Goal: Communication & Community: Answer question/provide support

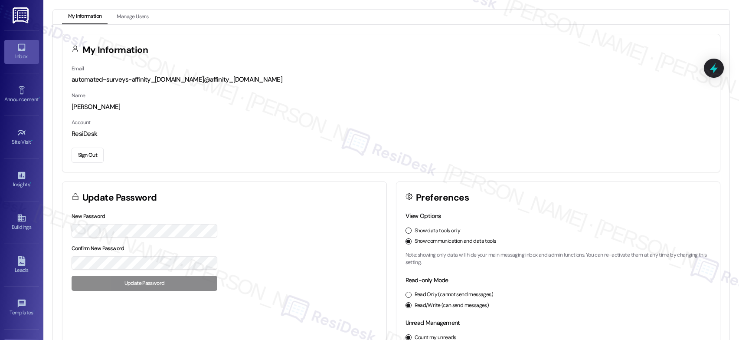
click at [21, 51] on icon at bounding box center [22, 47] width 10 height 10
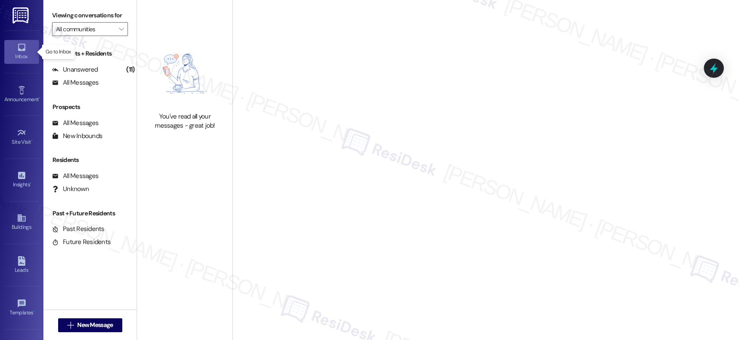
click at [21, 51] on icon at bounding box center [22, 47] width 10 height 10
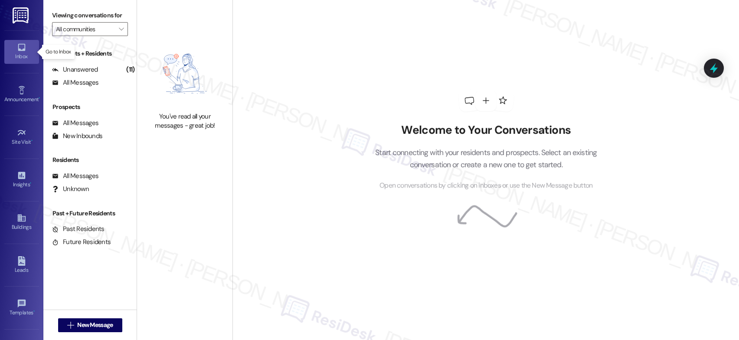
click at [21, 51] on icon at bounding box center [22, 47] width 10 height 10
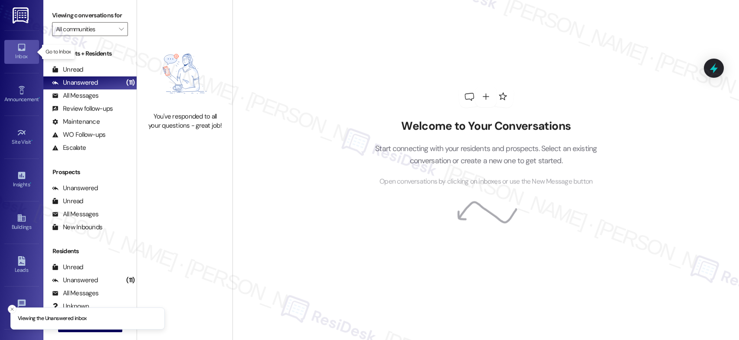
click at [21, 51] on icon at bounding box center [22, 47] width 10 height 10
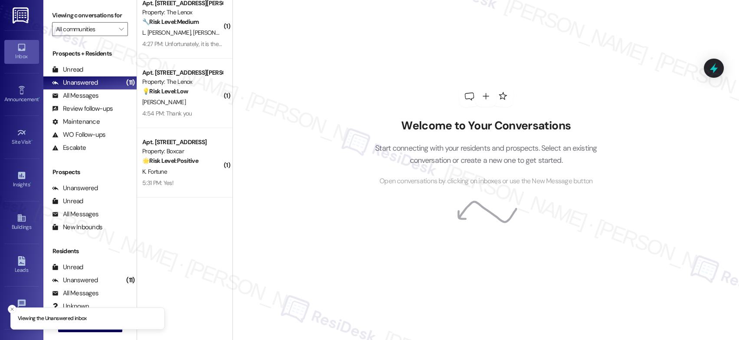
scroll to position [485, 0]
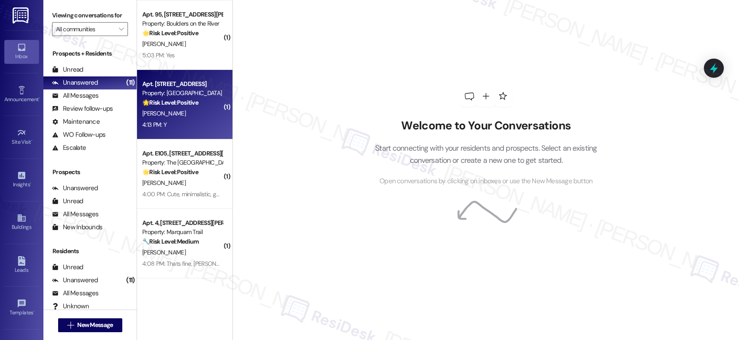
click at [202, 114] on div "M. Chavez" at bounding box center [182, 113] width 82 height 11
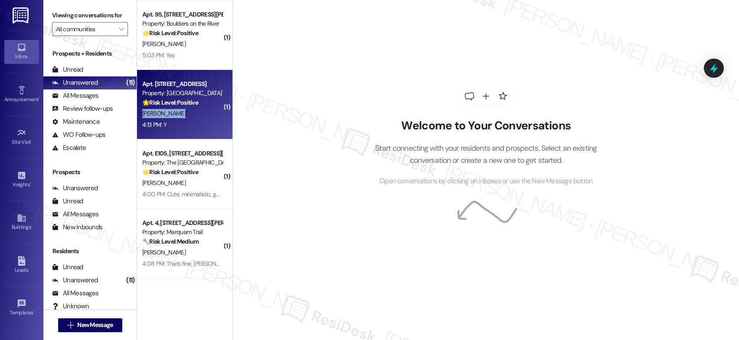
click at [202, 114] on div "M. Chavez" at bounding box center [182, 113] width 82 height 11
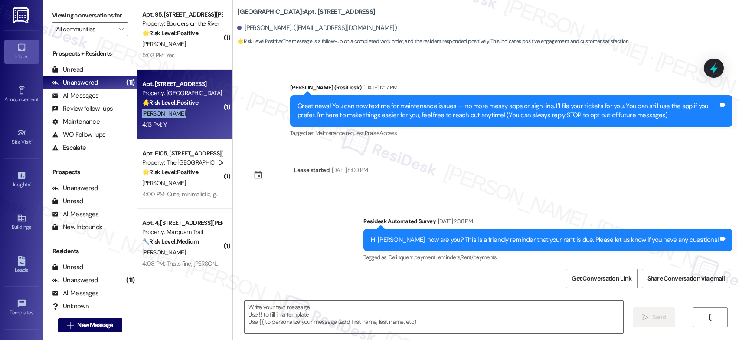
click at [202, 114] on div "M. Chavez" at bounding box center [182, 113] width 82 height 11
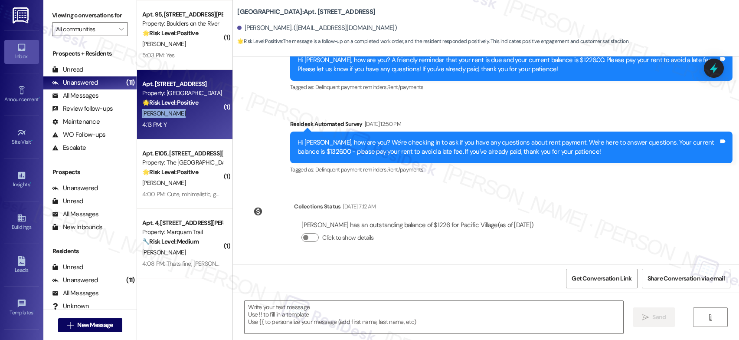
click at [202, 114] on div "M. Chavez" at bounding box center [182, 113] width 82 height 11
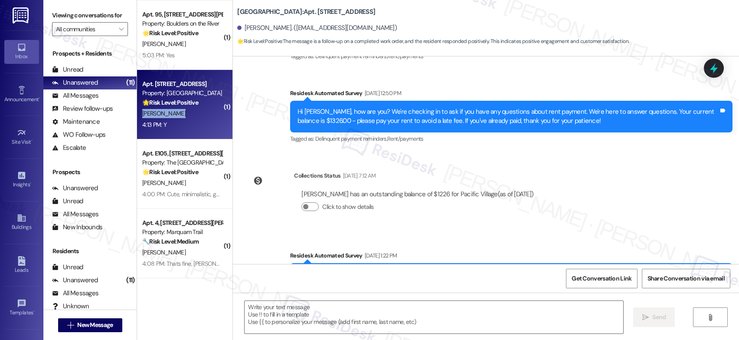
type textarea "Fetching suggested responses. Please feel free to read through the conversation…"
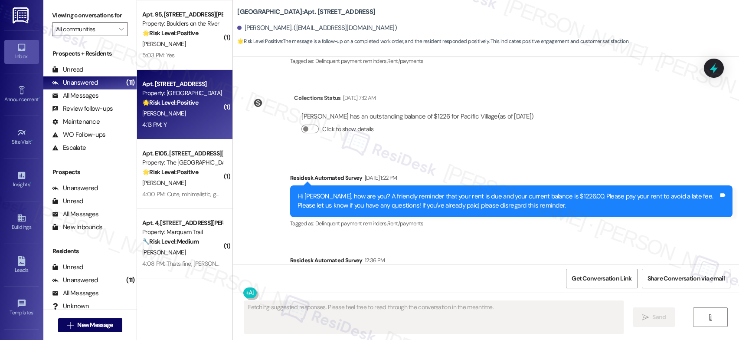
scroll to position [590, 0]
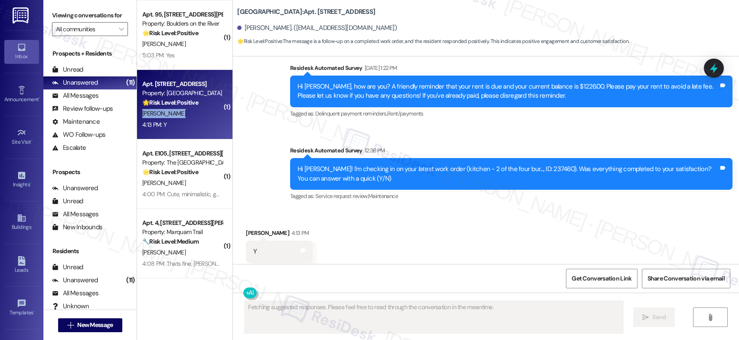
click at [202, 114] on div "M. Chavez" at bounding box center [182, 113] width 82 height 11
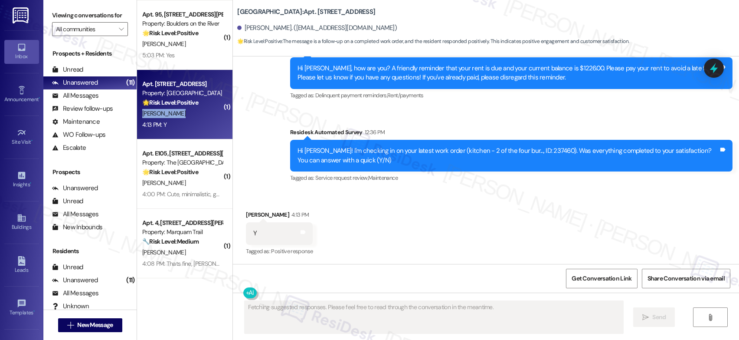
click at [202, 114] on div "M. Chavez" at bounding box center [182, 113] width 82 height 11
click at [201, 114] on div "M. Chavez" at bounding box center [182, 113] width 82 height 11
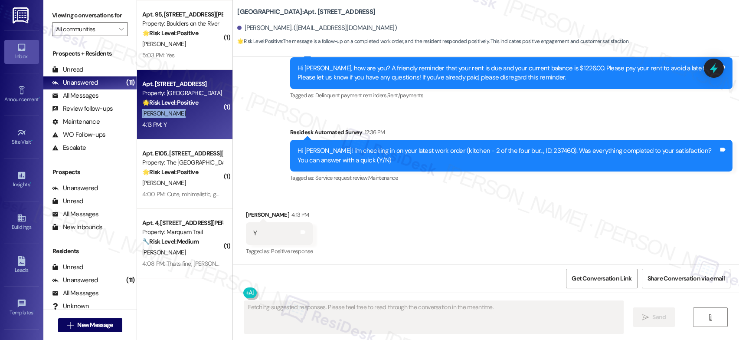
click at [201, 114] on div "M. Chavez" at bounding box center [182, 113] width 82 height 11
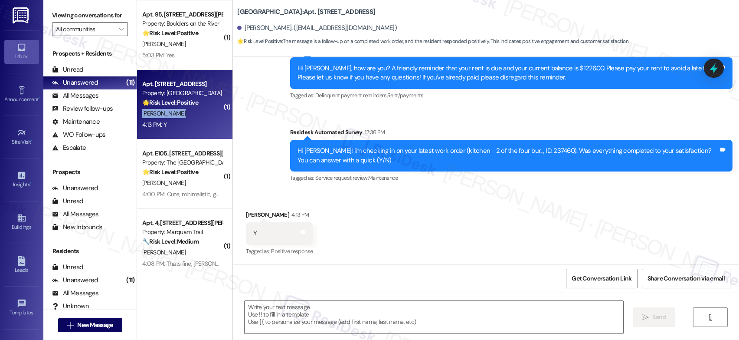
click at [201, 114] on div "M. Chavez" at bounding box center [182, 113] width 82 height 11
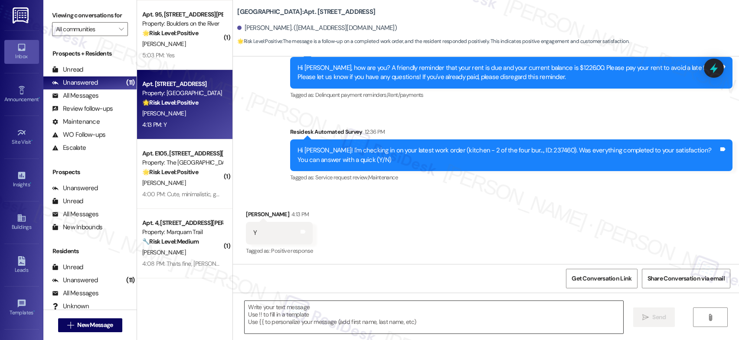
click at [309, 307] on textarea at bounding box center [434, 316] width 379 height 33
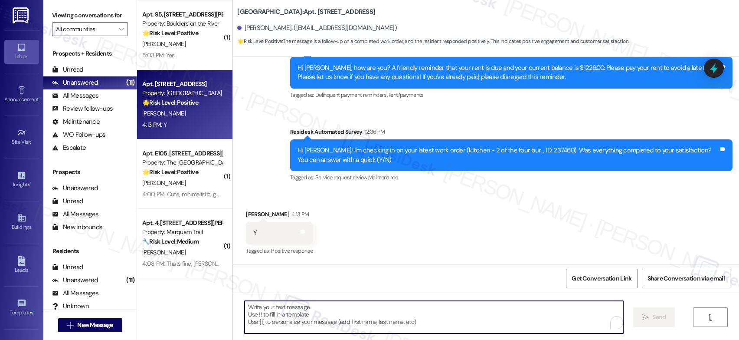
click at [309, 307] on textarea "To enrich screen reader interactions, please activate Accessibility in Grammarl…" at bounding box center [434, 316] width 379 height 33
click at [273, 310] on textarea "To enrich screen reader interactions, please activate Accessibility in Grammarl…" at bounding box center [434, 316] width 379 height 33
paste textarea "That’s wonderful to hear! I’m so glad maintenance was able to take care of ever…"
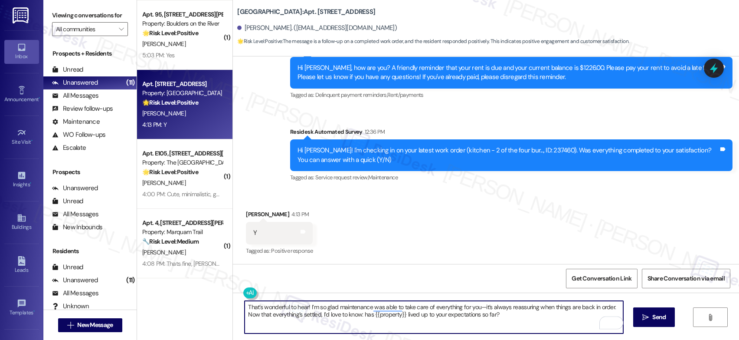
drag, startPoint x: 366, startPoint y: 314, endPoint x: 356, endPoint y: 316, distance: 9.3
click at [365, 314] on textarea "That’s wonderful to hear! I’m so glad maintenance was able to take care of ever…" at bounding box center [434, 316] width 379 height 33
drag, startPoint x: 356, startPoint y: 315, endPoint x: 372, endPoint y: 327, distance: 20.1
click at [372, 327] on textarea "That’s wonderful to hear! I’m so glad maintenance was able to take care of ever…" at bounding box center [434, 316] width 379 height 33
drag, startPoint x: 357, startPoint y: 316, endPoint x: 392, endPoint y: 328, distance: 37.4
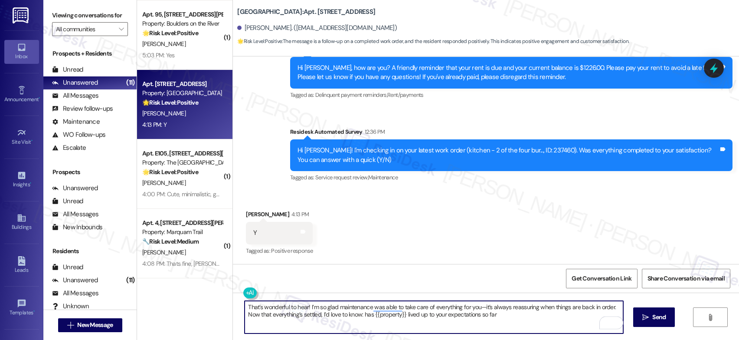
click at [392, 328] on textarea "That’s wonderful to hear! I’m so glad maintenance was able to take care of ever…" at bounding box center [434, 316] width 379 height 33
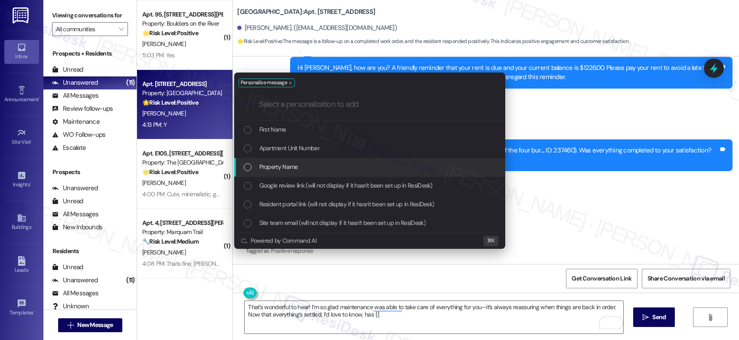
click at [294, 170] on span "Property Name" at bounding box center [278, 167] width 39 height 10
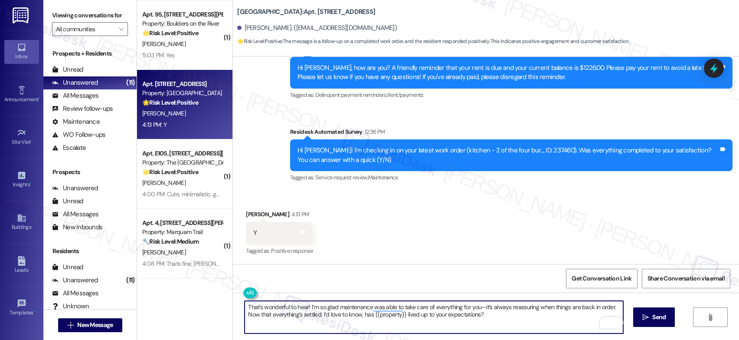
click at [476, 307] on textarea "That’s wonderful to hear! I’m so glad maintenance was able to take care of ever…" at bounding box center [434, 316] width 379 height 33
type textarea "That’s wonderful to hear! I’m so glad maintenance was able to take care of ever…"
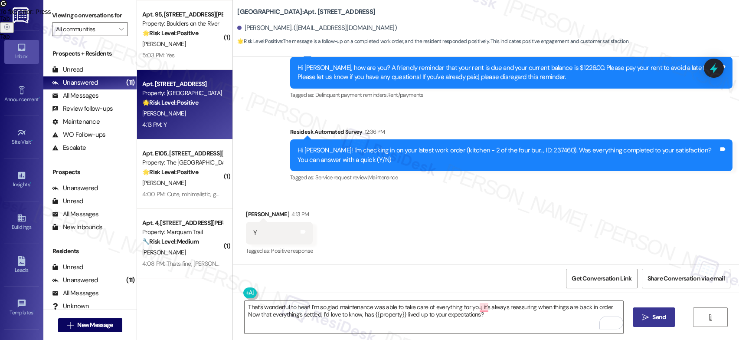
click at [653, 319] on span "Send" at bounding box center [658, 316] width 13 height 9
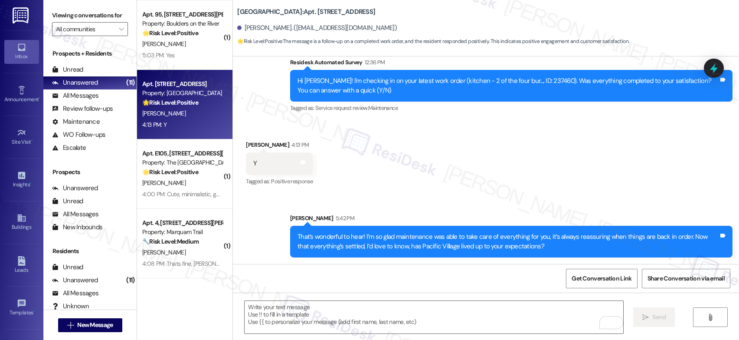
scroll to position [660, 0]
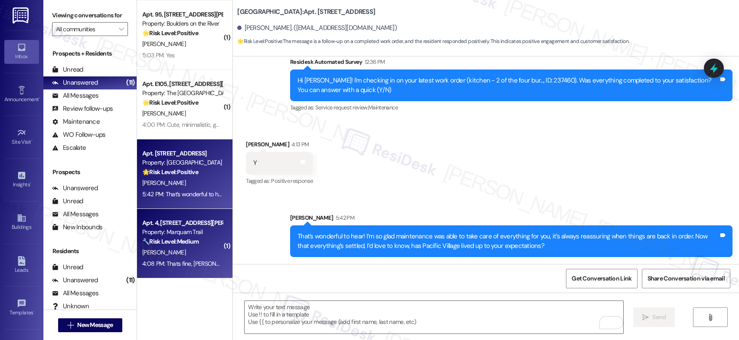
click at [183, 224] on div "Apt. 4, 1129 SW Gaines St" at bounding box center [182, 222] width 80 height 9
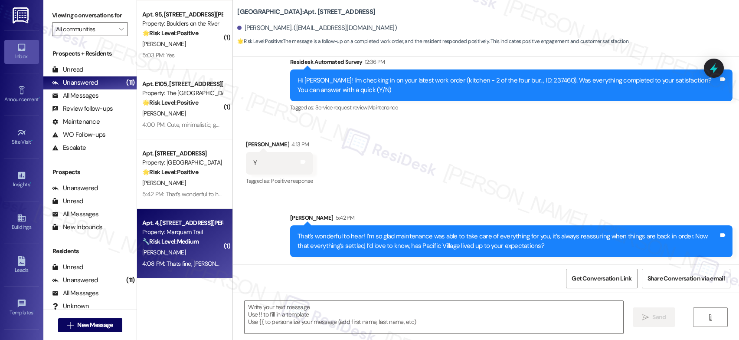
click at [183, 224] on div "Apt. 4, 1129 SW Gaines St" at bounding box center [182, 222] width 80 height 9
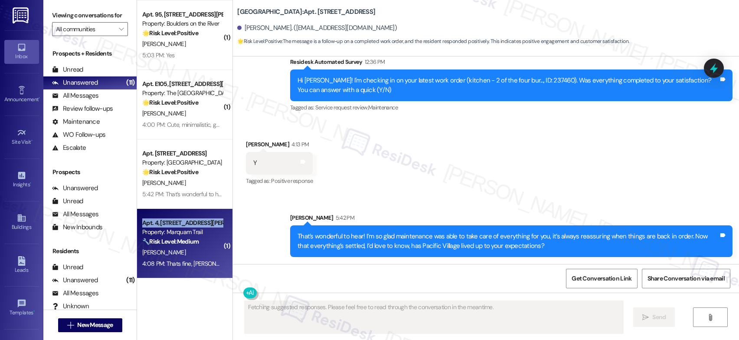
click at [183, 224] on div "Apt. 4, 1129 SW Gaines St" at bounding box center [182, 222] width 80 height 9
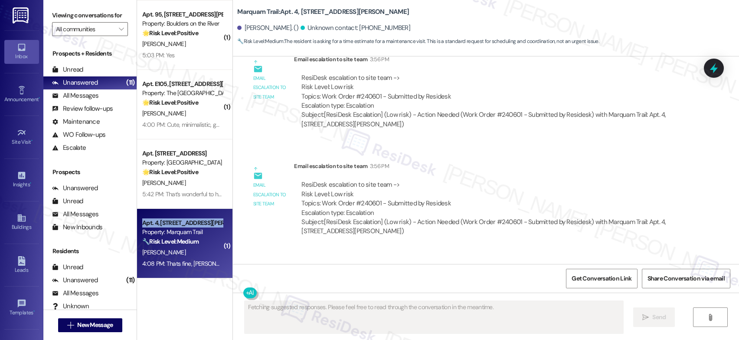
click at [183, 224] on div "Apt. 4, 1129 SW Gaines St" at bounding box center [182, 222] width 80 height 9
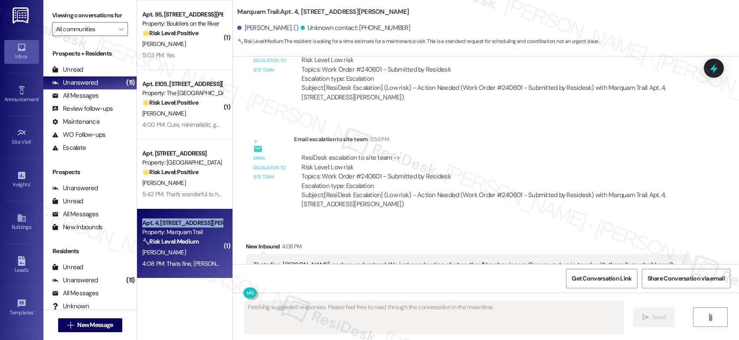
click at [183, 224] on div "Apt. 4, 1129 SW Gaines St" at bounding box center [182, 222] width 80 height 9
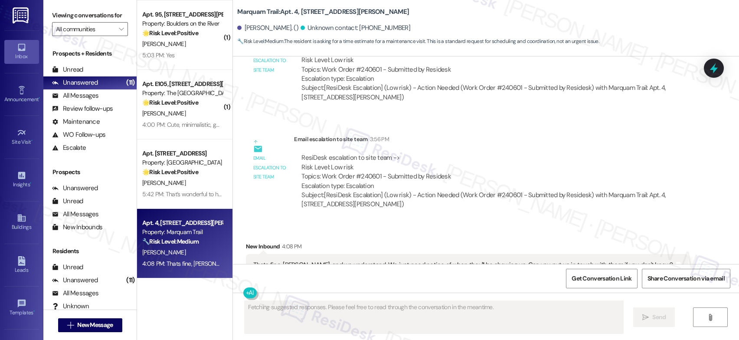
click at [183, 224] on div "Apt. 4, 1129 SW Gaines St" at bounding box center [182, 222] width 80 height 9
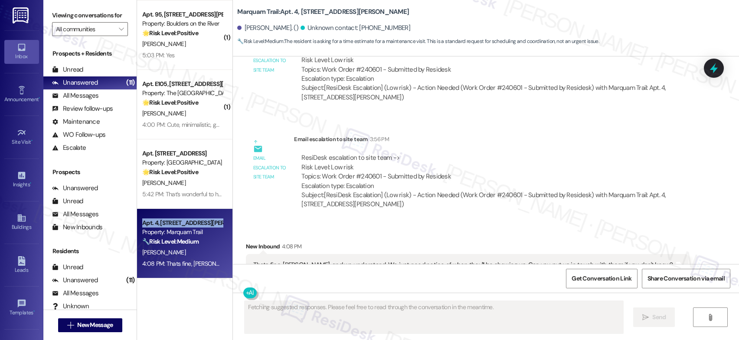
click at [183, 224] on div "Apt. 4, 1129 SW Gaines St" at bounding box center [182, 222] width 80 height 9
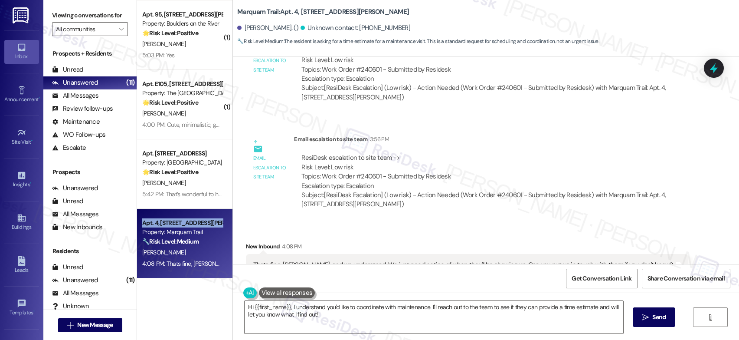
scroll to position [537, 0]
click at [319, 308] on textarea "Hi {{first_name}}, I understand you'd like to coordinate with maintenance. I'll…" at bounding box center [434, 316] width 379 height 33
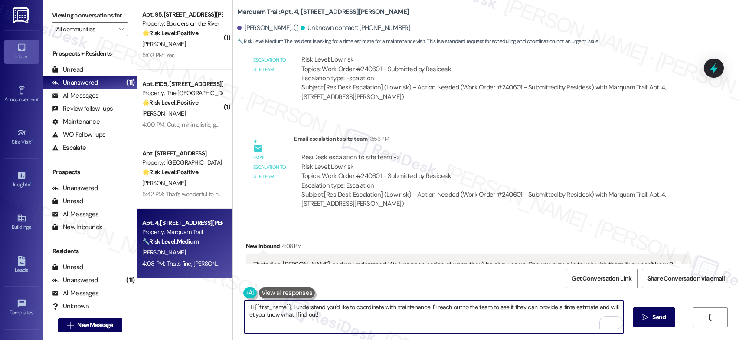
click at [320, 310] on textarea "Hi {{first_name}}, I understand you'd like to coordinate with maintenance. I'll…" at bounding box center [434, 316] width 379 height 33
drag, startPoint x: 320, startPoint y: 313, endPoint x: 217, endPoint y: 295, distance: 104.8
click at [220, 295] on div "( 1 ) Apt. 312, 5151 SE Holgate Boulevard Property: The Lenox 🔧 Risk Level: Med…" at bounding box center [438, 170] width 602 height 340
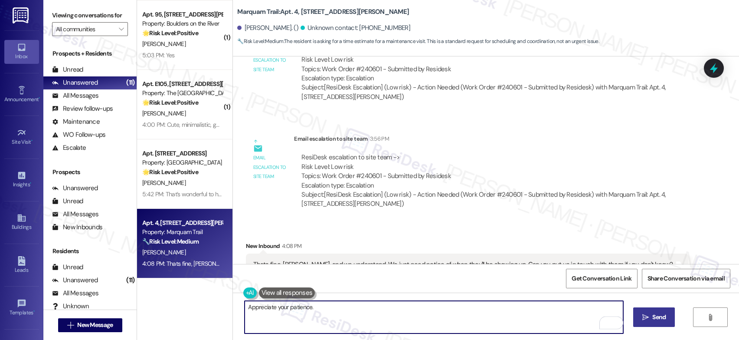
type textarea "Appreciate your patience."
click at [662, 322] on button " Send" at bounding box center [654, 317] width 42 height 20
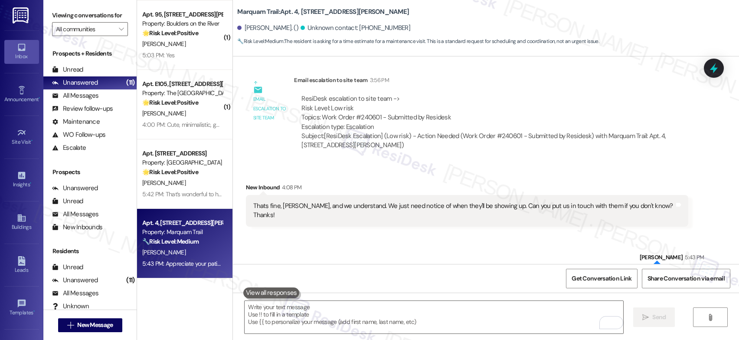
scroll to position [598, 0]
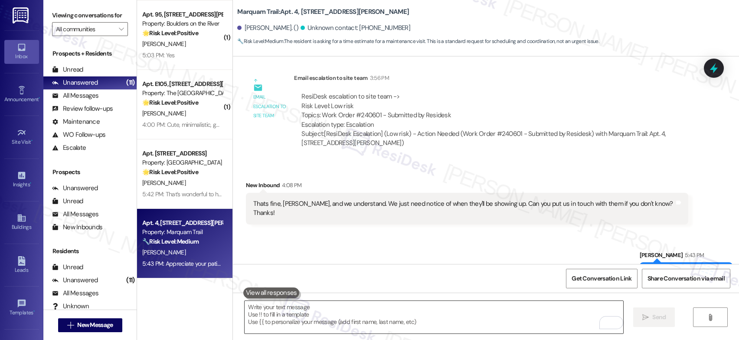
click at [268, 317] on textarea "To enrich screen reader interactions, please activate Accessibility in Grammarl…" at bounding box center [434, 316] width 379 height 33
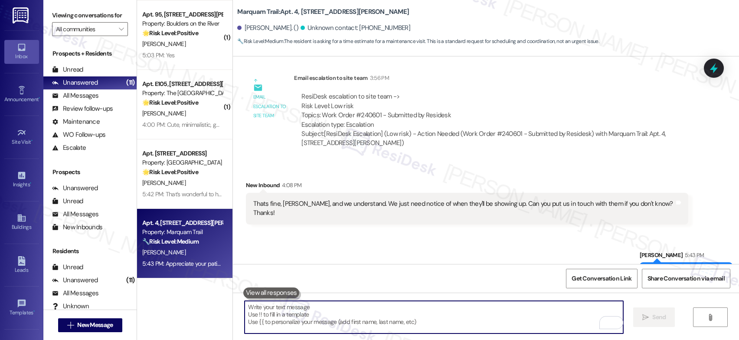
paste textarea "If anything else comes up, know that I'm always ready to assist."
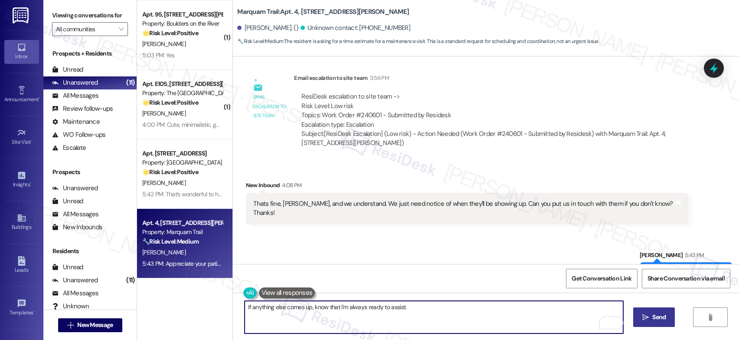
type textarea "If anything else comes up, know that I'm always ready to assist."
drag, startPoint x: 636, startPoint y: 321, endPoint x: 643, endPoint y: 321, distance: 7.0
click at [637, 321] on button " Send" at bounding box center [654, 317] width 42 height 20
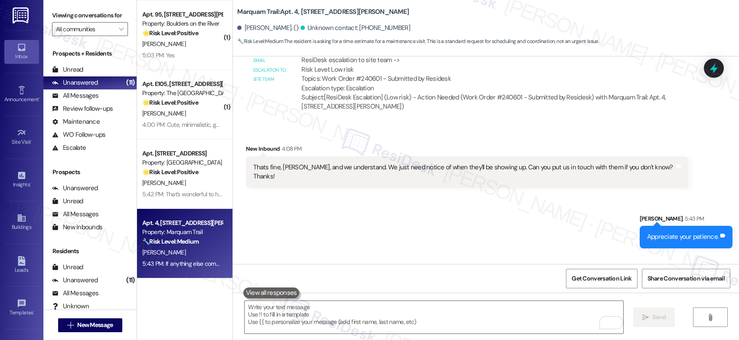
scroll to position [658, 0]
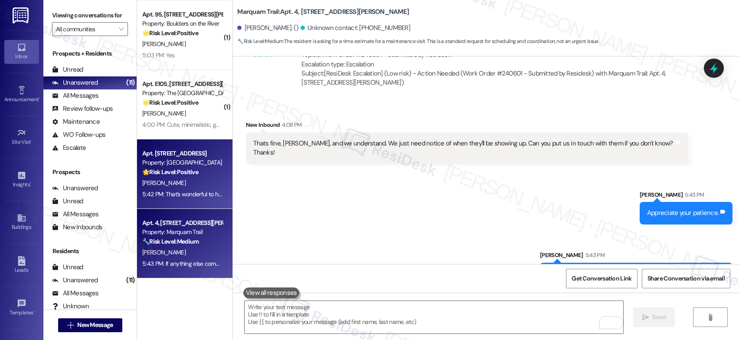
click at [192, 167] on div "Property: [GEOGRAPHIC_DATA]" at bounding box center [182, 162] width 80 height 9
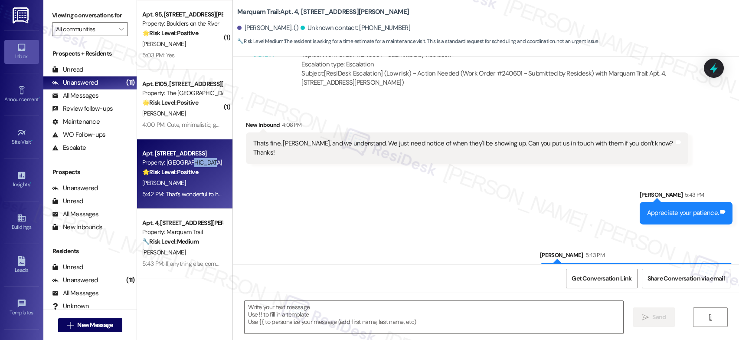
click at [192, 167] on div "Property: [GEOGRAPHIC_DATA]" at bounding box center [182, 162] width 80 height 9
type textarea "Fetching suggested responses. Please feel free to read through the conversation…"
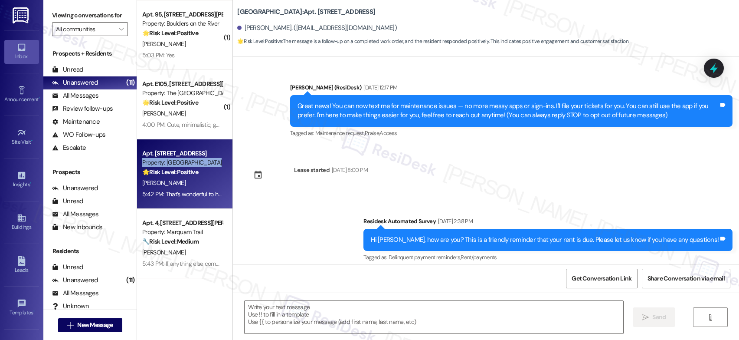
type textarea "Fetching suggested responses. Please feel free to read through the conversation…"
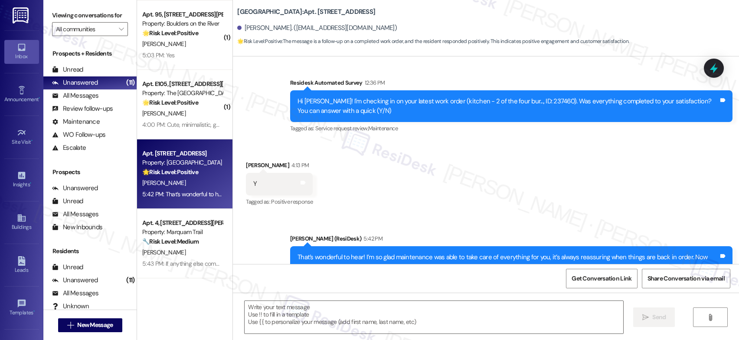
scroll to position [673, 0]
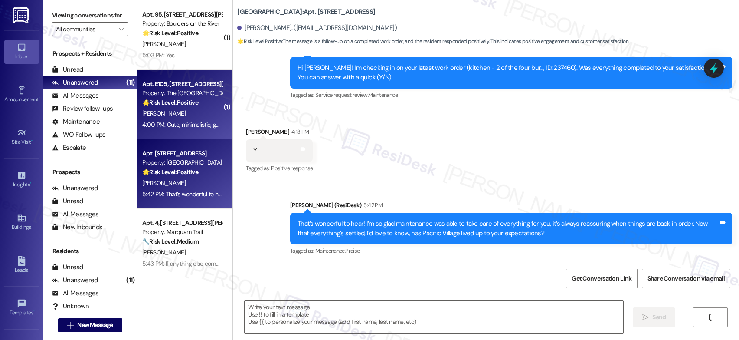
click at [186, 119] on div "4:00 PM: Cute, minimalistic, generally quiet 4:00 PM: Cute, minimalistic, gener…" at bounding box center [182, 124] width 82 height 11
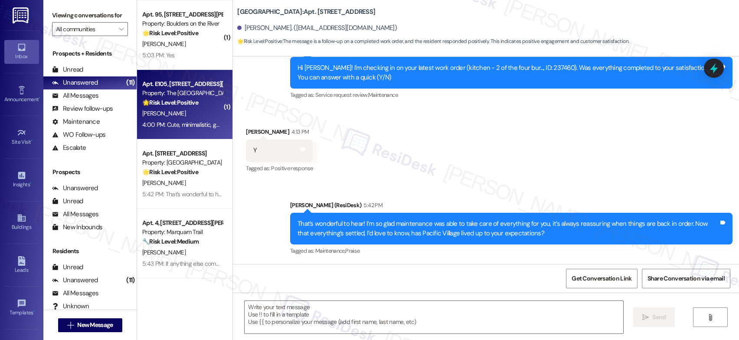
click at [186, 119] on div "4:00 PM: Cute, minimalistic, generally quiet 4:00 PM: Cute, minimalistic, gener…" at bounding box center [182, 124] width 82 height 11
type textarea "Fetching suggested responses. Please feel free to read through the conversation…"
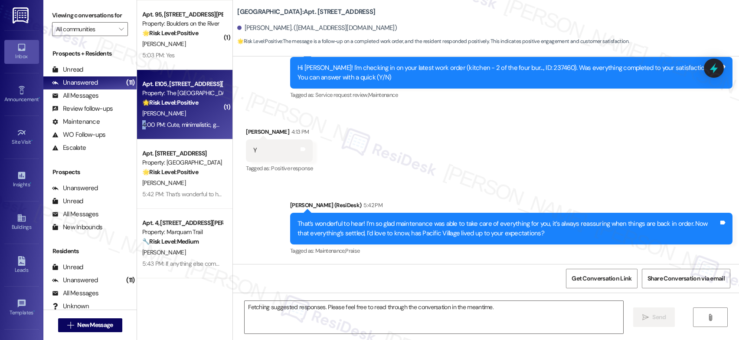
click at [186, 119] on div "4:00 PM: Cute, minimalistic, generally quiet 4:00 PM: Cute, minimalistic, gener…" at bounding box center [182, 124] width 82 height 11
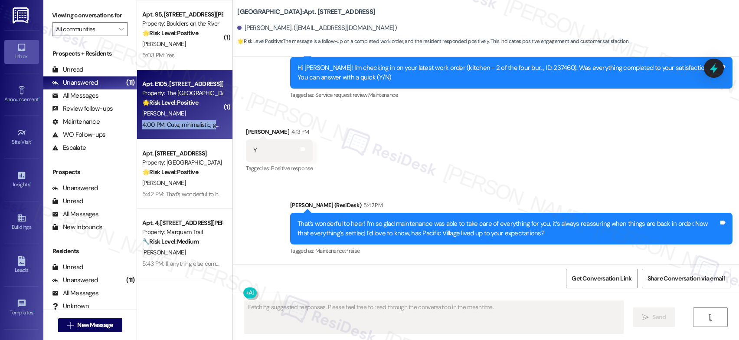
click at [186, 119] on div "4:00 PM: Cute, minimalistic, generally quiet 4:00 PM: Cute, minimalistic, gener…" at bounding box center [182, 124] width 82 height 11
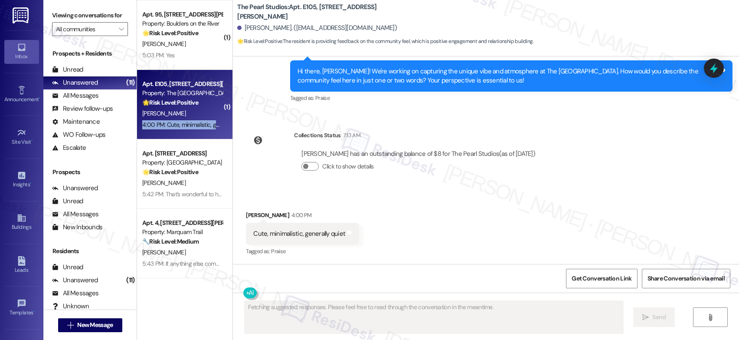
click at [186, 119] on div "4:00 PM: Cute, minimalistic, generally quiet 4:00 PM: Cute, minimalistic, gener…" at bounding box center [182, 124] width 82 height 11
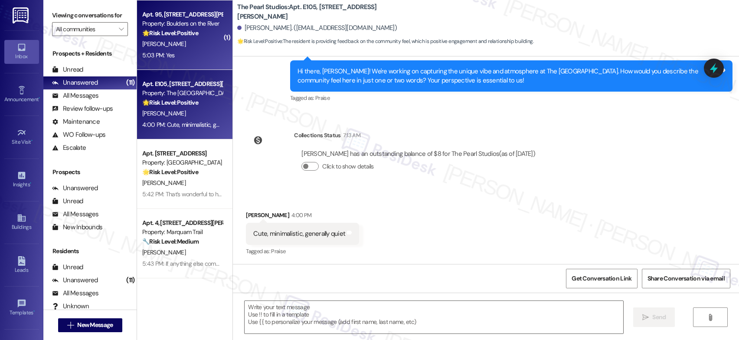
click at [183, 52] on div "5:03 PM: Yes 5:03 PM: Yes" at bounding box center [182, 55] width 82 height 11
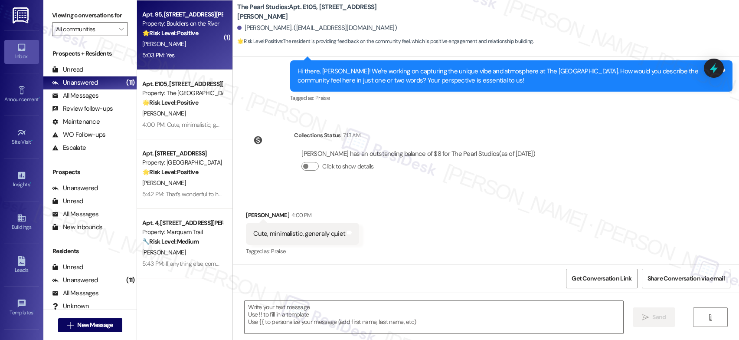
click at [183, 52] on div "5:03 PM: Yes 5:03 PM: Yes" at bounding box center [182, 55] width 82 height 11
type textarea "Fetching suggested responses. Please feel free to read through the conversation…"
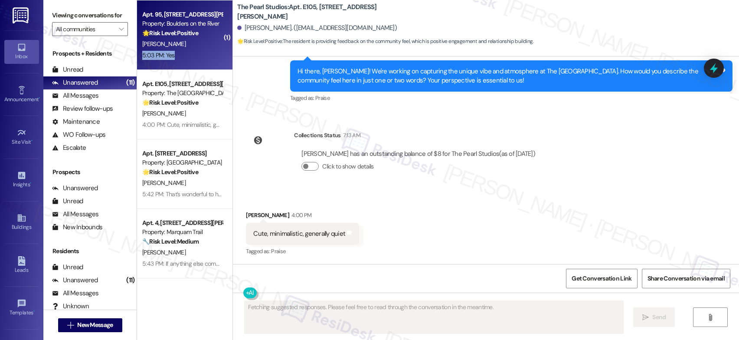
click at [183, 52] on div "5:03 PM: Yes 5:03 PM: Yes" at bounding box center [182, 55] width 82 height 11
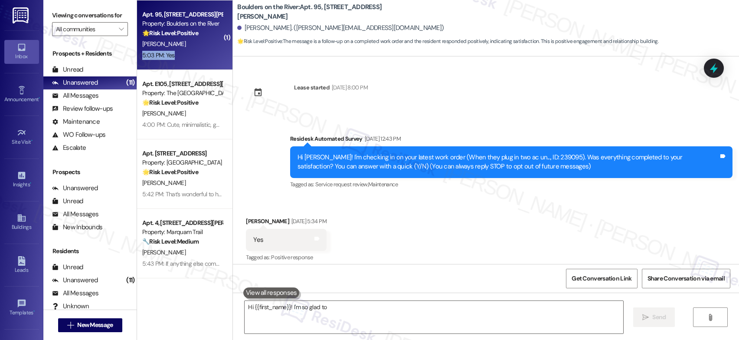
click at [183, 52] on div "5:03 PM: Yes 5:03 PM: Yes" at bounding box center [182, 55] width 82 height 11
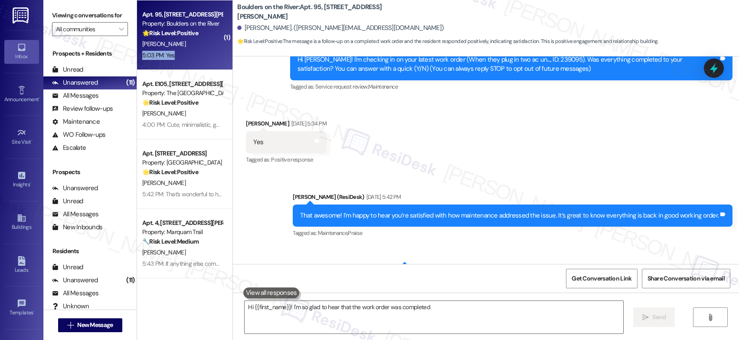
click at [183, 52] on div "5:03 PM: Yes 5:03 PM: Yes" at bounding box center [182, 55] width 82 height 11
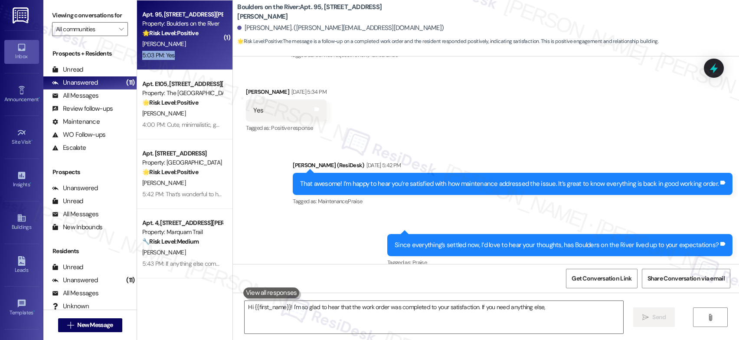
click at [183, 52] on div "5:03 PM: Yes 5:03 PM: Yes" at bounding box center [182, 55] width 82 height 11
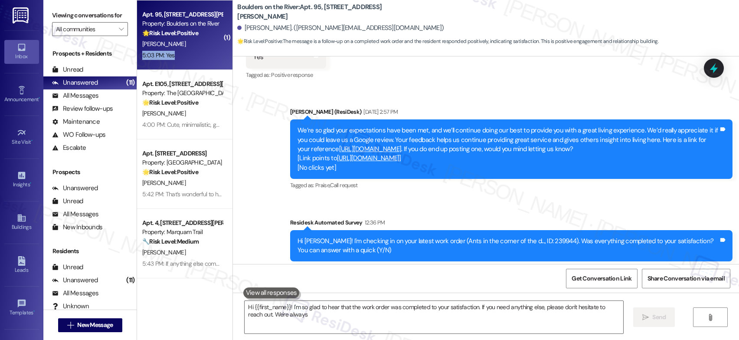
click at [183, 52] on div "5:03 PM: Yes 5:03 PM: Yes" at bounding box center [182, 55] width 82 height 11
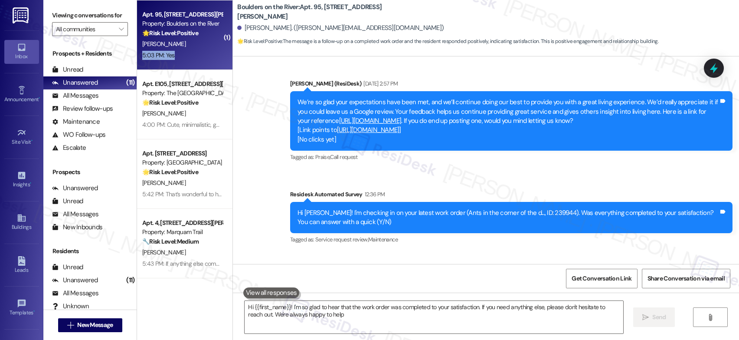
type textarea "Hi {{first_name}}! I'm so glad to hear that the work order was completed to you…"
click at [183, 52] on div "5:03 PM: Yes 5:03 PM: Yes" at bounding box center [182, 55] width 82 height 11
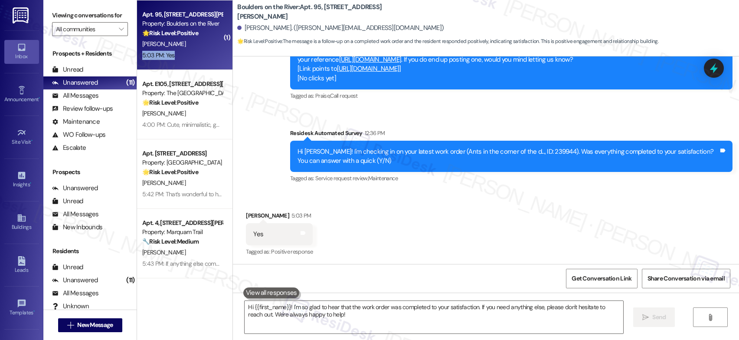
click at [183, 52] on div "5:03 PM: Yes 5:03 PM: Yes" at bounding box center [182, 55] width 82 height 11
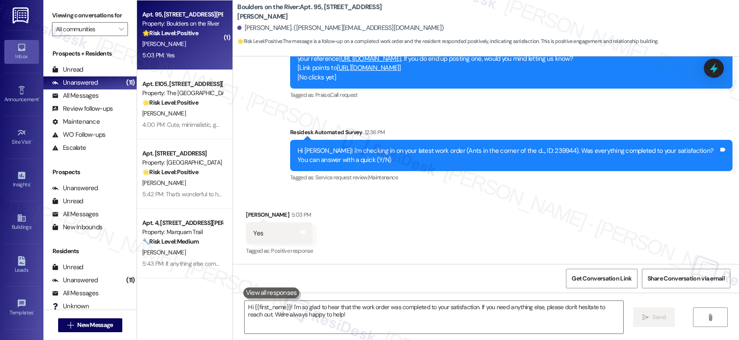
scroll to position [480, 0]
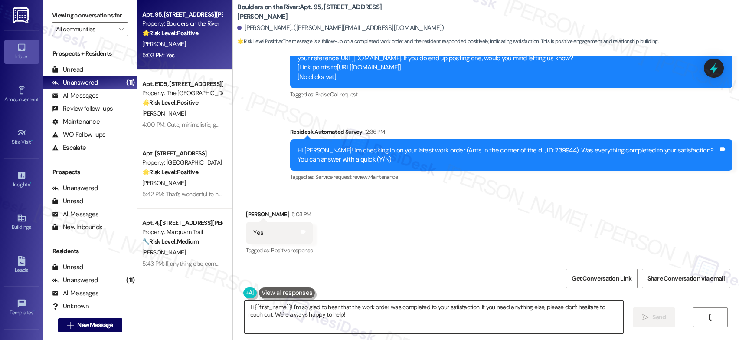
click at [323, 310] on textarea "Hi {{first_name}}! I'm so glad to hear that the work order was completed to you…" at bounding box center [434, 316] width 379 height 33
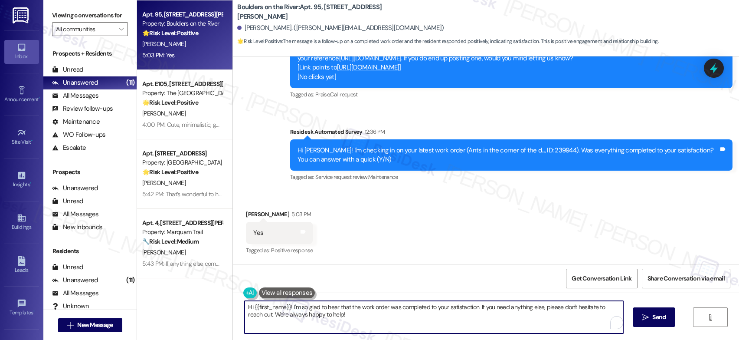
click at [323, 310] on textarea "Hi {{first_name}}! I'm so glad to hear that the work order was completed to you…" at bounding box center [434, 316] width 379 height 33
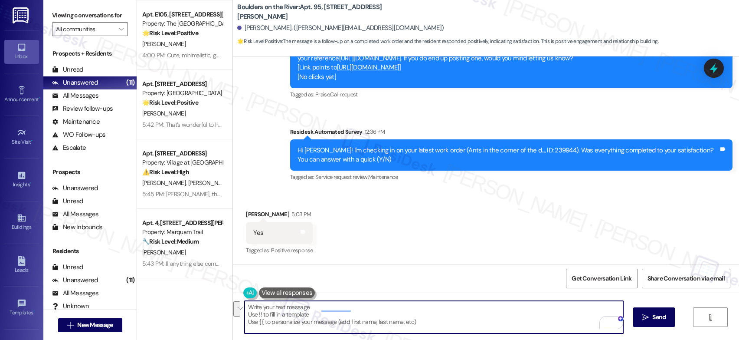
paste textarea "If anything else comes up, know that I'm always ready to assist."
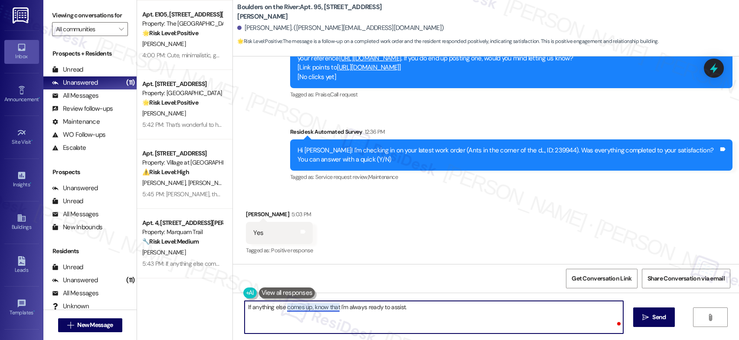
type textarea "If anything else comes up, know that I'm always ready to assist. Q"
click at [313, 308] on textarea "If anything else comes up, know that I'm always ready to assist. Q" at bounding box center [434, 316] width 379 height 33
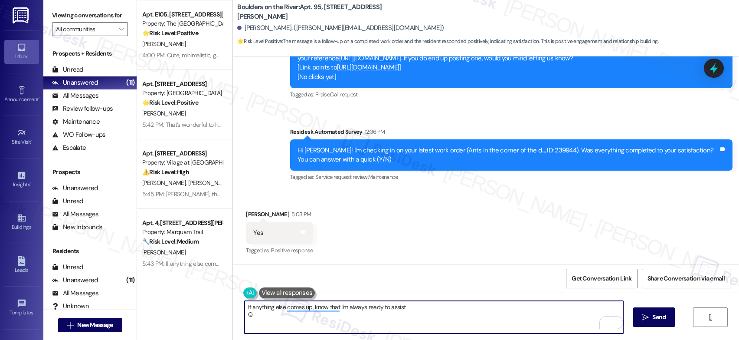
drag, startPoint x: 272, startPoint y: 318, endPoint x: 245, endPoint y: 310, distance: 28.0
click at [233, 297] on div "If anything else comes up, know that I'm always ready to assist. Q  Send " at bounding box center [486, 324] width 506 height 65
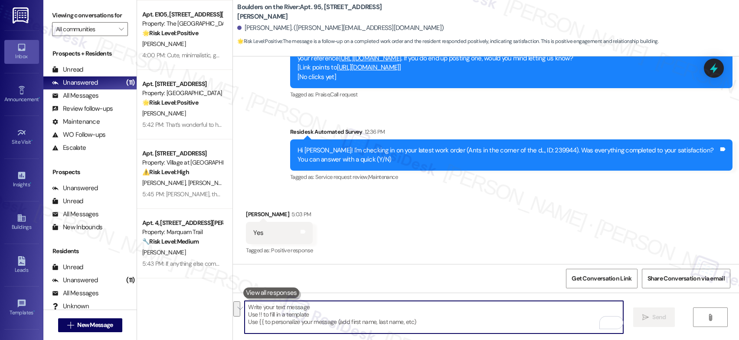
click at [290, 310] on textarea "To enrich screen reader interactions, please activate Accessibility in Grammarl…" at bounding box center [434, 316] width 379 height 33
click at [291, 310] on textarea "To enrich screen reader interactions, please activate Accessibility in Grammarl…" at bounding box center [434, 316] width 379 height 33
paste textarea "That’s wonderful to hear! I’m so glad maintenance was able to take care of ever…"
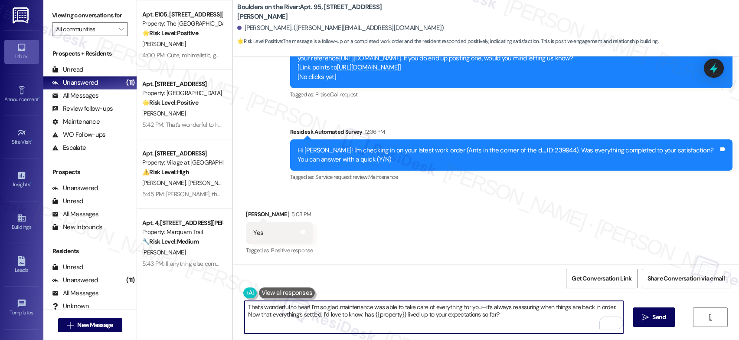
click at [477, 306] on textarea "That’s wonderful to hear! I’m so glad maintenance was able to take care of ever…" at bounding box center [434, 316] width 379 height 33
drag, startPoint x: 343, startPoint y: 314, endPoint x: 344, endPoint y: 321, distance: 7.0
click at [344, 321] on textarea "That’s wonderful to hear! I’m so glad maintenance was able to take care of ever…" at bounding box center [434, 316] width 379 height 33
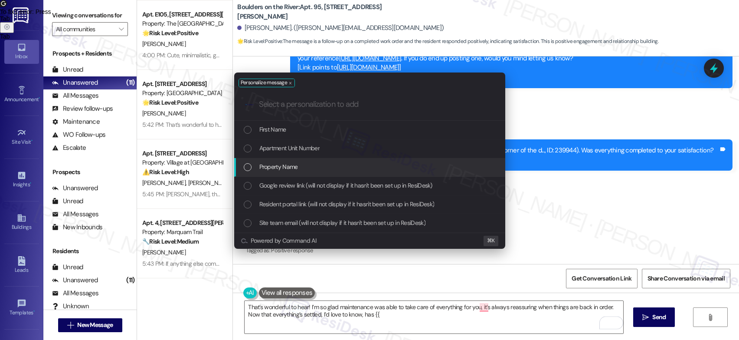
click at [292, 162] on span "Property Name" at bounding box center [278, 167] width 39 height 10
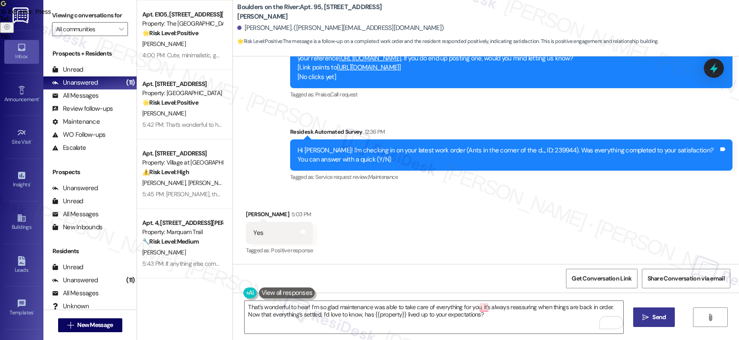
drag, startPoint x: 662, startPoint y: 316, endPoint x: 656, endPoint y: 317, distance: 5.8
click at [656, 317] on span "Send" at bounding box center [658, 316] width 13 height 9
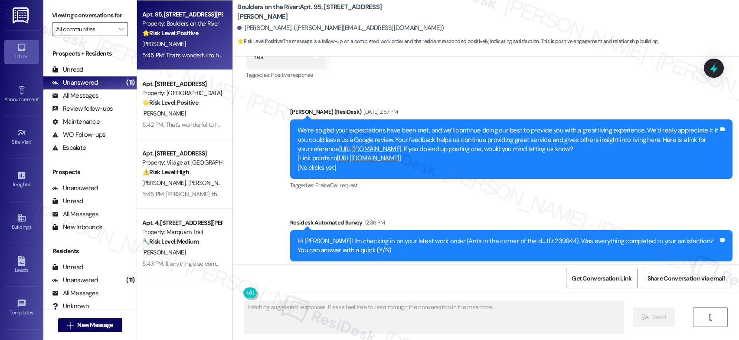
scroll to position [293, 0]
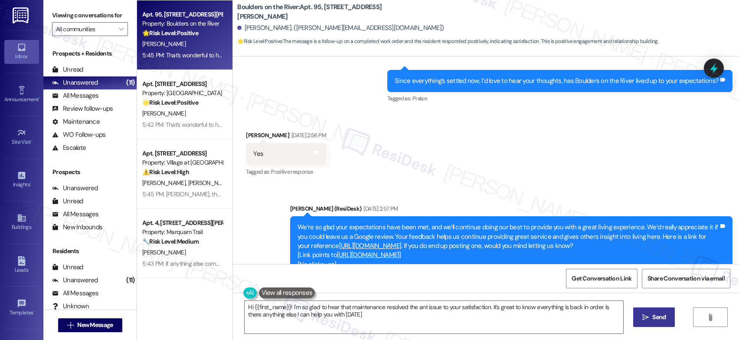
type textarea "Hi {{first_name}}! I'm so glad to hear that maintenance resolved the ant issue …"
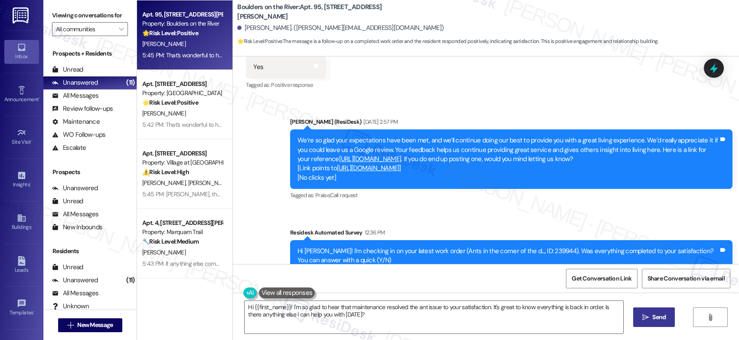
scroll to position [550, 0]
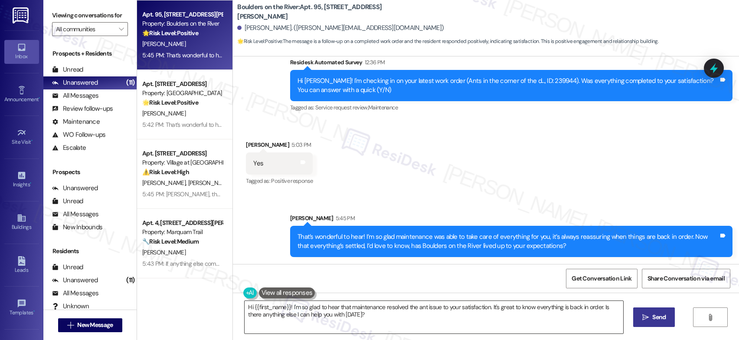
click at [365, 311] on textarea "Hi {{first_name}}! I'm so glad to hear that maintenance resolved the ant issue …" at bounding box center [434, 316] width 379 height 33
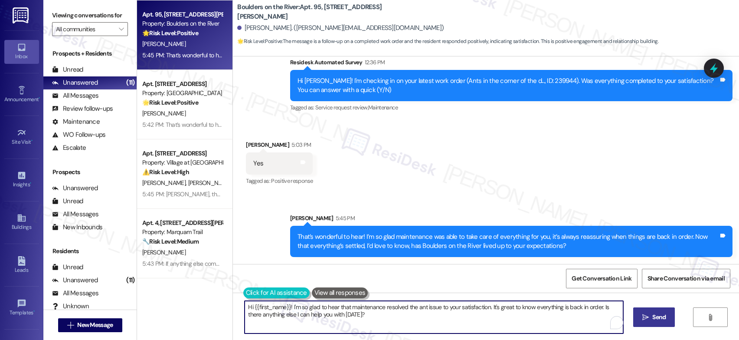
drag, startPoint x: 365, startPoint y: 312, endPoint x: 237, endPoint y: 294, distance: 129.5
click at [240, 300] on div "Hi {{first_name}}! I'm so glad to hear that maintenance resolved the ant issue …" at bounding box center [429, 316] width 379 height 33
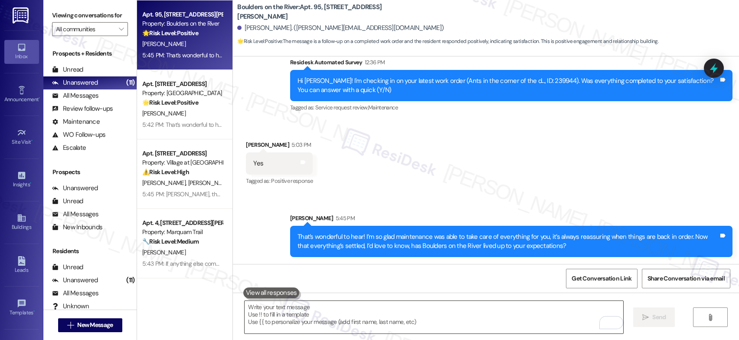
click at [263, 310] on textarea "To enrich screen reader interactions, please activate Accessibility in Grammarl…" at bounding box center [434, 316] width 379 height 33
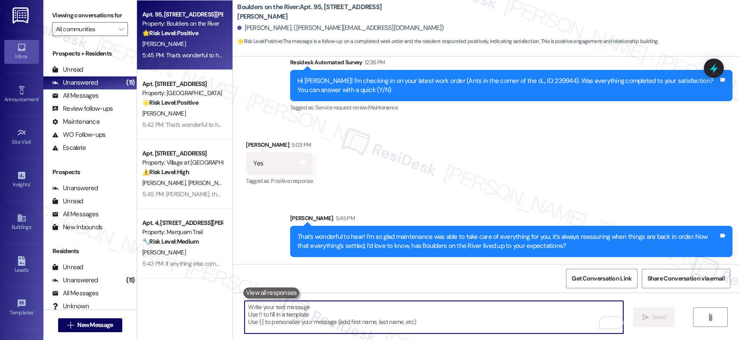
drag, startPoint x: 264, startPoint y: 310, endPoint x: 272, endPoint y: 311, distance: 8.7
click at [264, 310] on textarea "To enrich screen reader interactions, please activate Accessibility in Grammarl…" at bounding box center [434, 316] width 379 height 33
paste textarea "I just want to touch base regarding the review request we sent recently. Your i…"
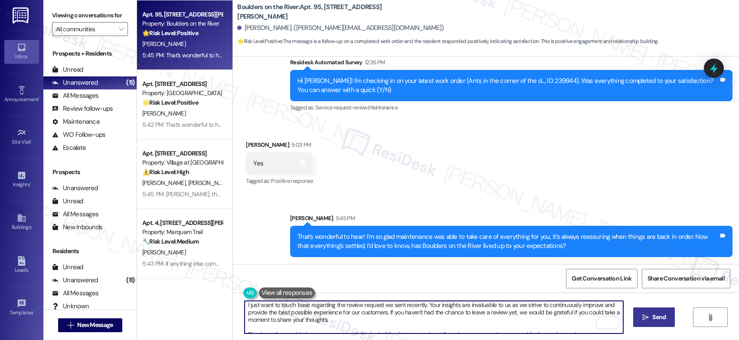
scroll to position [0, 0]
click at [253, 305] on textarea "I just want to touch base regarding the review request we sent recently. Your i…" at bounding box center [434, 316] width 379 height 33
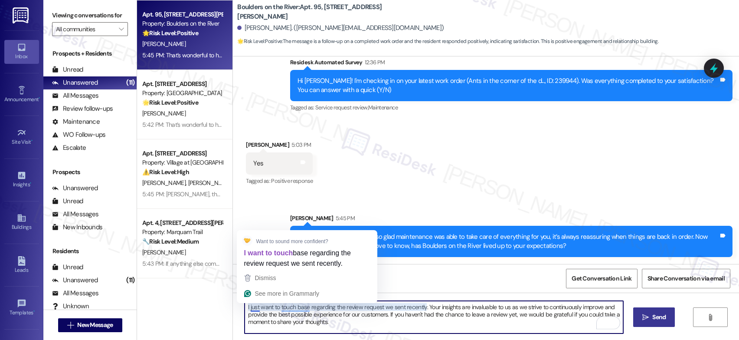
click at [248, 307] on textarea "I just want to touch base regarding the review request we sent recently. Your i…" at bounding box center [434, 316] width 379 height 33
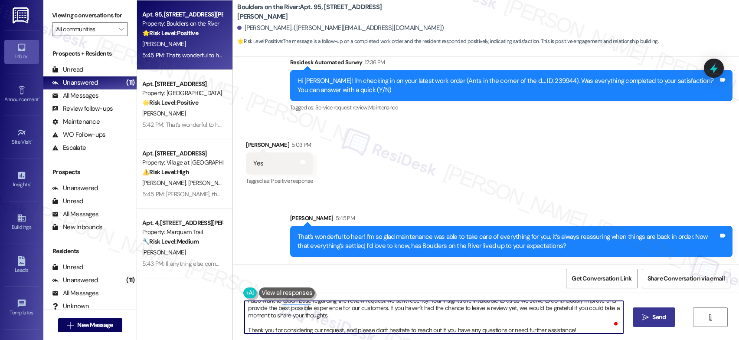
scroll to position [10, 0]
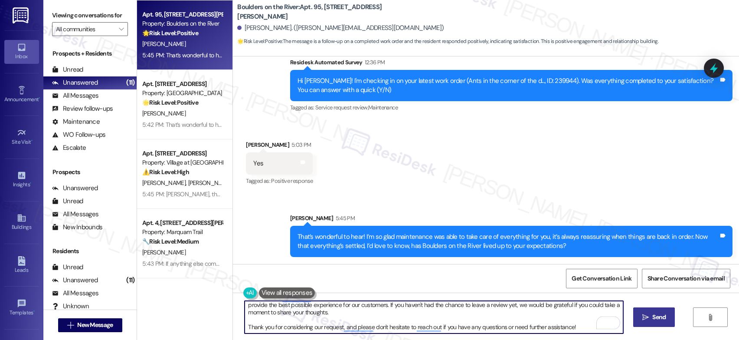
type textarea "I also want to touch base regarding the review request we sent recently. Your i…"
click at [650, 319] on span "Send" at bounding box center [658, 316] width 17 height 9
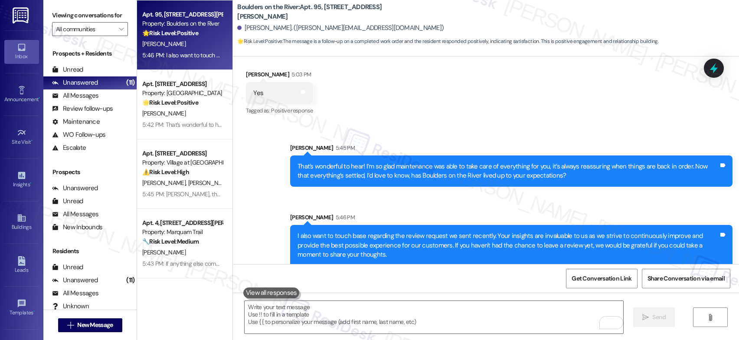
scroll to position [647, 0]
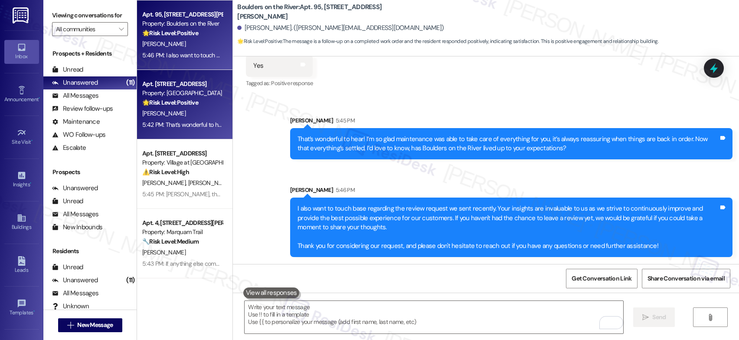
click at [191, 117] on div "M. Chavez" at bounding box center [182, 113] width 82 height 11
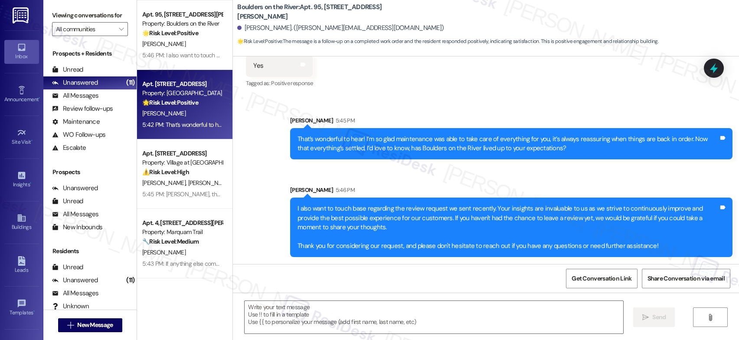
click at [191, 117] on div "M. Chavez" at bounding box center [182, 113] width 82 height 11
click at [190, 117] on div "M. Chavez" at bounding box center [182, 113] width 82 height 11
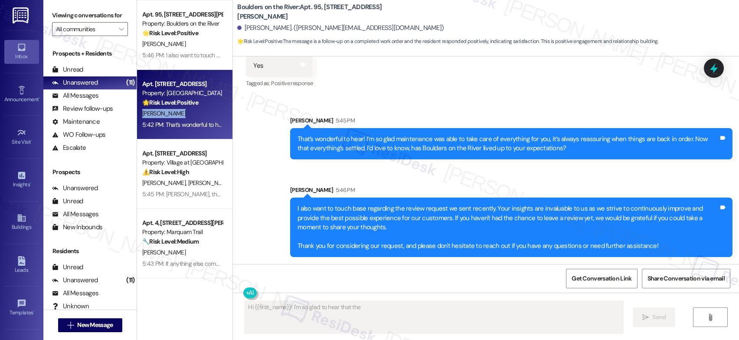
scroll to position [673, 0]
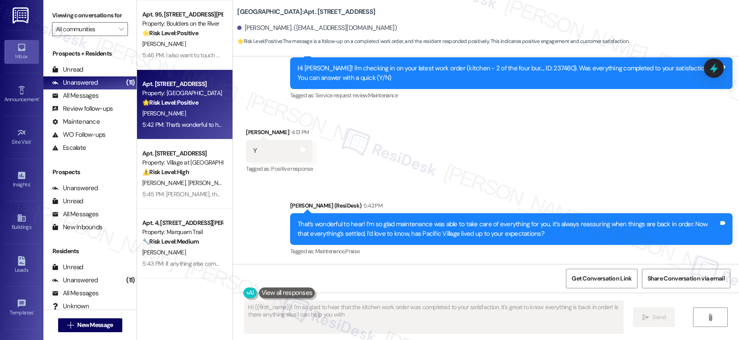
click at [183, 112] on div "M. Chavez" at bounding box center [182, 113] width 82 height 11
type textarea "Hi {{first_name}}! I'm so glad to hear that the kitchen work order was complete…"
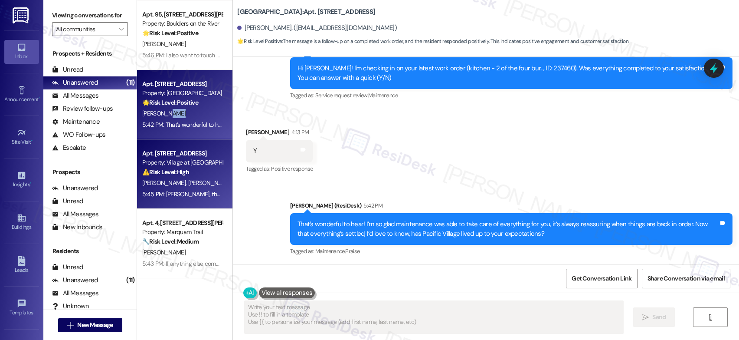
drag, startPoint x: 183, startPoint y: 112, endPoint x: 180, endPoint y: 155, distance: 43.1
click at [183, 112] on div "M. Chavez" at bounding box center [182, 113] width 82 height 11
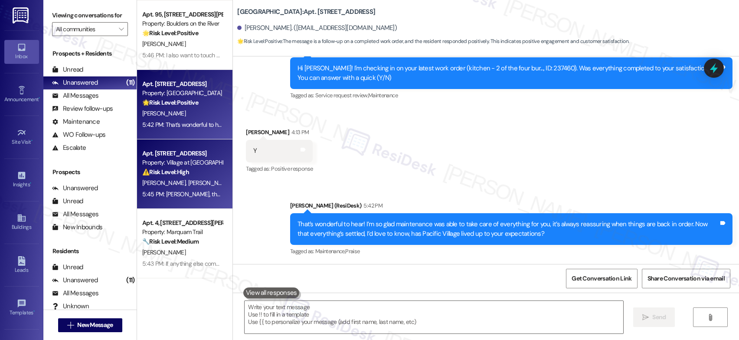
click at [180, 155] on div "Apt. 2503, 30050 SW Town Center Lp W Suite 100" at bounding box center [182, 153] width 80 height 9
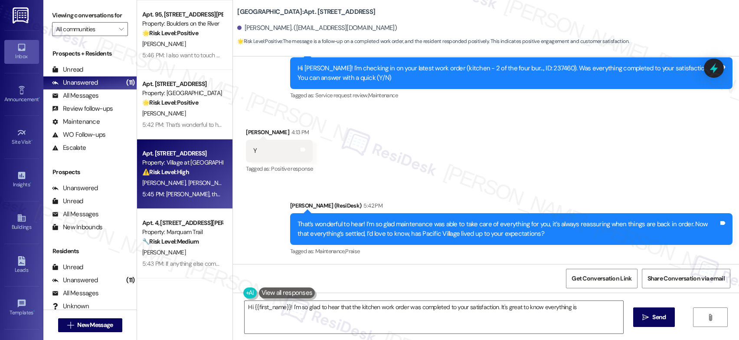
click at [177, 163] on div "Property: Village at Main Street I" at bounding box center [182, 162] width 80 height 9
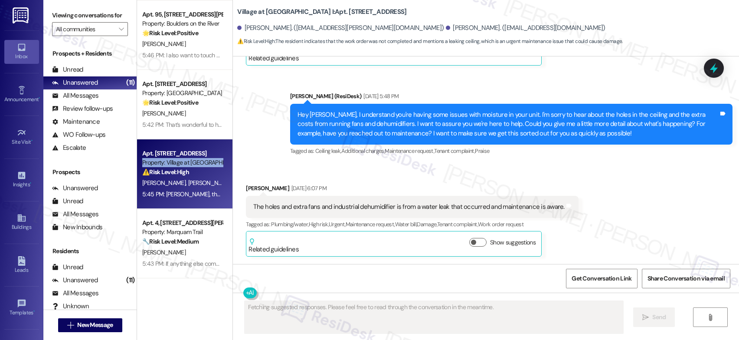
click at [177, 163] on div "Property: Village at Main Street I" at bounding box center [182, 162] width 80 height 9
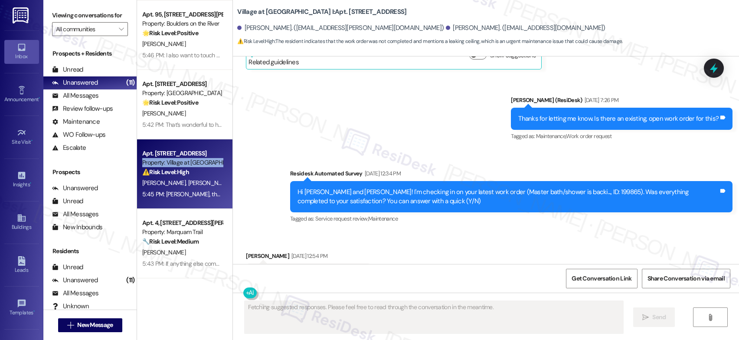
click at [177, 163] on div "Property: Village at Main Street I" at bounding box center [182, 162] width 80 height 9
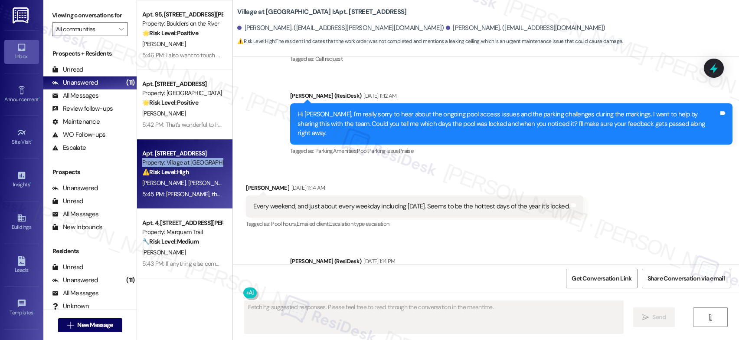
click at [177, 163] on div "Property: Village at Main Street I" at bounding box center [182, 162] width 80 height 9
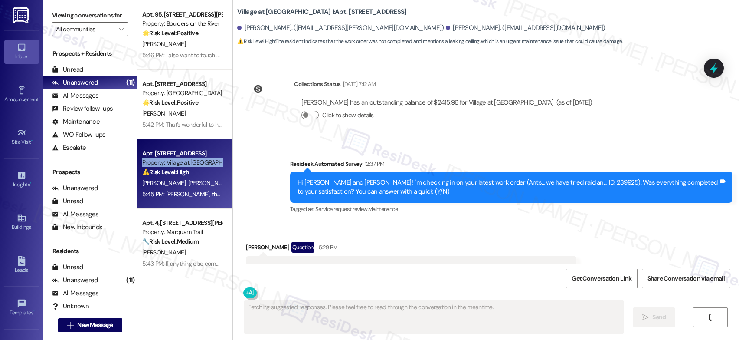
scroll to position [3139, 0]
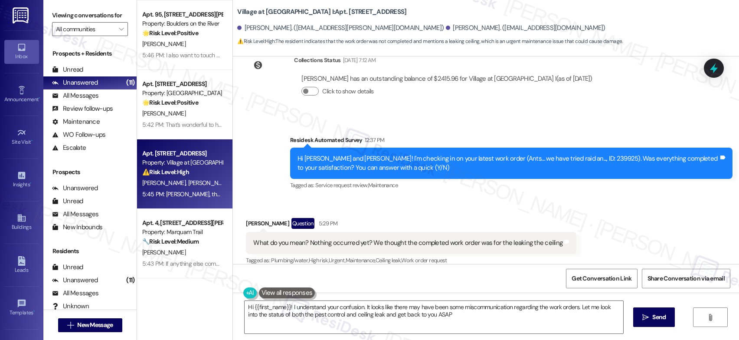
type textarea "Hi {{first_name}}! I understand your confusion. It looks like there may have be…"
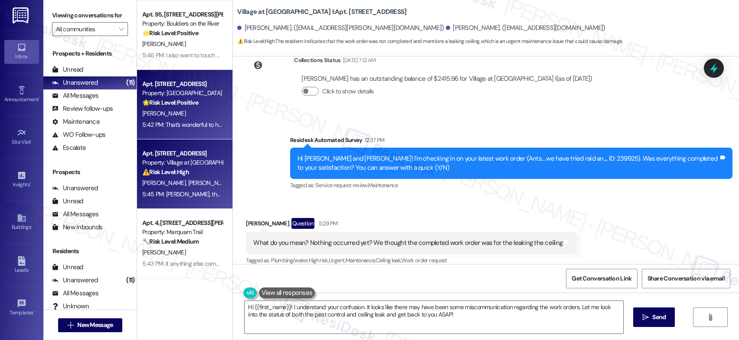
click at [195, 112] on div "M. Chavez" at bounding box center [182, 113] width 82 height 11
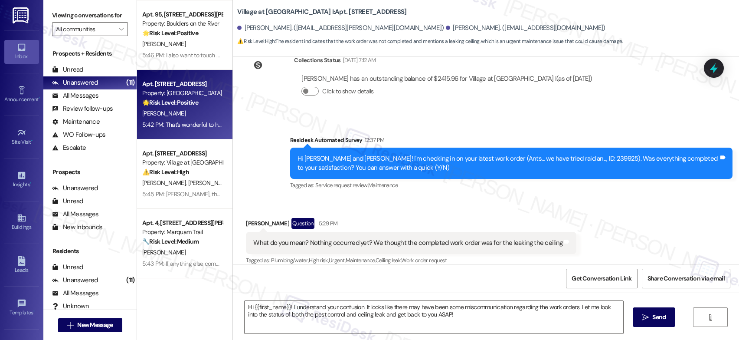
click at [193, 112] on div "M. Chavez" at bounding box center [182, 113] width 82 height 11
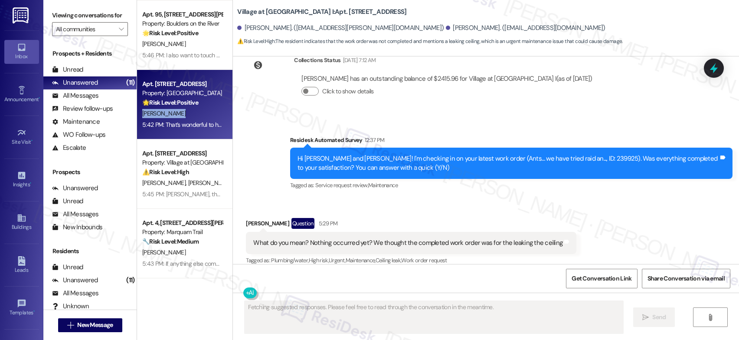
click at [193, 113] on div "M. Chavez" at bounding box center [182, 113] width 82 height 11
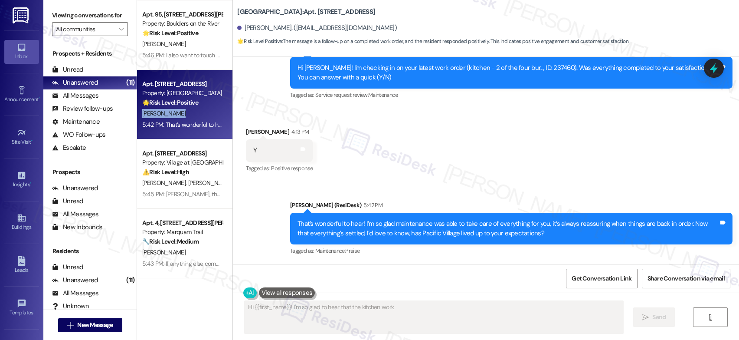
click at [193, 113] on div "M. Chavez" at bounding box center [182, 113] width 82 height 11
type textarea "Hi {{first_name}}! I'm so glad to hear that the kitchen work order was complete…"
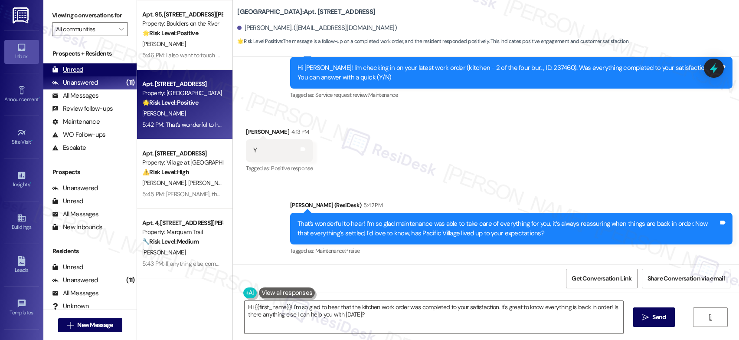
click at [71, 74] on div "Unread" at bounding box center [67, 69] width 31 height 9
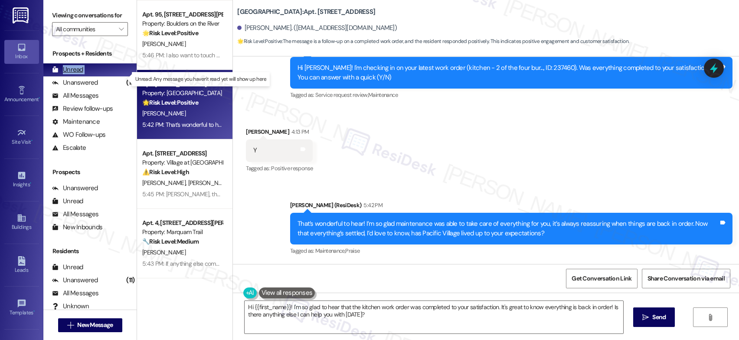
click at [71, 74] on div "Unread" at bounding box center [67, 69] width 31 height 9
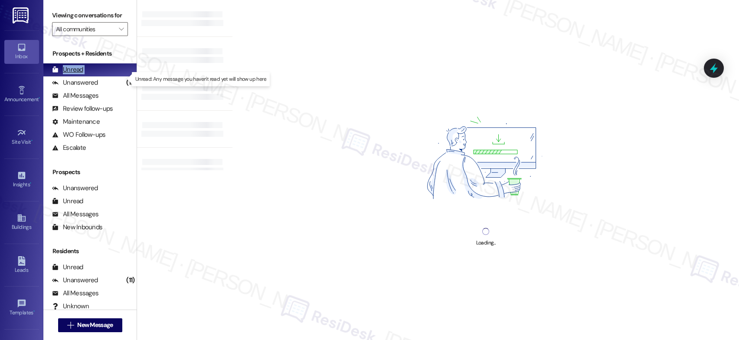
click at [71, 74] on div "Unread" at bounding box center [67, 69] width 31 height 9
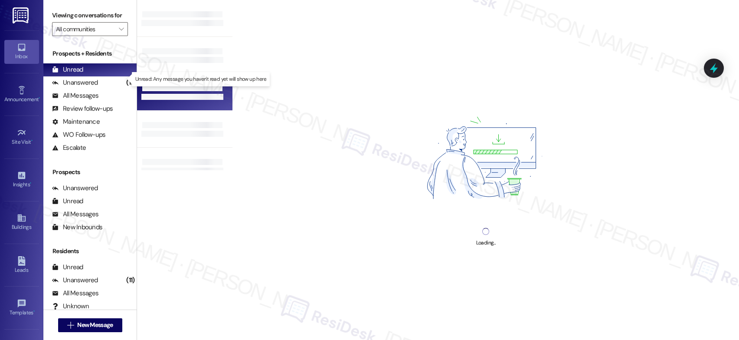
drag, startPoint x: 71, startPoint y: 78, endPoint x: 163, endPoint y: 80, distance: 92.4
click at [71, 74] on div "Unread" at bounding box center [67, 69] width 31 height 9
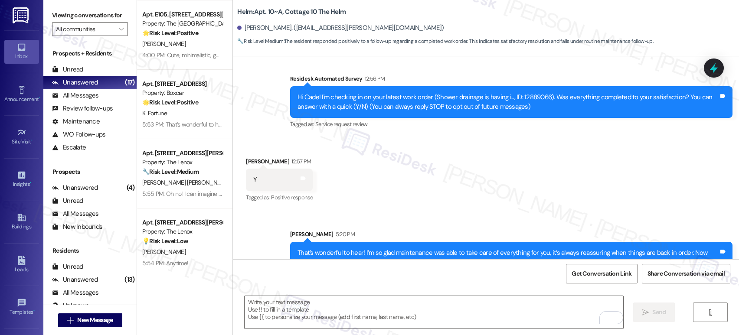
scroll to position [98, 0]
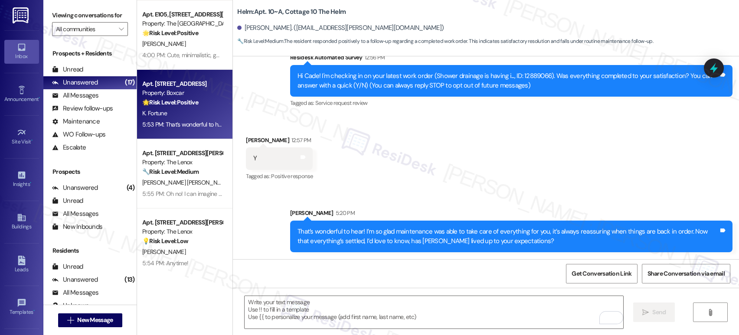
click at [183, 109] on div "K. Fortune" at bounding box center [182, 113] width 82 height 11
type textarea "Fetching suggested responses. Please feel free to read through the conversation…"
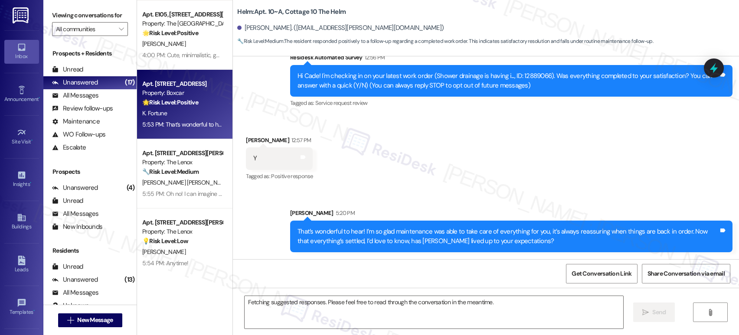
click at [183, 109] on div "K. Fortune" at bounding box center [182, 113] width 82 height 11
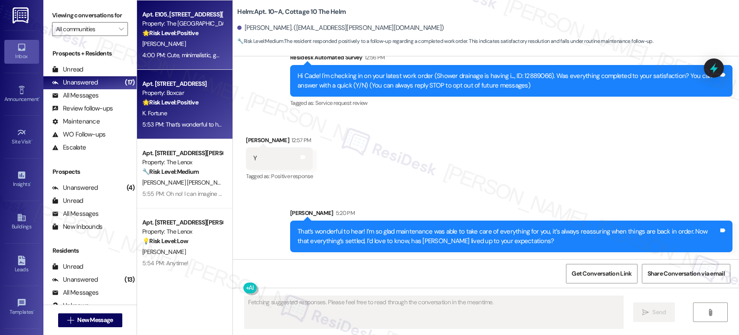
click at [190, 53] on div "4:00 PM: Cute, minimalistic, generally quiet 4:00 PM: Cute, minimalistic, gener…" at bounding box center [196, 55] width 108 height 8
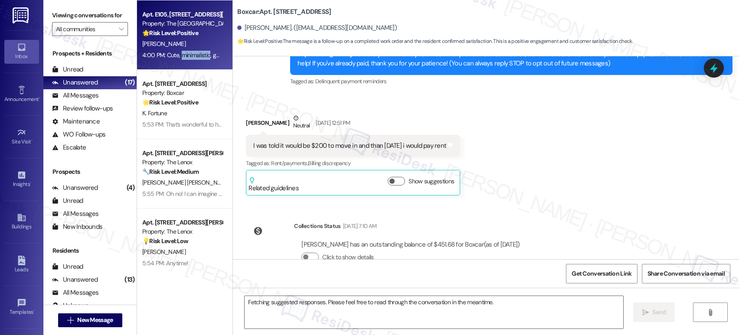
click at [190, 53] on div "4:00 PM: Cute, minimalistic, generally quiet 4:00 PM: Cute, minimalistic, gener…" at bounding box center [196, 55] width 108 height 8
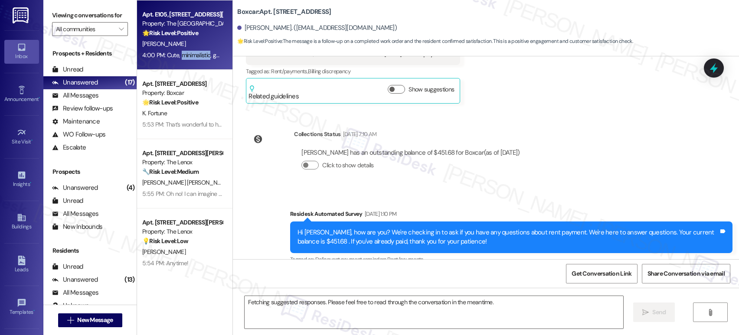
click at [189, 53] on div "4:00 PM: Cute, minimalistic, generally quiet 4:00 PM: Cute, minimalistic, gener…" at bounding box center [196, 55] width 108 height 8
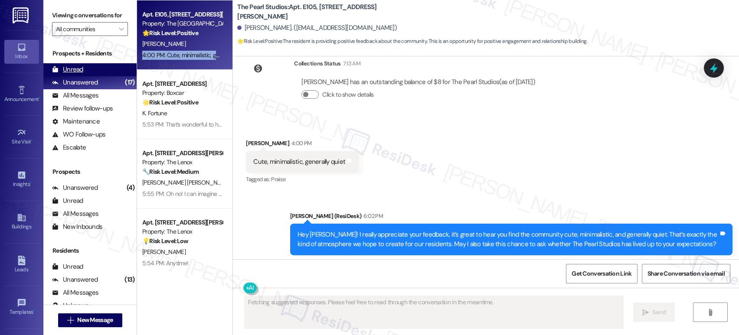
scroll to position [475, 0]
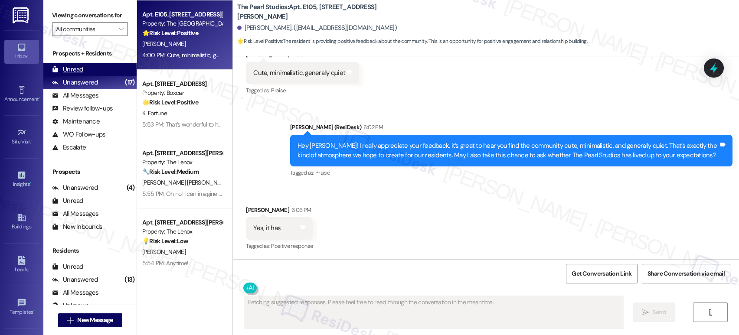
click at [75, 74] on div "Unread" at bounding box center [67, 69] width 31 height 9
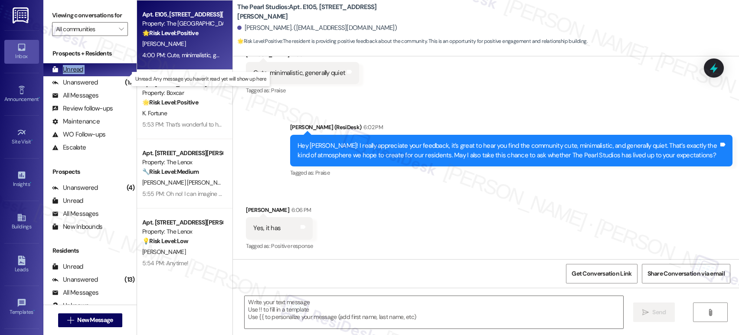
click at [75, 74] on div "Unread" at bounding box center [67, 69] width 31 height 9
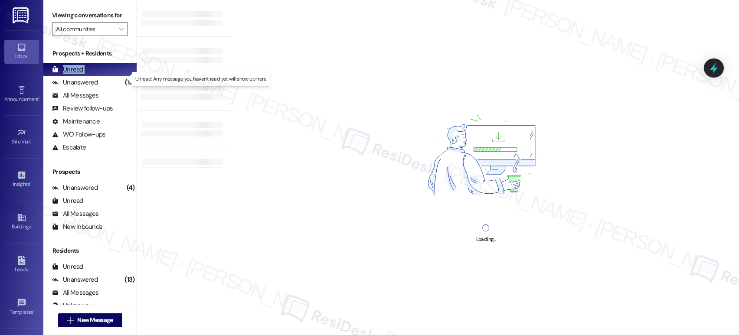
click at [75, 74] on div "Unread" at bounding box center [67, 69] width 31 height 9
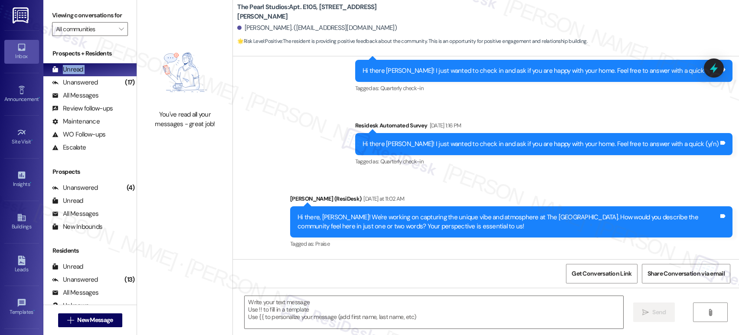
type textarea "Fetching suggested responses. Please feel free to read through the conversation…"
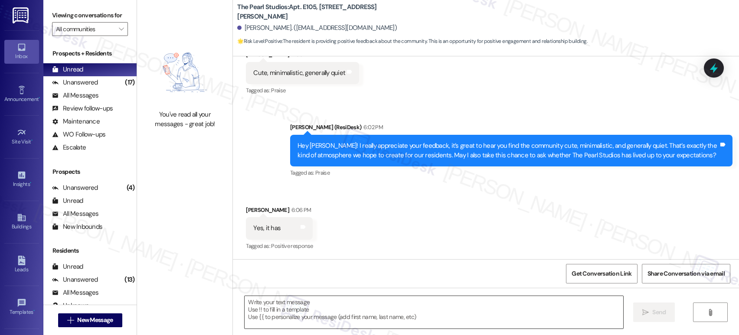
click at [344, 314] on textarea at bounding box center [434, 312] width 379 height 33
click at [348, 310] on textarea at bounding box center [434, 312] width 379 height 33
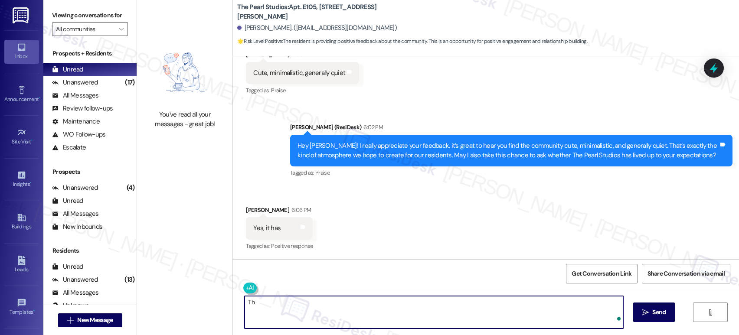
type textarea "T"
type textarea "Wow, this is amazing!"
click at [656, 317] on button " Send" at bounding box center [654, 313] width 42 height 20
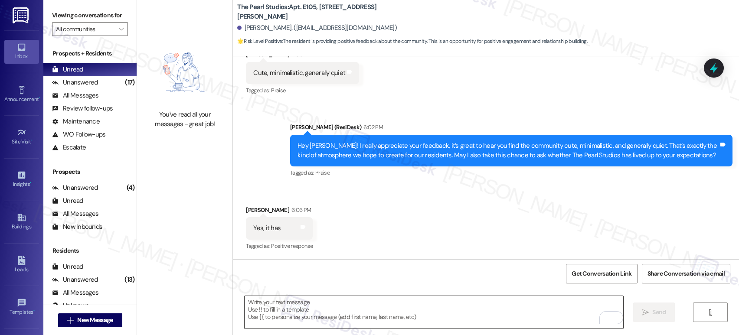
click at [253, 304] on textarea "To enrich screen reader interactions, please activate Accessibility in Grammarl…" at bounding box center [434, 312] width 379 height 33
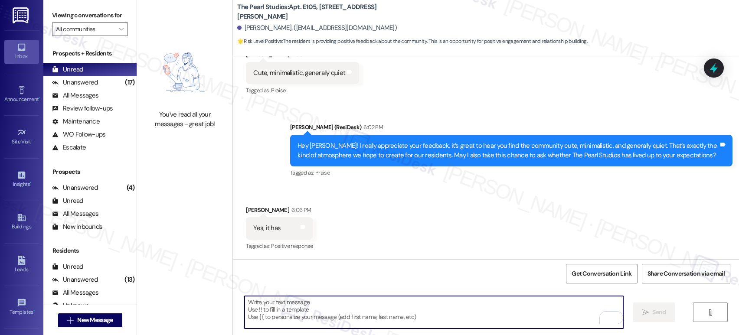
click at [255, 303] on textarea "To enrich screen reader interactions, please activate Accessibility in Grammarl…" at bounding box center [434, 312] width 379 height 33
paste textarea "we’ll continue doing our best to provide you with a great living experience. We…"
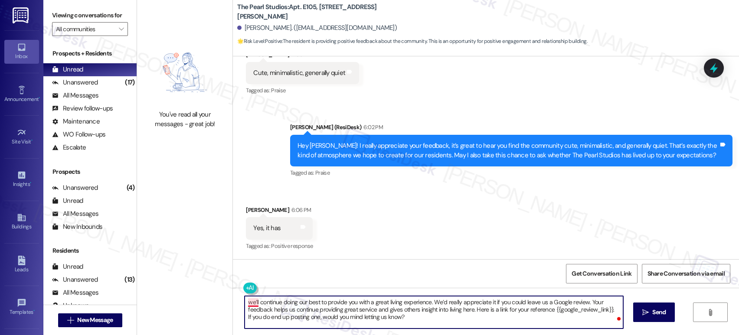
drag, startPoint x: 245, startPoint y: 301, endPoint x: 237, endPoint y: 301, distance: 8.3
click at [244, 301] on div "we’ll continue doing our best to provide you with a great living experience. We…" at bounding box center [433, 312] width 379 height 33
click at [416, 313] on textarea "We’ll continue doing our best to provide you with a great living experience. We…" at bounding box center [434, 312] width 379 height 33
click at [565, 307] on textarea "We’ll continue doing our best to provide you with a great living experience. We…" at bounding box center [434, 312] width 379 height 33
type textarea "We’ll continue doing our best to provide you with a great living experience. We…"
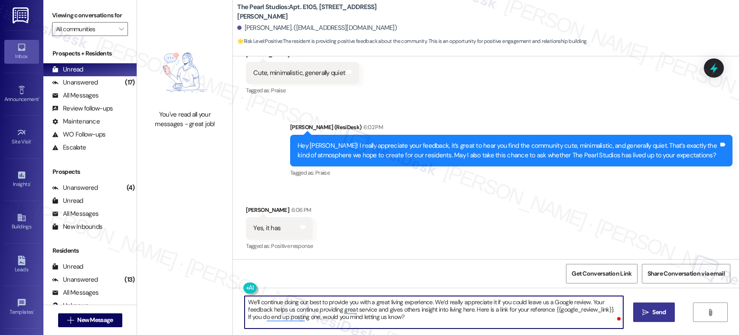
click at [663, 311] on span "Send" at bounding box center [658, 312] width 13 height 9
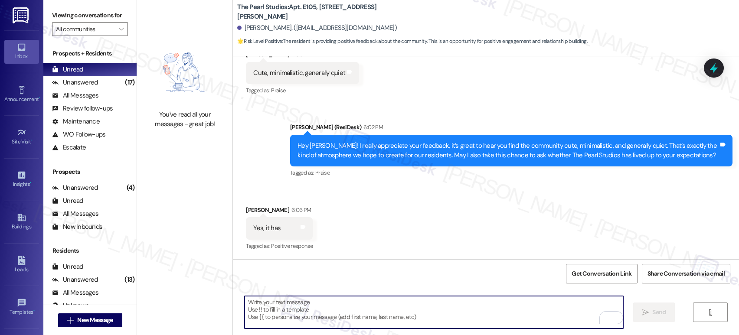
click at [340, 306] on textarea "To enrich screen reader interactions, please activate Accessibility in Grammarl…" at bounding box center [434, 312] width 379 height 33
paste textarea "we’ll continue doing our best to provide you with a great living experience. We…"
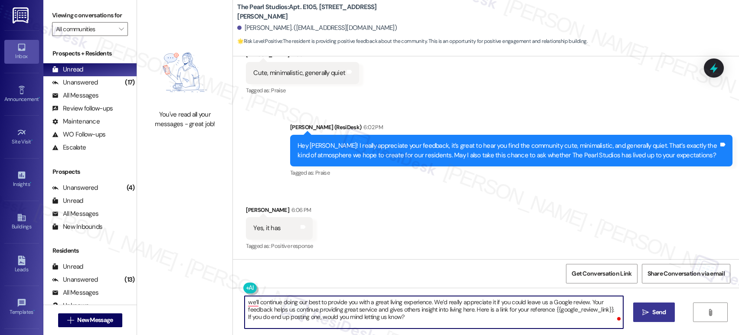
click at [240, 300] on div "we’ll continue doing our best to provide you with a great living experience. We…" at bounding box center [429, 312] width 379 height 33
drag, startPoint x: 624, startPoint y: 318, endPoint x: 637, endPoint y: 314, distance: 13.7
click at [632, 317] on div "We’ll continue doing our best to provide you with a great living experience. We…" at bounding box center [486, 320] width 506 height 65
type textarea "We’ll continue doing our best to provide you with a great living experience. We…"
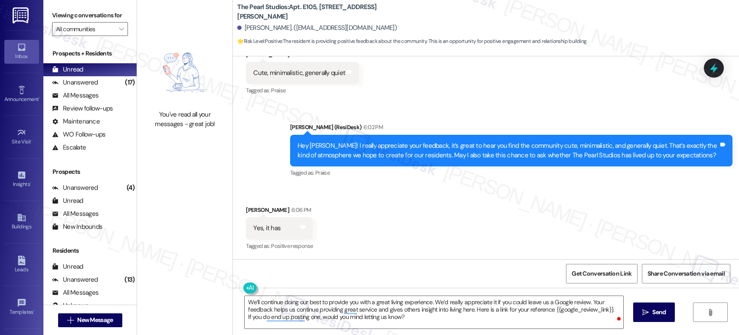
click at [640, 313] on span " Send" at bounding box center [653, 312] width 27 height 9
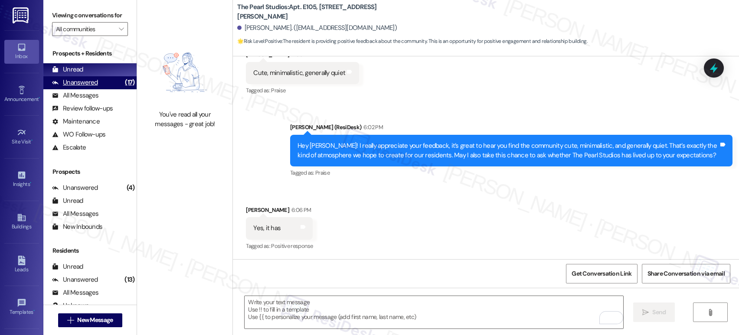
click at [88, 87] on div "Unanswered" at bounding box center [75, 82] width 46 height 9
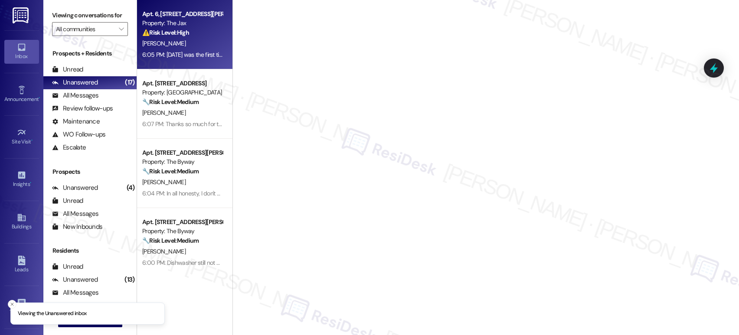
click at [181, 47] on div "[PERSON_NAME]" at bounding box center [182, 43] width 82 height 11
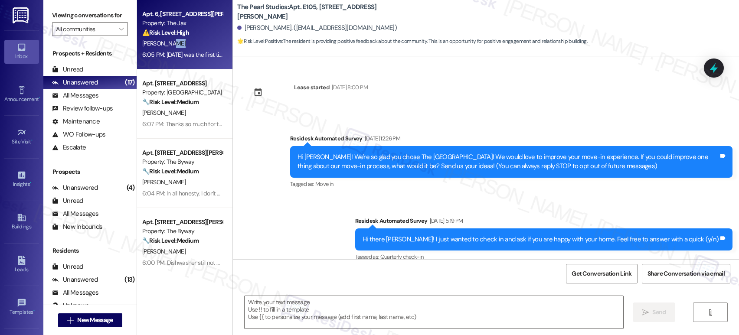
scroll to position [383, 0]
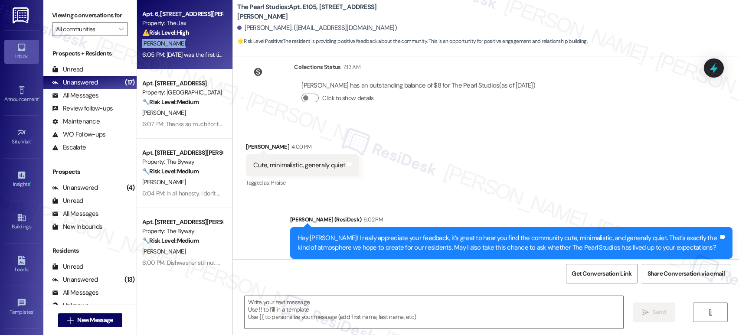
click at [181, 47] on div "[PERSON_NAME]" at bounding box center [182, 43] width 82 height 11
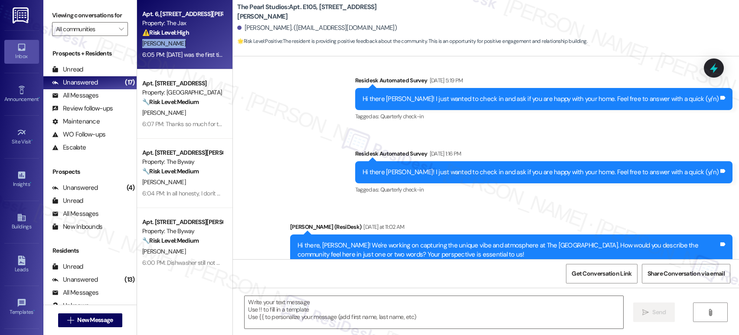
click at [181, 47] on div "[PERSON_NAME]" at bounding box center [182, 43] width 82 height 11
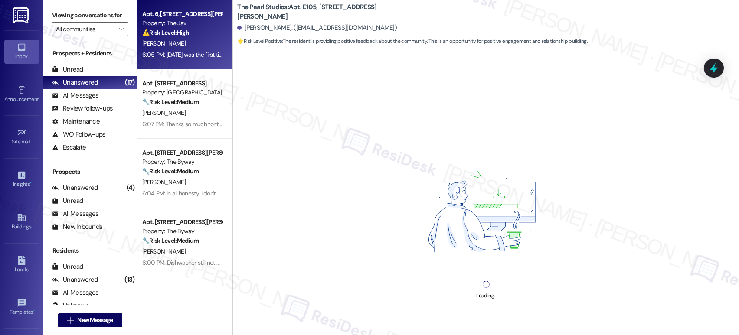
click at [78, 89] on div "Unanswered (17)" at bounding box center [89, 82] width 93 height 13
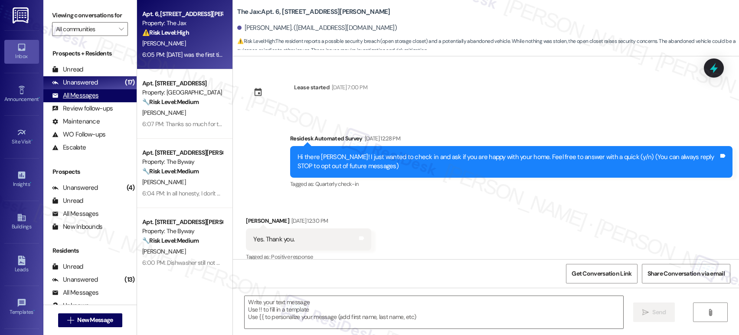
click at [75, 100] on div "All Messages" at bounding box center [75, 95] width 46 height 9
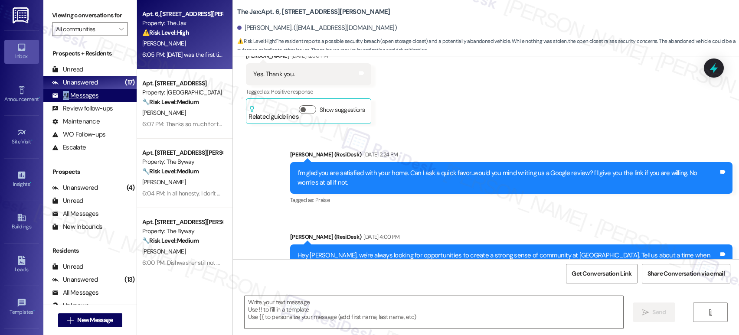
type textarea "Fetching suggested responses. Please feel free to read through the conversation…"
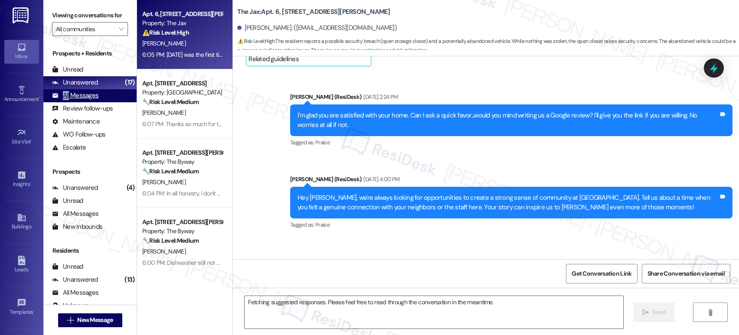
click at [75, 100] on div "All Messages" at bounding box center [75, 95] width 46 height 9
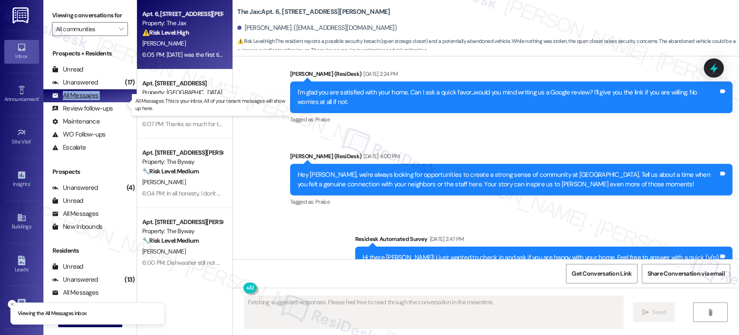
click at [75, 100] on div "All Messages" at bounding box center [75, 95] width 46 height 9
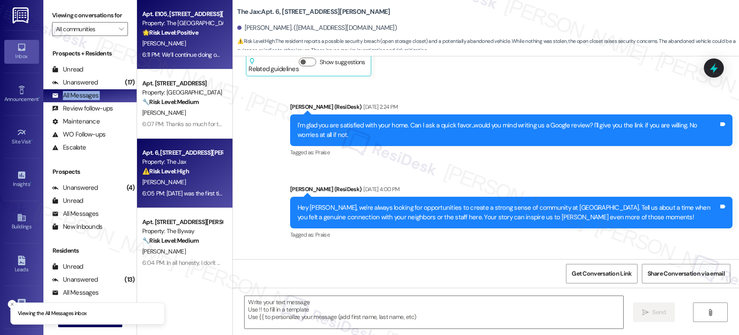
type textarea "Fetching suggested responses. Please feel free to read through the conversation…"
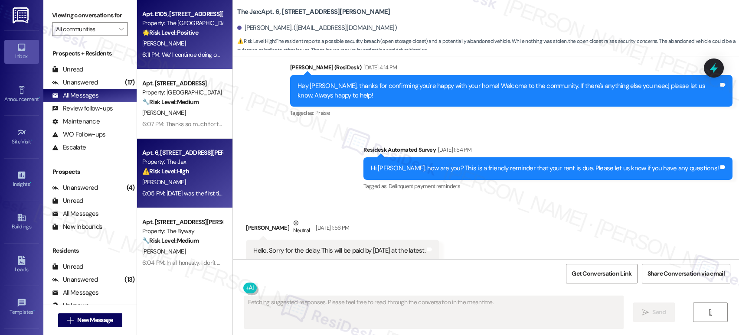
click at [193, 56] on div "6:11 PM: We’ll continue doing our best to provide you with a great living exper…" at bounding box center [592, 55] width 900 height 8
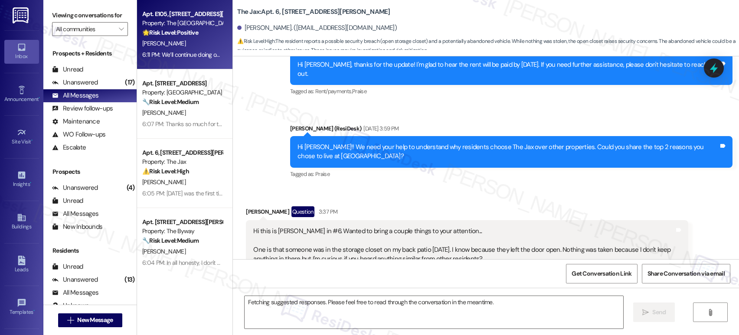
click at [193, 56] on div "6:11 PM: We’ll continue doing our best to provide you with a great living exper…" at bounding box center [592, 55] width 900 height 8
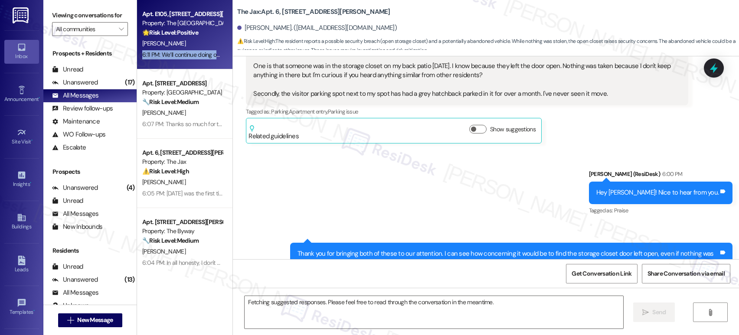
click at [193, 56] on div "6:11 PM: We’ll continue doing our best to provide you with a great living exper…" at bounding box center [592, 55] width 900 height 8
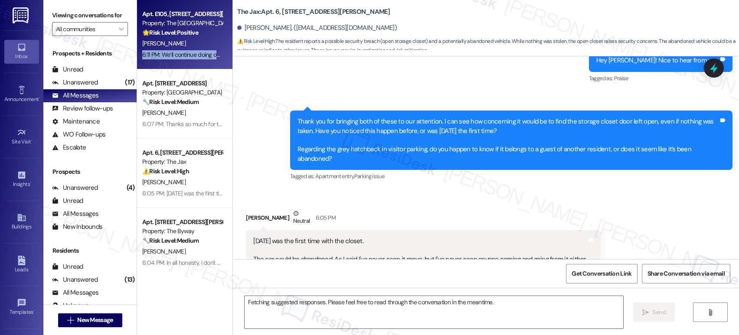
click at [193, 56] on div "6:11 PM: We’ll continue doing our best to provide you with a great living exper…" at bounding box center [592, 55] width 900 height 8
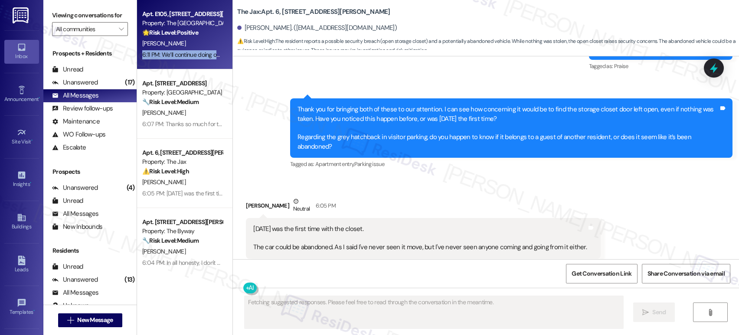
click at [193, 56] on div "6:11 PM: We’ll continue doing our best to provide you with a great living exper…" at bounding box center [592, 55] width 900 height 8
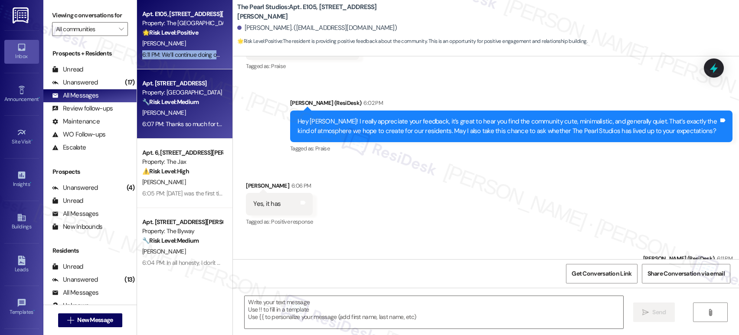
scroll to position [499, 0]
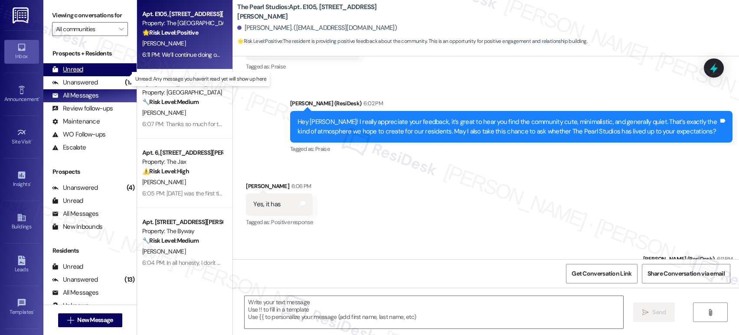
click at [62, 74] on div "Unread" at bounding box center [67, 69] width 31 height 9
click at [63, 74] on div "Unread" at bounding box center [67, 69] width 31 height 9
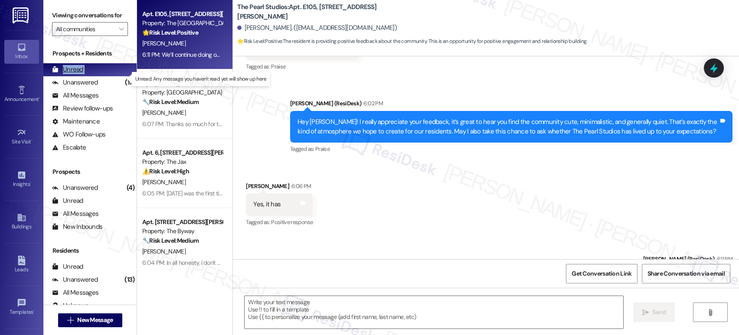
click at [63, 74] on div "Unread" at bounding box center [67, 69] width 31 height 9
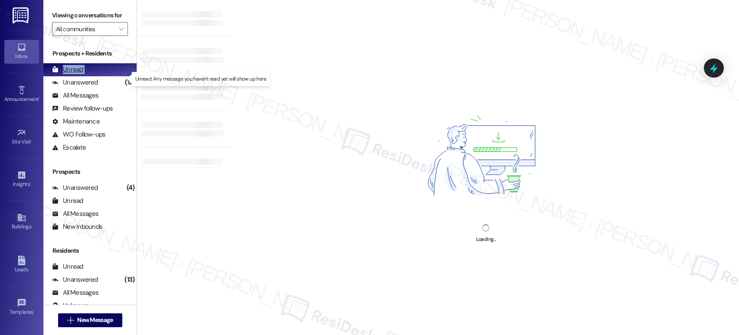
click at [63, 74] on div "Unread" at bounding box center [67, 69] width 31 height 9
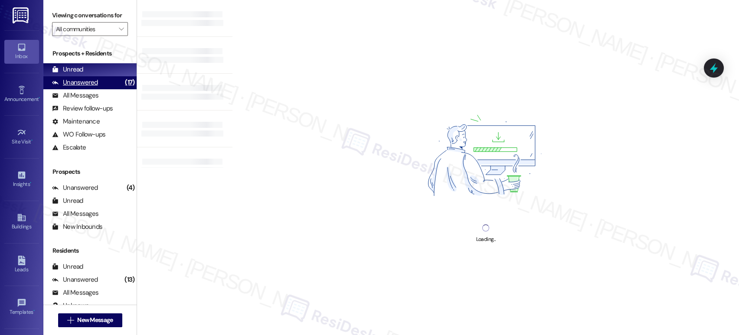
click at [84, 87] on div "Unanswered" at bounding box center [75, 82] width 46 height 9
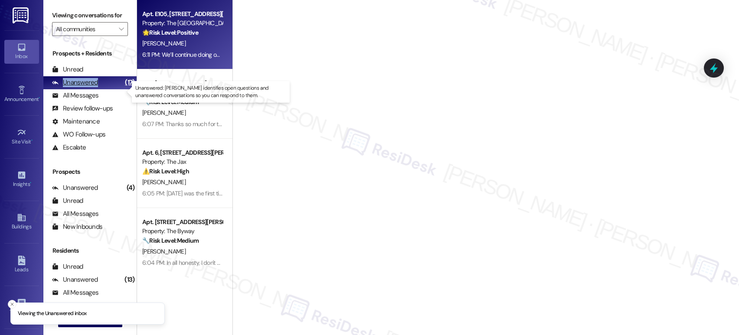
click at [84, 87] on div "Unanswered" at bounding box center [75, 82] width 46 height 9
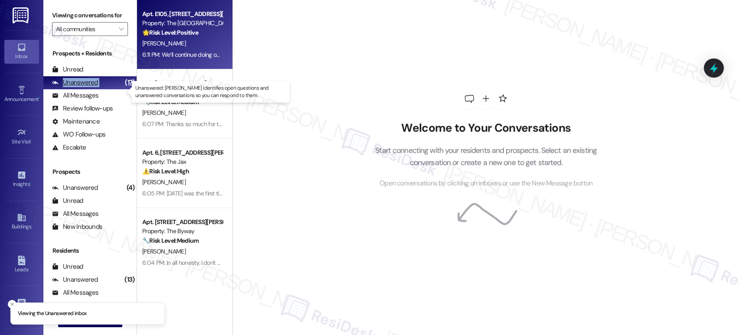
click at [84, 87] on div "Unanswered" at bounding box center [75, 82] width 46 height 9
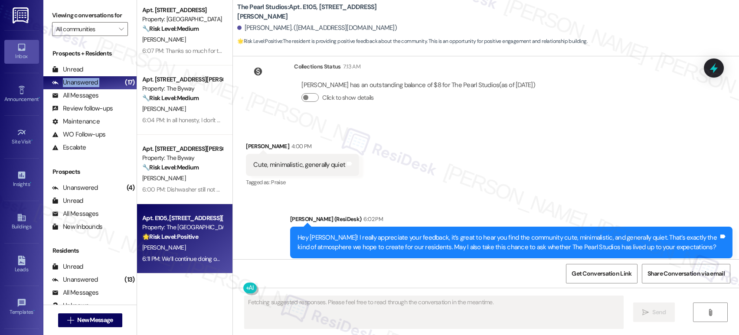
scroll to position [475, 0]
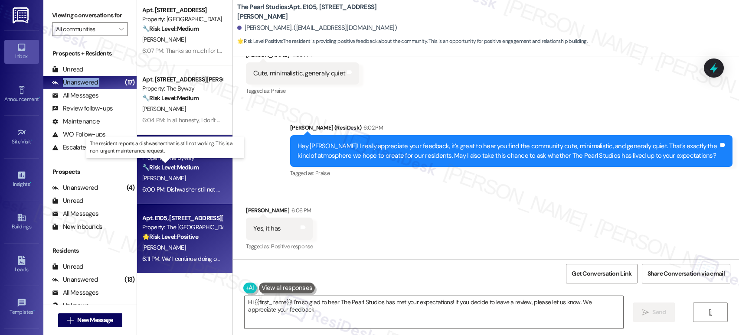
type textarea "Hi {{first_name}}! I'm so glad to hear The Pearl Studios has met your expectati…"
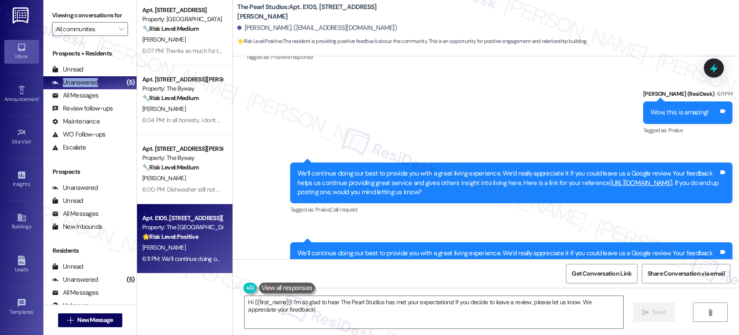
scroll to position [708, 0]
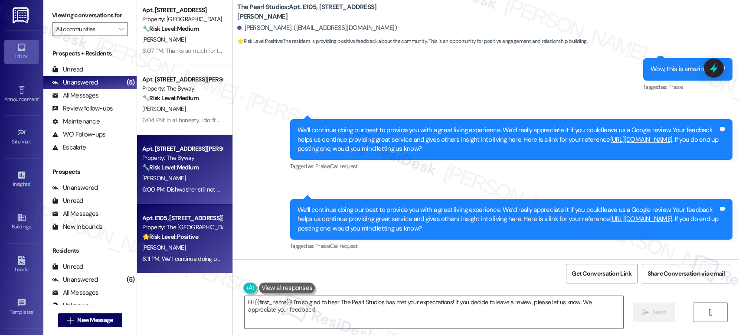
click at [197, 159] on div "Property: The Byway" at bounding box center [182, 158] width 80 height 9
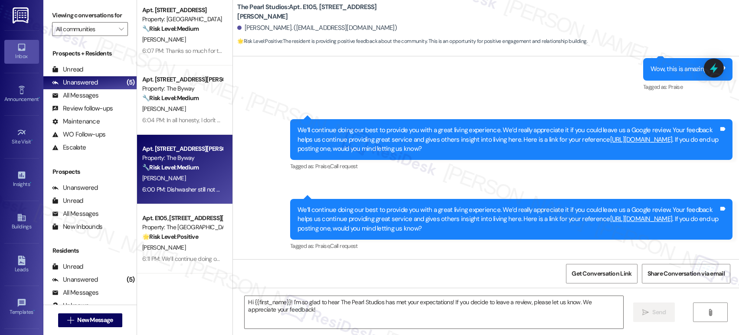
click at [197, 159] on div "Property: The Byway" at bounding box center [182, 158] width 80 height 9
type textarea "Fetching suggested responses. Please feel free to read through the conversation…"
click at [197, 159] on div "Property: The Byway" at bounding box center [182, 158] width 80 height 9
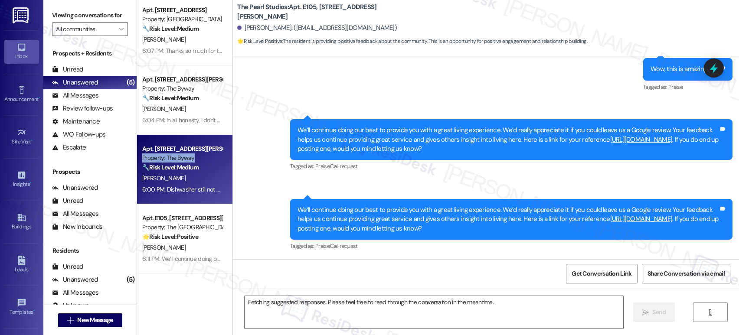
click at [197, 159] on div "Property: The Byway" at bounding box center [182, 158] width 80 height 9
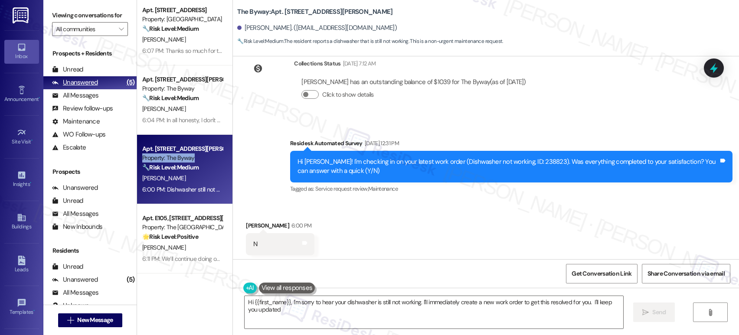
scroll to position [234, 0]
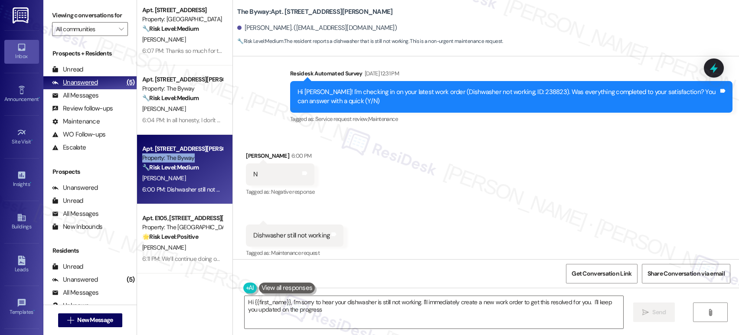
type textarea "Hi {{first_name}}, I'm sorry to hear your dishwasher is still not working. I'll…"
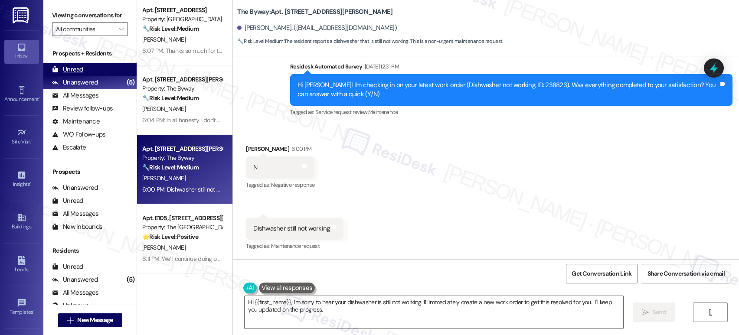
drag, startPoint x: 64, startPoint y: 74, endPoint x: 69, endPoint y: 75, distance: 4.8
click at [64, 74] on div "Unread (0)" at bounding box center [89, 69] width 93 height 13
click at [69, 74] on div "Unread" at bounding box center [67, 69] width 31 height 9
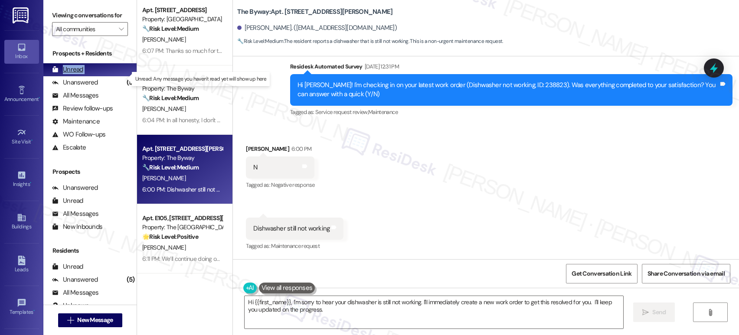
click at [69, 74] on div "Unread" at bounding box center [67, 69] width 31 height 9
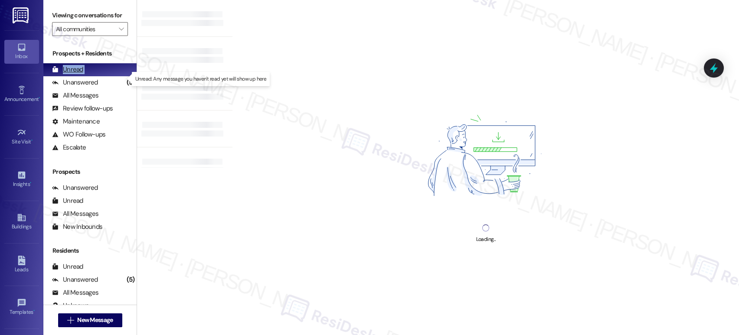
click at [69, 74] on div "Unread" at bounding box center [67, 69] width 31 height 9
drag, startPoint x: 69, startPoint y: 75, endPoint x: 79, endPoint y: 92, distance: 20.6
click at [69, 74] on div "Unread" at bounding box center [67, 69] width 31 height 9
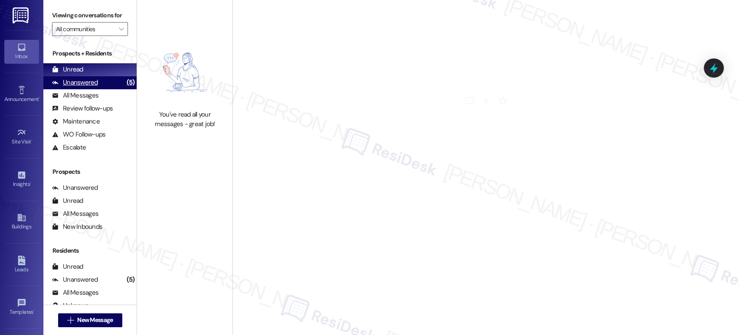
click at [86, 87] on div "Unanswered" at bounding box center [75, 82] width 46 height 9
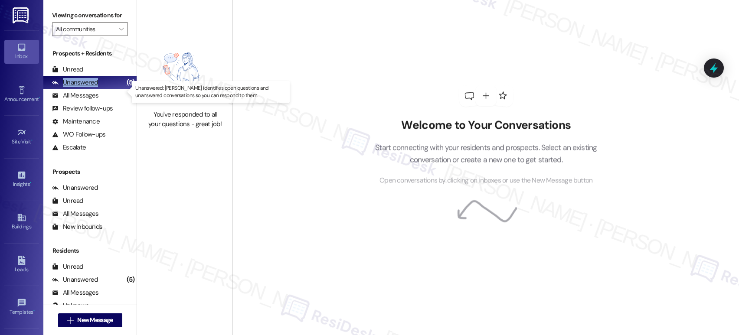
click at [86, 87] on div "Unanswered" at bounding box center [75, 82] width 46 height 9
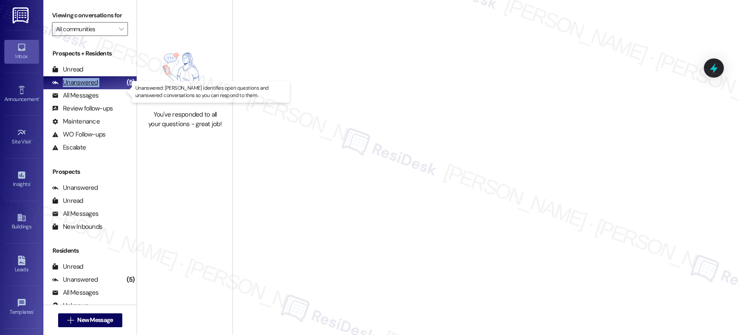
click at [86, 87] on div "Unanswered" at bounding box center [75, 82] width 46 height 9
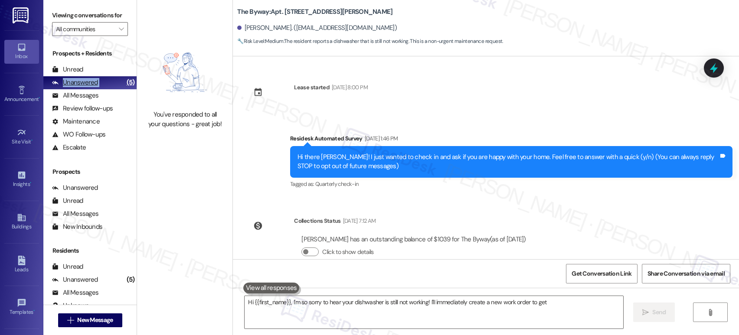
click at [86, 87] on div "Unanswered" at bounding box center [75, 82] width 46 height 9
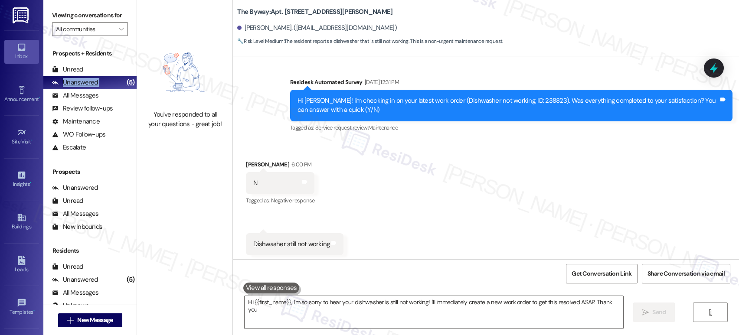
type textarea "Hi {{first_name}}, I'm so sorry to hear your dishwasher is still not working! I…"
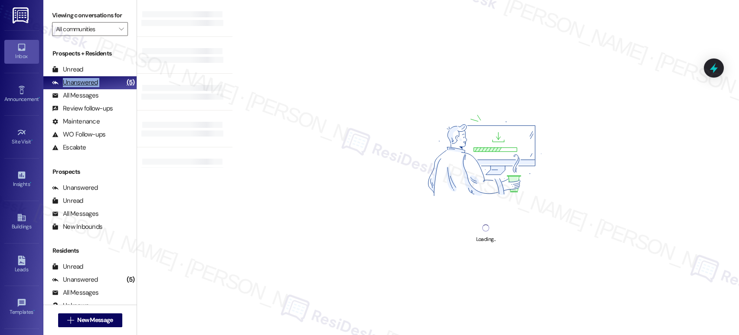
click at [86, 87] on div "Unanswered" at bounding box center [75, 82] width 46 height 9
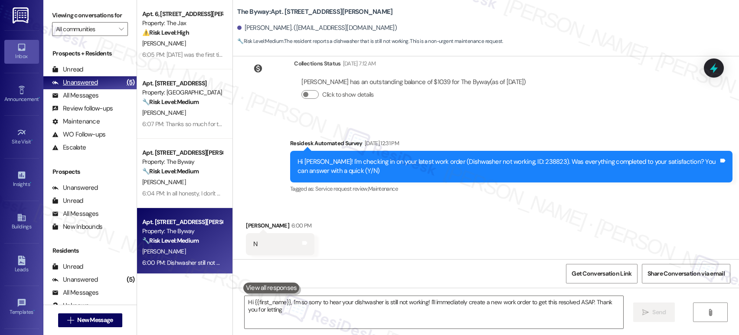
scroll to position [234, 0]
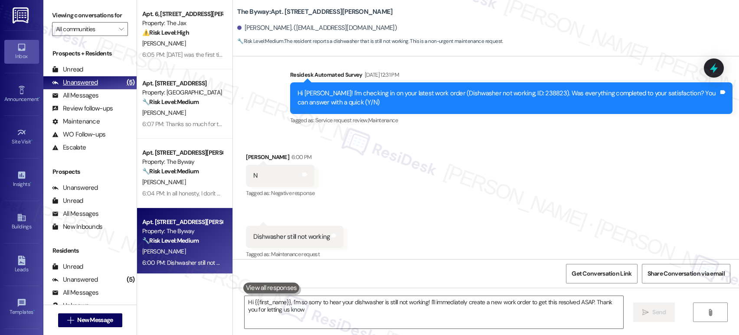
type textarea "Hi {{first_name}}, I'm so sorry to hear your dishwasher is still not working! I…"
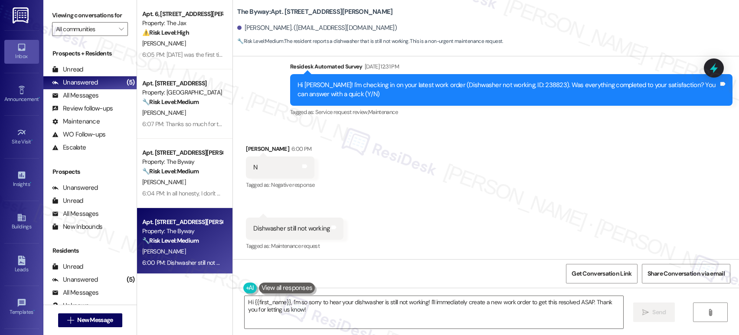
click at [518, 83] on div "Hi [PERSON_NAME]! I'm checking in on your latest work order (Dishwasher not wor…" at bounding box center [507, 90] width 421 height 19
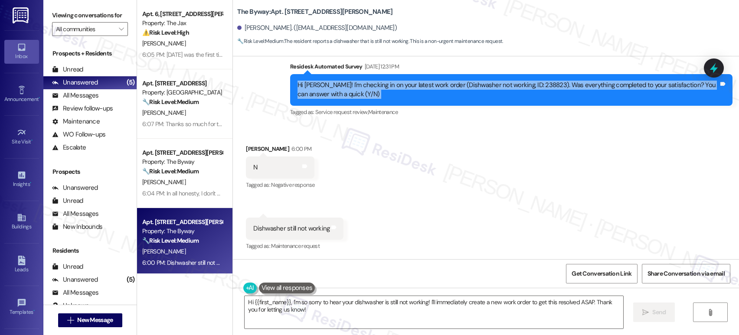
click at [518, 83] on div "Hi [PERSON_NAME]! I'm checking in on your latest work order (Dishwasher not wor…" at bounding box center [507, 90] width 421 height 19
copy div "Hi Michael! I'm checking in on your latest work order (Dishwasher not working, …"
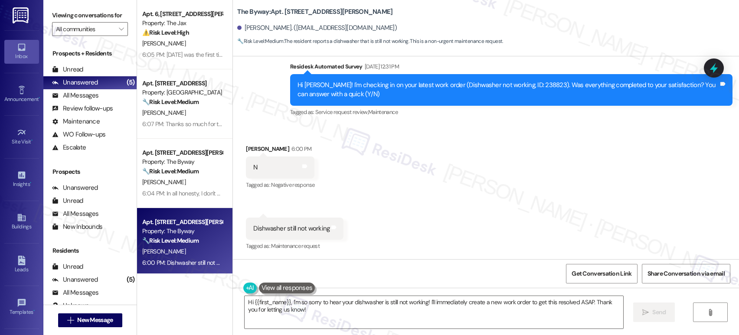
drag, startPoint x: 512, startPoint y: 98, endPoint x: 519, endPoint y: 92, distance: 8.9
click at [512, 98] on div "Hi [PERSON_NAME]! I'm checking in on your latest work order (Dishwasher not wor…" at bounding box center [507, 90] width 421 height 19
click at [514, 81] on div "Hi [PERSON_NAME]! I'm checking in on your latest work order (Dishwasher not wor…" at bounding box center [507, 90] width 421 height 19
copy div "238823"
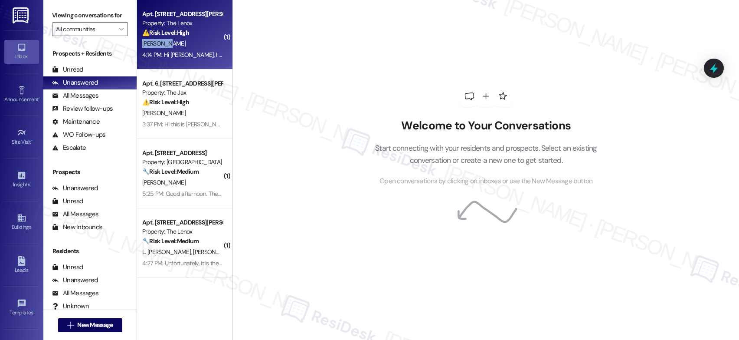
click at [165, 43] on div "[PERSON_NAME]" at bounding box center [182, 43] width 82 height 11
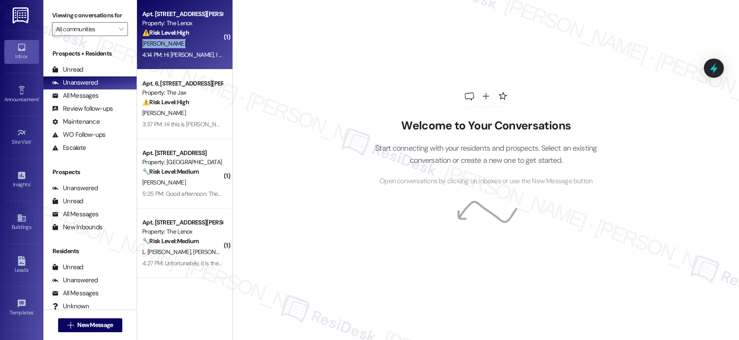
click at [165, 43] on div "[PERSON_NAME]" at bounding box center [182, 43] width 82 height 11
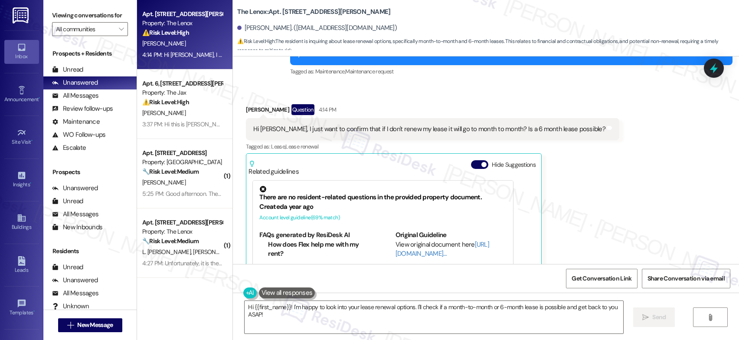
scroll to position [1672, 0]
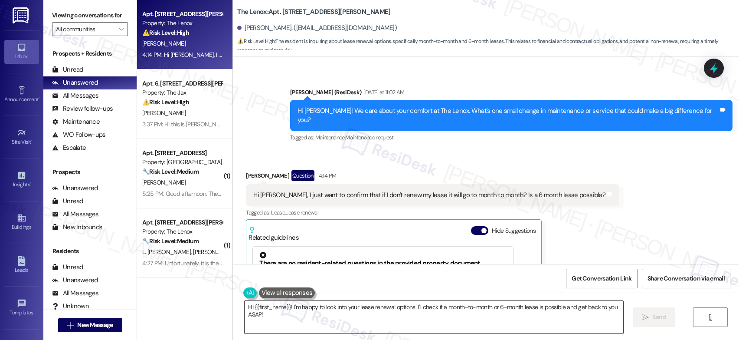
click at [339, 312] on textarea "Hi {{first_name}}! I'm happy to look into your lease renewal options. I'll chec…" at bounding box center [434, 316] width 379 height 33
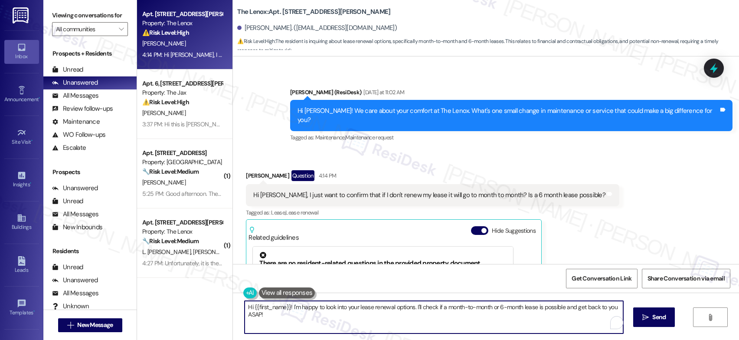
click at [339, 312] on textarea "Hi {{first_name}}! I'm happy to look into your lease renewal options. I'll chec…" at bounding box center [434, 316] width 379 height 33
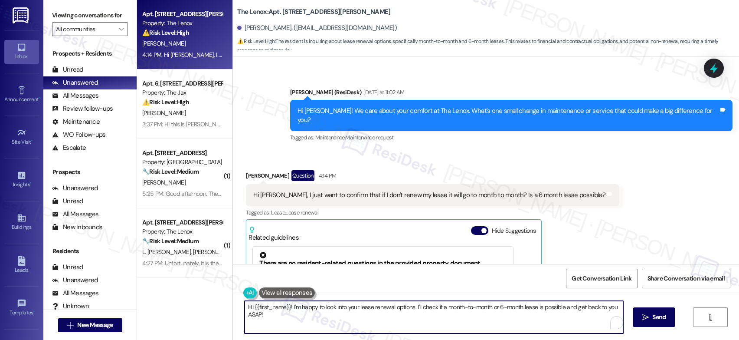
click at [339, 312] on textarea "Hi {{first_name}}! I'm happy to look into your lease renewal options. I'll chec…" at bounding box center [434, 316] width 379 height 33
type textarea "Hey [PERSON_NAME]! I believe that is what's gonna happen but I can check to mak…"
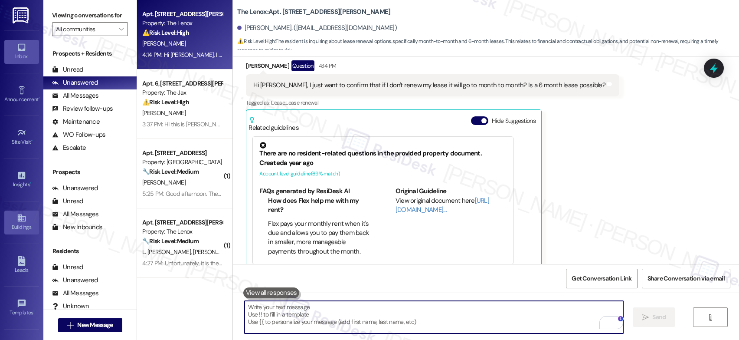
scroll to position [1786, 0]
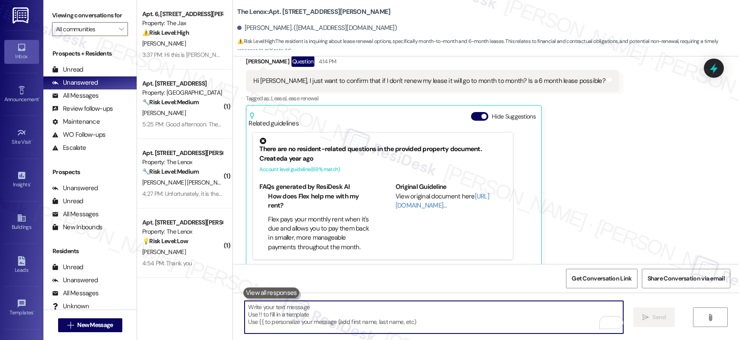
drag, startPoint x: 531, startPoint y: 158, endPoint x: 568, endPoint y: 173, distance: 39.9
click at [531, 158] on div "There are no resident-related questions in the provided property document. Crea…" at bounding box center [393, 196] width 291 height 136
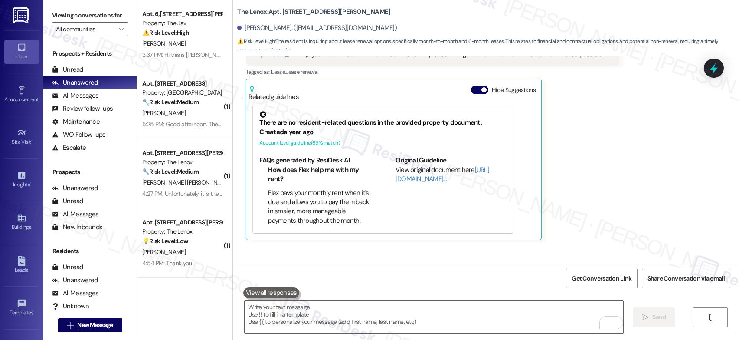
scroll to position [1846, 0]
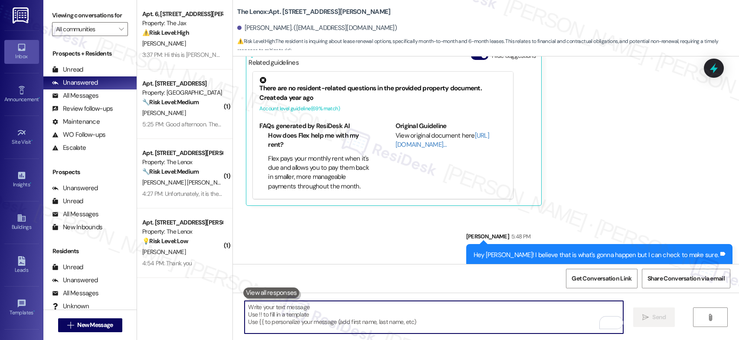
click at [271, 305] on textarea "To enrich screen reader interactions, please activate Accessibility in Grammarl…" at bounding box center [434, 316] width 379 height 33
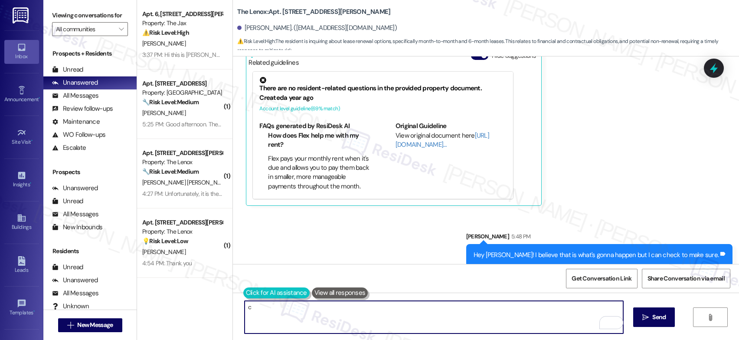
type textarea "c"
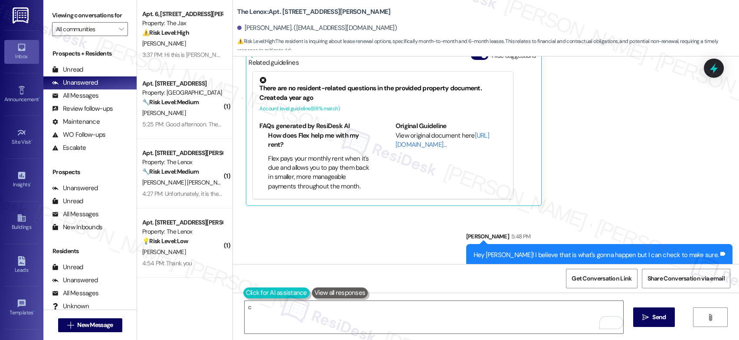
click at [243, 295] on button at bounding box center [276, 292] width 66 height 11
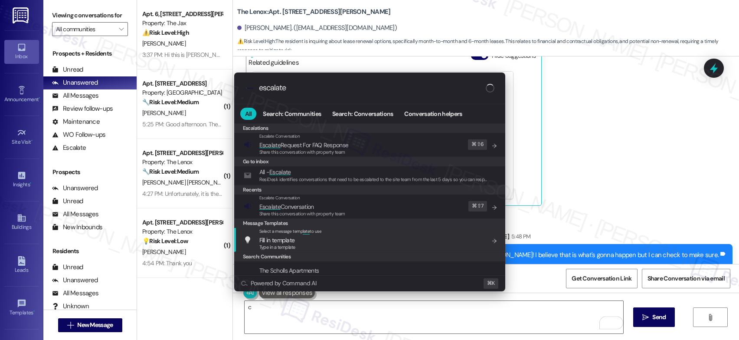
type input "escalate"
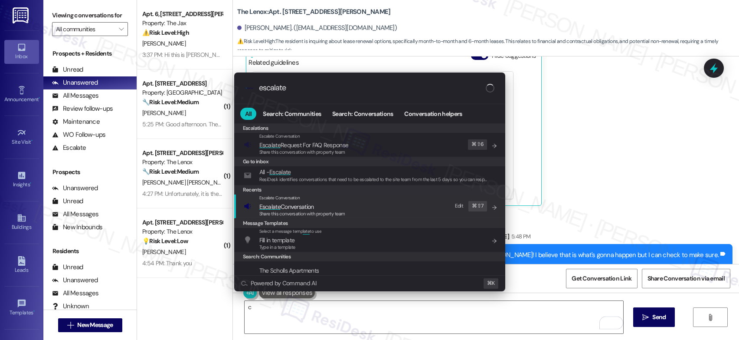
drag, startPoint x: 317, startPoint y: 216, endPoint x: 382, endPoint y: 205, distance: 65.9
click at [317, 216] on span "Share this conversation with property team" at bounding box center [302, 213] width 86 height 6
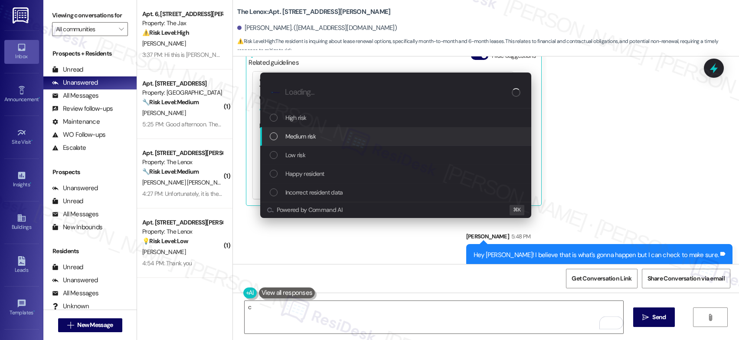
click at [349, 138] on div "Medium risk" at bounding box center [397, 136] width 254 height 10
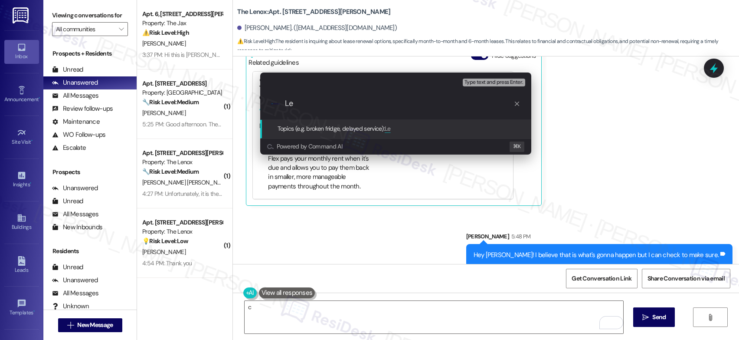
type input "L"
type input "Non Renewal concern"
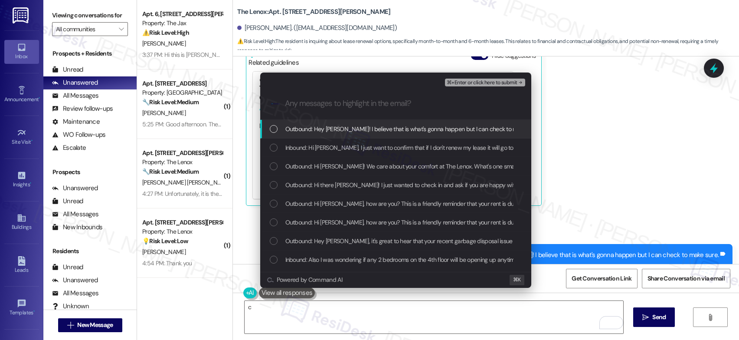
click at [482, 85] on span "⌘+Enter or click here to submit" at bounding box center [482, 83] width 70 height 6
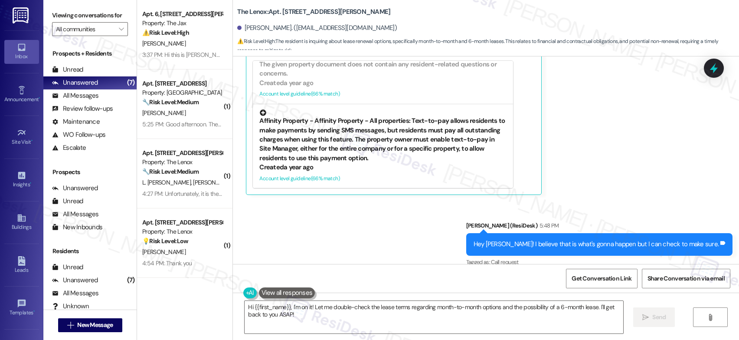
scroll to position [1859, 0]
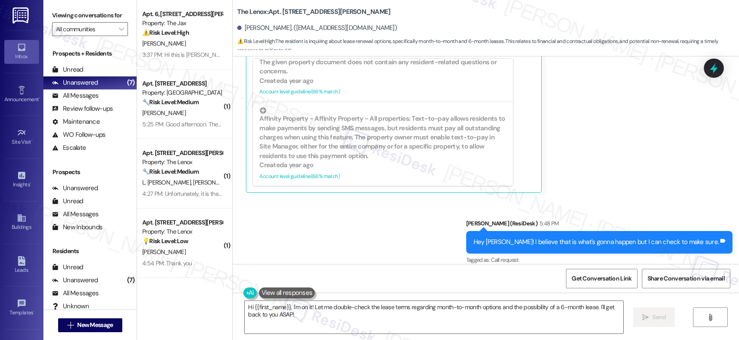
click at [413, 212] on div "Sent via SMS [PERSON_NAME] (ResiDesk) 5:48 PM Hey [PERSON_NAME]! I believe that…" at bounding box center [486, 235] width 506 height 73
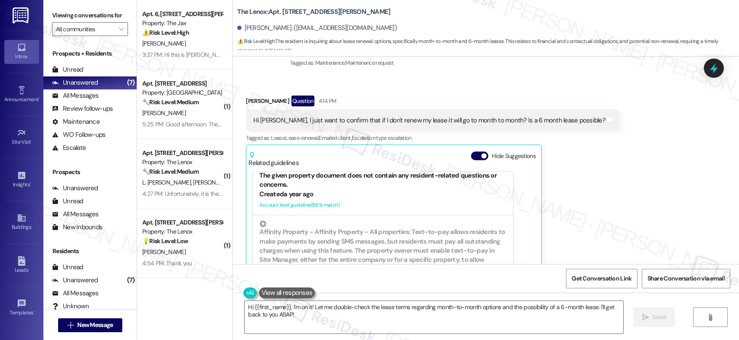
scroll to position [1715, 0]
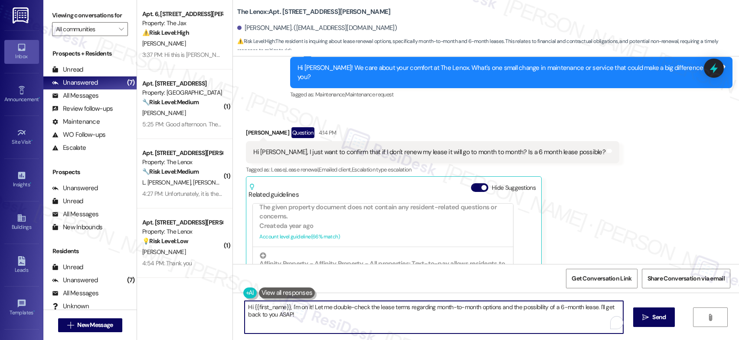
drag, startPoint x: 267, startPoint y: 306, endPoint x: 230, endPoint y: 298, distance: 37.6
click at [218, 292] on div "Apt. 6, [STREET_ADDRESS][PERSON_NAME] Property: The Jax ⚠️ Risk Level: High The…" at bounding box center [438, 170] width 602 height 340
drag, startPoint x: 262, startPoint y: 318, endPoint x: 309, endPoint y: 313, distance: 46.7
click at [264, 318] on textarea "Hi {{first_name}}, I'm on it! Let me double-check the lease terms regarding mon…" at bounding box center [434, 316] width 379 height 33
click at [309, 313] on textarea "Hi {{first_name}}, I'm on it! Let me double-check the lease terms regarding mon…" at bounding box center [434, 316] width 379 height 33
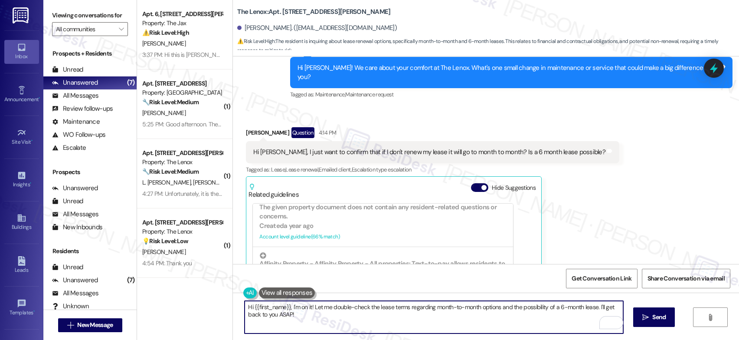
drag, startPoint x: 312, startPoint y: 314, endPoint x: 243, endPoint y: 302, distance: 69.9
click at [245, 302] on textarea "Hi {{first_name}}, I'm on it! Let me double-check the lease terms regarding mon…" at bounding box center [434, 316] width 379 height 33
click at [317, 315] on textarea "Hi {{first_name}}, I'm on it! Let me double-check the lease terms regarding mon…" at bounding box center [434, 316] width 379 height 33
drag, startPoint x: 317, startPoint y: 315, endPoint x: 248, endPoint y: 304, distance: 69.5
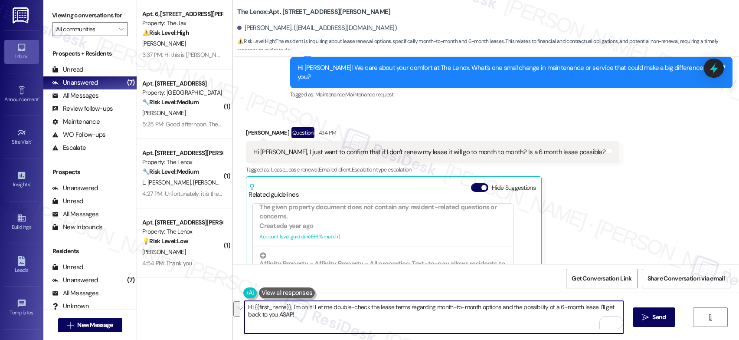
click at [248, 304] on textarea "Hi {{first_name}}, I'm on it! Let me double-check the lease terms regarding mon…" at bounding box center [434, 316] width 379 height 33
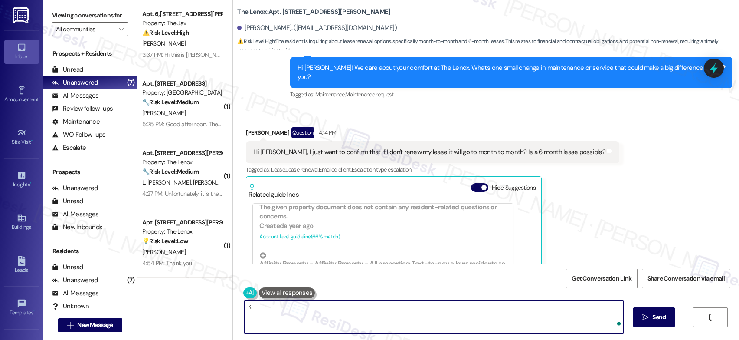
type textarea "K"
type textarea "I will follow up with you soon!"
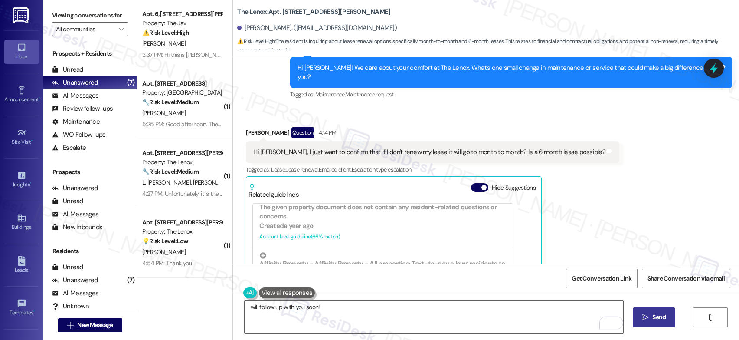
click at [656, 320] on span "Send" at bounding box center [658, 316] width 13 height 9
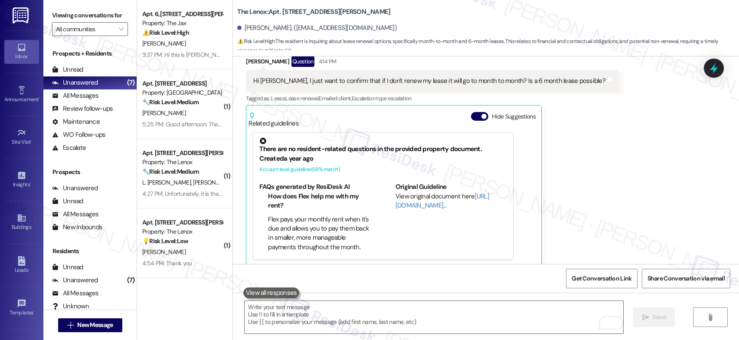
scroll to position [1920, 0]
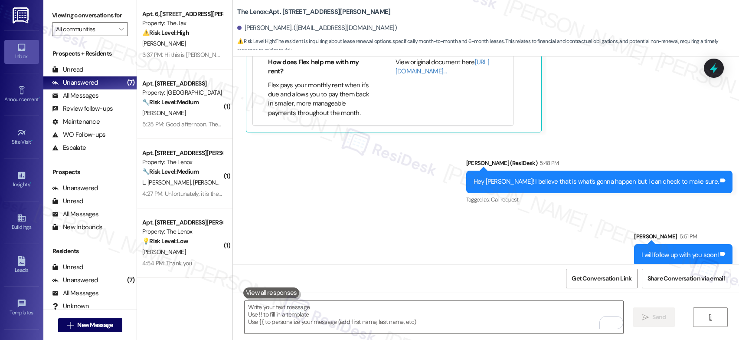
click at [448, 205] on div "Sent via SMS [PERSON_NAME] (ResiDesk) 5:48 PM Hey [PERSON_NAME]! I believe that…" at bounding box center [486, 206] width 506 height 134
drag, startPoint x: 448, startPoint y: 205, endPoint x: 445, endPoint y: 202, distance: 4.6
click at [448, 205] on div "Sent via SMS [PERSON_NAME] (ResiDesk) 5:48 PM Hey [PERSON_NAME]! I believe that…" at bounding box center [486, 206] width 506 height 134
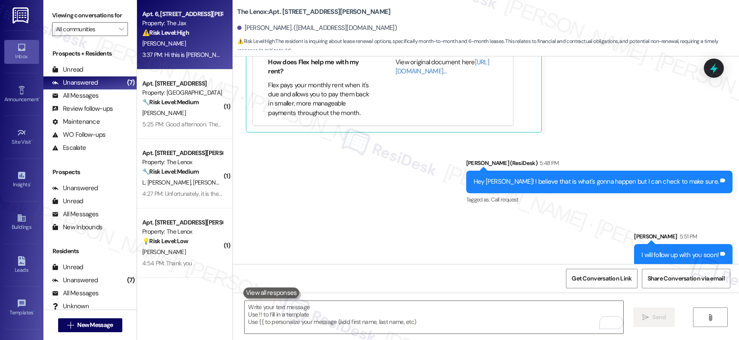
click at [169, 51] on div "3:37 PM: Hi this is [PERSON_NAME] in #6. Wanted to bring a couple things to you…" at bounding box center [715, 55] width 1147 height 8
type textarea "Fetching suggested responses. Please feel free to read through the conversation…"
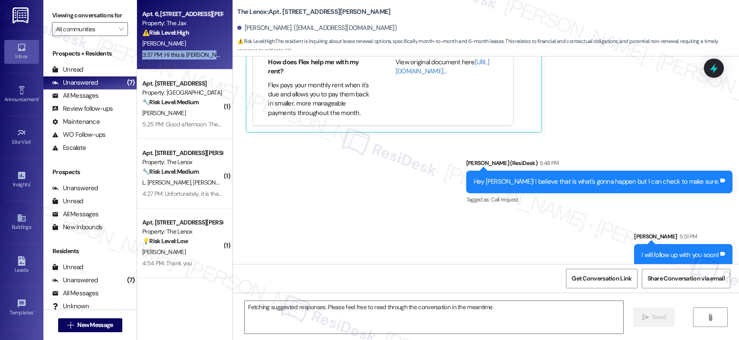
click at [169, 51] on div "3:37 PM: Hi this is [PERSON_NAME] in #6. Wanted to bring a couple things to you…" at bounding box center [715, 55] width 1147 height 8
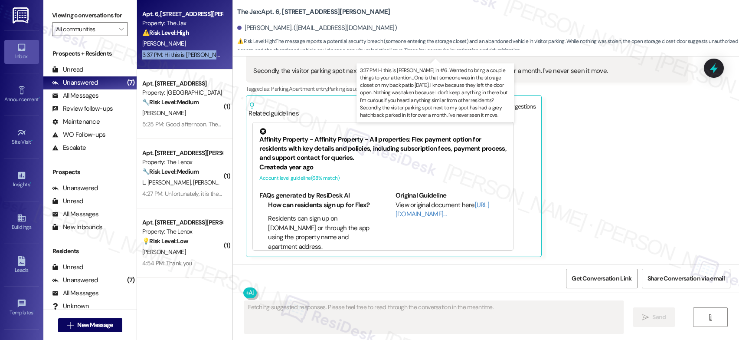
click at [169, 51] on div "3:37 PM: Hi this is [PERSON_NAME] in #6. Wanted to bring a couple things to you…" at bounding box center [715, 55] width 1147 height 8
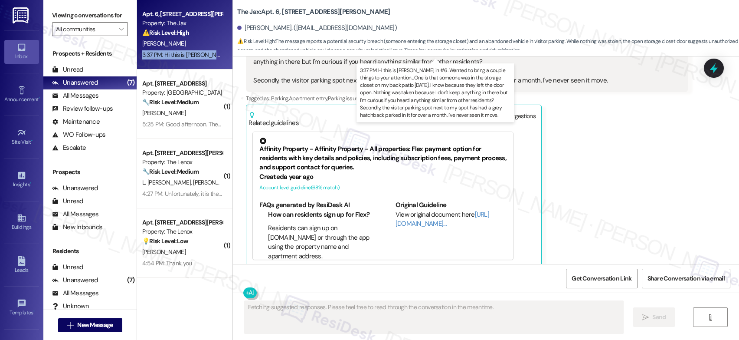
click at [169, 51] on div "3:37 PM: Hi this is [PERSON_NAME] in #6. Wanted to bring a couple things to you…" at bounding box center [715, 55] width 1147 height 8
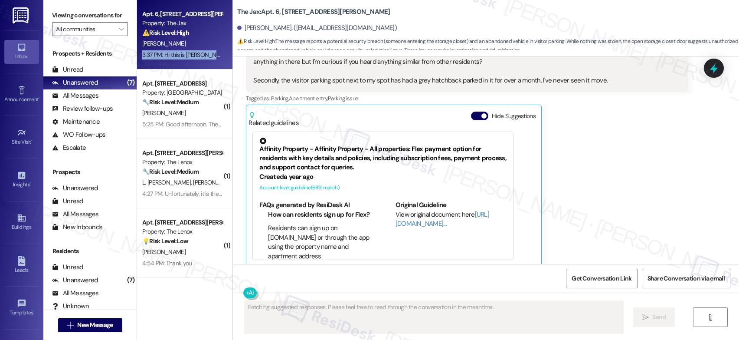
click at [169, 51] on div "3:37 PM: Hi this is [PERSON_NAME] in #6. Wanted to bring a couple things to you…" at bounding box center [715, 55] width 1147 height 8
drag, startPoint x: 169, startPoint y: 51, endPoint x: 168, endPoint y: 64, distance: 13.0
click at [169, 51] on div "3:37 PM: Hi this is [PERSON_NAME] in #6. Wanted to bring a couple things to you…" at bounding box center [715, 55] width 1147 height 8
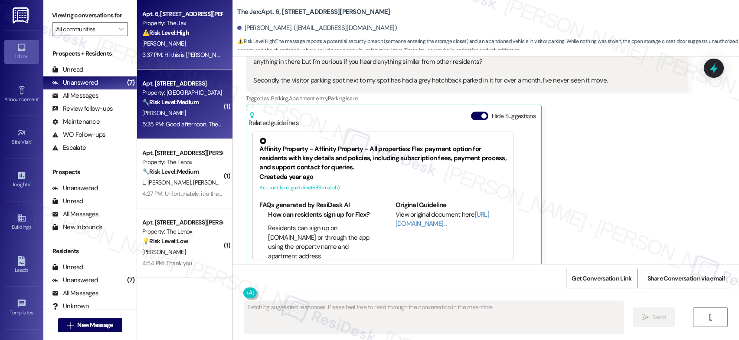
click at [164, 85] on div "Apt. [STREET_ADDRESS]" at bounding box center [182, 83] width 80 height 9
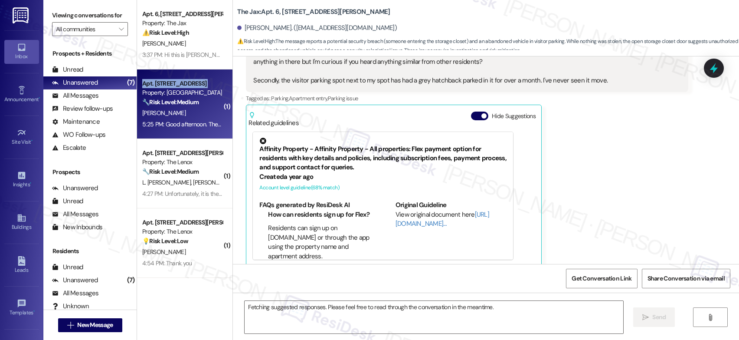
click at [164, 85] on div "Apt. [STREET_ADDRESS]" at bounding box center [182, 83] width 80 height 9
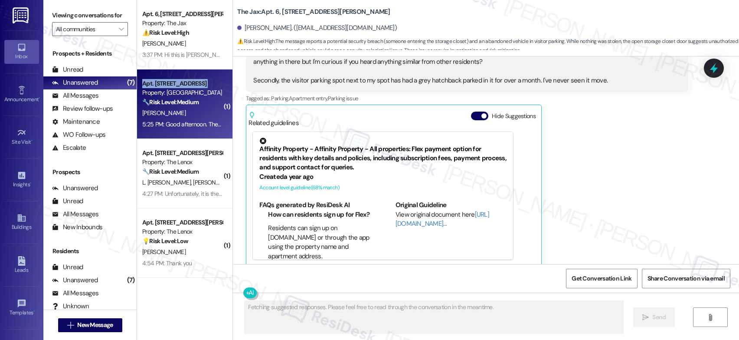
click at [164, 85] on div "Apt. [STREET_ADDRESS]" at bounding box center [182, 83] width 80 height 9
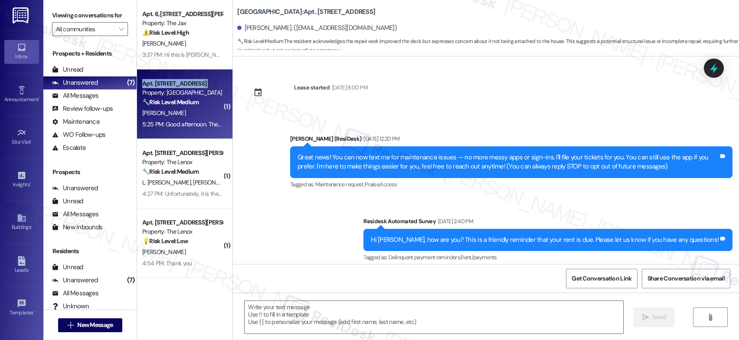
click at [164, 85] on div "Apt. [STREET_ADDRESS]" at bounding box center [182, 83] width 80 height 9
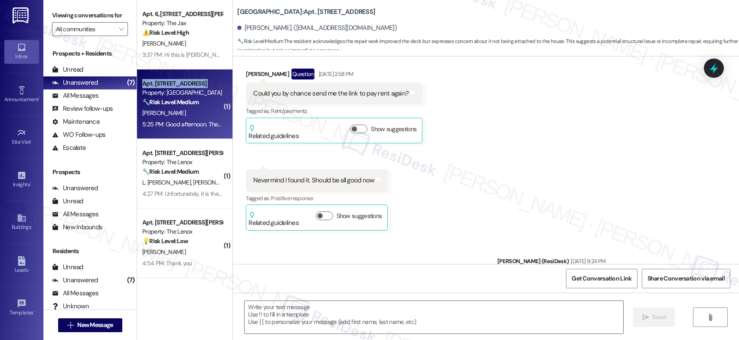
click at [164, 85] on div "Apt. [STREET_ADDRESS]" at bounding box center [182, 83] width 80 height 9
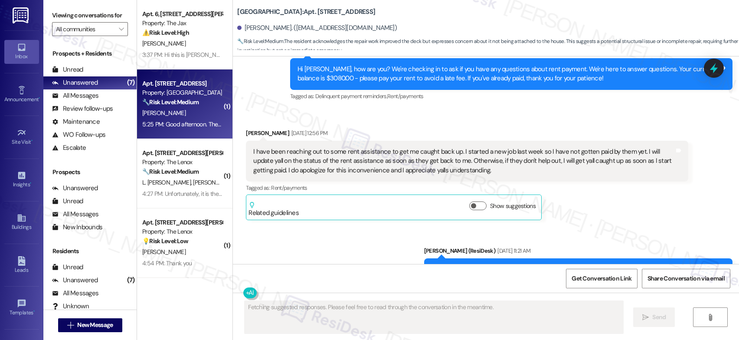
click at [165, 86] on div "Apt. [STREET_ADDRESS]" at bounding box center [182, 83] width 80 height 9
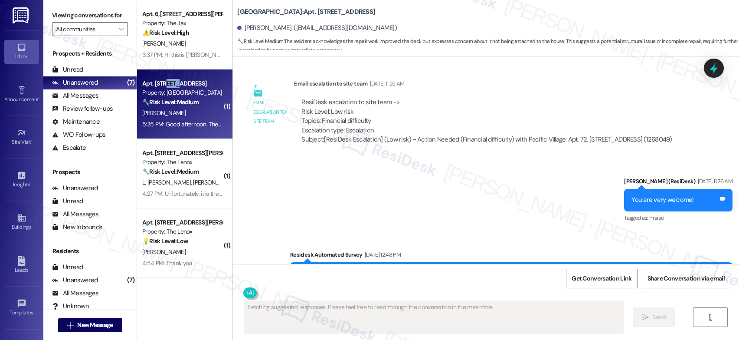
click at [165, 86] on div "Apt. [STREET_ADDRESS]" at bounding box center [182, 83] width 80 height 9
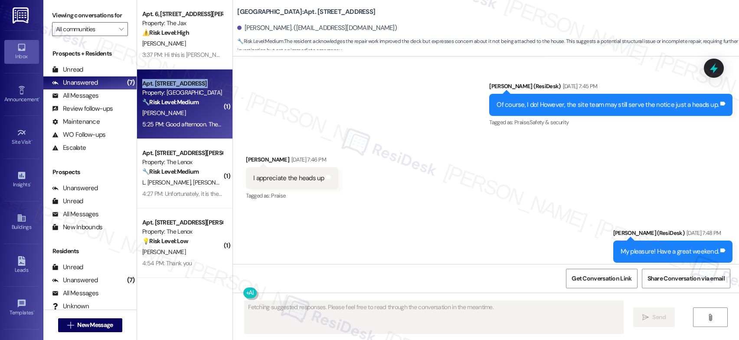
click at [165, 86] on div "Apt. [STREET_ADDRESS]" at bounding box center [182, 83] width 80 height 9
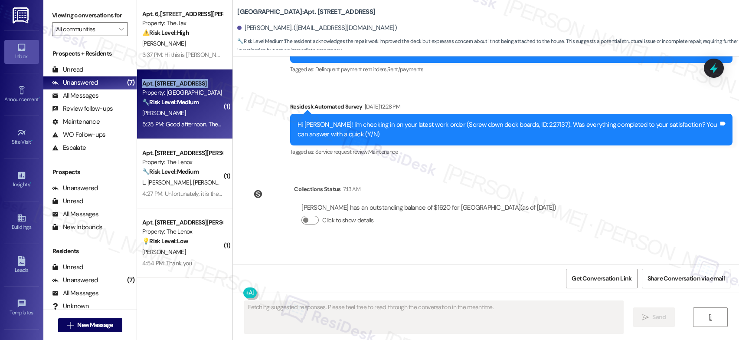
scroll to position [3839, 0]
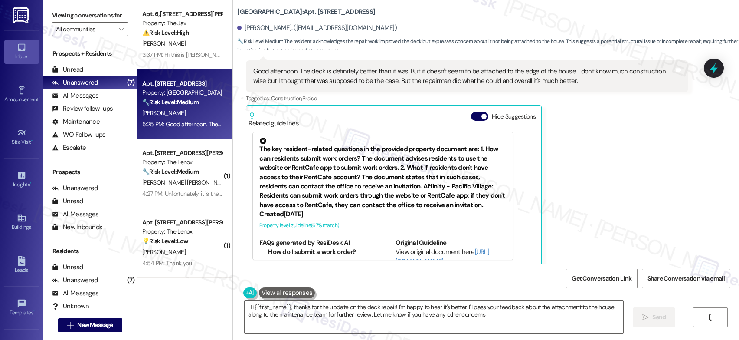
type textarea "Hi {{first_name}}, thanks for the update on the deck repair! I'm happy to hear …"
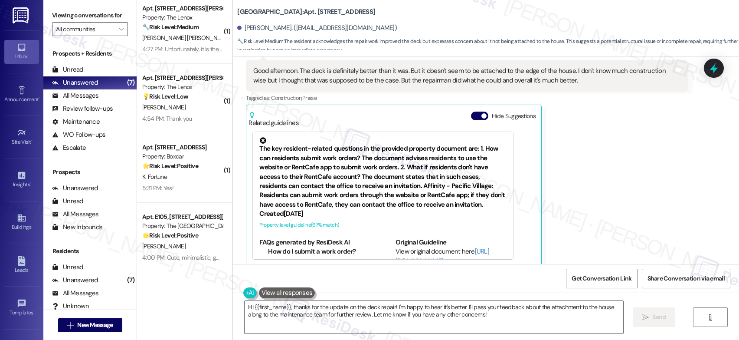
scroll to position [208, 0]
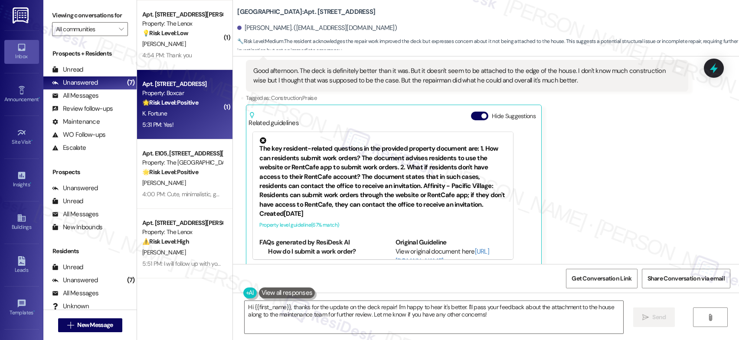
click at [181, 105] on strong "🌟 Risk Level: Positive" at bounding box center [170, 102] width 56 height 8
type textarea "Fetching suggested responses. Please feel free to read through the conversation…"
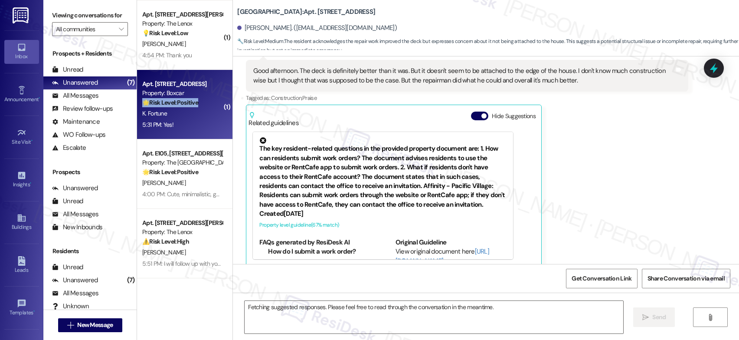
click at [181, 105] on strong "🌟 Risk Level: Positive" at bounding box center [170, 102] width 56 height 8
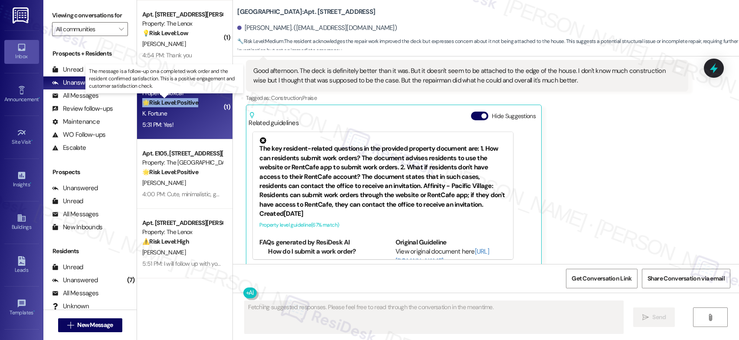
click at [181, 105] on strong "🌟 Risk Level: Positive" at bounding box center [170, 102] width 56 height 8
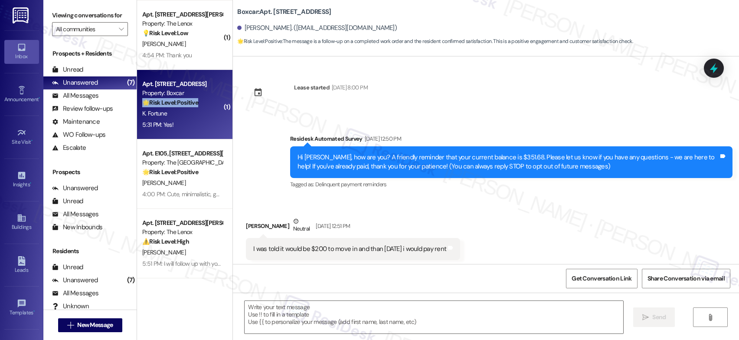
click at [181, 105] on strong "🌟 Risk Level: Positive" at bounding box center [170, 102] width 56 height 8
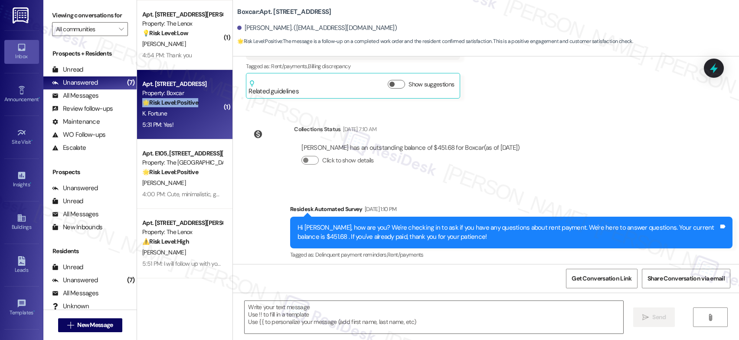
click at [181, 105] on strong "🌟 Risk Level: Positive" at bounding box center [170, 102] width 56 height 8
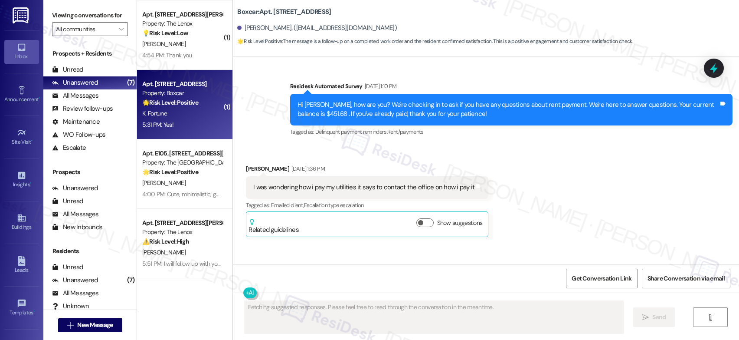
click at [181, 105] on strong "🌟 Risk Level: Positive" at bounding box center [170, 102] width 56 height 8
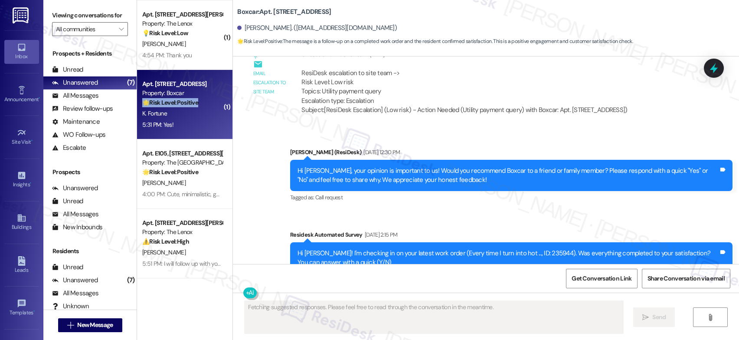
click at [181, 105] on strong "🌟 Risk Level: Positive" at bounding box center [170, 102] width 56 height 8
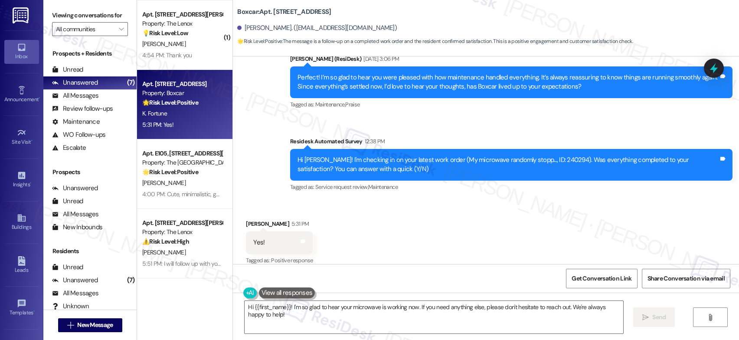
scroll to position [950, 0]
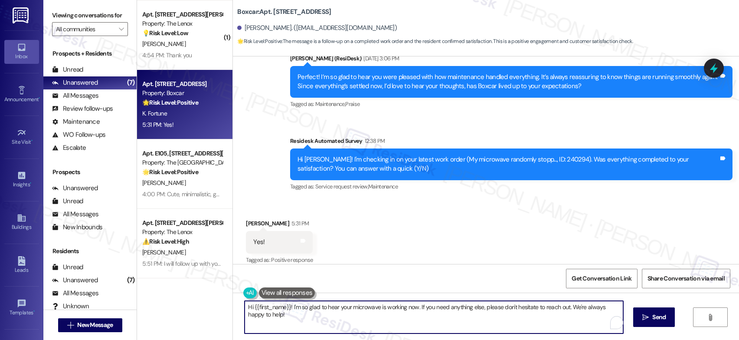
drag, startPoint x: 270, startPoint y: 316, endPoint x: 229, endPoint y: 302, distance: 43.1
click at [233, 302] on div "Hi {{first_name}}! I'm so glad to hear your microwave is working now. If you ne…" at bounding box center [486, 324] width 506 height 65
click at [256, 315] on textarea "Hi {{first_name}}! I'm so glad to hear your microwave is working now. If you ne…" at bounding box center [434, 316] width 379 height 33
click at [264, 317] on textarea "Hi {{first_name}}! I'm so glad to hear your microwave is working now. If you ne…" at bounding box center [434, 316] width 379 height 33
drag, startPoint x: 263, startPoint y: 314, endPoint x: 257, endPoint y: 306, distance: 10.6
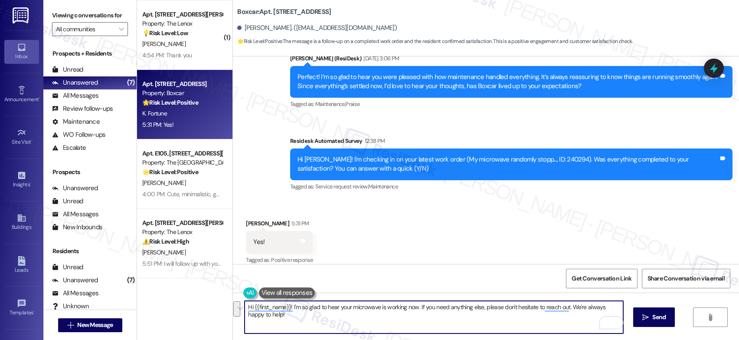
click at [245, 300] on textarea "Hi {{first_name}}! I'm so glad to hear your microwave is working now. If you ne…" at bounding box center [434, 316] width 379 height 33
paste textarea "That’s wonderful to hear! I’m so glad maintenance was able to take care of ever…"
drag, startPoint x: 356, startPoint y: 314, endPoint x: 356, endPoint y: 326, distance: 11.3
click at [356, 326] on textarea "That’s wonderful to hear! I’m so glad maintenance was able to take care of ever…" at bounding box center [434, 316] width 379 height 33
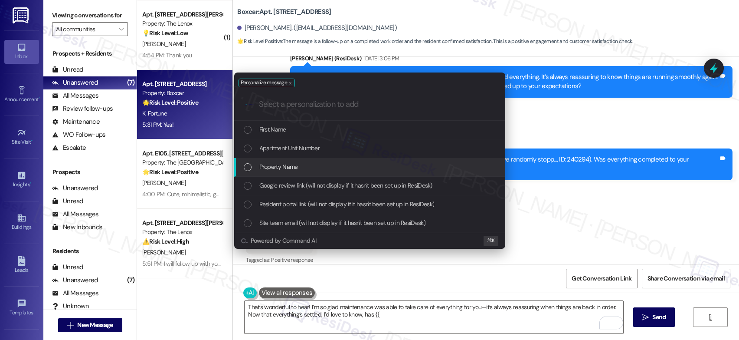
click at [322, 173] on div "Property Name" at bounding box center [369, 167] width 271 height 19
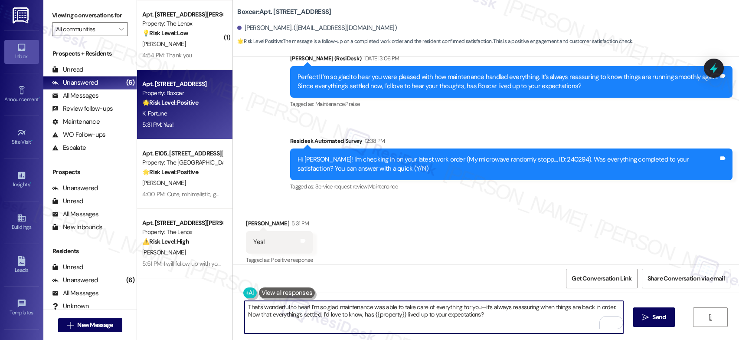
click at [462, 317] on textarea "That’s wonderful to hear! I’m so glad maintenance was able to take care of ever…" at bounding box center [434, 316] width 379 height 33
click at [500, 319] on textarea "That’s wonderful to hear! I’m so glad maintenance was able to take care of ever…" at bounding box center [434, 316] width 379 height 33
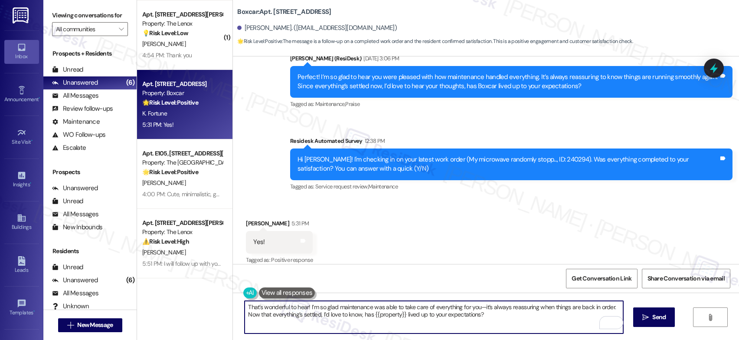
click at [477, 306] on textarea "That’s wonderful to hear! I’m so glad maintenance was able to take care of ever…" at bounding box center [434, 316] width 379 height 33
click at [483, 312] on textarea "That’s wonderful to hear! I’m so glad maintenance was able to take care of ever…" at bounding box center [434, 316] width 379 height 33
click at [483, 307] on textarea "That’s wonderful to hear! I’m so glad maintenance was able to take care of ever…" at bounding box center [434, 316] width 379 height 33
drag, startPoint x: 515, startPoint y: 314, endPoint x: 552, endPoint y: 315, distance: 36.9
click at [515, 314] on textarea "That’s wonderful to hear! I’m so glad maintenance was able to take care of ever…" at bounding box center [434, 316] width 379 height 33
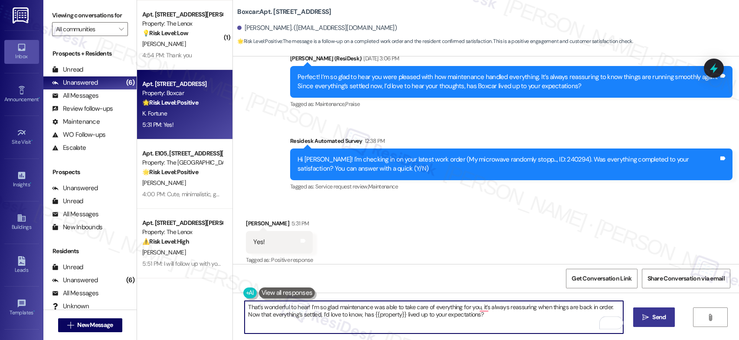
type textarea "That’s wonderful to hear! I’m so glad maintenance was able to take care of ever…"
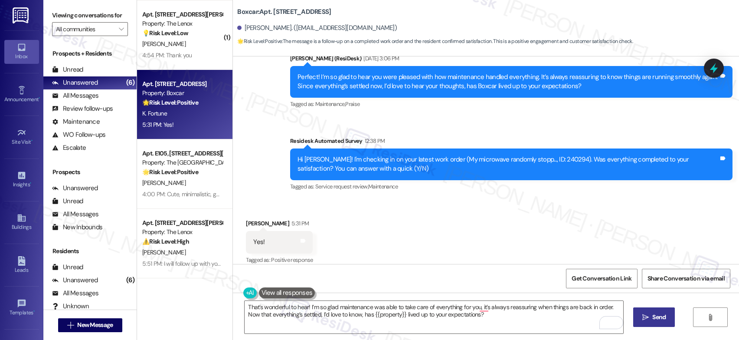
click at [646, 322] on button " Send" at bounding box center [654, 317] width 42 height 20
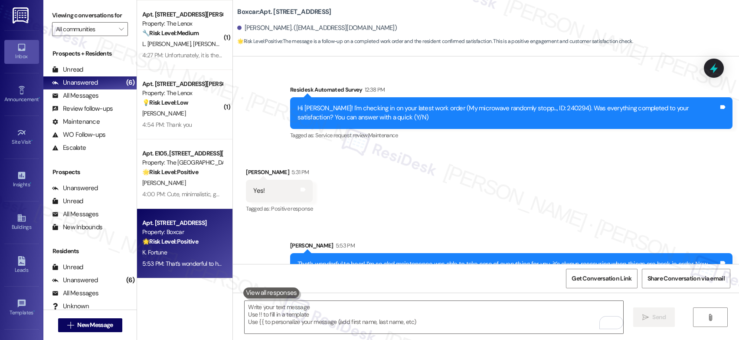
scroll to position [1019, 0]
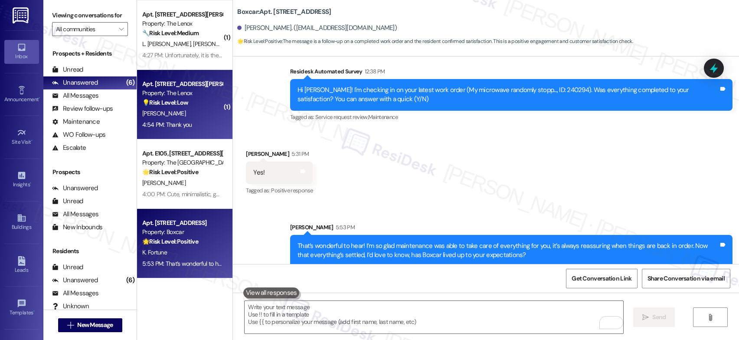
click at [177, 113] on div "J. Kennedy" at bounding box center [182, 113] width 82 height 11
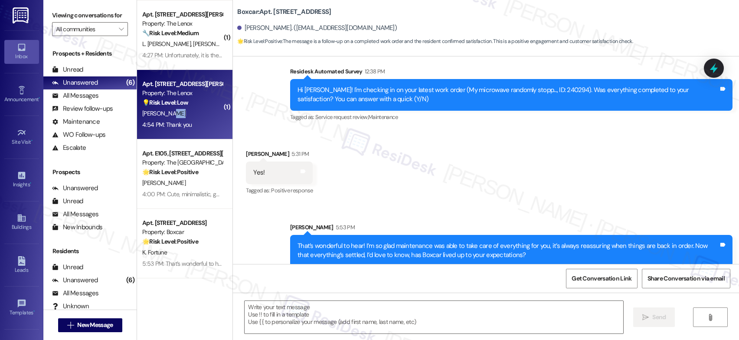
click at [177, 113] on div "J. Kennedy" at bounding box center [182, 113] width 82 height 11
type textarea "Fetching suggested responses. Please feel free to read through the conversation…"
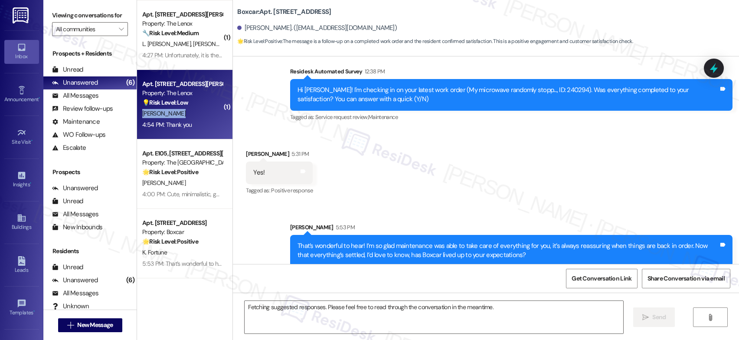
click at [177, 113] on div "J. Kennedy" at bounding box center [182, 113] width 82 height 11
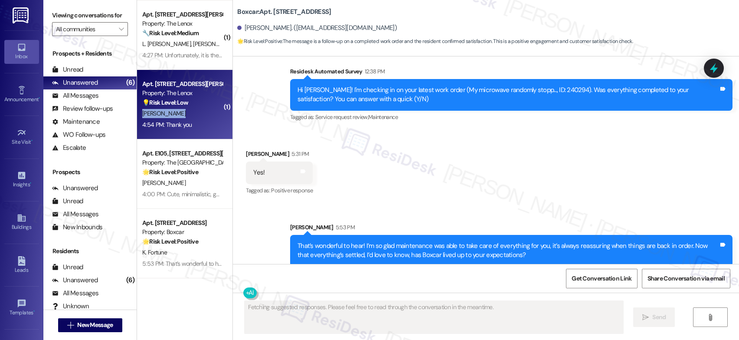
click at [177, 113] on div "J. Kennedy" at bounding box center [182, 113] width 82 height 11
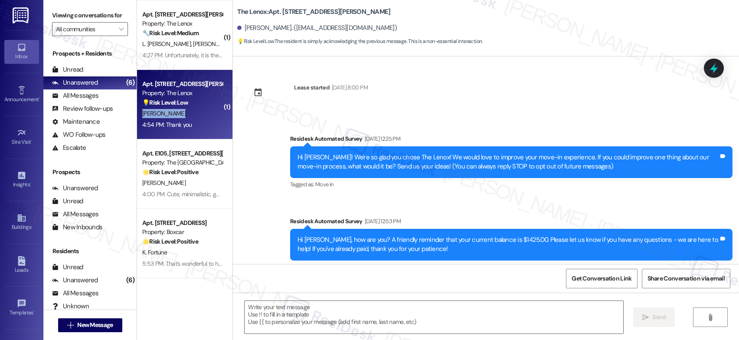
click at [177, 113] on div "J. Kennedy" at bounding box center [182, 113] width 82 height 11
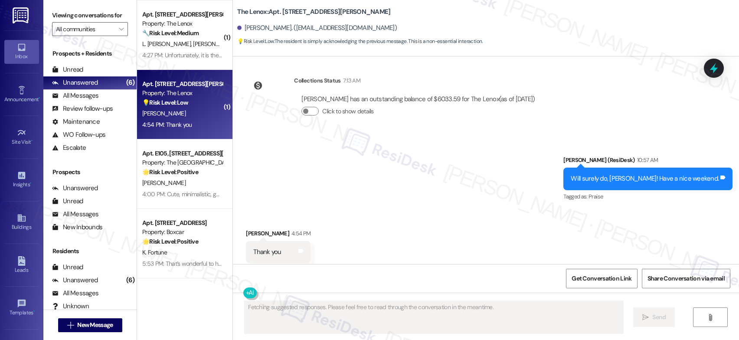
scroll to position [4345, 0]
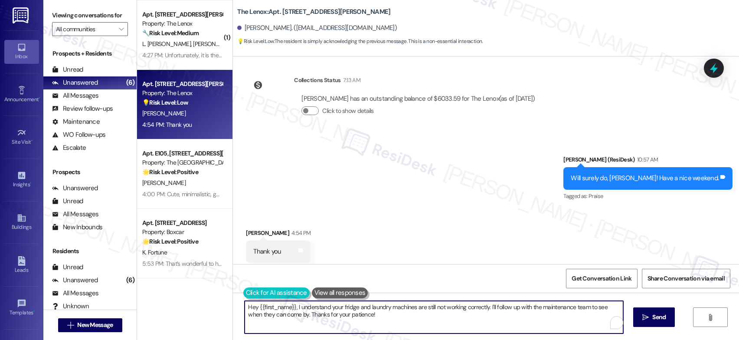
drag, startPoint x: 364, startPoint y: 314, endPoint x: 239, endPoint y: 296, distance: 126.6
click at [233, 290] on div "Lease started Apr 22, 2025 at 8:00 PM Survey, sent via SMS Residesk Automated S…" at bounding box center [486, 226] width 506 height 340
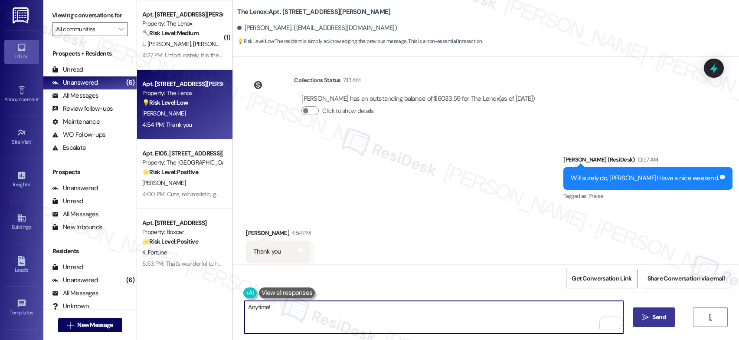
type textarea "Anytime!"
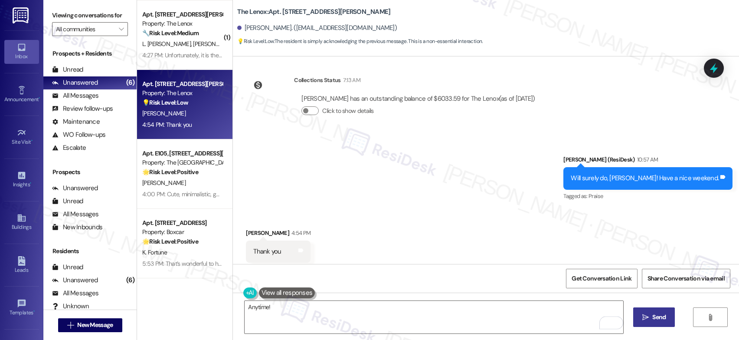
click at [653, 318] on span "Send" at bounding box center [658, 316] width 13 height 9
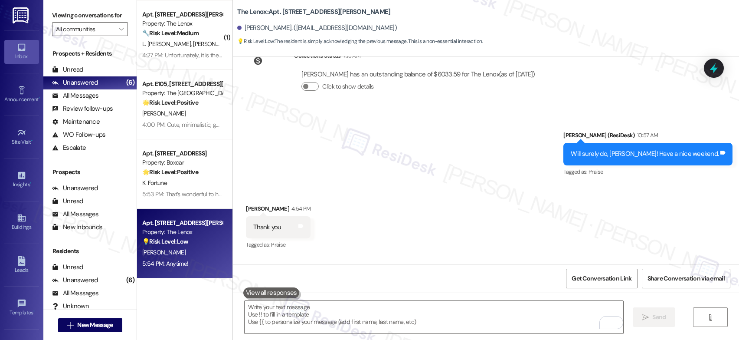
scroll to position [4405, 0]
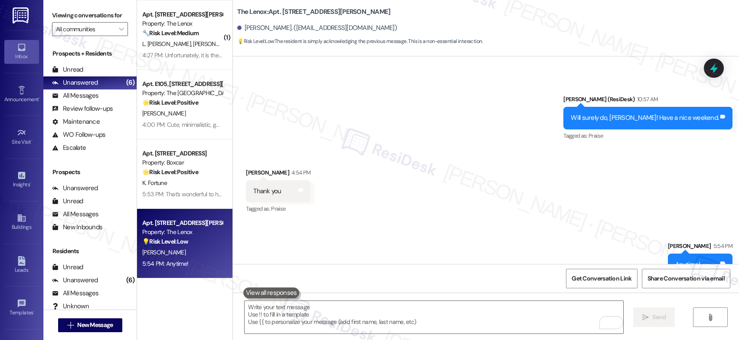
click at [417, 222] on div "Sent via SMS Sarah 5:54 PM Anytime! Tags and notes" at bounding box center [486, 252] width 506 height 60
click at [418, 222] on div "Sent via SMS Sarah 5:54 PM Anytime! Tags and notes" at bounding box center [486, 252] width 506 height 60
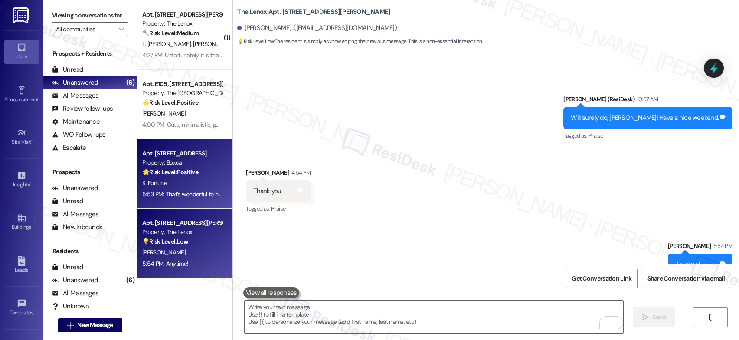
click at [187, 184] on div "K. Fortune" at bounding box center [182, 182] width 82 height 11
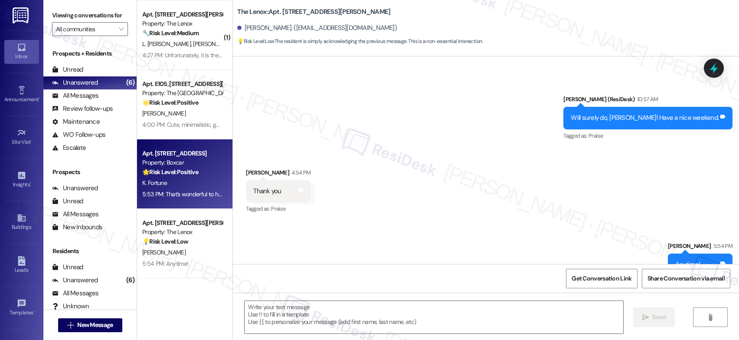
click at [187, 184] on div "K. Fortune" at bounding box center [182, 182] width 82 height 11
type textarea "Fetching suggested responses. Please feel free to read through the conversation…"
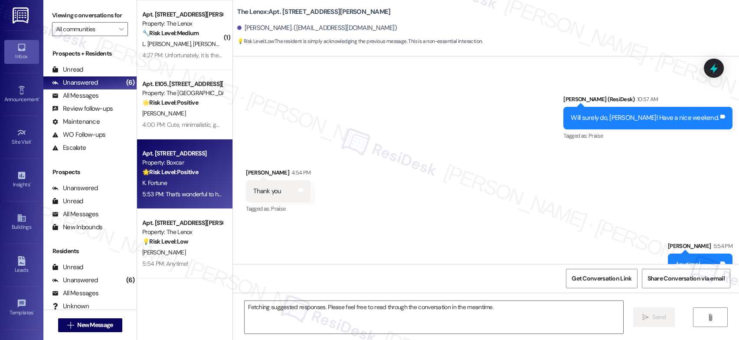
click at [187, 184] on div "K. Fortune" at bounding box center [182, 182] width 82 height 11
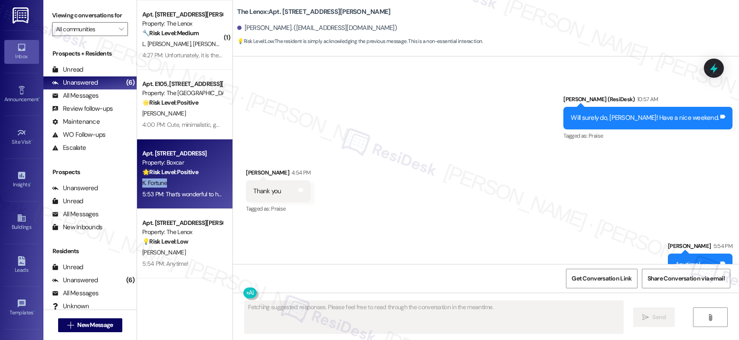
click at [187, 184] on div "K. Fortune" at bounding box center [182, 182] width 82 height 11
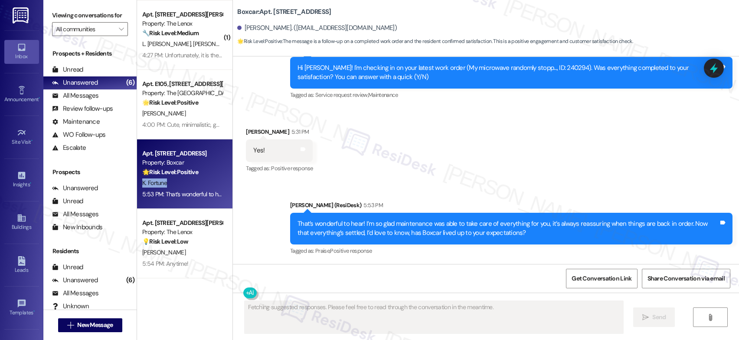
click at [187, 184] on div "K. Fortune" at bounding box center [182, 182] width 82 height 11
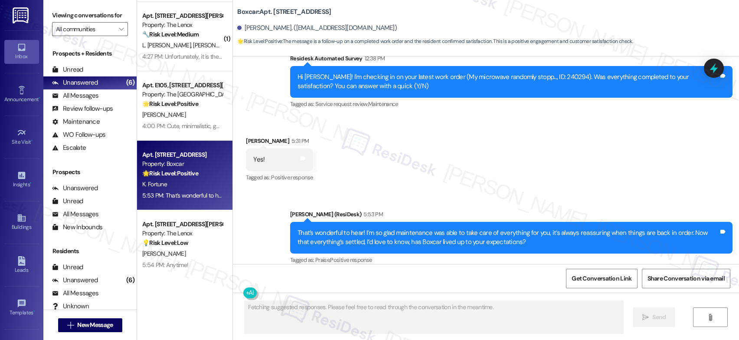
scroll to position [137, 0]
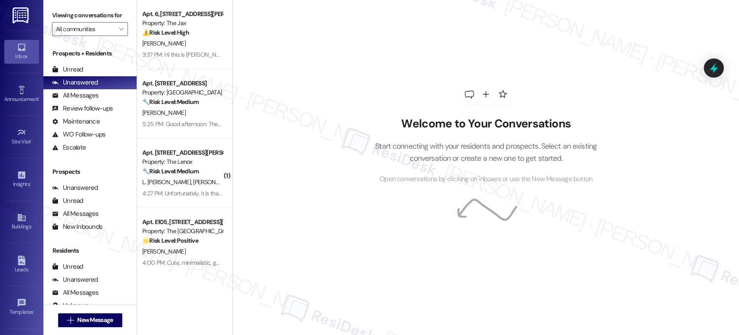
click at [253, 61] on div "Welcome to Your Conversations Start connecting with your residents and prospect…" at bounding box center [485, 167] width 506 height 335
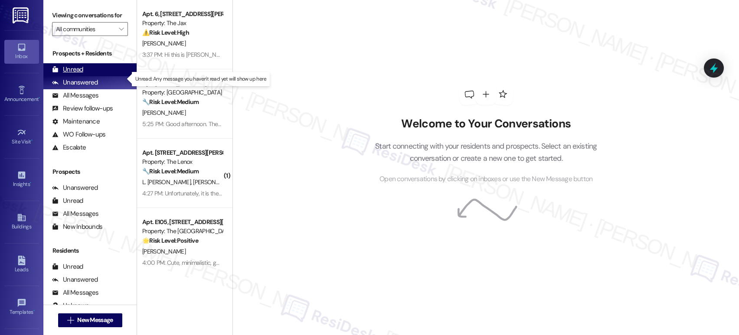
click at [78, 74] on div "Unread" at bounding box center [67, 69] width 31 height 9
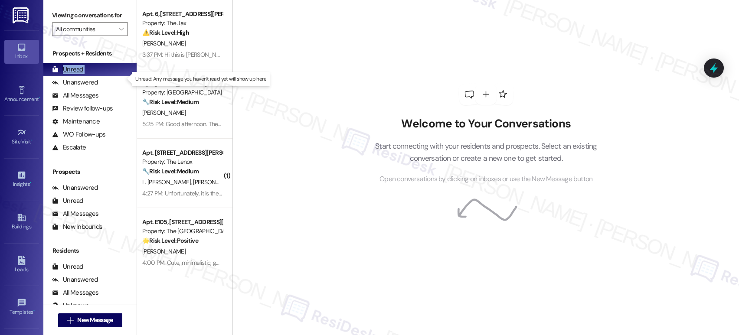
click at [79, 74] on div "Unread" at bounding box center [67, 69] width 31 height 9
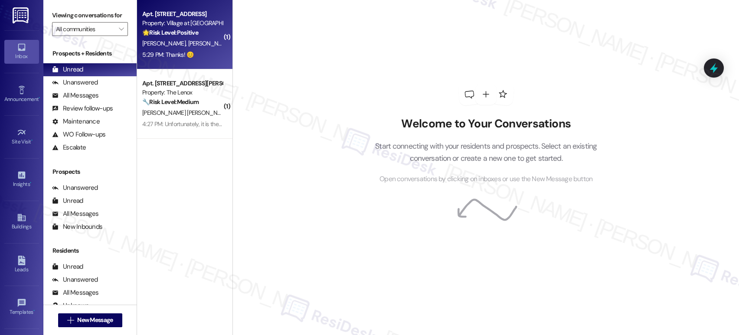
click at [186, 57] on div "5:29 PM: Thanks! 😊 5:29 PM: Thanks! 😊" at bounding box center [167, 55] width 51 height 8
click at [186, 56] on div "5:29 PM: Thanks! 😊 5:29 PM: Thanks! 😊" at bounding box center [182, 54] width 82 height 11
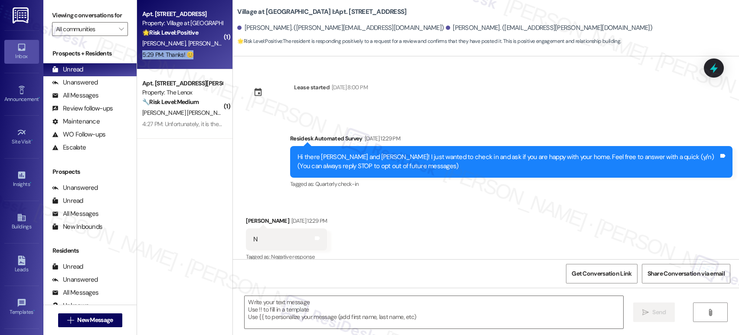
click at [186, 56] on div "5:29 PM: Thanks! 😊 5:29 PM: Thanks! 😊" at bounding box center [182, 54] width 82 height 11
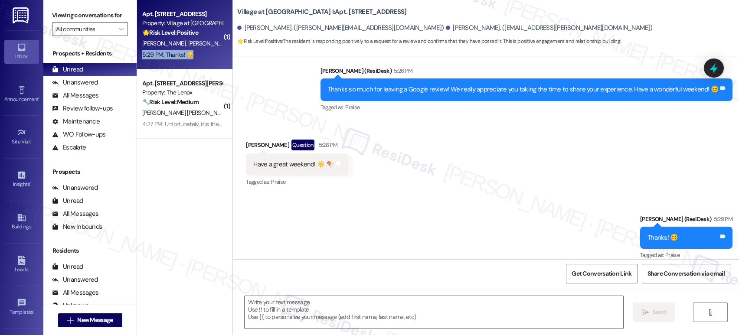
type textarea "Fetching suggested responses. Please feel free to read through the conversation…"
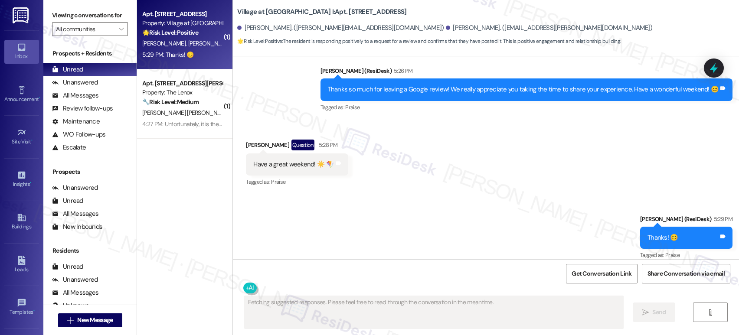
click at [186, 56] on div "5:29 PM: Thanks! 😊 5:29 PM: Thanks! 😊" at bounding box center [182, 54] width 82 height 11
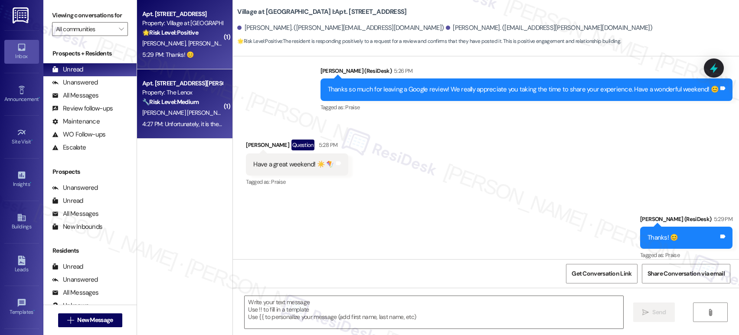
click at [192, 105] on strong "🔧 Risk Level: Medium" at bounding box center [170, 102] width 56 height 8
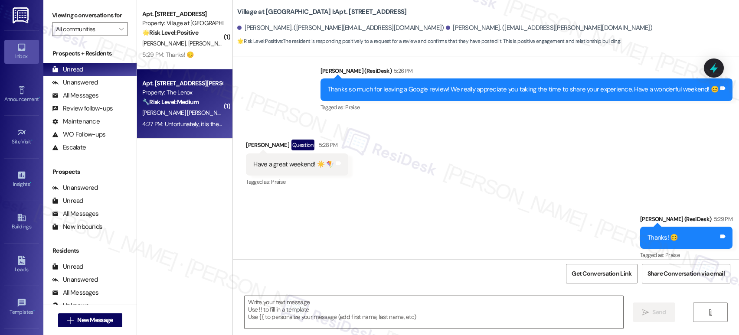
click at [192, 105] on div "( 1 ) Apt. 1105, 30050 SW Town Center Lp W Suite 100 Property: Village at Main …" at bounding box center [184, 137] width 95 height 274
type textarea "Fetching suggested responses. Please feel free to read through the conversation…"
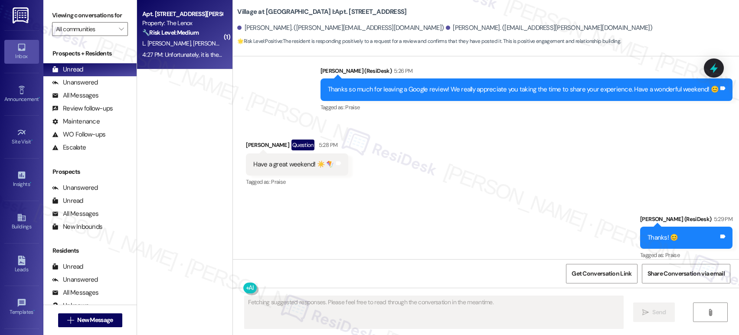
click at [192, 105] on div "( 1 ) Apt. 312, 5151 SE Holgate Boulevard Property: The Lenox 🔧 Risk Level: Med…" at bounding box center [184, 137] width 95 height 274
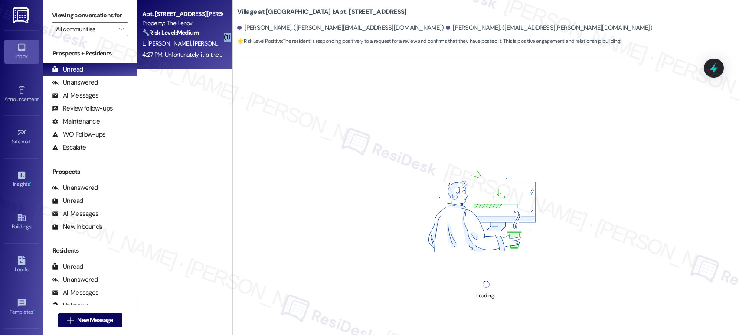
click at [192, 105] on div "( 1 ) Apt. 312, 5151 SE Holgate Boulevard Property: The Lenox 🔧 Risk Level: Med…" at bounding box center [184, 137] width 95 height 274
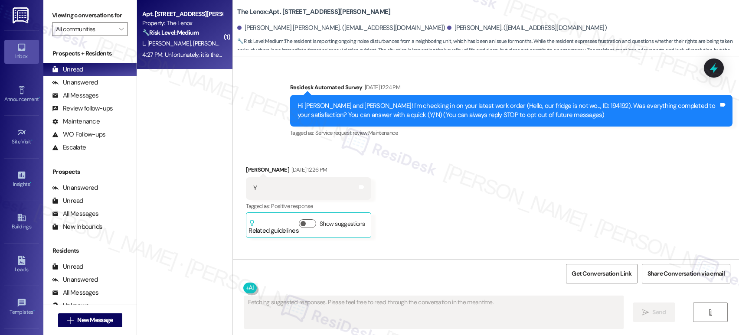
click at [192, 105] on div "( 1 ) Apt. 312, 5151 SE Holgate Boulevard Property: The Lenox 🔧 Risk Level: Med…" at bounding box center [184, 137] width 95 height 274
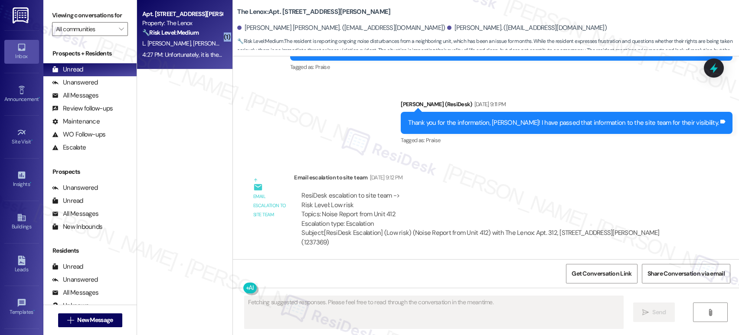
click at [192, 105] on div "( 1 ) Apt. 312, 5151 SE Holgate Boulevard Property: The Lenox 🔧 Risk Level: Med…" at bounding box center [184, 137] width 95 height 274
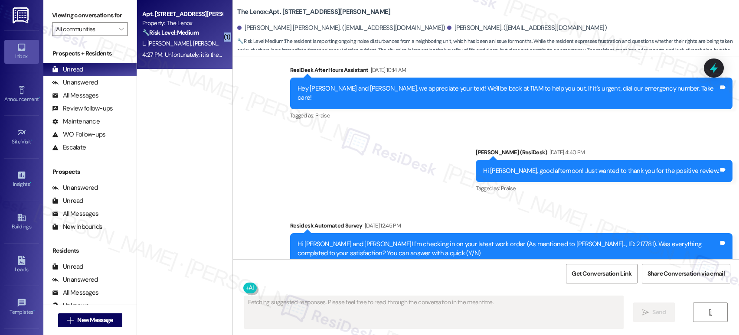
click at [192, 105] on div "( 1 ) Apt. 312, 5151 SE Holgate Boulevard Property: The Lenox 🔧 Risk Level: Med…" at bounding box center [184, 137] width 95 height 274
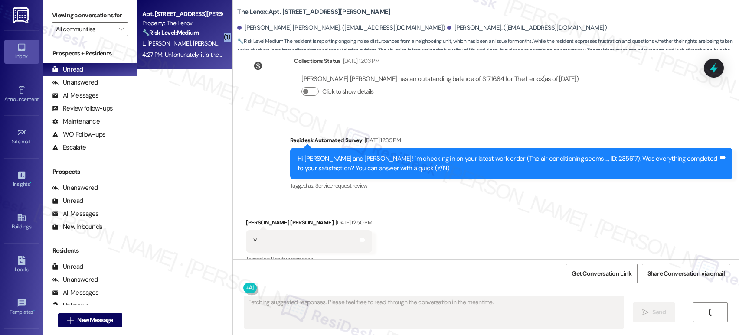
click at [192, 105] on div "( 1 ) Apt. 312, 5151 SE Holgate Boulevard Property: The Lenox 🔧 Risk Level: Med…" at bounding box center [184, 137] width 95 height 274
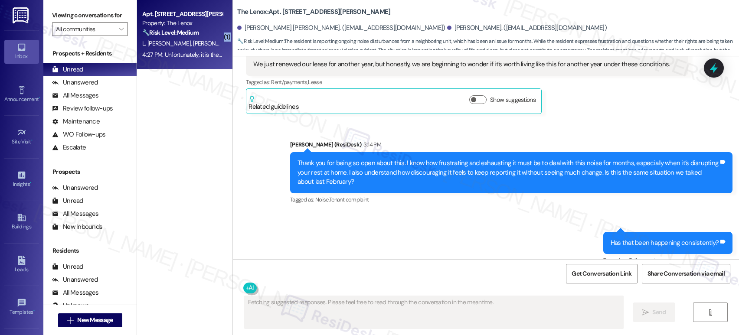
click at [192, 105] on div "( 1 ) Apt. 312, 5151 SE Holgate Boulevard Property: The Lenox 🔧 Risk Level: Med…" at bounding box center [184, 137] width 95 height 274
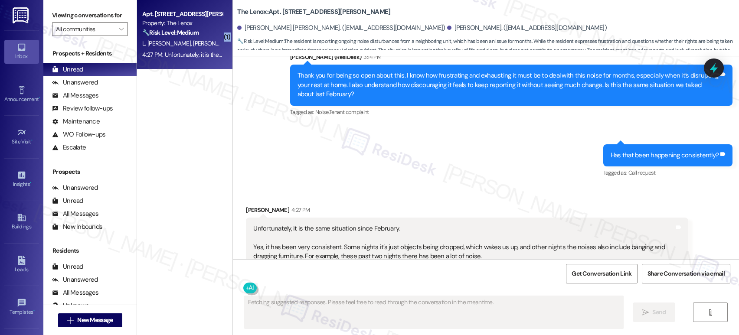
scroll to position [4260, 0]
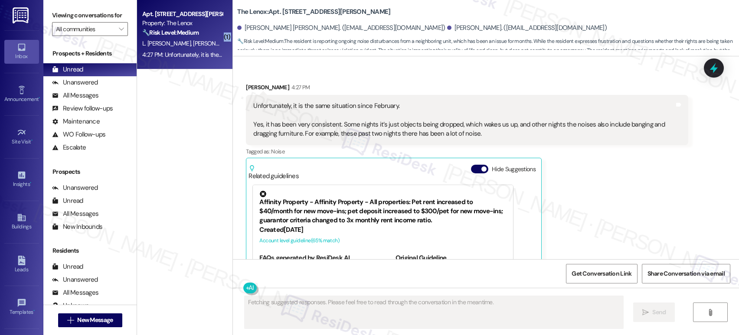
click at [192, 105] on div "( 1 ) Apt. 312, 5151 SE Holgate Boulevard Property: The Lenox 🔧 Risk Level: Med…" at bounding box center [184, 137] width 95 height 274
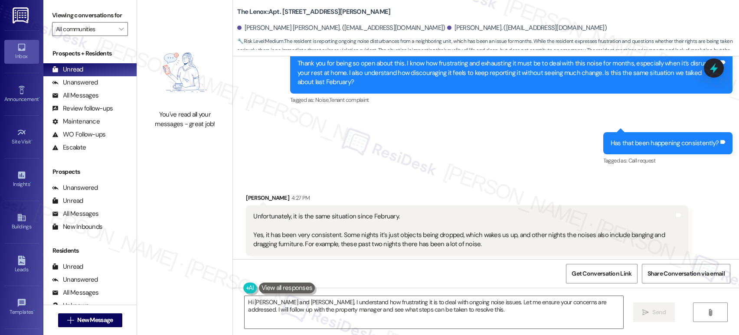
scroll to position [4148, 0]
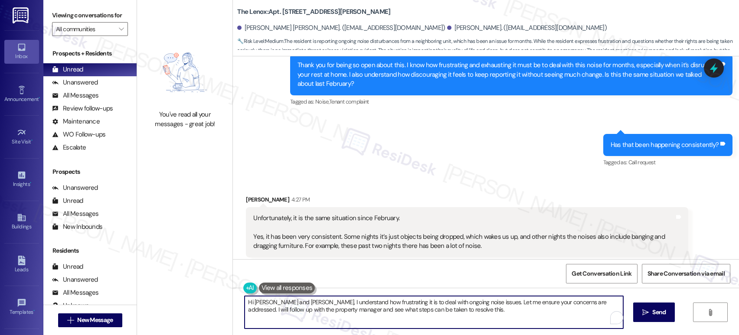
drag, startPoint x: 417, startPoint y: 306, endPoint x: 224, endPoint y: 286, distance: 194.0
click at [225, 286] on div "You've read all your messages - great job! The Lenox: Apt. 312, 5151 SE Holgate…" at bounding box center [438, 167] width 602 height 335
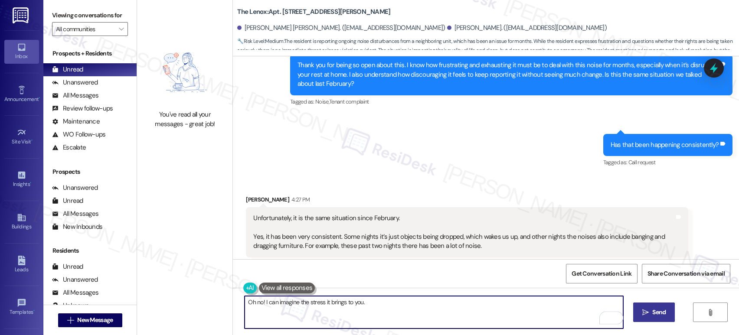
type textarea "Oh no! I can imagine the stress it brings to you."
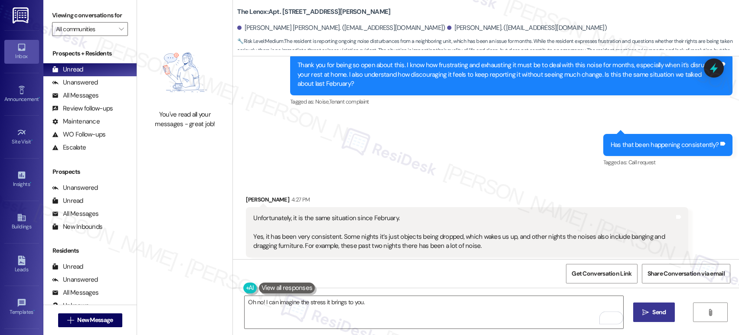
click at [655, 314] on span "Send" at bounding box center [658, 312] width 13 height 9
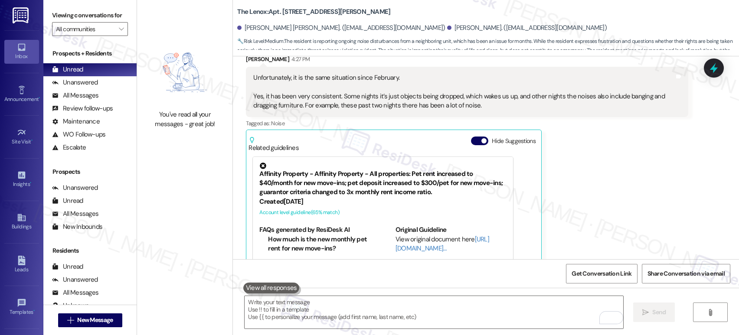
scroll to position [4321, 0]
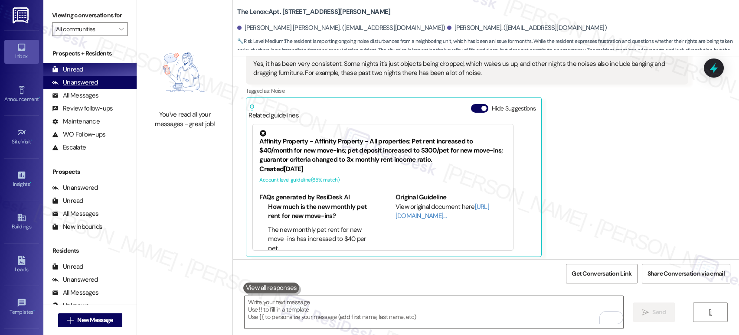
click at [95, 76] on div "Unread (0)" at bounding box center [89, 69] width 93 height 13
click at [95, 85] on div "Unanswered (0)" at bounding box center [89, 82] width 93 height 13
click at [92, 87] on div "Unanswered" at bounding box center [75, 82] width 46 height 9
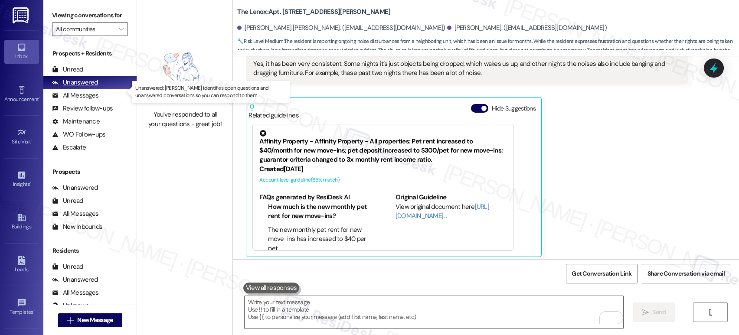
click at [91, 87] on div "Unanswered" at bounding box center [75, 82] width 46 height 9
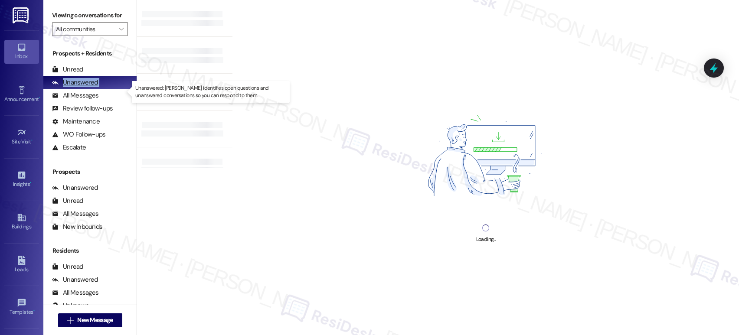
click at [91, 87] on div "Unanswered" at bounding box center [75, 82] width 46 height 9
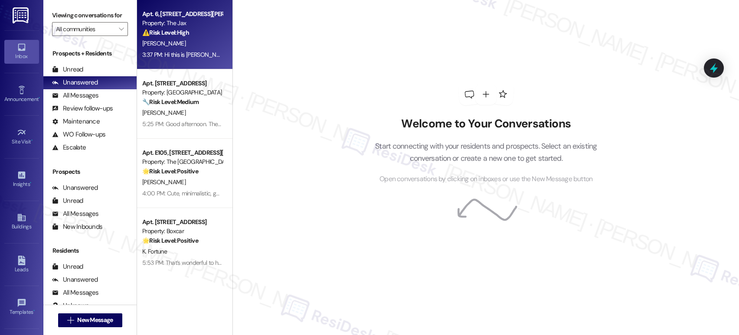
click at [187, 54] on div "3:37 PM: Hi this is [PERSON_NAME] in #6. Wanted to bring a couple things to you…" at bounding box center [715, 55] width 1147 height 8
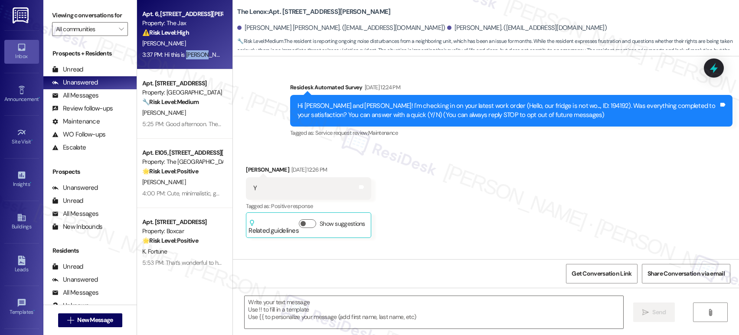
click at [187, 54] on div "3:37 PM: Hi this is [PERSON_NAME] in #6. Wanted to bring a couple things to you…" at bounding box center [715, 55] width 1147 height 8
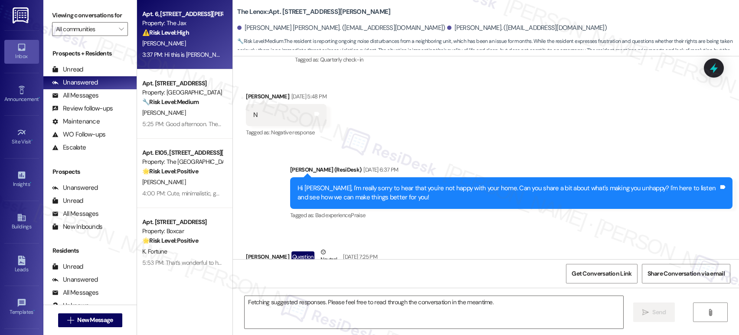
scroll to position [1103, 0]
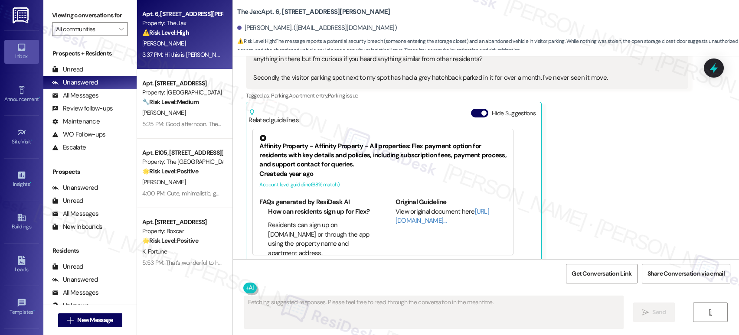
click at [187, 54] on div "3:37 PM: Hi this is [PERSON_NAME] in #6. Wanted to bring a couple things to you…" at bounding box center [715, 55] width 1147 height 8
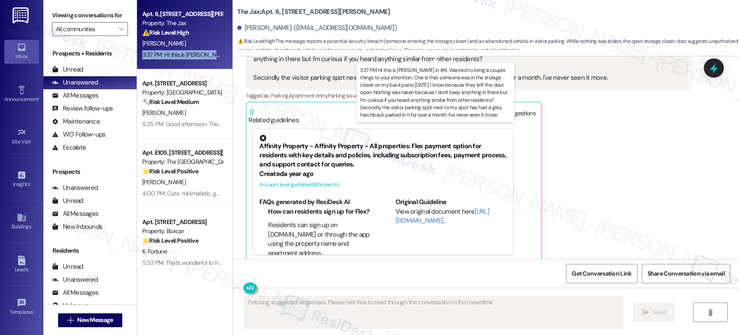
click at [187, 54] on div "3:37 PM: Hi this is [PERSON_NAME] in #6. Wanted to bring a couple things to you…" at bounding box center [715, 55] width 1147 height 8
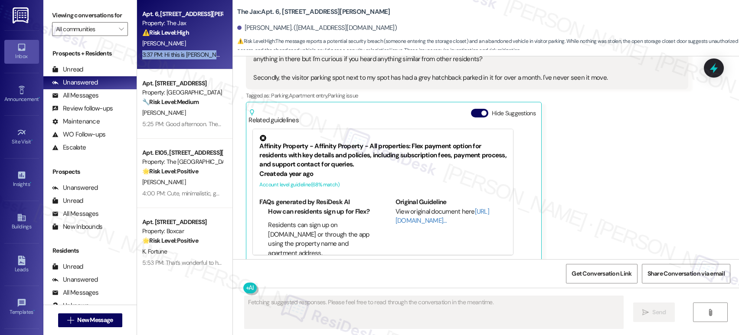
click at [187, 54] on div "3:37 PM: Hi this is [PERSON_NAME] in #6. Wanted to bring a couple things to you…" at bounding box center [715, 55] width 1147 height 8
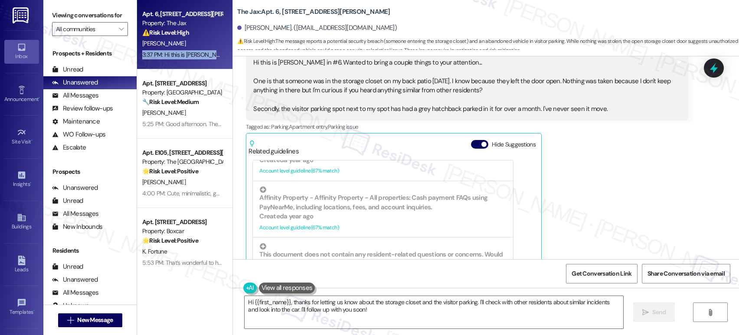
scroll to position [981, 0]
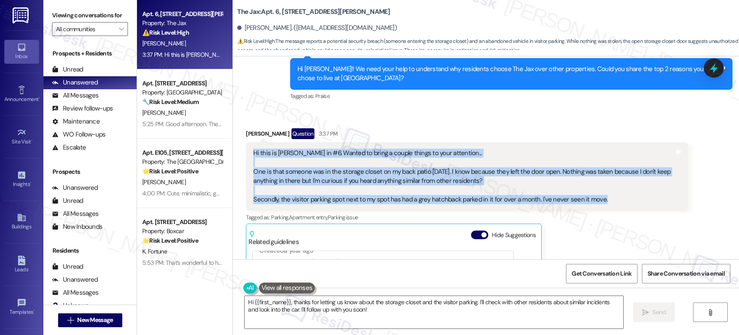
drag, startPoint x: 607, startPoint y: 190, endPoint x: 255, endPoint y: 139, distance: 355.8
click at [255, 142] on div "Hi this is Spencer in #6. Wanted to bring a couple things to your attention... …" at bounding box center [467, 176] width 442 height 69
copy div "Hi this is Spencer in #6. Wanted to bring a couple things to your attention... …"
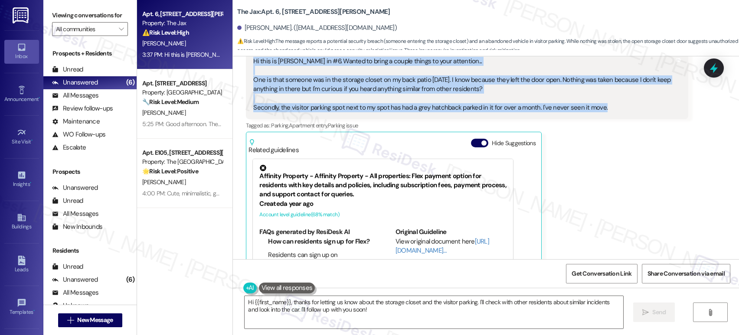
scroll to position [1103, 0]
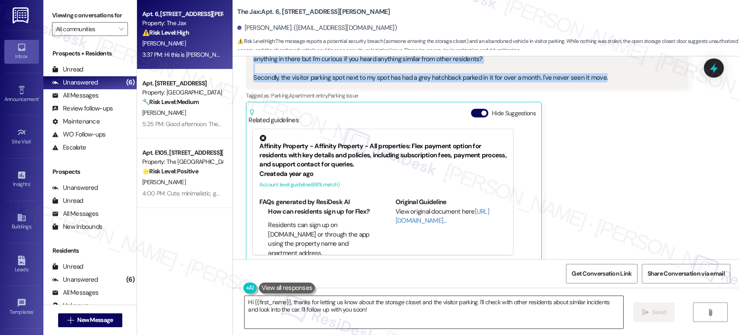
click at [324, 314] on textarea "Hi {{first_name}}, thanks for letting us know about the storage closet and the …" at bounding box center [434, 312] width 379 height 33
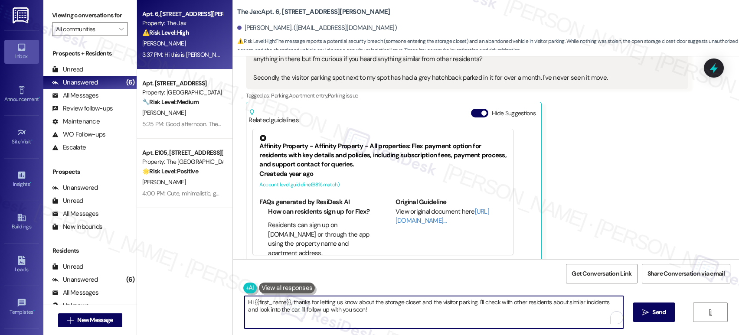
click at [324, 313] on textarea "Hi {{first_name}}, thanks for letting us know about the storage closet and the …" at bounding box center [434, 312] width 379 height 33
click at [328, 308] on textarea "Hi {{first_name}}, thanks for letting us know about the storage closet and the …" at bounding box center [434, 312] width 379 height 33
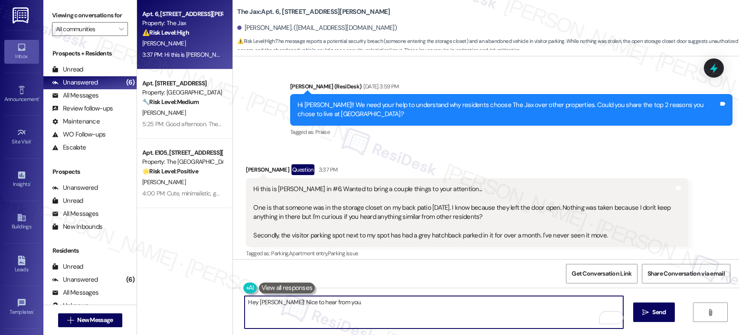
scroll to position [943, 0]
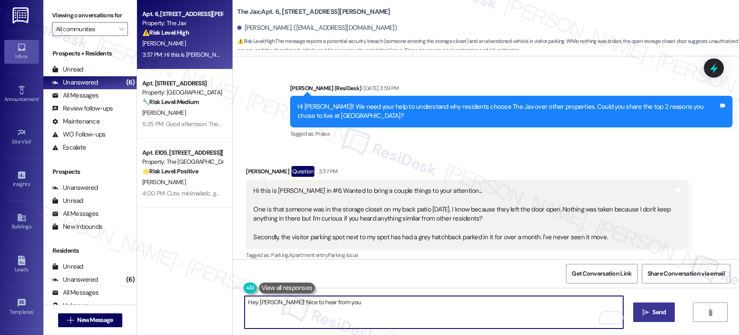
type textarea "Hey Spencer! Nice to hear from you."
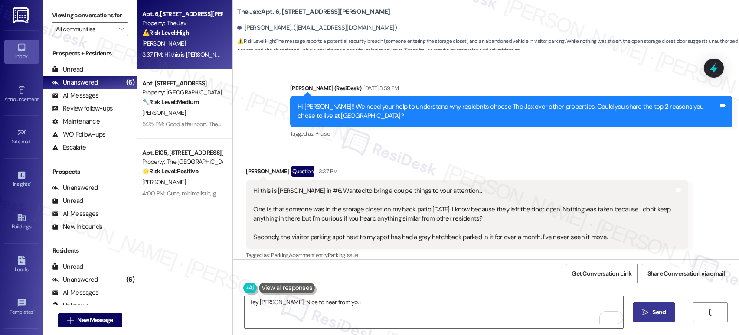
click at [645, 313] on icon "" at bounding box center [645, 312] width 7 height 7
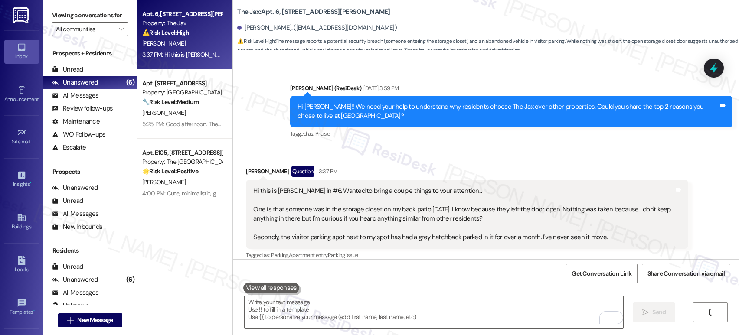
scroll to position [1163, 0]
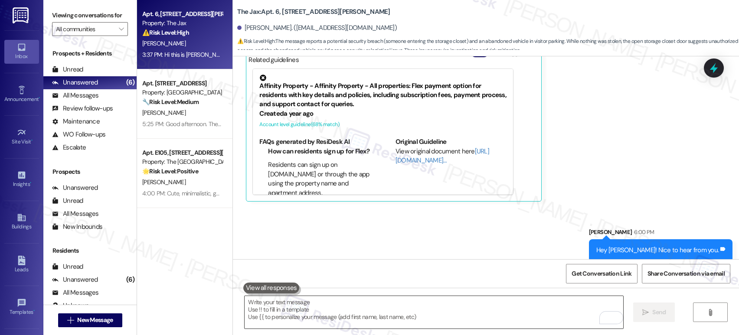
click at [441, 312] on textarea "To enrich screen reader interactions, please activate Accessibility in Grammarl…" at bounding box center [434, 312] width 379 height 33
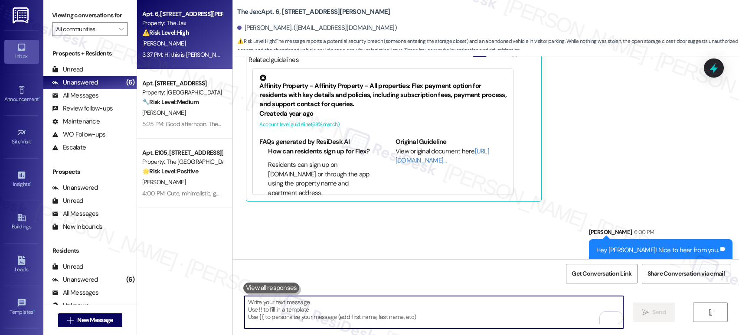
paste textarea "Thank you for bringing both of these to our attention. I can see how concerning…"
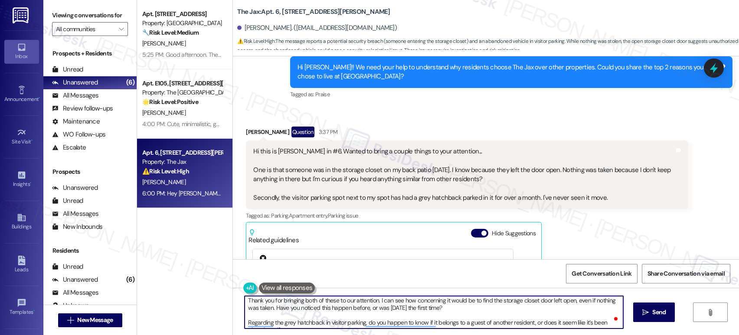
scroll to position [0, 0]
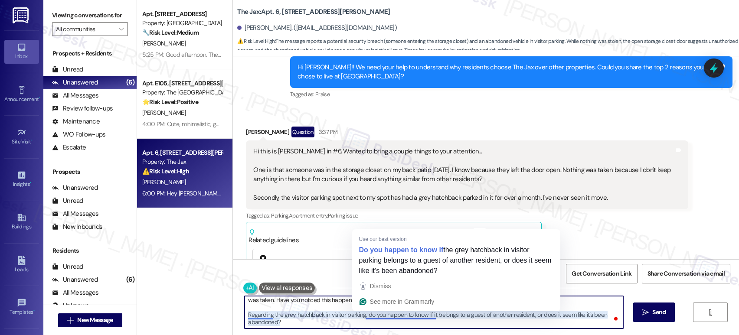
click at [429, 321] on textarea "Thank you for bringing both of these to our attention. I can see how concerning…" at bounding box center [434, 312] width 379 height 33
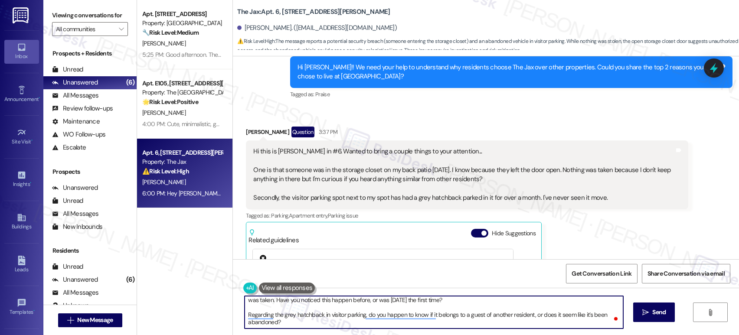
click at [458, 322] on textarea "Thank you for bringing both of these to our attention. I can see how concerning…" at bounding box center [434, 312] width 379 height 33
type textarea "Thank you for bringing both of these to our attention. I can see how concerning…"
click at [669, 313] on button " Send" at bounding box center [654, 313] width 42 height 20
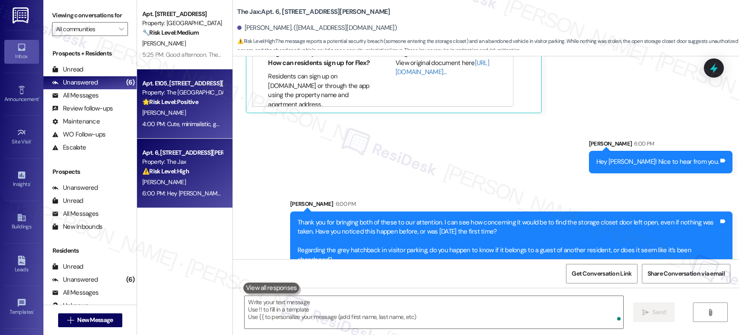
click at [205, 124] on div "4:00 PM: Cute, minimalistic, generally quiet 4:00 PM: Cute, minimalistic, gener…" at bounding box center [196, 124] width 108 height 8
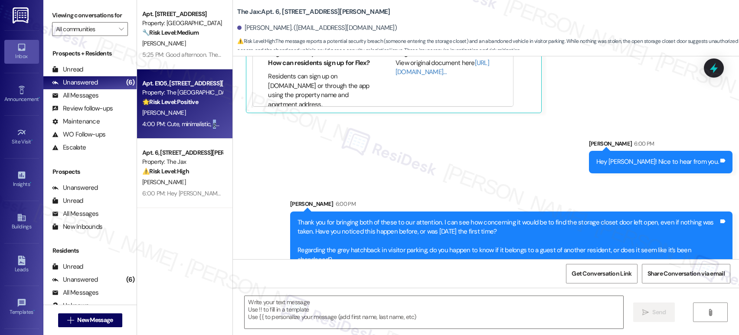
click at [205, 124] on div "4:00 PM: Cute, minimalistic, generally quiet 4:00 PM: Cute, minimalistic, gener…" at bounding box center [196, 124] width 108 height 8
type textarea "Fetching suggested responses. Please feel free to read through the conversation…"
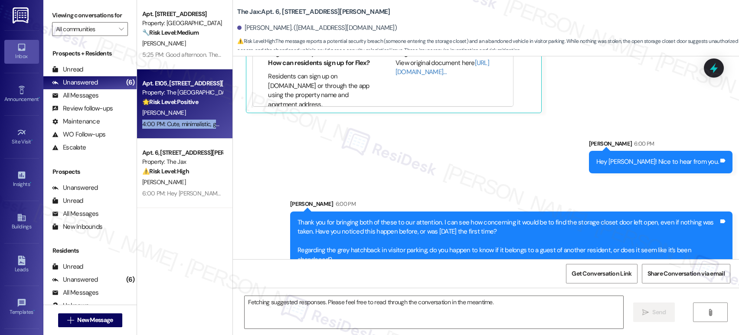
click at [205, 124] on div "4:00 PM: Cute, minimalistic, generally quiet 4:00 PM: Cute, minimalistic, gener…" at bounding box center [196, 124] width 108 height 8
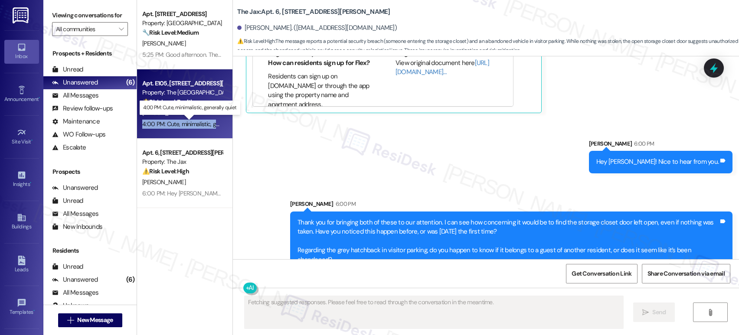
click at [205, 124] on div "4:00 PM: Cute, minimalistic, generally quiet 4:00 PM: Cute, minimalistic, gener…" at bounding box center [196, 124] width 108 height 8
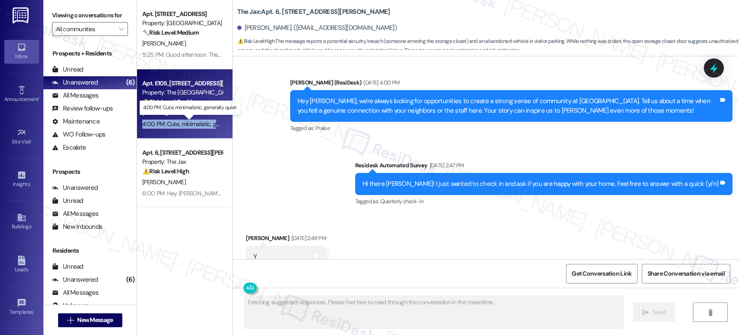
click at [205, 124] on div "4:00 PM: Cute, minimalistic, generally quiet 4:00 PM: Cute, minimalistic, gener…" at bounding box center [196, 124] width 108 height 8
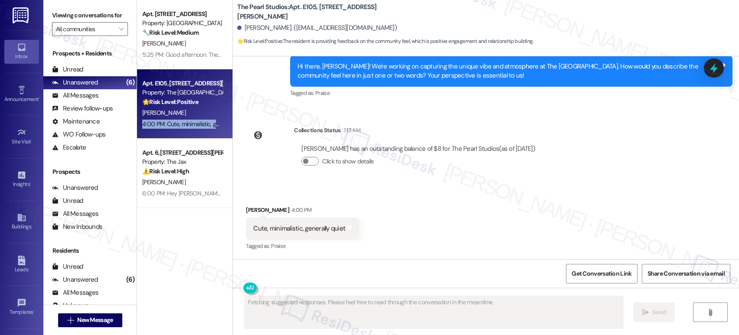
click at [205, 124] on div "4:00 PM: Cute, minimalistic, generally quiet 4:00 PM: Cute, minimalistic, gener…" at bounding box center [196, 124] width 108 height 8
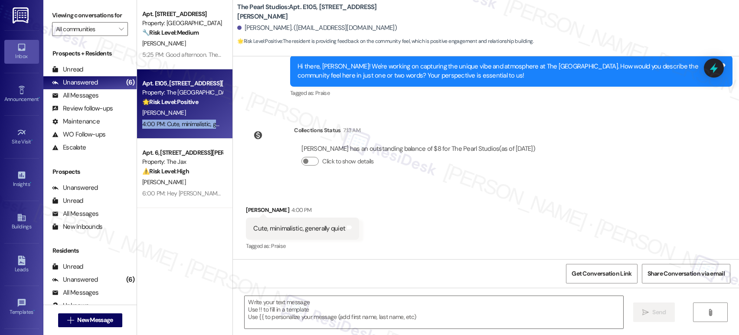
click at [206, 124] on div "4:00 PM: Cute, minimalistic, generally quiet 4:00 PM: Cute, minimalistic, gener…" at bounding box center [196, 124] width 108 height 8
click at [329, 228] on div "Cute, minimalistic, generally quiet" at bounding box center [299, 228] width 92 height 9
drag, startPoint x: 319, startPoint y: 222, endPoint x: 318, endPoint y: 227, distance: 4.8
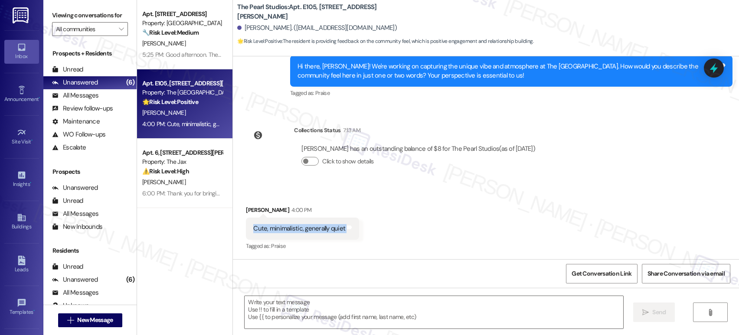
click at [318, 224] on div "Cute, minimalistic, generally quiet Tags and notes" at bounding box center [302, 229] width 113 height 22
click at [318, 227] on div "Cute, minimalistic, generally quiet" at bounding box center [299, 228] width 92 height 9
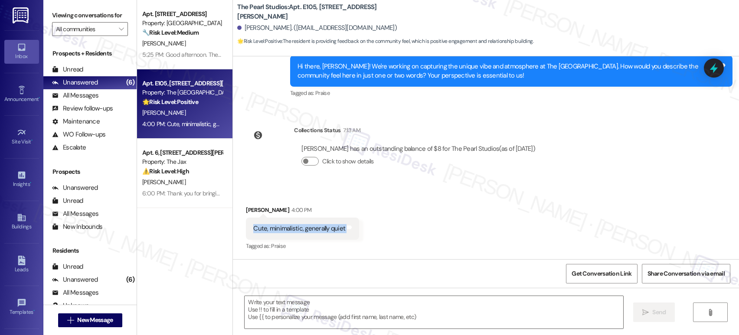
click at [318, 227] on div "Cute, minimalistic, generally quiet" at bounding box center [299, 228] width 92 height 9
click at [312, 226] on div "Cute, minimalistic, generally quiet" at bounding box center [299, 228] width 92 height 9
click at [314, 313] on textarea at bounding box center [434, 312] width 379 height 33
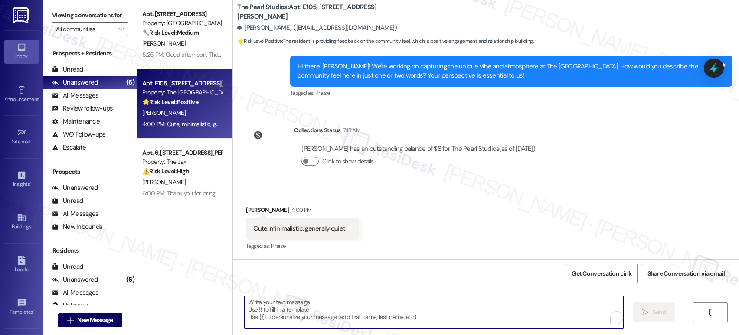
click at [319, 310] on textarea "To enrich screen reader interactions, please activate Accessibility in Grammarl…" at bounding box center [434, 312] width 379 height 33
drag, startPoint x: 319, startPoint y: 310, endPoint x: 451, endPoint y: 315, distance: 131.5
click at [320, 309] on textarea "To enrich screen reader interactions, please activate Accessibility in Grammarl…" at bounding box center [434, 312] width 379 height 33
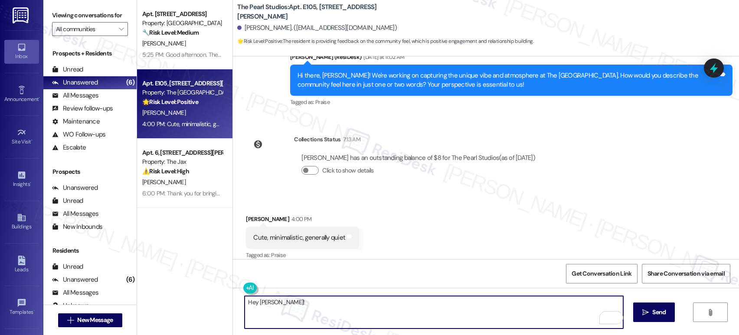
scroll to position [297, 0]
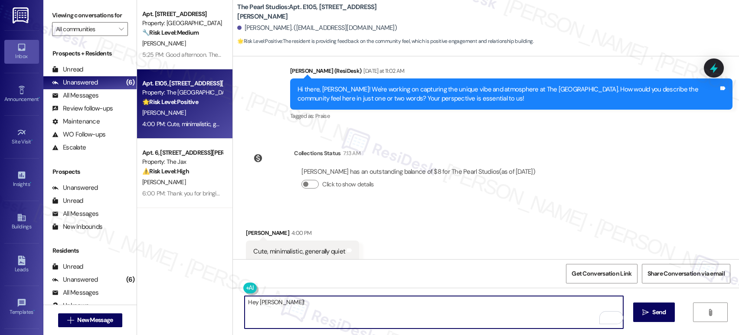
click at [366, 307] on textarea "Hey Sarah!" at bounding box center [434, 312] width 379 height 33
paste textarea "I really appreciate your feedback—it’s great to hear you find the community cut…"
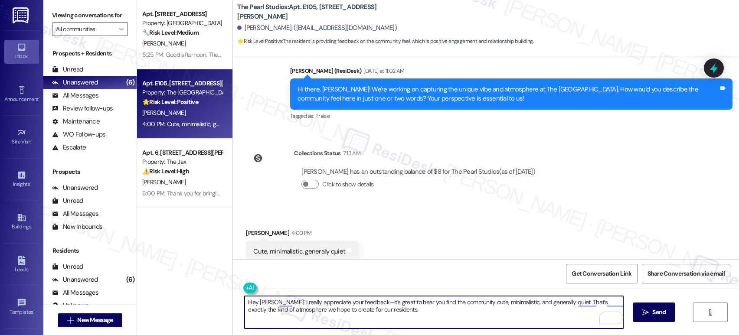
click at [356, 304] on textarea "Hey Sarah! I really appreciate your feedback—it’s great to hear you find the co…" at bounding box center [434, 312] width 379 height 33
click at [474, 315] on textarea "Hey Sarah! I really appreciate your feedback, it’s great to hear you find the c…" at bounding box center [434, 312] width 379 height 33
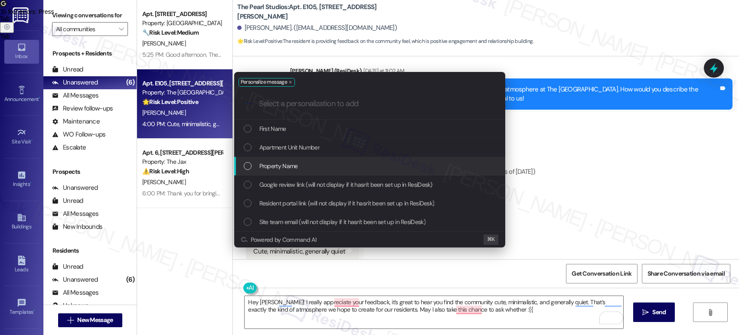
click at [393, 163] on div "Property Name" at bounding box center [371, 166] width 254 height 10
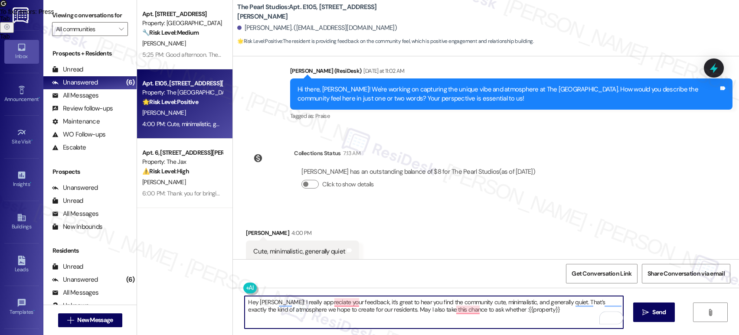
click at [474, 308] on textarea "Hey Sarah! I really appreciate your feedback, it’s great to hear you find the c…" at bounding box center [434, 312] width 379 height 33
click at [526, 314] on textarea "Hey Sarah! I really appreciate your feedback, it’s great to hear you find the c…" at bounding box center [434, 312] width 379 height 33
type textarea "Hey Sarah! I really appreciate your feedback, it’s great to hear you find the c…"
click at [333, 295] on div "Hey Sarah! I really appreciate your feedback, it’s great to hear you find the c…" at bounding box center [486, 320] width 506 height 65
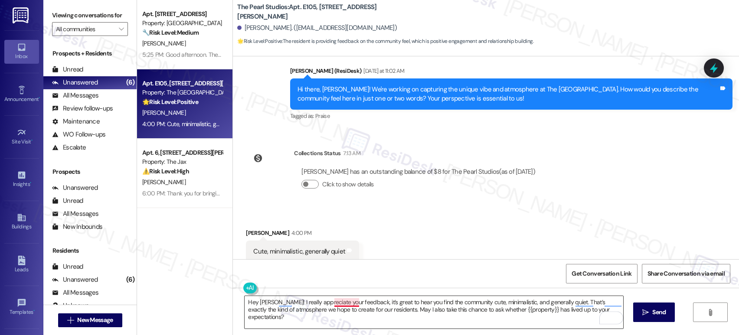
click at [337, 300] on textarea "Hey Sarah! I really appreciate your feedback, it’s great to hear you find the c…" at bounding box center [434, 312] width 379 height 33
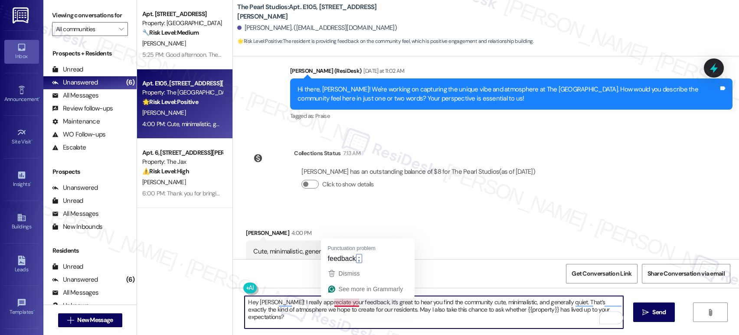
click at [434, 316] on textarea "Hey Sarah! I really appreciate your feedback, it’s great to hear you find the c…" at bounding box center [434, 312] width 379 height 33
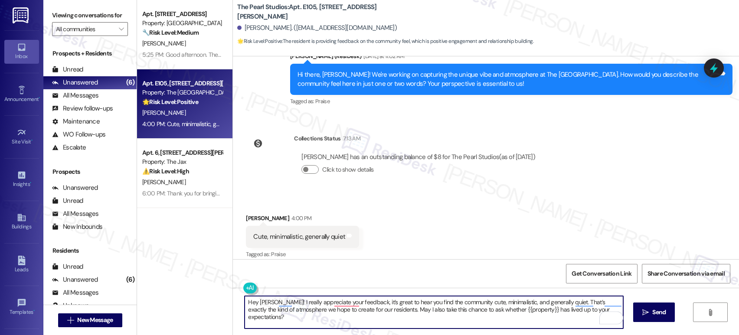
scroll to position [320, 0]
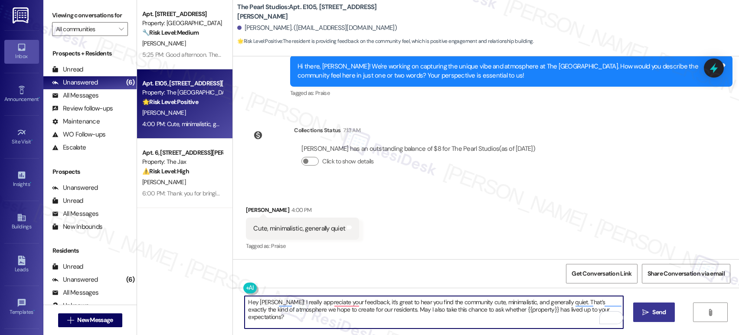
click at [666, 306] on button " Send" at bounding box center [654, 313] width 42 height 20
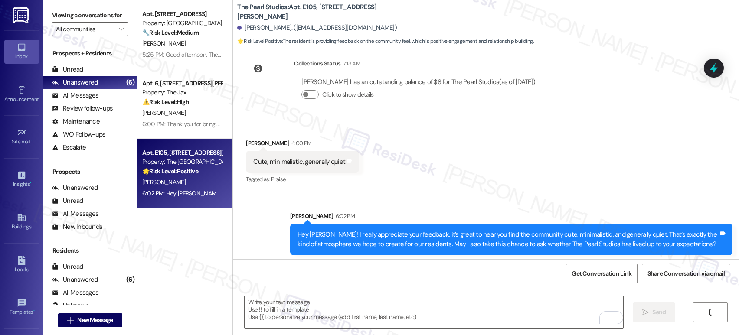
scroll to position [389, 0]
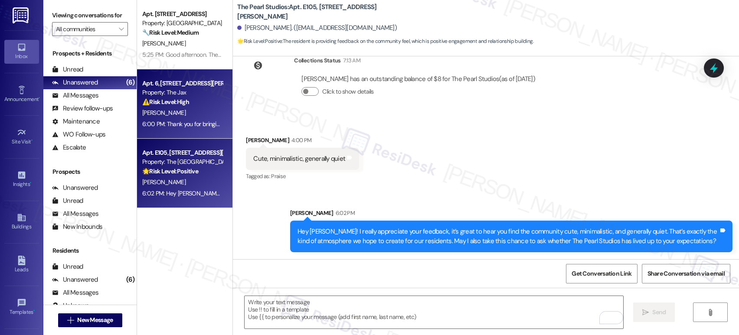
click at [203, 95] on div "Property: The Jax" at bounding box center [182, 92] width 80 height 9
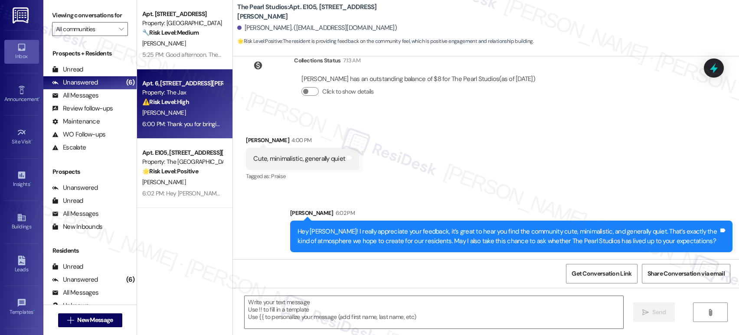
click at [203, 95] on div "Property: The Jax" at bounding box center [182, 92] width 80 height 9
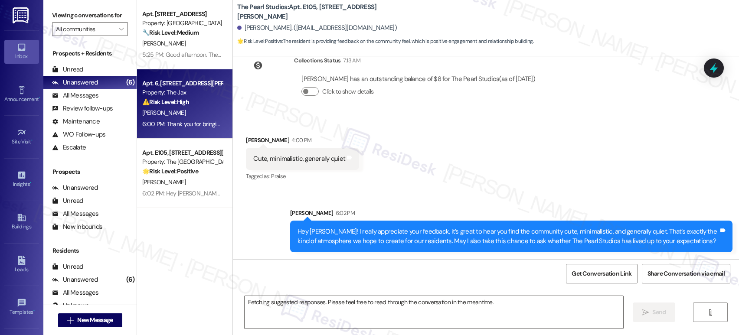
click at [202, 95] on div "Property: The Jax" at bounding box center [182, 92] width 80 height 9
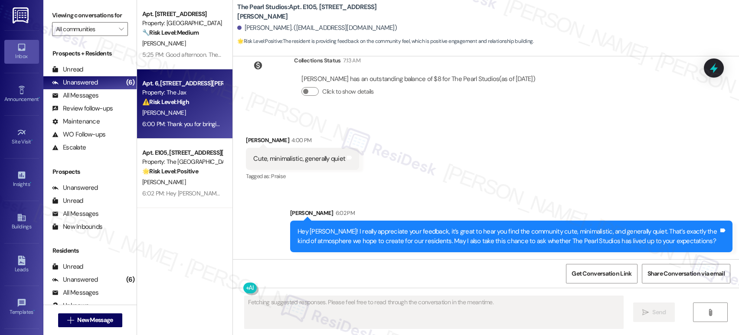
click at [202, 95] on div "Property: The Jax" at bounding box center [182, 92] width 80 height 9
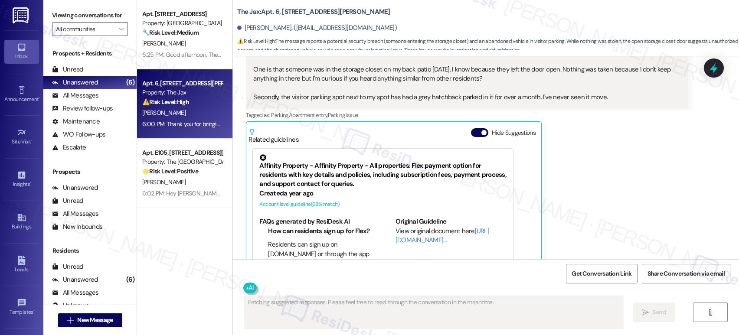
scroll to position [1102, 0]
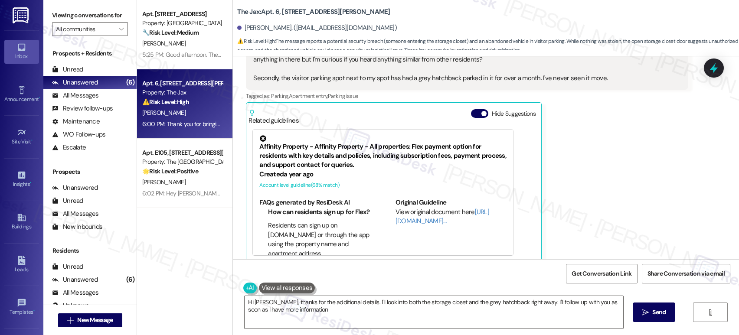
type textarea "Hi Spencer, thanks for the additional details. I'll look into both the storage …"
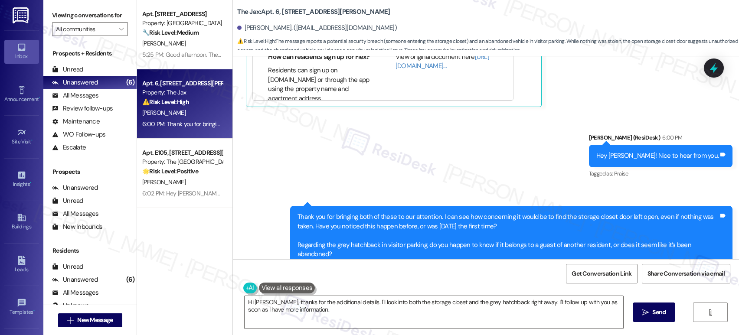
scroll to position [1265, 0]
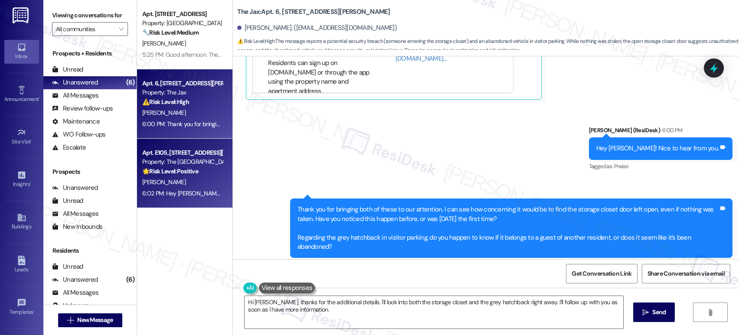
click at [184, 155] on div "Apt. E105, [STREET_ADDRESS][PERSON_NAME]" at bounding box center [182, 152] width 80 height 9
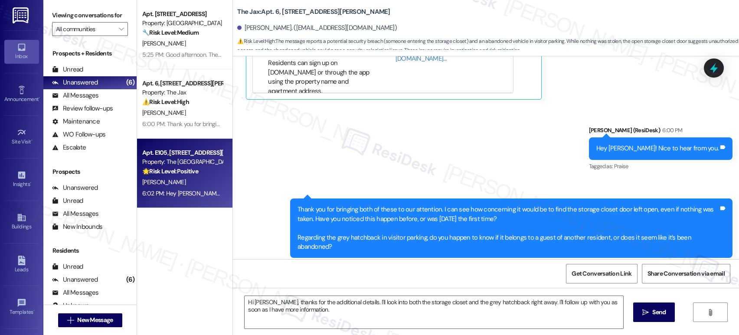
click at [184, 155] on div "Apt. E105, [STREET_ADDRESS][PERSON_NAME]" at bounding box center [182, 152] width 80 height 9
type textarea "Fetching suggested responses. Please feel free to read through the conversation…"
click at [184, 154] on div "Apt. E105, [STREET_ADDRESS][PERSON_NAME]" at bounding box center [182, 152] width 80 height 9
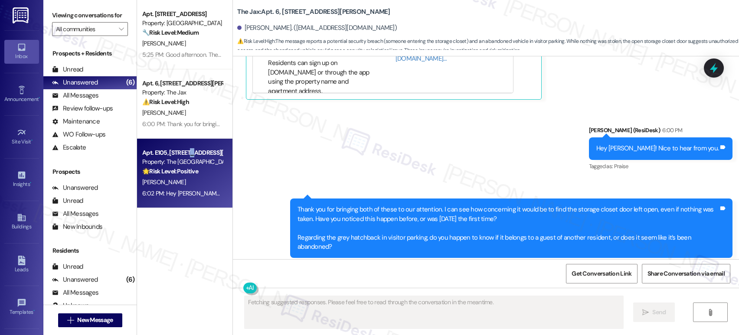
click at [184, 154] on div "Apt. E105, [STREET_ADDRESS][PERSON_NAME]" at bounding box center [182, 152] width 80 height 9
click at [184, 154] on div "Apt. E105, 1430 NW Pettygrove St" at bounding box center [182, 152] width 80 height 9
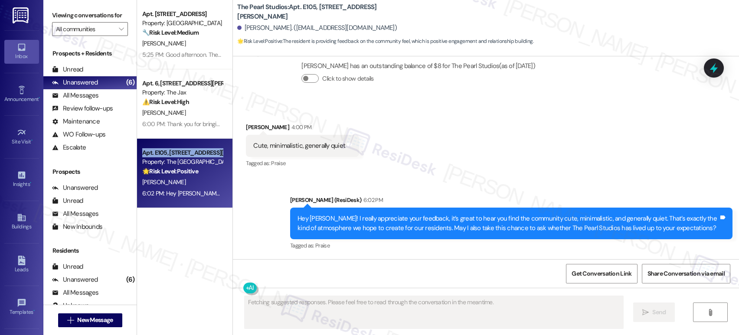
scroll to position [402, 0]
click at [184, 154] on div "Apt. E105, 1430 NW Pettygrove St" at bounding box center [182, 152] width 80 height 9
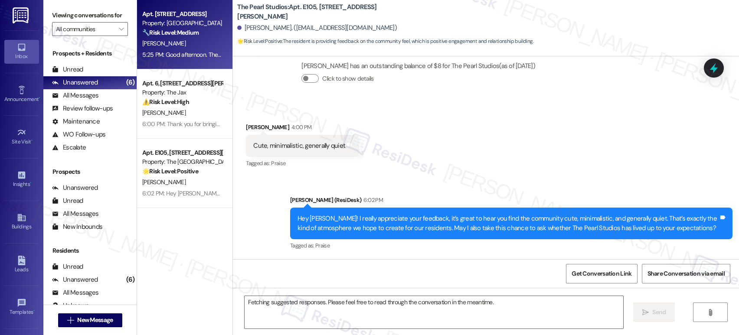
click at [192, 33] on strong "🔧 Risk Level: Medium" at bounding box center [170, 33] width 56 height 8
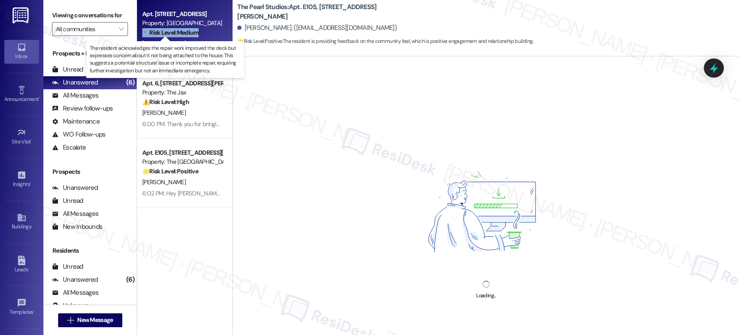
click at [192, 33] on strong "🔧 Risk Level: Medium" at bounding box center [170, 33] width 56 height 8
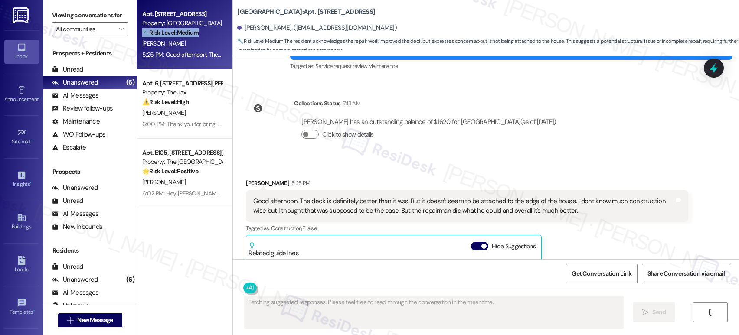
scroll to position [3694, 0]
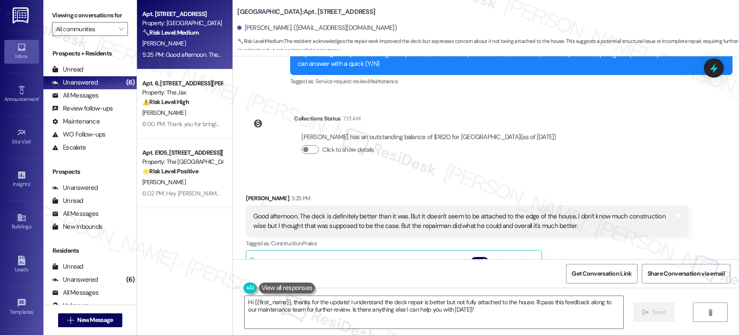
click at [435, 212] on div "Good afternoon. The deck is definitely better than it was. But it doesn't seem …" at bounding box center [463, 221] width 421 height 19
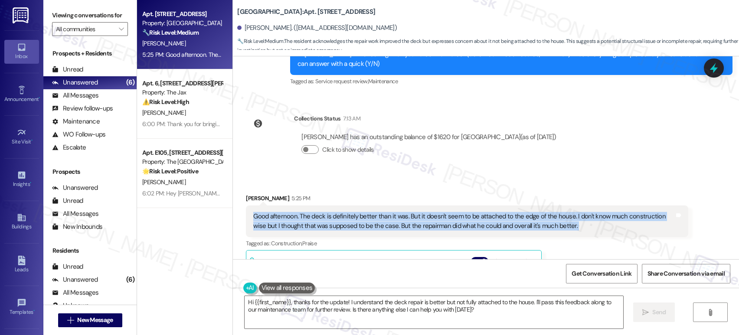
click at [435, 212] on div "Good afternoon. The deck is definitely better than it was. But it doesn't seem …" at bounding box center [463, 221] width 421 height 19
copy div "Good afternoon. The deck is definitely better than it was. But it doesn't seem …"
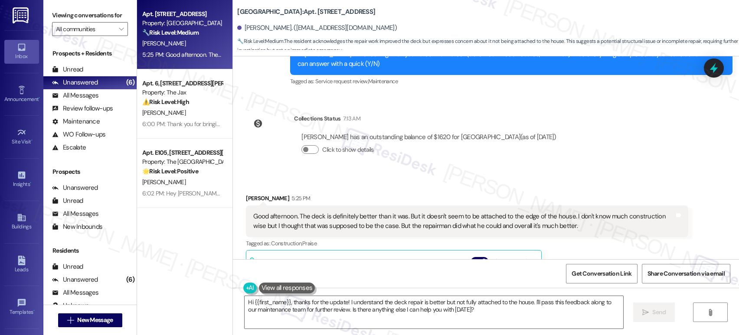
click at [317, 293] on div "Hi {{first_name}}, thanks for the update! I understand the deck repair is bette…" at bounding box center [486, 320] width 506 height 65
click at [318, 294] on div "Hi {{first_name}}, thanks for the update! I understand the deck repair is bette…" at bounding box center [486, 320] width 506 height 65
click at [318, 295] on div "Hi {{first_name}}, thanks for the update! I understand the deck repair is bette…" at bounding box center [486, 320] width 506 height 65
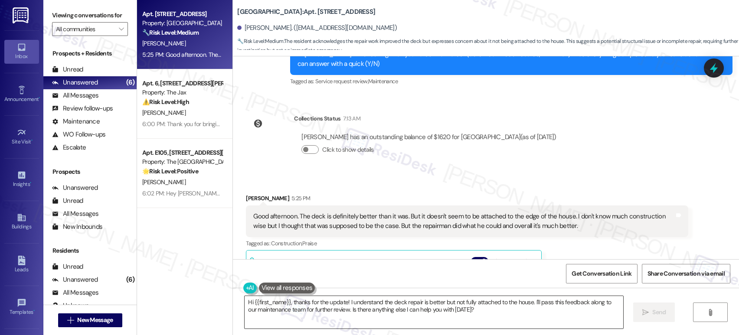
click at [330, 306] on textarea "Hi {{first_name}}, thanks for the update! I understand the deck repair is bette…" at bounding box center [434, 312] width 379 height 33
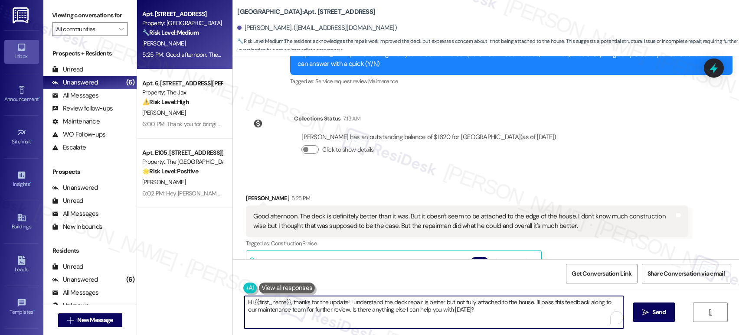
click at [330, 306] on textarea "Hi {{first_name}}, thanks for the update! I understand the deck repair is bette…" at bounding box center [434, 312] width 379 height 33
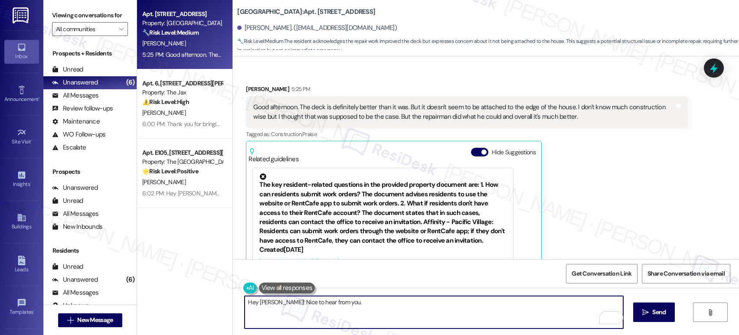
scroll to position [3842, 0]
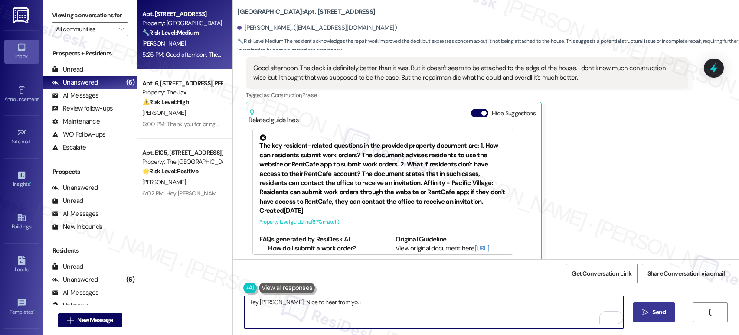
type textarea "Hey [PERSON_NAME]! Nice to hear from you."
drag, startPoint x: 635, startPoint y: 304, endPoint x: 644, endPoint y: 307, distance: 9.5
click at [636, 304] on button " Send" at bounding box center [654, 313] width 42 height 20
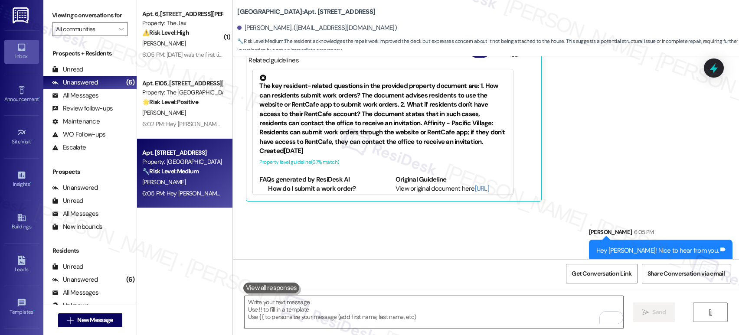
scroll to position [3902, 0]
click at [455, 298] on div " Send " at bounding box center [486, 320] width 506 height 65
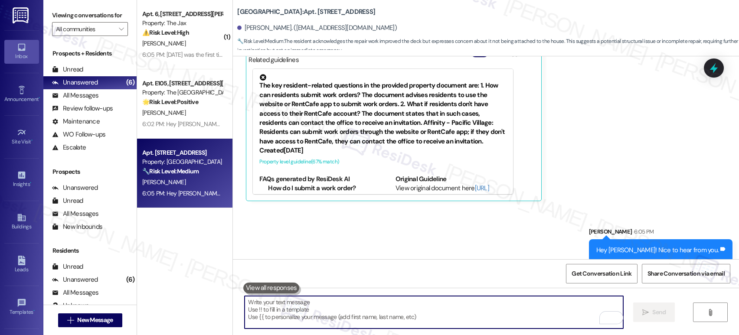
click at [454, 305] on textarea "To enrich screen reader interactions, please activate Accessibility in Grammarl…" at bounding box center [434, 312] width 379 height 33
paste textarea "thank you for sharing this with us. I’m glad to hear the deck is in better cond…"
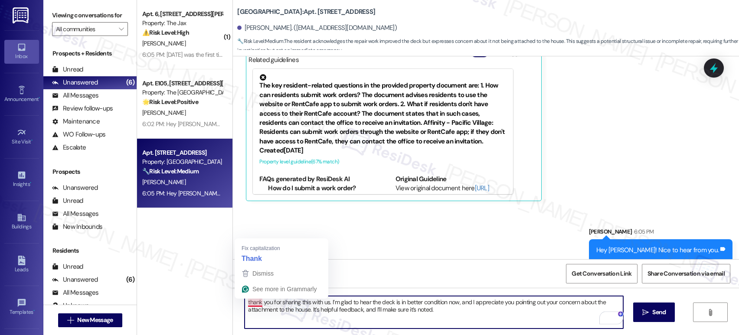
drag, startPoint x: 244, startPoint y: 302, endPoint x: 232, endPoint y: 299, distance: 11.7
click at [233, 299] on div "thank you for sharing this with us. I’m glad to hear the deck is in better cond…" at bounding box center [486, 320] width 506 height 65
click at [445, 307] on textarea "Thank you for sharing this with us. I’m glad to hear the deck is in better cond…" at bounding box center [434, 312] width 379 height 33
click at [464, 313] on textarea "Thank you for sharing this with us. I’m glad to hear the deck is in better cond…" at bounding box center [434, 312] width 379 height 33
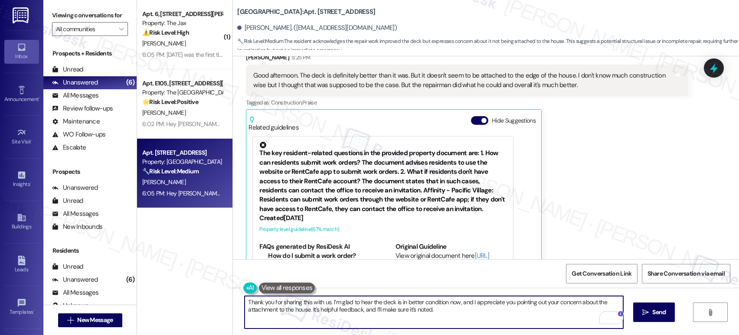
scroll to position [3719, 0]
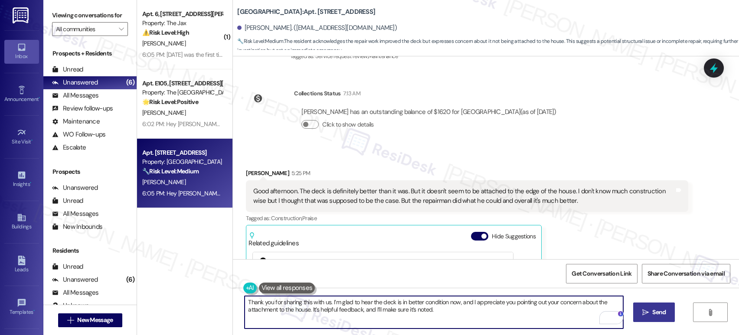
type textarea "Thank you for sharing this with us. I’m glad to hear the deck is in better cond…"
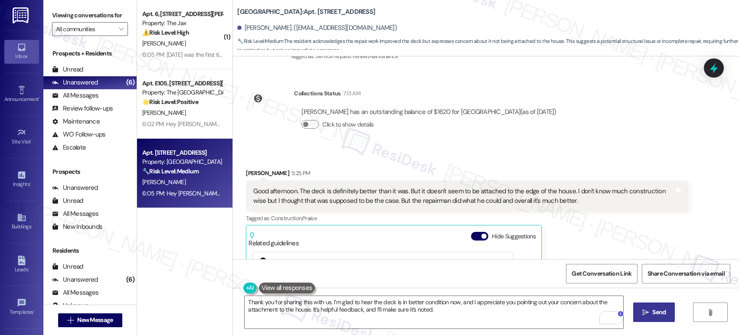
click at [652, 314] on span "Send" at bounding box center [658, 312] width 13 height 9
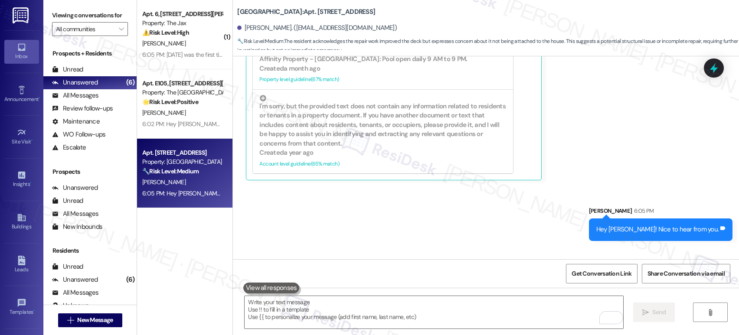
scroll to position [3972, 0]
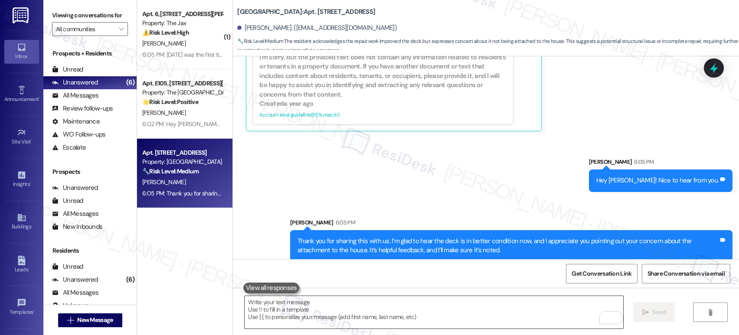
click at [292, 302] on textarea "To enrich screen reader interactions, please activate Accessibility in Grammarl…" at bounding box center [434, 312] width 379 height 33
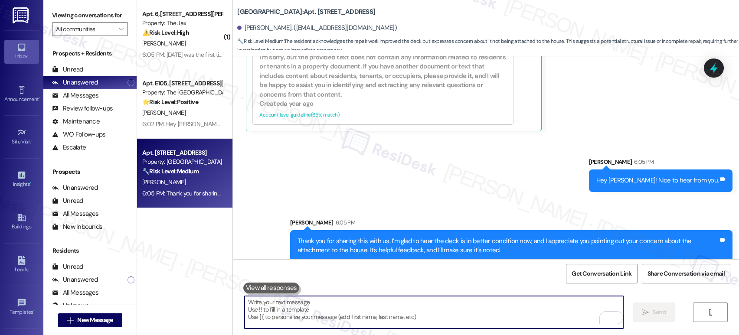
click at [292, 302] on textarea "To enrich screen reader interactions, please activate Accessibility in Grammarl…" at bounding box center [434, 312] width 379 height 33
paste textarea "If anything else comes up, know that I'm always ready to assist."
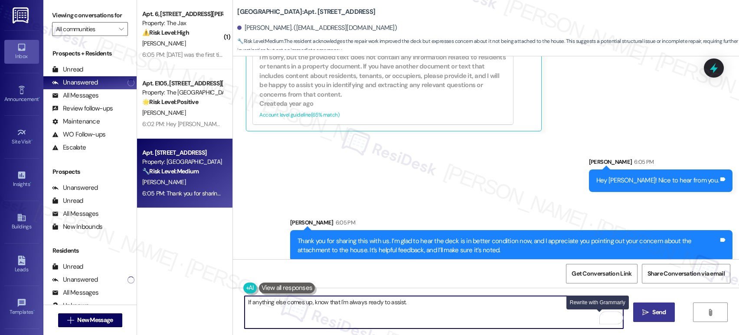
type textarea "If anything else comes up, know that I'm always ready to assist."
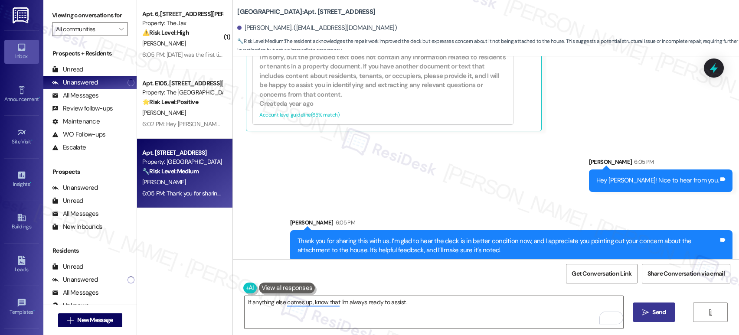
drag, startPoint x: 631, startPoint y: 312, endPoint x: 661, endPoint y: 315, distance: 30.5
click at [642, 314] on div "If anything else comes up, know that I'm always ready to assist.  Send " at bounding box center [486, 320] width 506 height 65
click at [663, 315] on span "Send" at bounding box center [658, 312] width 13 height 9
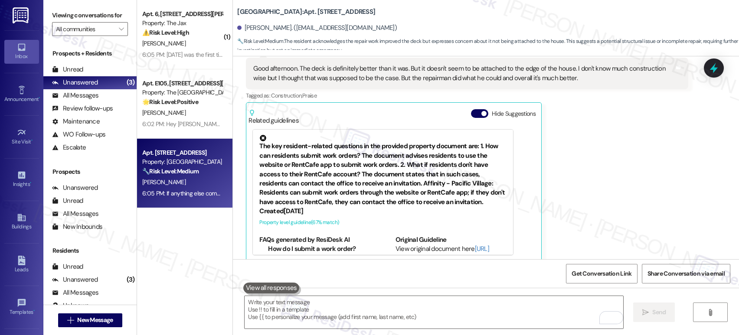
scroll to position [4032, 0]
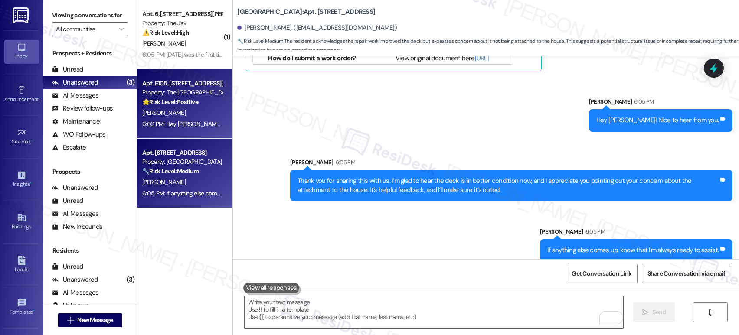
click at [176, 108] on div "S. Desrochers" at bounding box center [182, 113] width 82 height 11
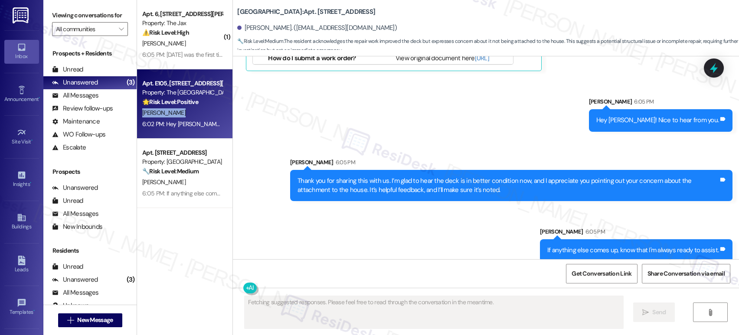
click at [176, 108] on div "S. Desrochers" at bounding box center [182, 113] width 82 height 11
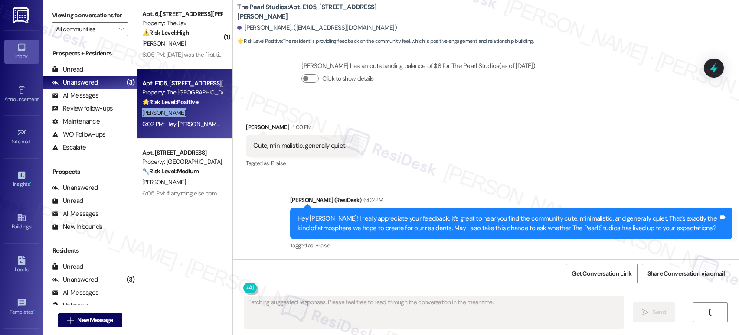
click at [176, 108] on div "S. Desrochers" at bounding box center [182, 113] width 82 height 11
drag, startPoint x: 176, startPoint y: 108, endPoint x: 183, endPoint y: 108, distance: 6.5
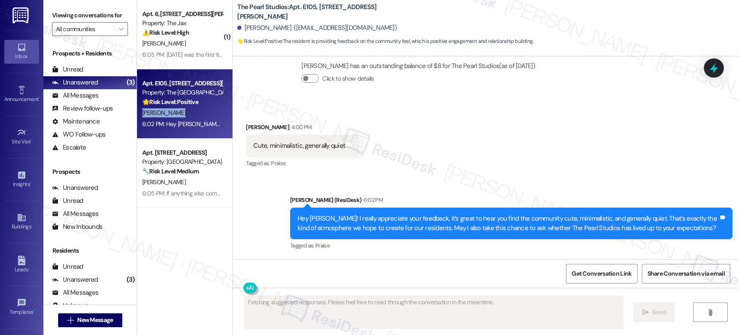
click at [176, 108] on div "S. Desrochers" at bounding box center [182, 113] width 82 height 11
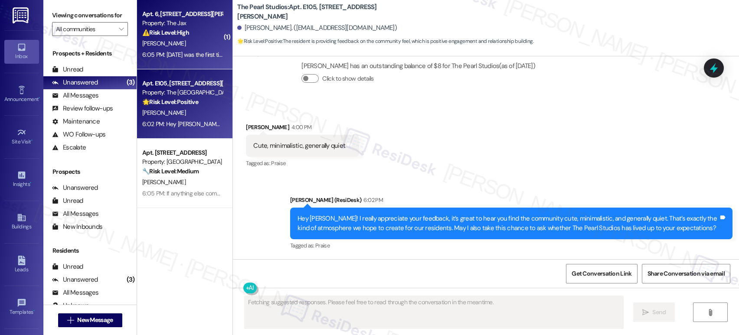
click at [195, 39] on div "[PERSON_NAME]" at bounding box center [182, 43] width 82 height 11
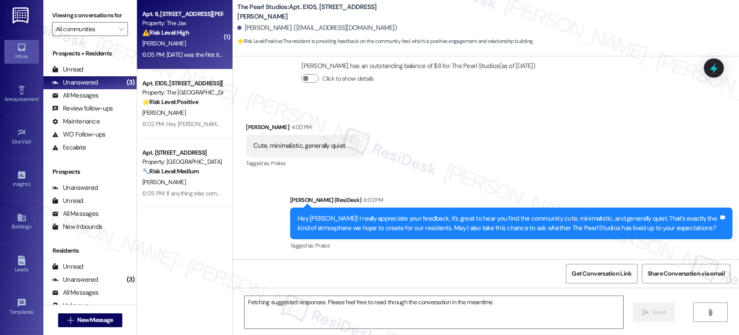
click at [195, 39] on div "[PERSON_NAME]" at bounding box center [182, 43] width 82 height 11
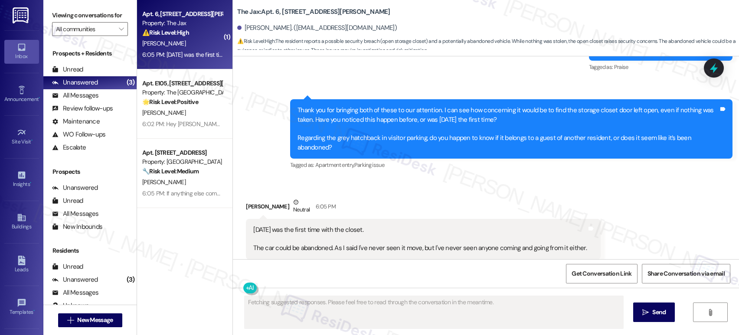
scroll to position [1231, 0]
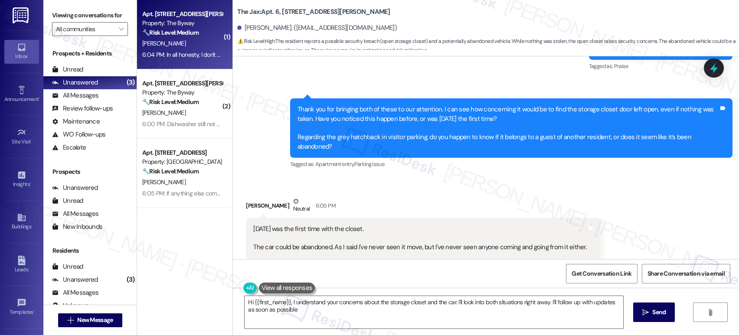
type textarea "Hi {{first_name}}, I understand your concerns about the storage closet and the …"
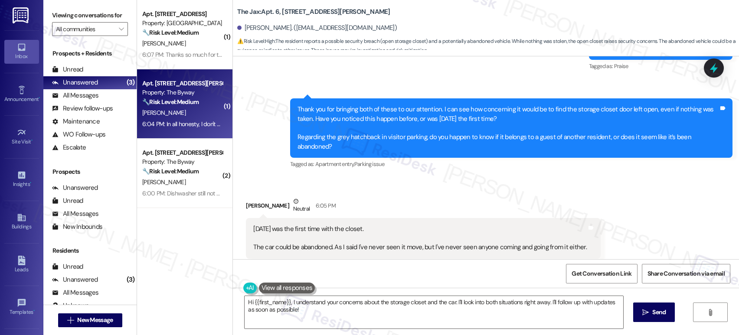
click at [180, 86] on div "Apt. [STREET_ADDRESS][PERSON_NAME]" at bounding box center [182, 83] width 80 height 9
type textarea "Fetching suggested responses. Please feel free to read through the conversation…"
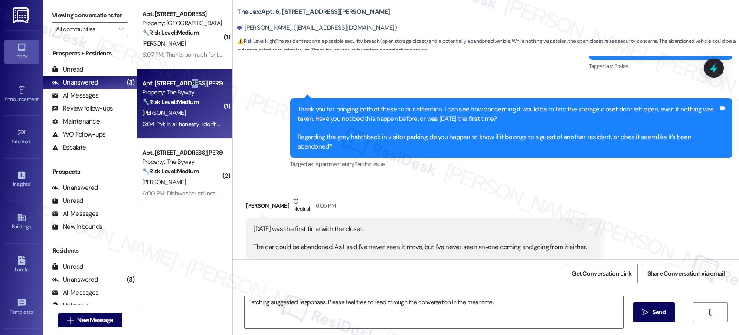
click at [180, 85] on div "Apt. [STREET_ADDRESS][PERSON_NAME]" at bounding box center [182, 83] width 80 height 9
click at [179, 85] on div "Apt. [STREET_ADDRESS][PERSON_NAME]" at bounding box center [182, 83] width 80 height 9
click at [178, 82] on div "Apt. 323, 23765 NE Halsey St" at bounding box center [182, 83] width 80 height 9
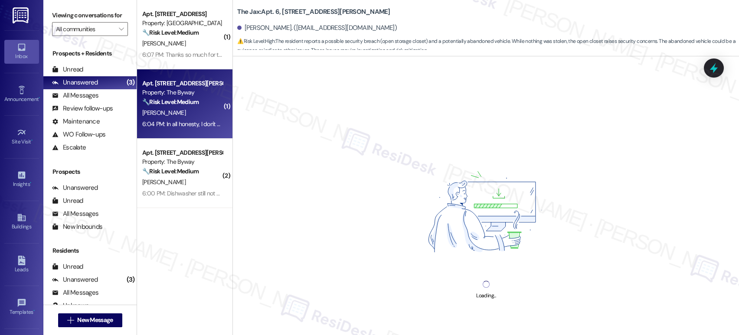
click at [176, 82] on div "Apt. 323, 23765 NE Halsey St" at bounding box center [182, 83] width 80 height 9
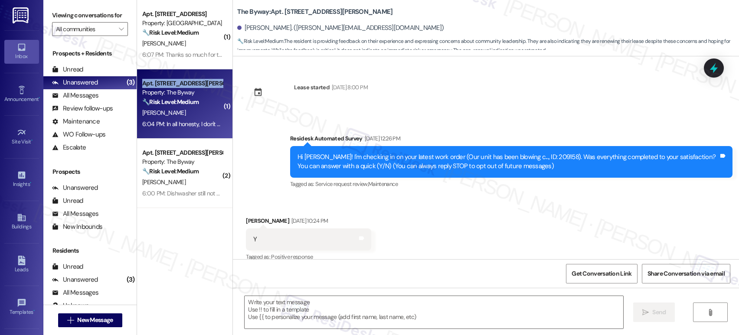
drag, startPoint x: 176, startPoint y: 82, endPoint x: 186, endPoint y: 84, distance: 9.4
click at [176, 82] on div "Apt. 323, 23765 NE Halsey St" at bounding box center [182, 83] width 80 height 9
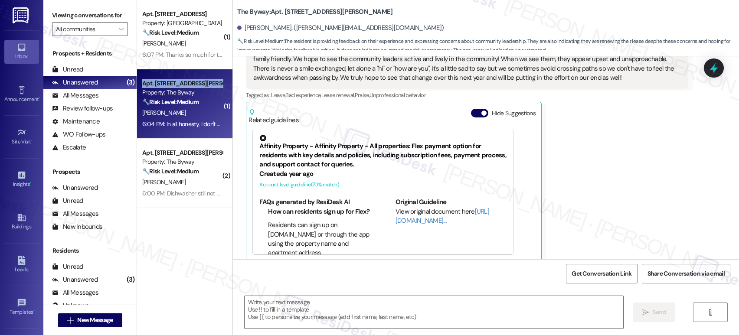
type textarea "Fetching suggested responses. Please feel free to read through the conversation…"
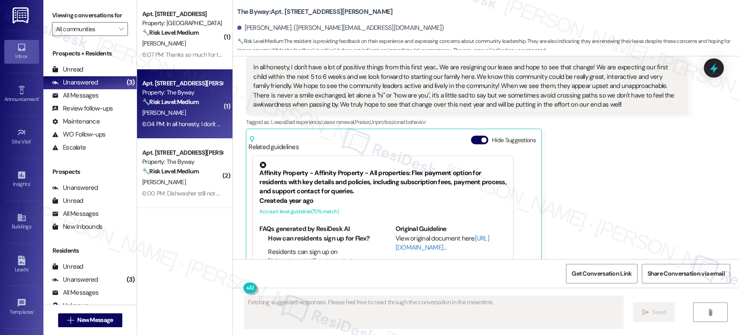
scroll to position [4063, 0]
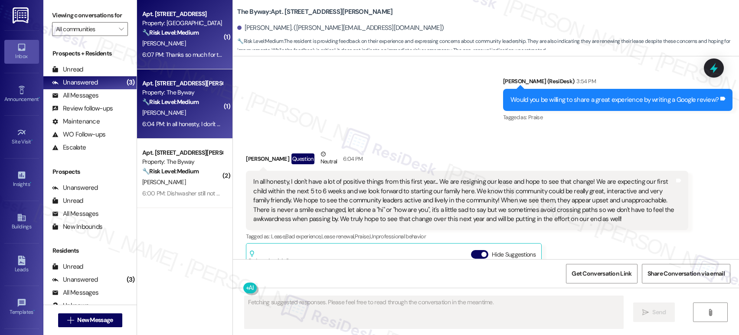
click at [186, 52] on div "6:07 PM: Thanks so much for the help. Great to hear from you as well. Thanks fo…" at bounding box center [307, 55] width 330 height 8
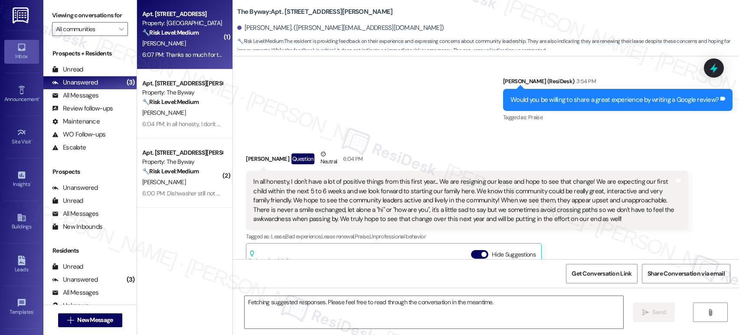
click at [186, 52] on div "6:07 PM: Thanks so much for the help. Great to hear from you as well. Thanks fo…" at bounding box center [307, 55] width 330 height 8
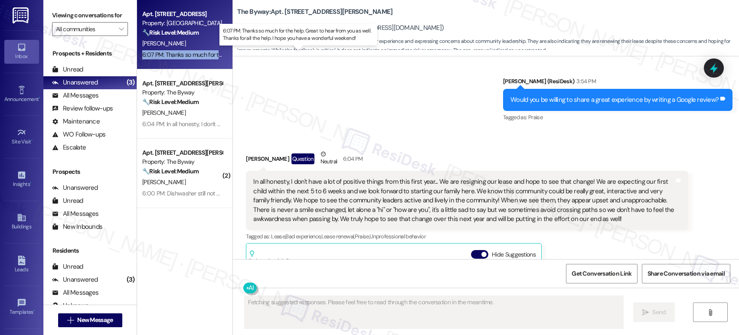
click at [186, 52] on div "6:07 PM: Thanks so much for the help. Great to hear from you as well. Thanks fo…" at bounding box center [307, 55] width 330 height 8
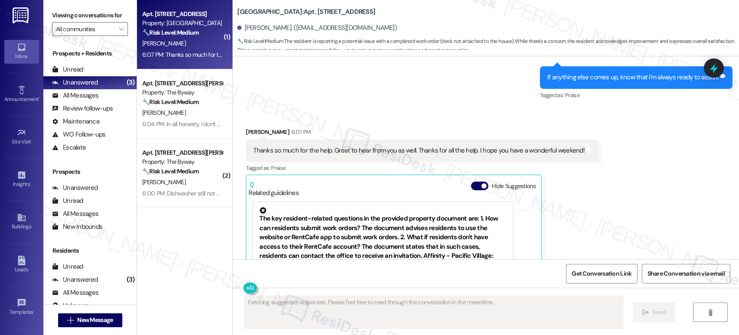
scroll to position [4145, 0]
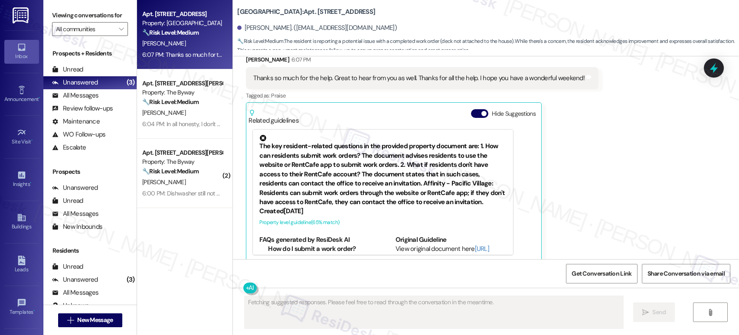
drag, startPoint x: 84, startPoint y: 71, endPoint x: 76, endPoint y: 77, distance: 10.2
click at [84, 71] on div "Prospects + Residents Unread (0) Unread: Any message you haven't read yet will …" at bounding box center [89, 101] width 93 height 105
click at [75, 74] on div "Unread" at bounding box center [67, 69] width 31 height 9
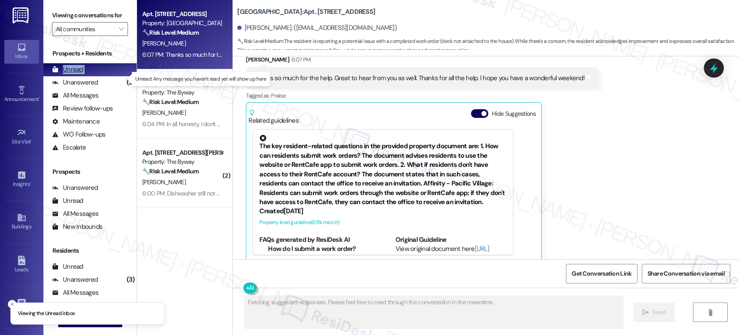
click at [75, 74] on div "Unread" at bounding box center [67, 69] width 31 height 9
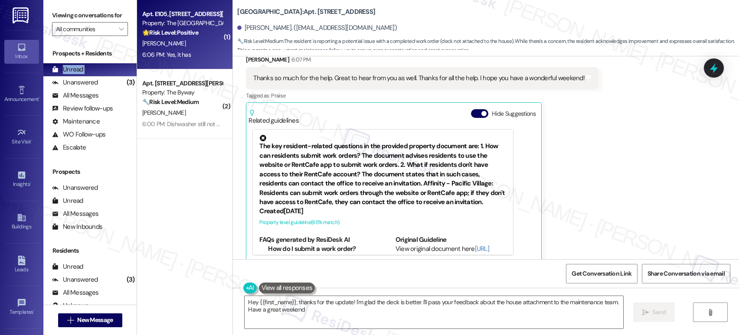
type textarea "Hey {{first_name}}, thanks for the update! I'm glad the deck is better. I'll pa…"
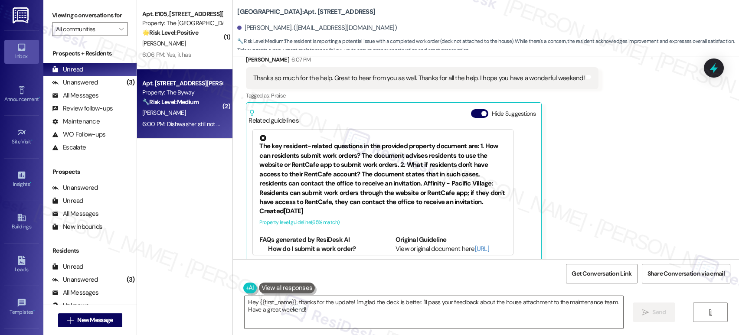
click at [149, 102] on strong "🔧 Risk Level: Medium" at bounding box center [170, 102] width 56 height 8
click at [149, 103] on strong "🔧 Risk Level: Medium" at bounding box center [170, 102] width 56 height 8
type textarea "Fetching suggested responses. Please feel free to read through the conversation…"
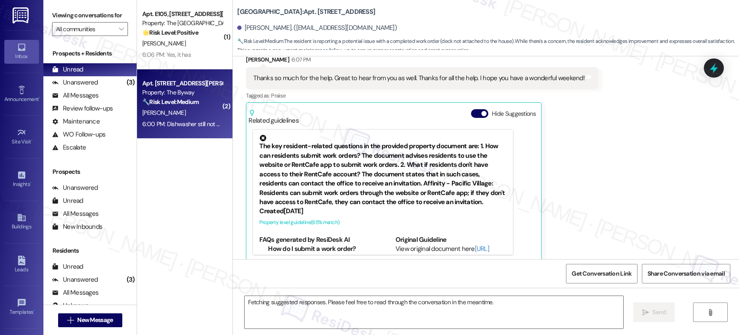
click at [149, 103] on strong "🔧 Risk Level: Medium" at bounding box center [170, 102] width 56 height 8
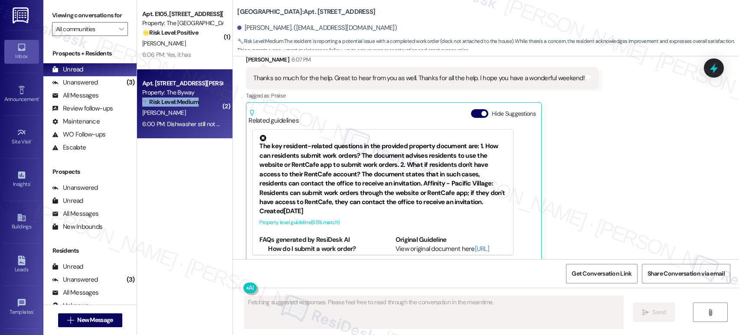
click at [149, 103] on strong "🔧 Risk Level: Medium" at bounding box center [170, 102] width 56 height 8
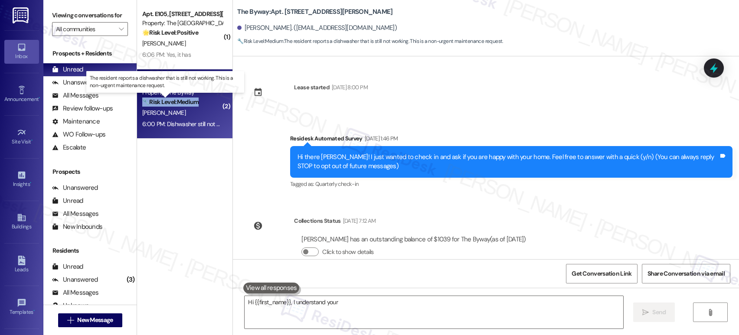
click at [149, 103] on strong "🔧 Risk Level: Medium" at bounding box center [170, 102] width 56 height 8
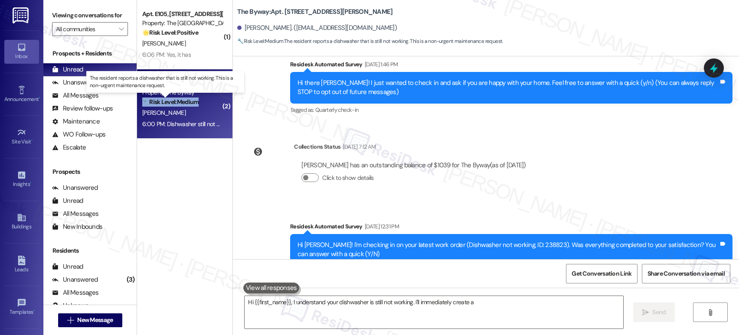
click at [149, 103] on strong "🔧 Risk Level: Medium" at bounding box center [170, 102] width 56 height 8
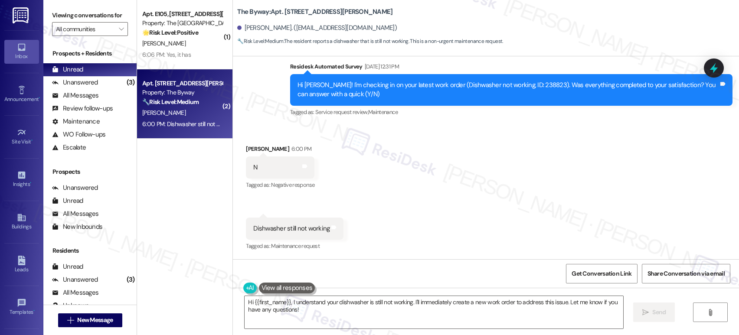
scroll to position [235, 0]
click at [520, 85] on div "Hi Michael! I'm checking in on your latest work order (Dishwasher not working, …" at bounding box center [507, 89] width 421 height 19
click at [521, 83] on div "Hi Michael! I'm checking in on your latest work order (Dishwasher not working, …" at bounding box center [507, 89] width 421 height 19
copy div "238823"
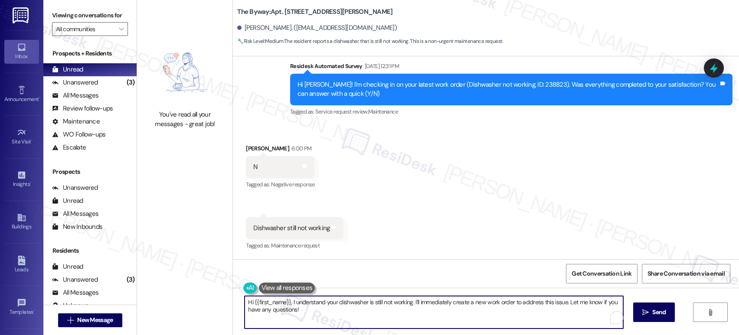
drag, startPoint x: 317, startPoint y: 314, endPoint x: 276, endPoint y: 304, distance: 41.5
click at [244, 297] on div "Hi {{first_name}}, I understand your dishwasher is still not working. I'll imme…" at bounding box center [433, 312] width 379 height 33
click at [309, 307] on textarea "Hi {{first_name}}, I understand your dishwasher is still not working. I'll imme…" at bounding box center [434, 312] width 379 height 33
drag, startPoint x: 411, startPoint y: 301, endPoint x: 418, endPoint y: 312, distance: 13.0
click at [418, 312] on textarea "Hi {{first_name}}, I understand your dishwasher is still not working. I'll imme…" at bounding box center [434, 312] width 379 height 33
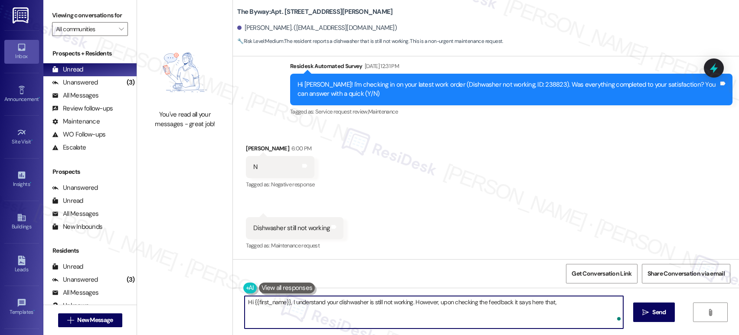
paste textarea "Reset dishwasher, explained that food needs to be removed from plates before lo…"
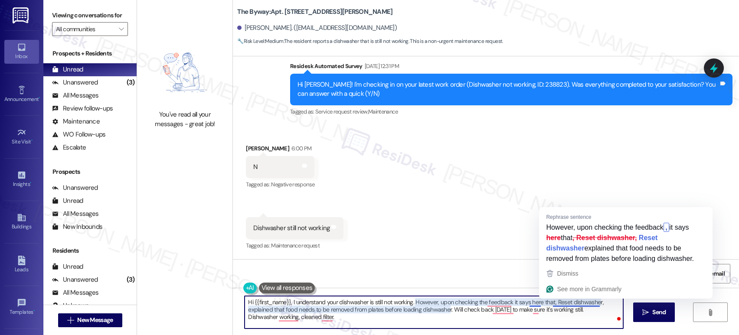
click at [549, 302] on textarea "Hi {{first_name}}, I understand your dishwasher is still not working. However, …" at bounding box center [434, 312] width 379 height 33
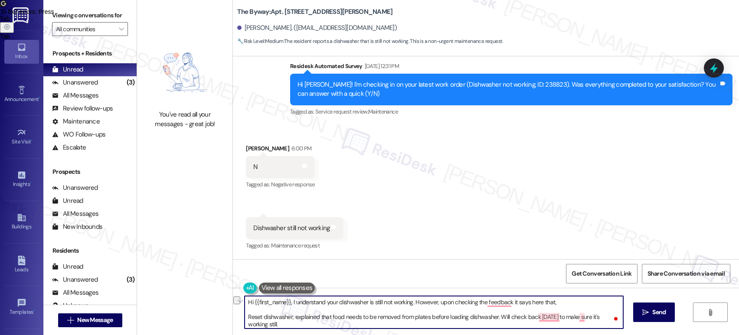
drag, startPoint x: 287, startPoint y: 302, endPoint x: 243, endPoint y: 300, distance: 43.4
click at [245, 300] on textarea "Hi {{first_name}}, I understand your dishwasher is still not working. However, …" at bounding box center [434, 312] width 379 height 33
click at [245, 314] on textarea "I understand your dishwasher is still not working. However, upon checking the f…" at bounding box center [434, 312] width 379 height 33
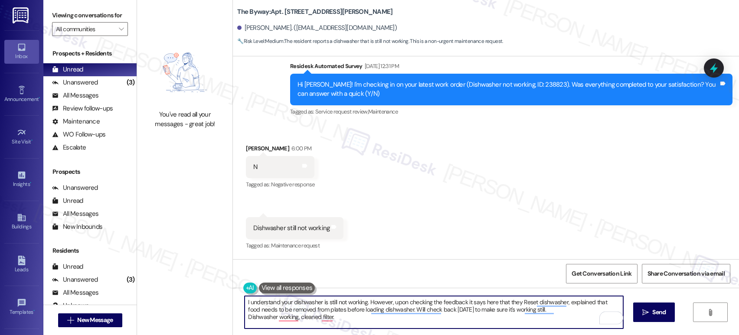
click at [553, 308] on textarea "I understand your dishwasher is still not working. However, upon checking the f…" at bounding box center [434, 312] width 379 height 33
type textarea "I understand your dishwasher is still not working. However, upon checking the f…"
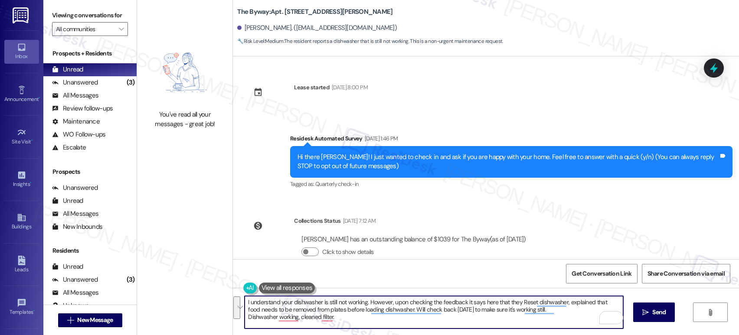
scroll to position [235, 0]
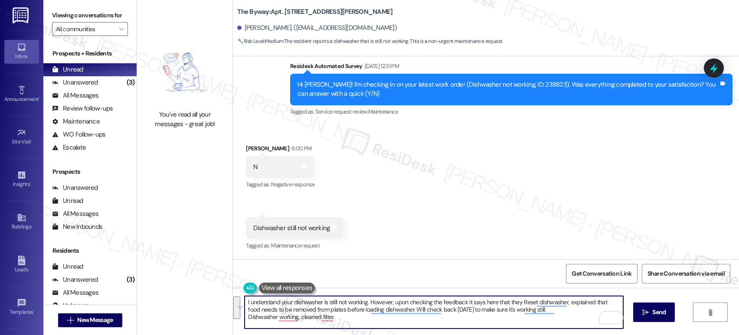
drag, startPoint x: 340, startPoint y: 298, endPoint x: 340, endPoint y: 307, distance: 8.7
click at [340, 298] on textarea "I understand your dishwasher is still not working. However, upon checking the f…" at bounding box center [434, 312] width 379 height 33
drag, startPoint x: 340, startPoint y: 307, endPoint x: 343, endPoint y: 314, distance: 7.8
click at [340, 307] on textarea "I understand your dishwasher is still not working. However, upon checking the f…" at bounding box center [434, 312] width 379 height 33
drag, startPoint x: 343, startPoint y: 314, endPoint x: 234, endPoint y: 298, distance: 110.0
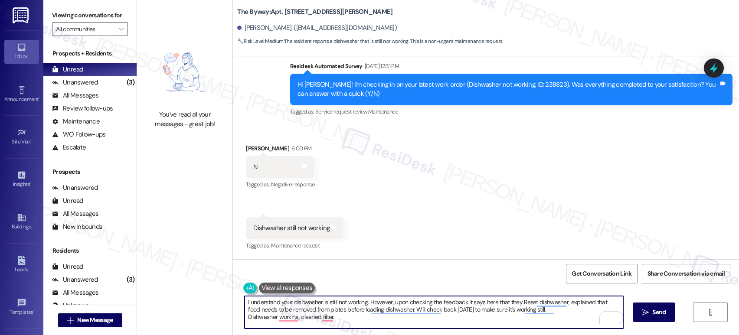
click at [240, 298] on div "I understand your dishwasher is still not working. However, upon checking the f…" at bounding box center [429, 312] width 379 height 33
paste textarea "giving you trouble, and I want to make sure this gets resolved. According to th…"
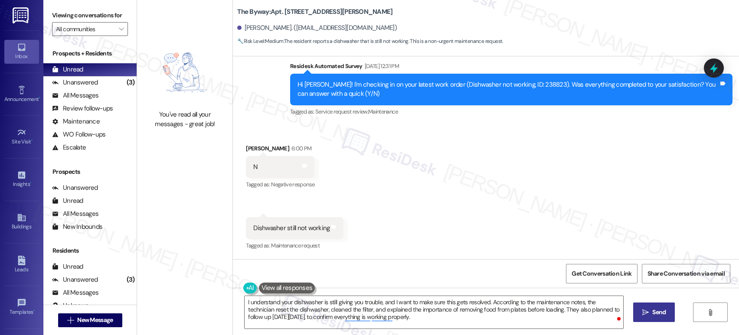
click at [646, 310] on icon "" at bounding box center [645, 312] width 7 height 7
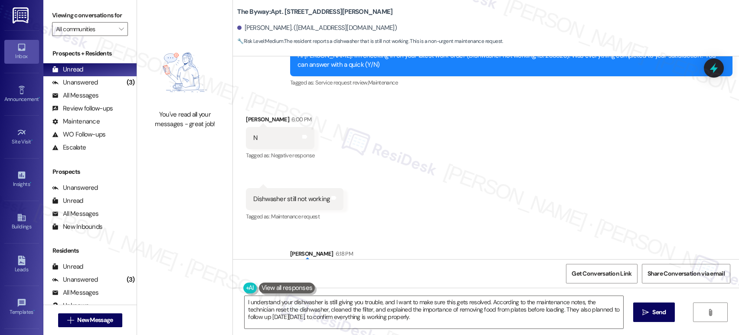
scroll to position [314, 0]
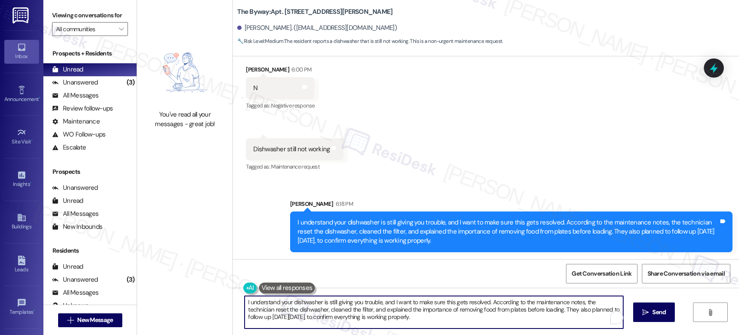
click at [454, 307] on textarea "Hi {{first_name}}, I understand your dishwasher is still not working. I'll imme…" at bounding box center [434, 312] width 379 height 33
click at [454, 306] on textarea "Hi {{first_name}}, I understand your dishwasher is still not working. I'll imme…" at bounding box center [434, 312] width 379 height 33
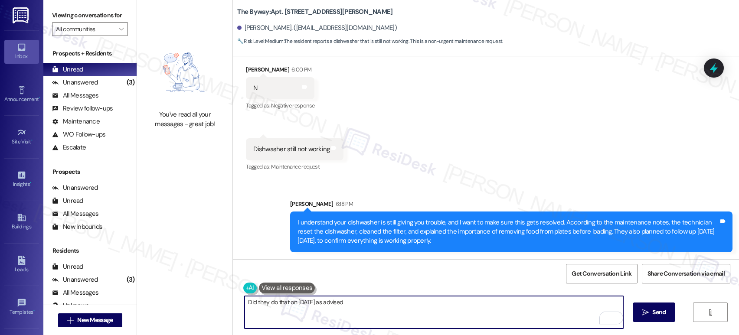
click at [464, 314] on textarea "Did they do that on [DATE] as advised" at bounding box center [434, 312] width 379 height 33
type textarea "Did they do that on [DATE] as advised?"
click at [652, 317] on span "Send" at bounding box center [658, 312] width 13 height 9
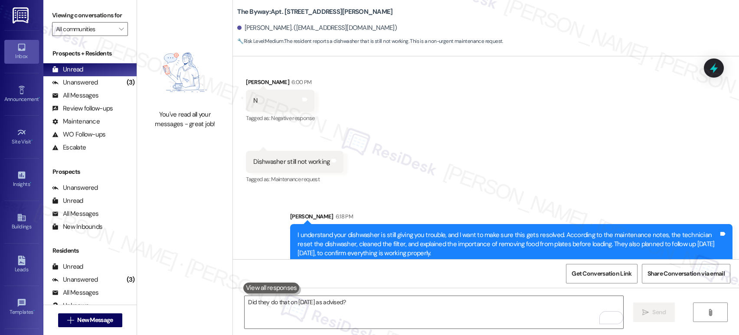
scroll to position [374, 0]
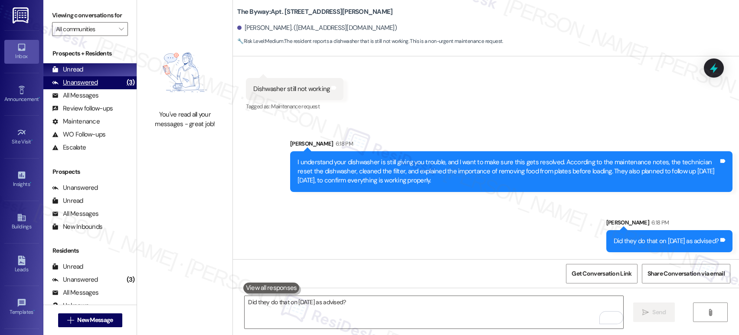
click at [107, 89] on div "Unanswered (3)" at bounding box center [89, 82] width 93 height 13
drag, startPoint x: 107, startPoint y: 94, endPoint x: 112, endPoint y: 94, distance: 5.6
click at [108, 89] on div "Unanswered (3)" at bounding box center [89, 82] width 93 height 13
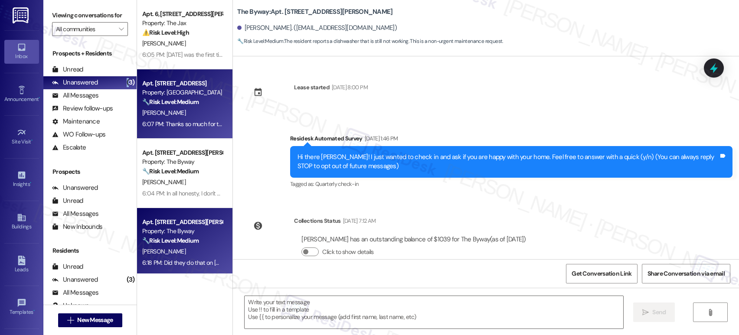
type textarea "Fetching suggested responses. Please feel free to read through the conversation…"
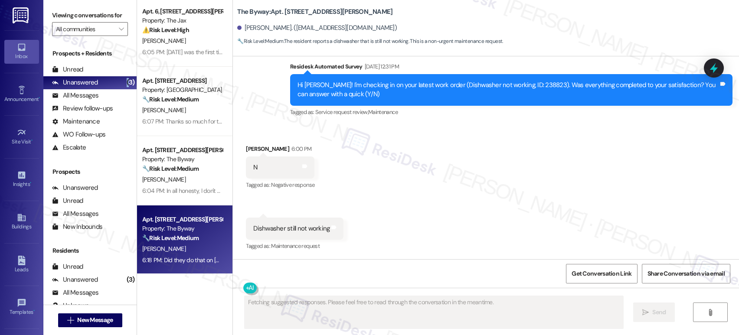
scroll to position [4, 0]
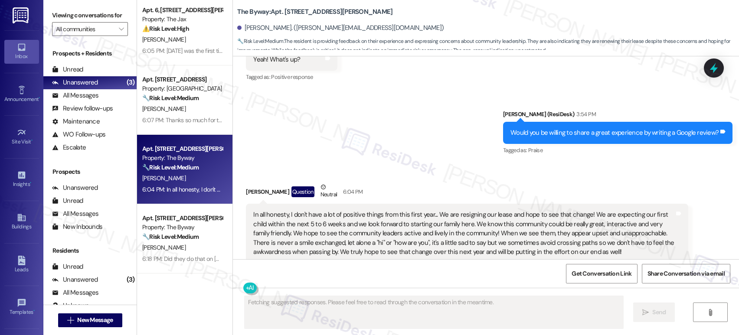
scroll to position [4029, 0]
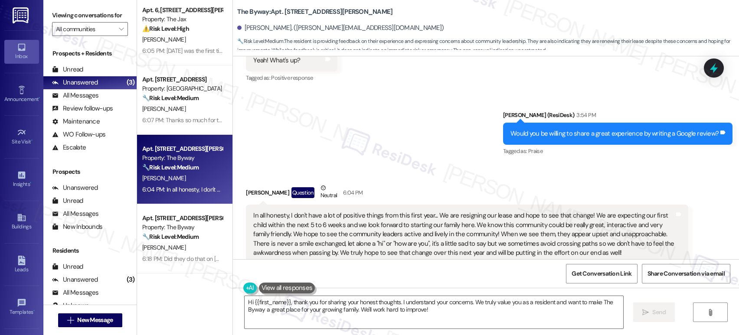
click at [349, 229] on div "In all honesty, I don't have a lot of positive things from this first year... W…" at bounding box center [463, 234] width 421 height 46
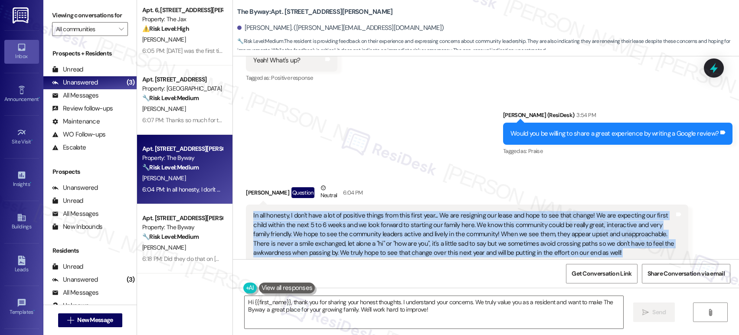
click at [349, 229] on div "In all honesty, I don't have a lot of positive things from this first year... W…" at bounding box center [463, 234] width 421 height 46
copy div "In all honesty, I don't have a lot of positive things from this first year... W…"
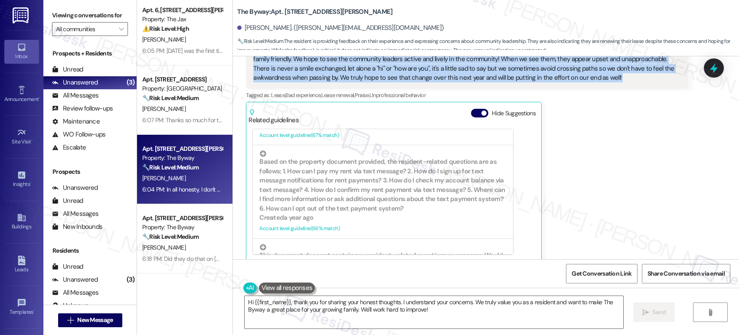
scroll to position [855, 0]
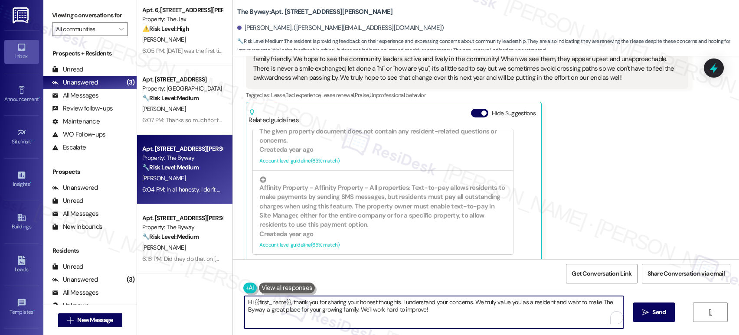
click at [487, 300] on textarea "Hi {{first_name}}, thank you for sharing your honest thoughts. I understand you…" at bounding box center [434, 312] width 379 height 33
click at [497, 309] on textarea "Hi {{first_name}}, thank you for sharing your honest thoughts. I understand you…" at bounding box center [434, 312] width 379 height 33
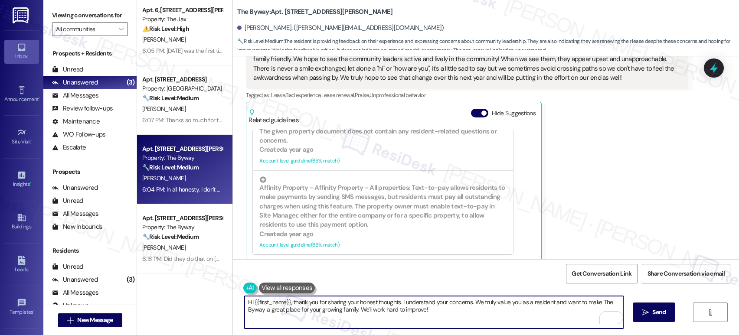
paste textarea "I truly appreciate you taking the time to let us know about your experience ove…"
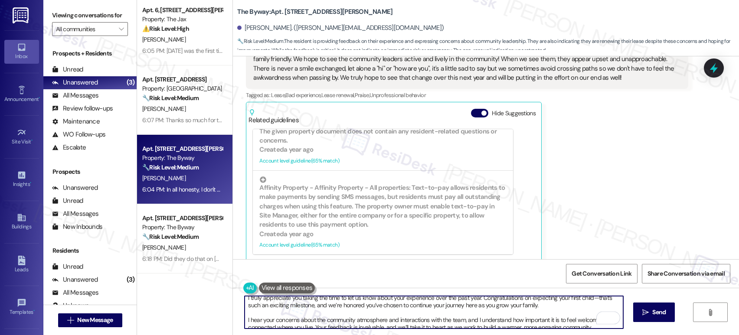
scroll to position [0, 0]
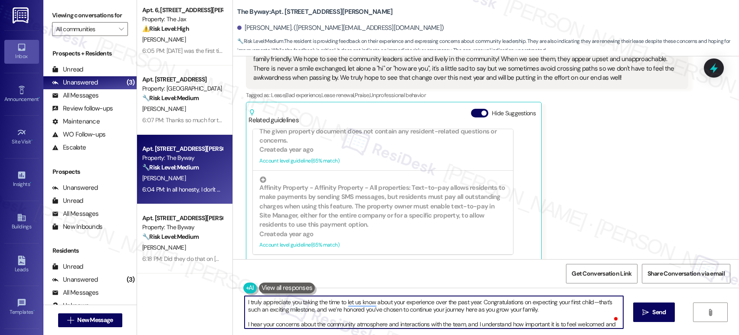
click at [590, 303] on textarea "I truly appreciate you taking the time to let us know about your experience ove…" at bounding box center [434, 312] width 379 height 33
type textarea "I truly appreciate you taking the time to let us know about your experience ove…"
click at [356, 317] on textarea "I truly appreciate you taking the time to let us know about your experience ove…" at bounding box center [434, 312] width 379 height 33
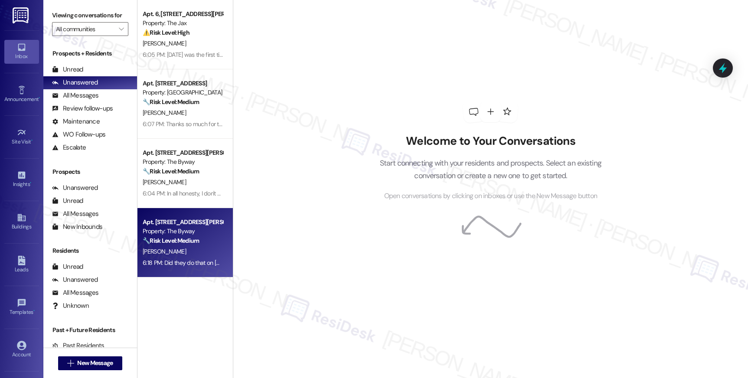
click at [195, 232] on div "Property: The Byway" at bounding box center [183, 231] width 80 height 9
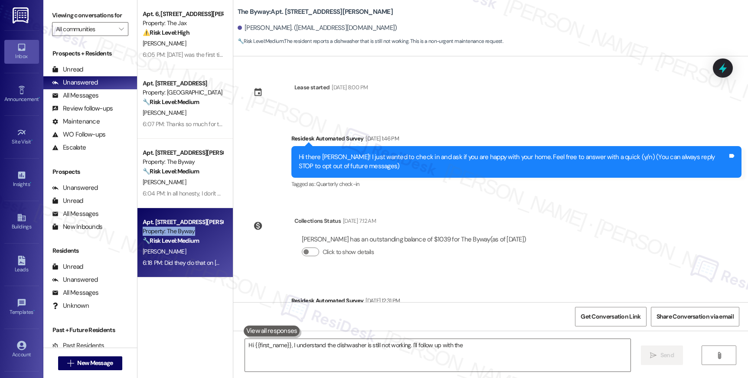
click at [195, 232] on div "Property: The Byway" at bounding box center [183, 231] width 80 height 9
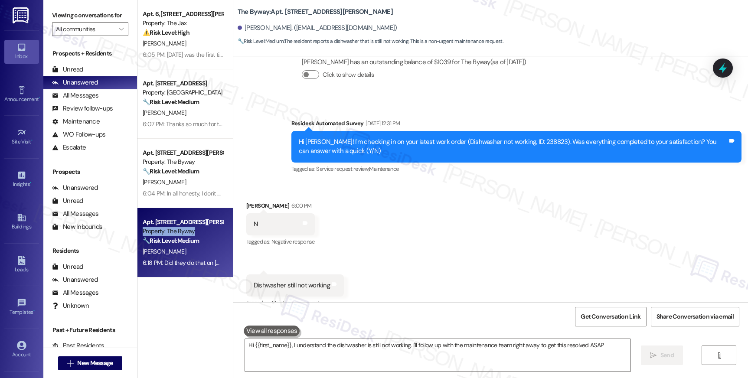
type textarea "Hi {{first_name}}, I understand the dishwasher is still not working. I'll follo…"
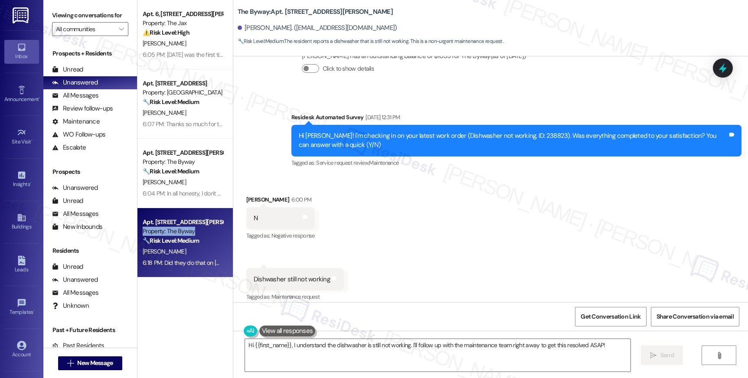
click at [195, 232] on div "Property: The Byway" at bounding box center [183, 231] width 80 height 9
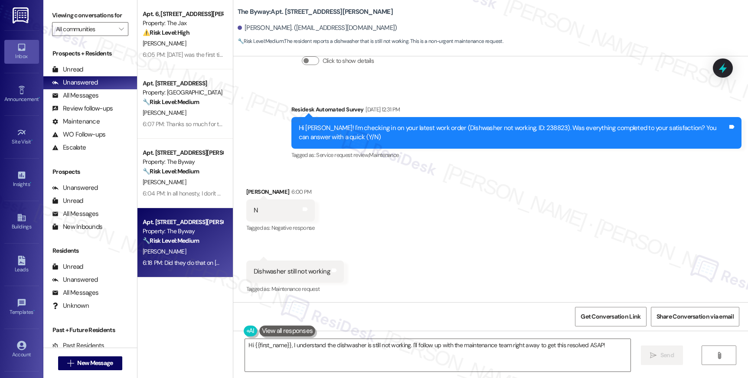
click at [407, 241] on div "Received via SMS [PERSON_NAME] 6:00 PM N Tags and notes Tagged as: Negative res…" at bounding box center [490, 235] width 515 height 134
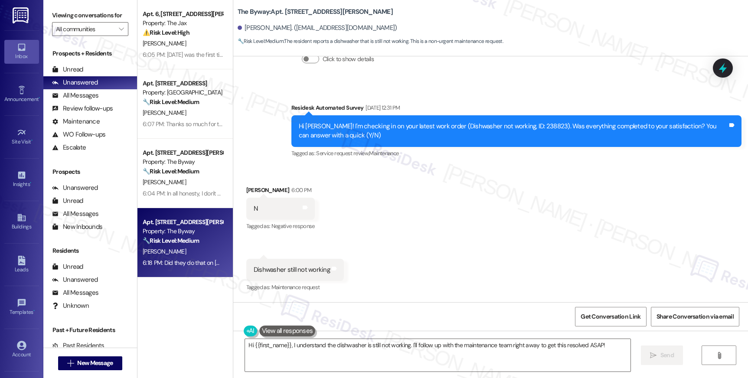
scroll to position [344, 0]
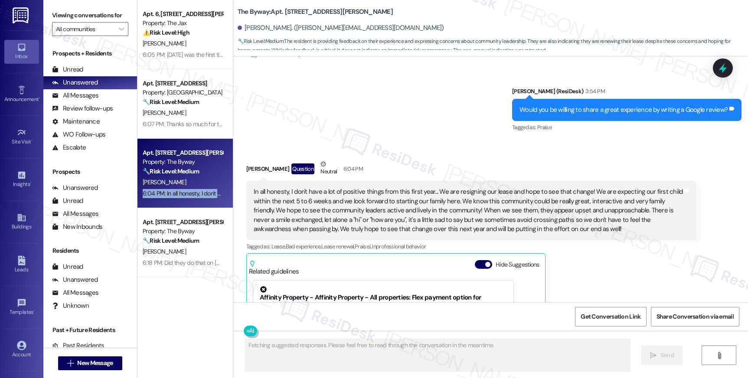
scroll to position [4024, 0]
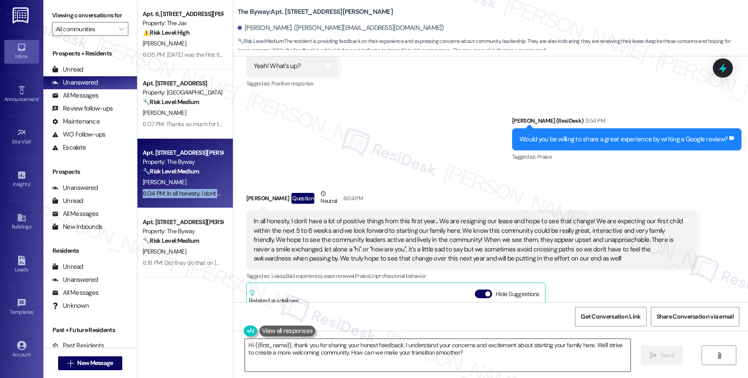
click at [401, 335] on textarea "Hi {{first_name}}, thank you for sharing your honest feedback. I understand you…" at bounding box center [437, 355] width 385 height 33
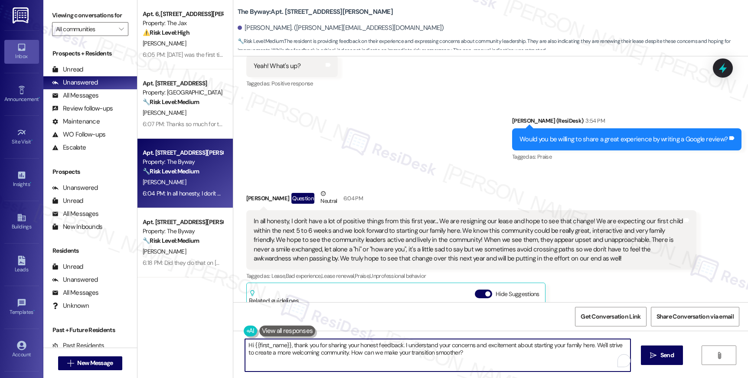
click at [401, 335] on textarea "Hi {{first_name}}, thank you for sharing your honest feedback. I understand you…" at bounding box center [437, 355] width 385 height 33
paste textarea "NOT_ALLOWED"
type textarea "NOT_ALLOWED"
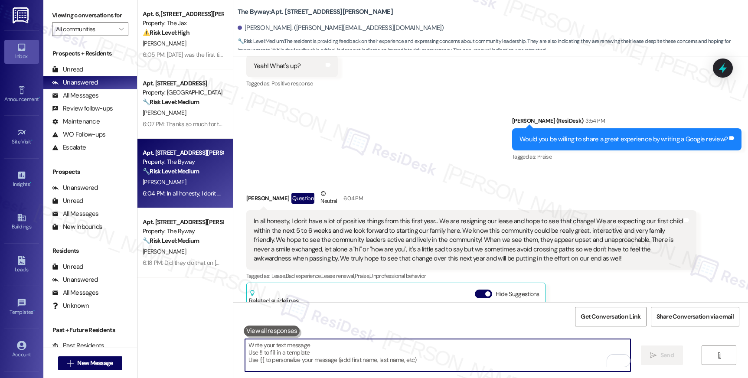
click at [288, 222] on div "In all honesty, I don't have a lot of positive things from this first year... W…" at bounding box center [468, 240] width 429 height 46
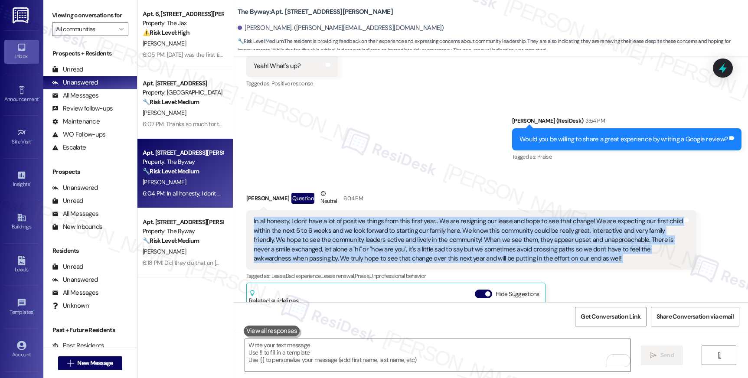
click at [288, 222] on div "In all honesty, I don't have a lot of positive things from this first year... W…" at bounding box center [468, 240] width 429 height 46
copy div "In all honesty, I don't have a lot of positive things from this first year... W…"
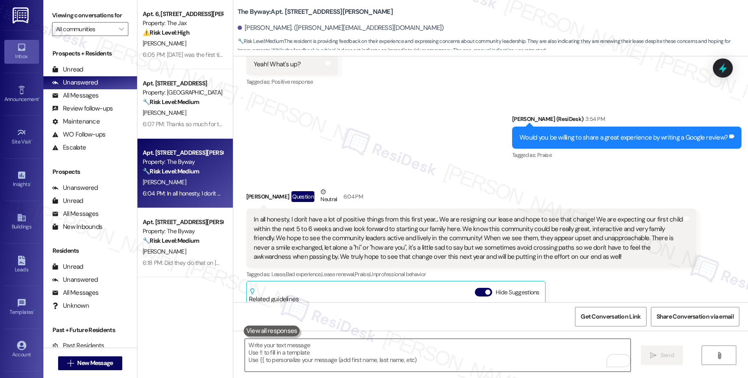
click at [308, 335] on textarea "To enrich screen reader interactions, please activate Accessibility in Grammarl…" at bounding box center [437, 355] width 385 height 33
click at [309, 335] on textarea "To enrich screen reader interactions, please activate Accessibility in Grammarl…" at bounding box center [437, 355] width 385 height 33
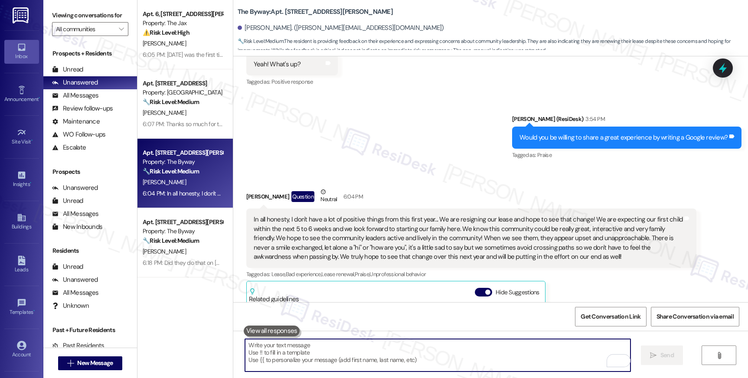
paste textarea "Thanks so much for being open and honest about your experience. And congratulat…"
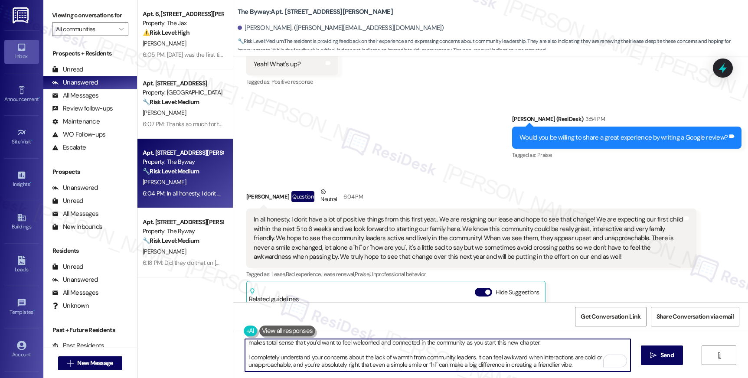
scroll to position [0, 0]
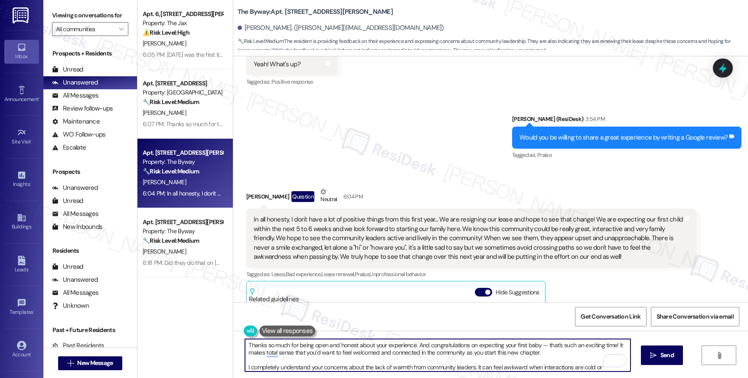
click at [539, 335] on textarea "Thanks so much for being open and honest about your experience. And congratulat…" at bounding box center [437, 355] width 385 height 33
drag, startPoint x: 607, startPoint y: 346, endPoint x: 610, endPoint y: 351, distance: 6.0
click at [609, 335] on textarea "Thanks so much for being open and honest about your experience. And congratulat…" at bounding box center [437, 355] width 385 height 33
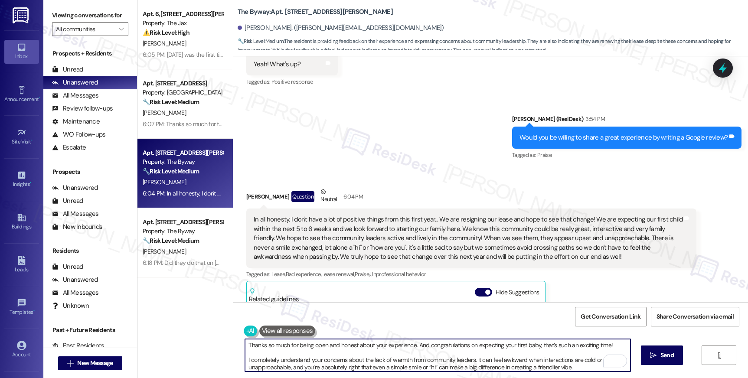
click at [245, 335] on textarea "Thanks so much for being open and honest about your experience. And congratulat…" at bounding box center [437, 355] width 385 height 33
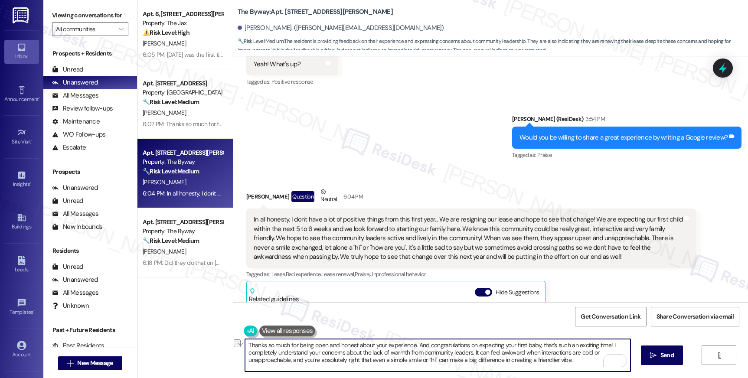
drag, startPoint x: 468, startPoint y: 351, endPoint x: 401, endPoint y: 350, distance: 66.8
click at [402, 335] on textarea "Thanks so much for being open and honest about your experience. And congratulat…" at bounding box center [437, 355] width 385 height 33
click at [333, 335] on textarea "Thanks so much for being open and honest about your experience. And congratulat…" at bounding box center [437, 355] width 385 height 33
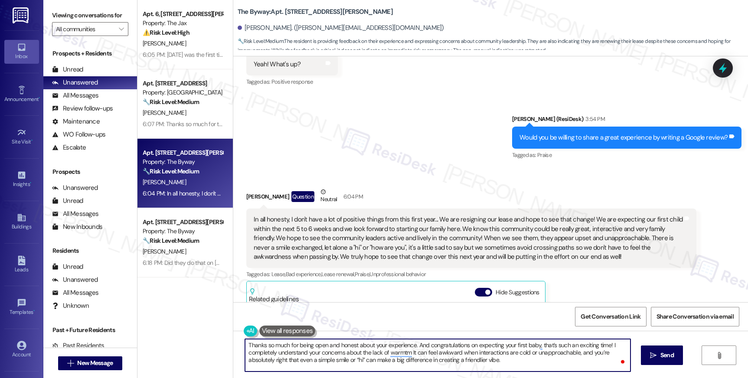
click at [333, 335] on textarea "Thanks so much for being open and honest about your experience. And congratulat…" at bounding box center [437, 355] width 385 height 33
click at [398, 335] on textarea "Thanks so much for being open and honest about your experience. And congratulat…" at bounding box center [437, 355] width 385 height 33
drag, startPoint x: 607, startPoint y: 346, endPoint x: 622, endPoint y: 356, distance: 17.9
click at [608, 335] on textarea "Thanks so much for being open and honest about your experience. And congratulat…" at bounding box center [437, 355] width 385 height 33
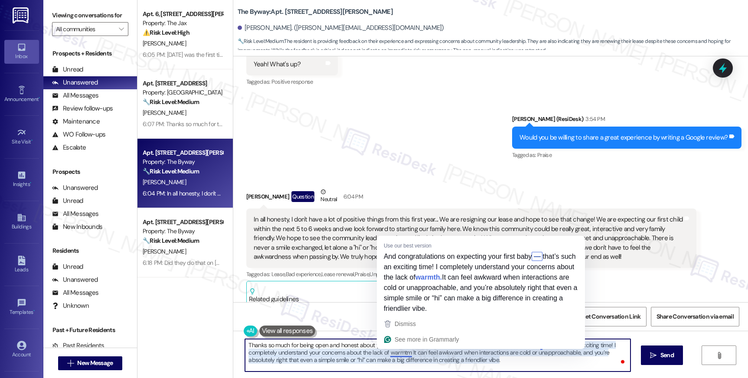
click at [405, 335] on textarea "Thanks so much for being open and honest about your experience. And congratulat…" at bounding box center [437, 355] width 385 height 33
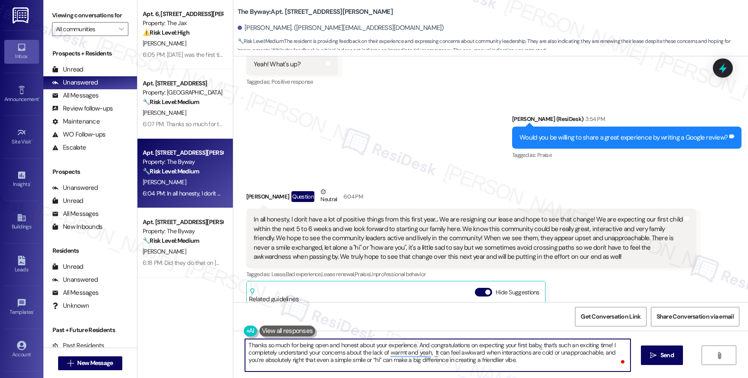
click at [432, 335] on textarea "Thanks so much for being open and honest about your experience. And congratulat…" at bounding box center [437, 355] width 385 height 33
click at [427, 335] on textarea "Thanks so much for being open and honest about your experience. And congratulat…" at bounding box center [437, 355] width 385 height 33
click at [495, 335] on textarea "Thanks so much for being open and honest about your experience. And congratulat…" at bounding box center [437, 355] width 385 height 33
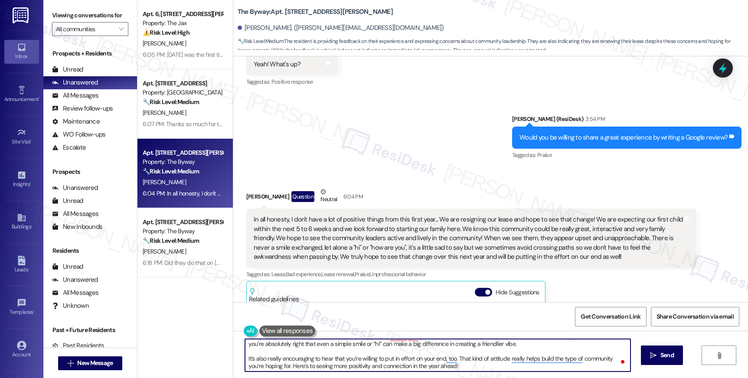
scroll to position [17, 0]
drag, startPoint x: 515, startPoint y: 349, endPoint x: 516, endPoint y: 371, distance: 21.3
click at [517, 335] on textarea "Thanks so much for being open and honest about your experience. And congratulat…" at bounding box center [437, 355] width 385 height 33
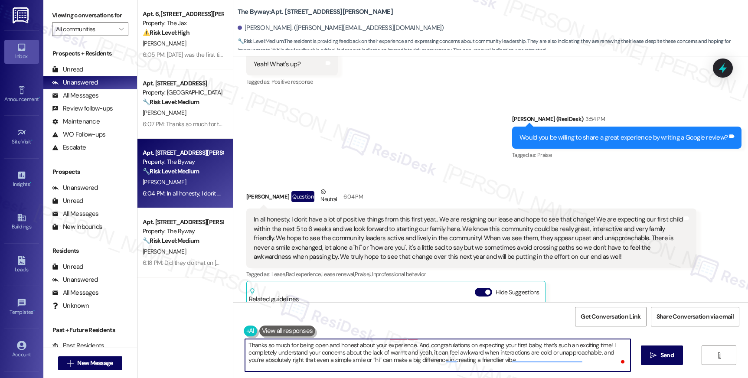
scroll to position [0, 0]
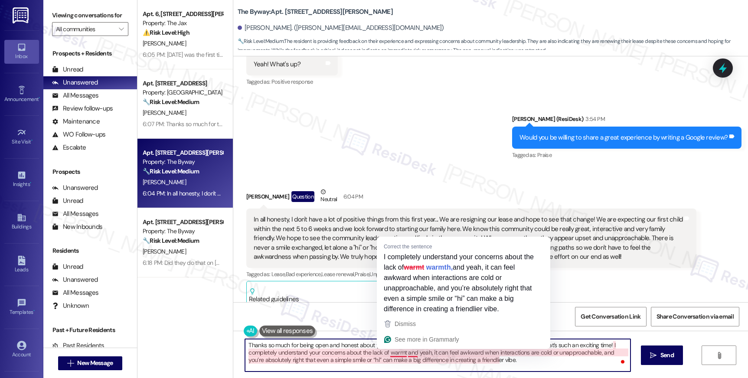
click at [392, 335] on textarea "Thanks so much for being open and honest about your experience. And congratulat…" at bounding box center [437, 355] width 385 height 33
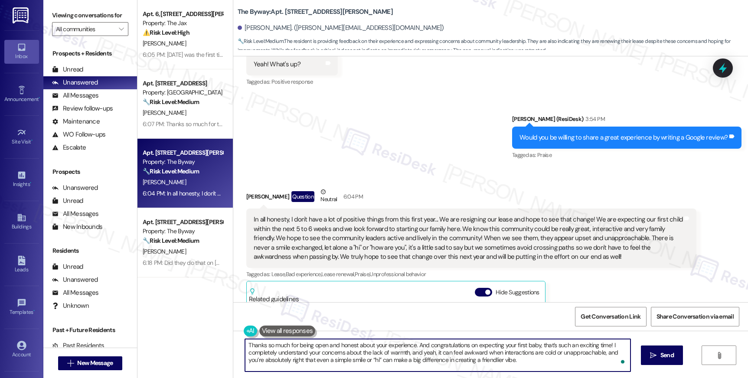
scroll to position [2, 0]
click at [316, 335] on textarea "Thanks so much for being open and honest about your experience. And congratulat…" at bounding box center [437, 355] width 385 height 33
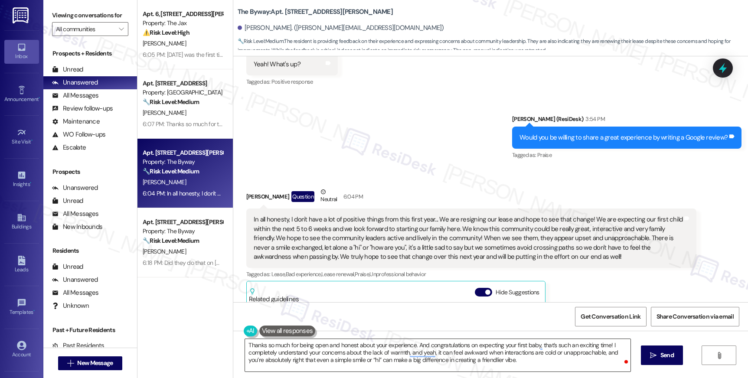
drag, startPoint x: 653, startPoint y: 359, endPoint x: 569, endPoint y: 364, distance: 83.4
click at [587, 335] on div "Thanks so much for being open and honest about your experience. And congratulat…" at bounding box center [490, 363] width 515 height 65
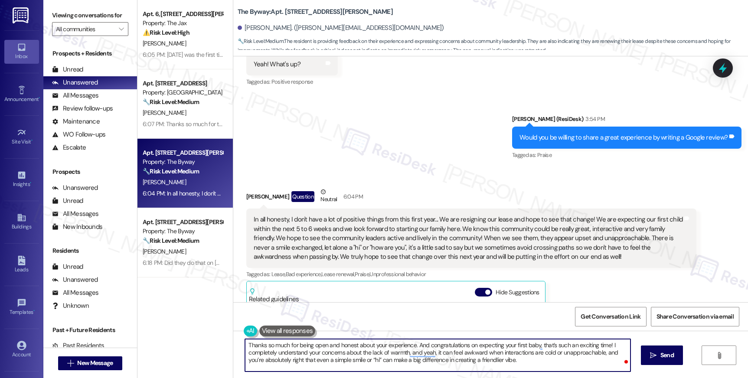
click at [598, 335] on textarea "Thanks so much for being open and honest about your experience. And congratulat…" at bounding box center [437, 355] width 385 height 33
click at [584, 335] on textarea "Thanks so much for being open and honest about your experience. And congratulat…" at bounding box center [437, 355] width 385 height 33
type textarea "Thanks so much for being open and honest about your experience. And congratulat…"
click at [651, 335] on button " Send" at bounding box center [662, 356] width 42 height 20
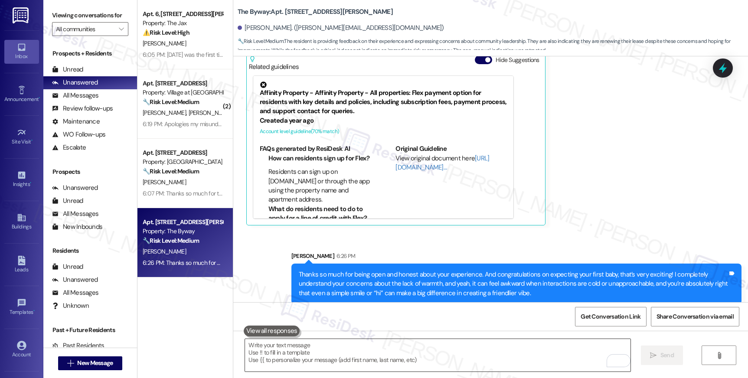
click at [429, 335] on textarea "To enrich screen reader interactions, please activate Accessibility in Grammarl…" at bounding box center [437, 355] width 385 height 33
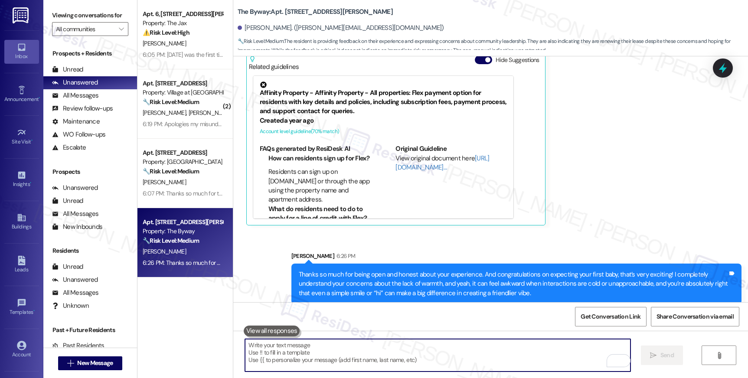
click at [429, 335] on textarea "To enrich screen reader interactions, please activate Accessibility in Grammarl…" at bounding box center [437, 355] width 385 height 33
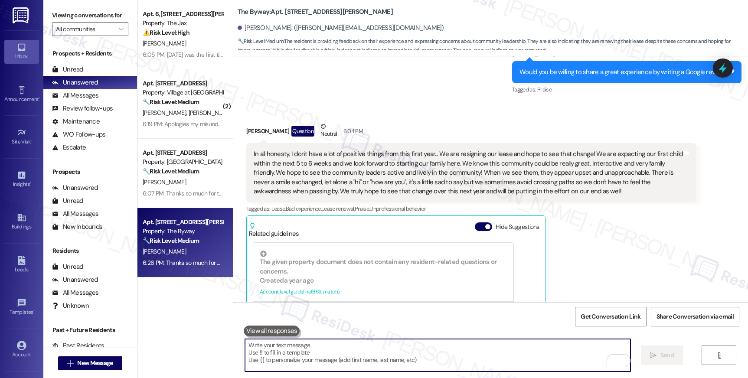
scroll to position [4029, 0]
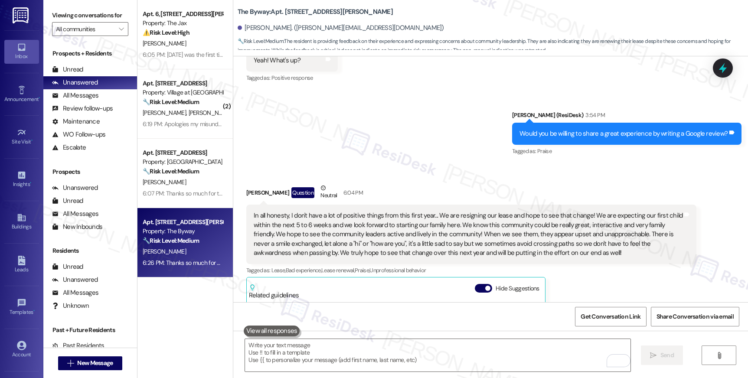
click at [276, 323] on div "Get Conversation Link Share Conversation via email" at bounding box center [490, 316] width 515 height 29
click at [273, 330] on button at bounding box center [272, 331] width 56 height 11
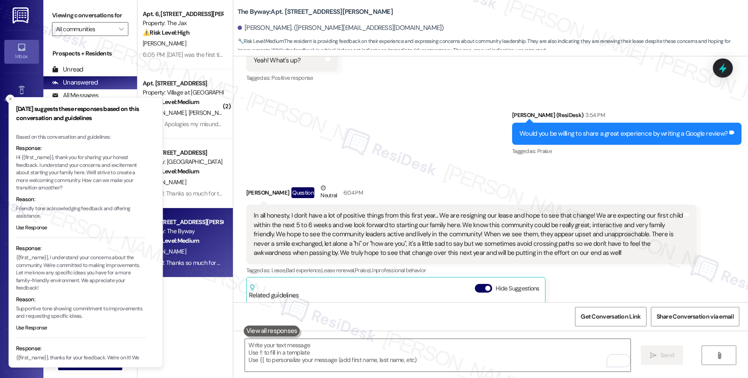
click at [85, 174] on p "Hi {{first_name}}, thank you for sharing your honest feedback. I understand you…" at bounding box center [81, 173] width 130 height 38
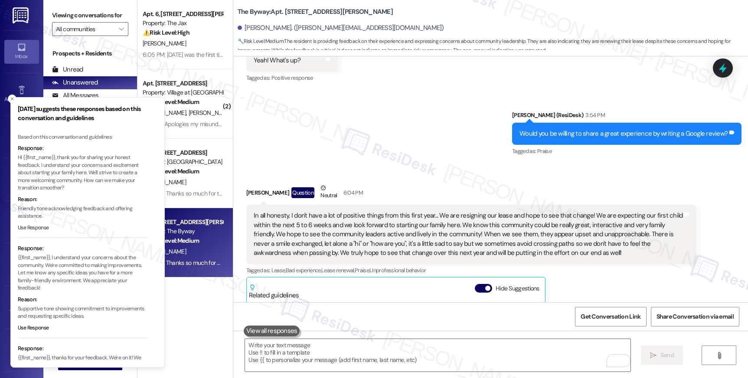
click at [38, 227] on button "Use Response" at bounding box center [33, 228] width 31 height 8
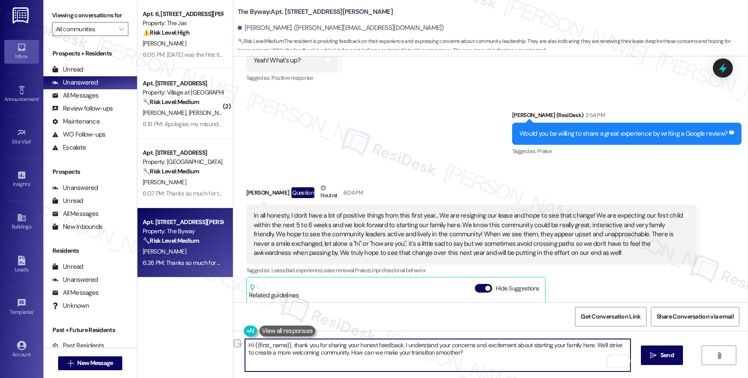
drag, startPoint x: 442, startPoint y: 356, endPoint x: 334, endPoint y: 350, distance: 108.6
click at [340, 335] on textarea "Hi {{first_name}}, thank you for sharing your honest feedback. I understand you…" at bounding box center [437, 355] width 385 height 33
drag, startPoint x: 588, startPoint y: 345, endPoint x: 408, endPoint y: 340, distance: 180.9
click at [403, 335] on textarea "Hi {{first_name}}, thank you for sharing your honest feedback. I understand you…" at bounding box center [437, 355] width 385 height 33
drag, startPoint x: 271, startPoint y: 354, endPoint x: 295, endPoint y: 348, distance: 25.1
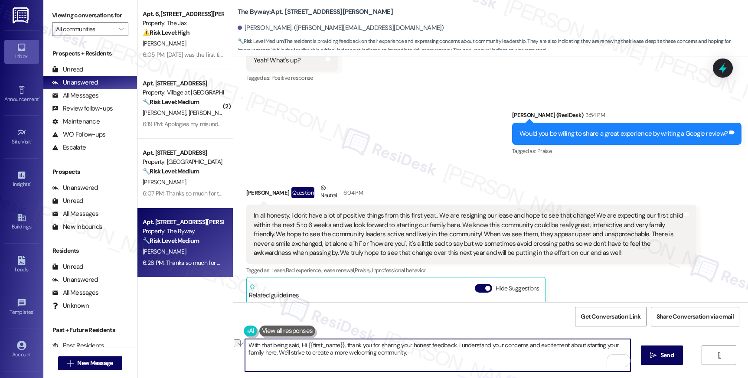
click at [295, 335] on textarea "With that being said, Hi {{first_name}}, thank you for sharing your honest feed…" at bounding box center [437, 355] width 385 height 33
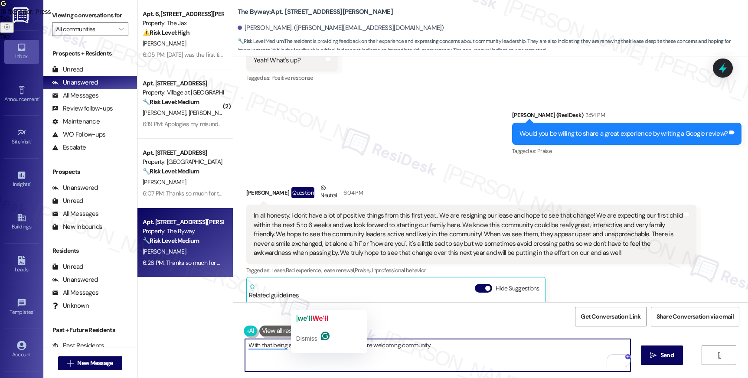
click at [302, 335] on textarea "With that being said, We'll strive to create a more welcoming community." at bounding box center [437, 355] width 385 height 33
click at [303, 335] on textarea "With that being said, We'll strive to create a more welcoming community." at bounding box center [437, 355] width 385 height 33
click at [339, 335] on textarea "With that being said, we'll strive to create a more welcoming community." at bounding box center [437, 355] width 385 height 33
click at [428, 335] on textarea "With that being said, we'll strive to create a more welcoming community." at bounding box center [437, 355] width 385 height 33
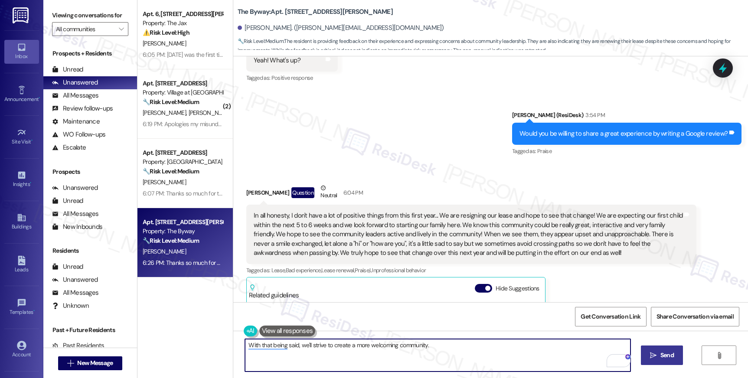
type textarea "With that being said, we'll strive to create a more welcoming community."
click at [650, 335] on button " Send" at bounding box center [662, 356] width 42 height 20
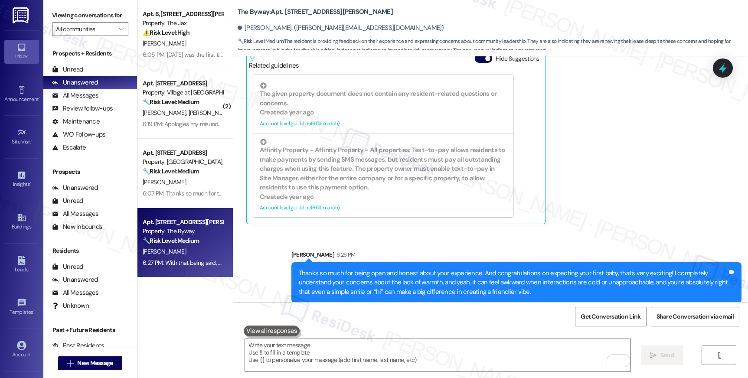
scroll to position [4318, 0]
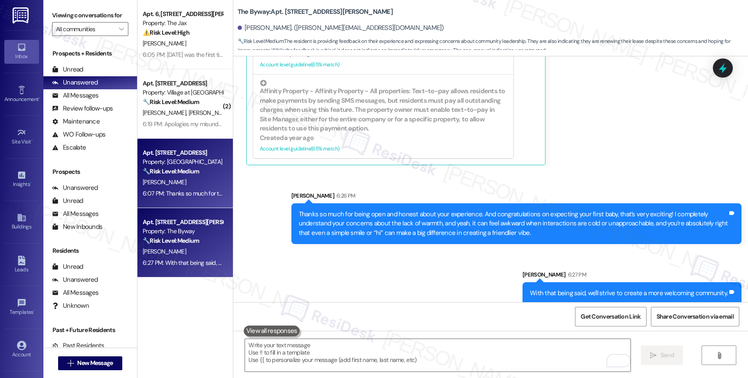
click at [187, 172] on strong "🔧 Risk Level: Medium" at bounding box center [171, 171] width 56 height 8
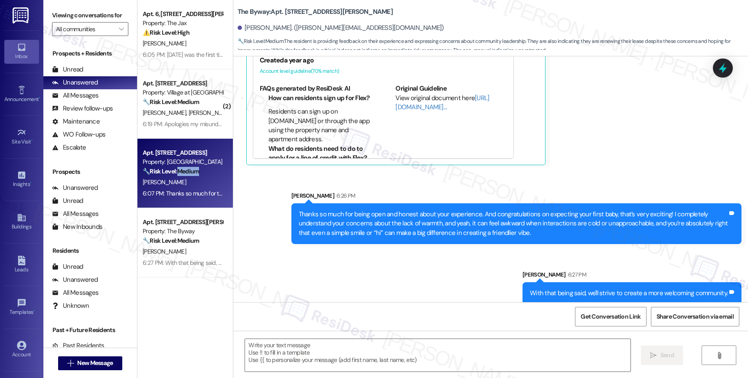
click at [187, 172] on strong "🔧 Risk Level: Medium" at bounding box center [171, 171] width 56 height 8
type textarea "Fetching suggested responses. Please feel free to read through the conversation…"
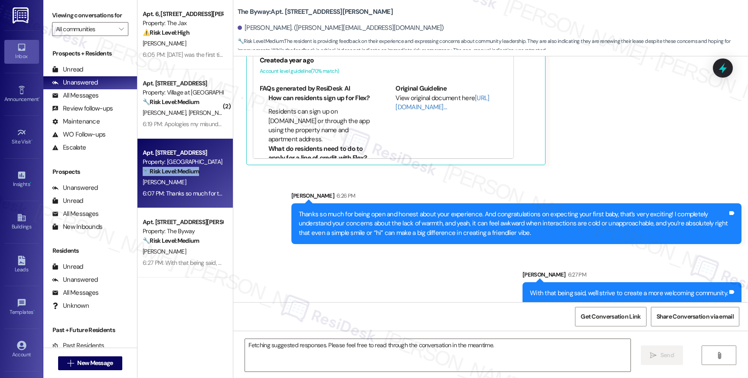
click at [187, 172] on strong "🔧 Risk Level: Medium" at bounding box center [171, 171] width 56 height 8
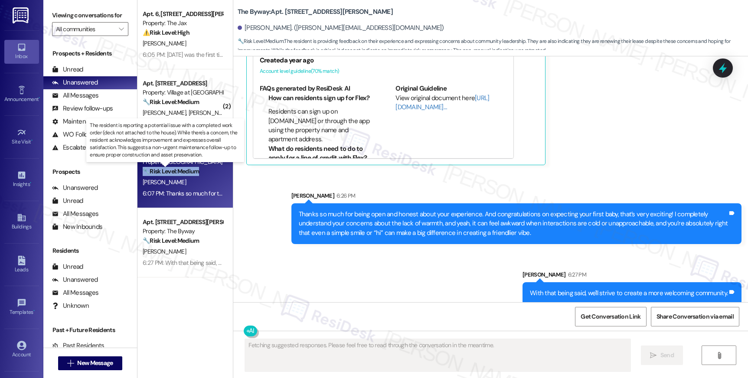
click at [187, 172] on strong "🔧 Risk Level: Medium" at bounding box center [171, 171] width 56 height 8
click at [188, 172] on strong "🔧 Risk Level: Medium" at bounding box center [171, 171] width 56 height 8
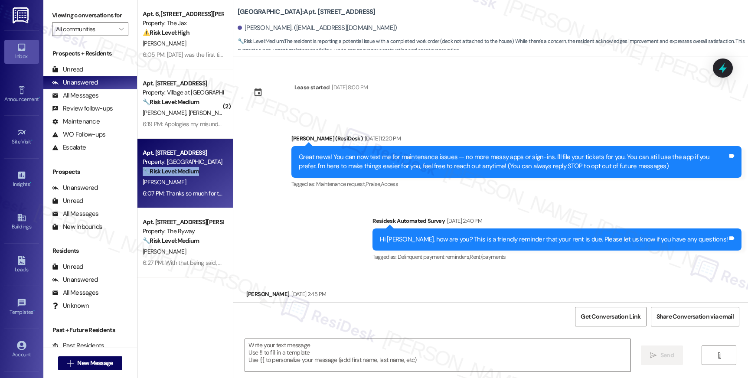
click at [188, 172] on strong "🔧 Risk Level: Medium" at bounding box center [171, 171] width 56 height 8
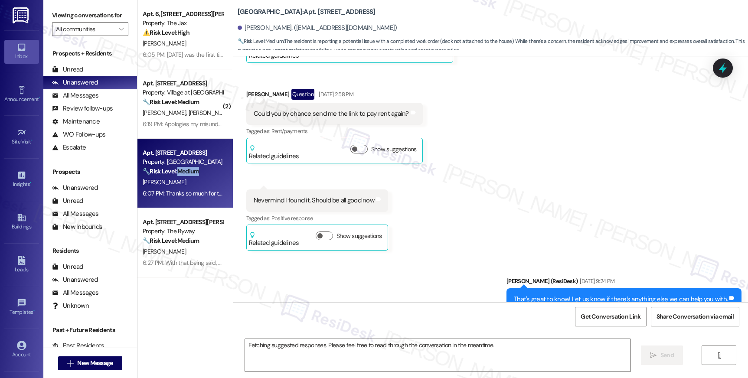
click at [188, 172] on strong "🔧 Risk Level: Medium" at bounding box center [171, 171] width 56 height 8
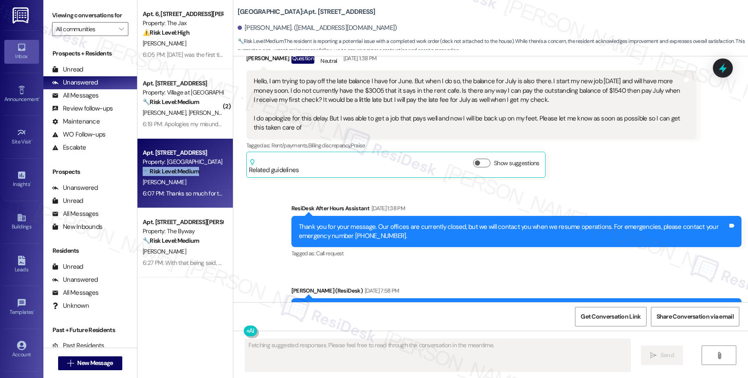
click at [188, 172] on strong "🔧 Risk Level: Medium" at bounding box center [171, 171] width 56 height 8
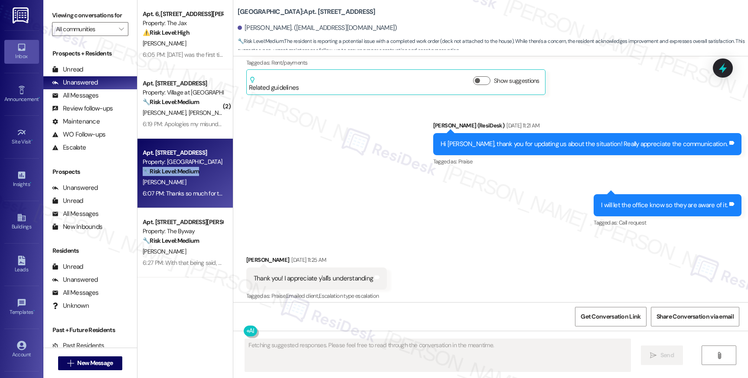
click at [188, 172] on strong "🔧 Risk Level: Medium" at bounding box center [171, 171] width 56 height 8
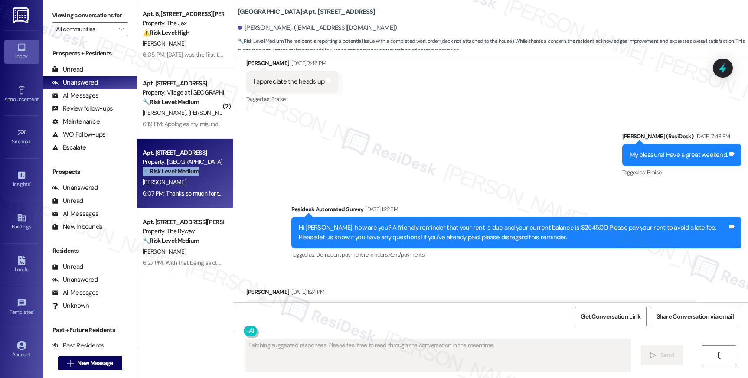
click at [188, 172] on strong "🔧 Risk Level: Medium" at bounding box center [171, 171] width 56 height 8
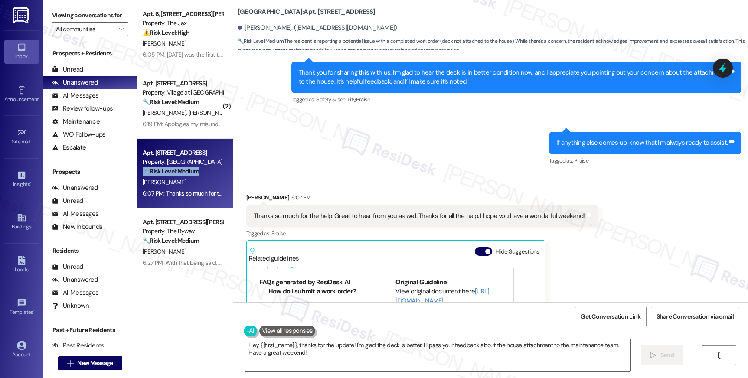
scroll to position [4009, 0]
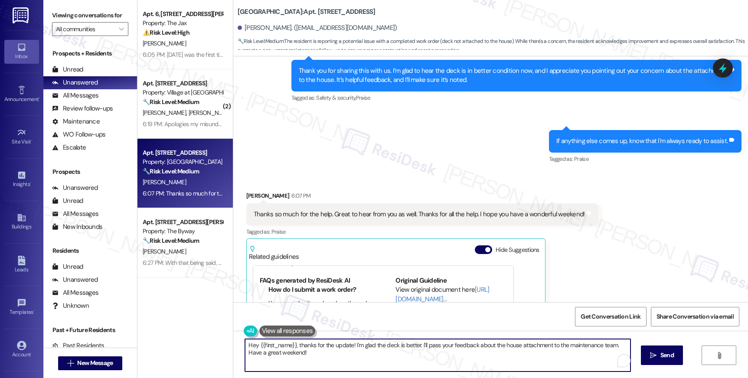
drag, startPoint x: 292, startPoint y: 347, endPoint x: 229, endPoint y: 335, distance: 63.6
click at [233, 334] on div "Hey {{first_name}}, thanks for the update! I'm glad the deck is better. I'll pa…" at bounding box center [490, 363] width 515 height 65
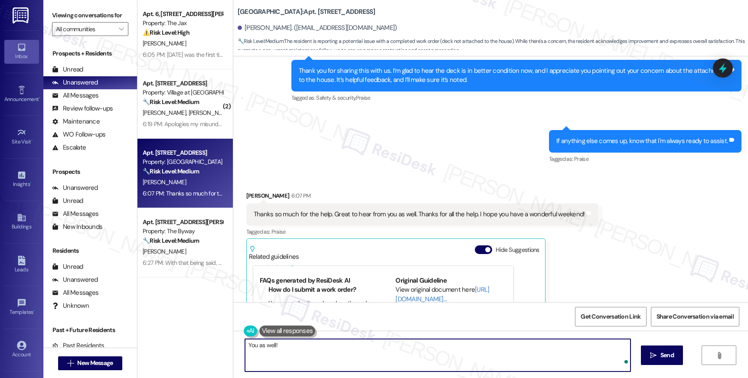
type textarea "You as well!"
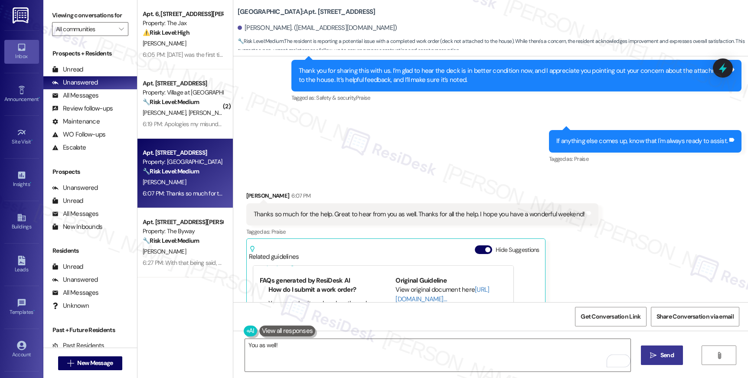
drag, startPoint x: 623, startPoint y: 356, endPoint x: 645, endPoint y: 355, distance: 21.7
click at [645, 335] on div "You as well!  Send " at bounding box center [490, 363] width 515 height 65
click at [659, 335] on span "Send" at bounding box center [667, 355] width 17 height 9
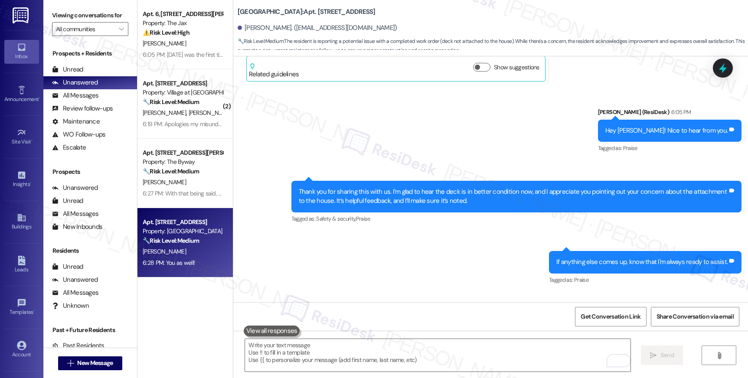
scroll to position [4180, 0]
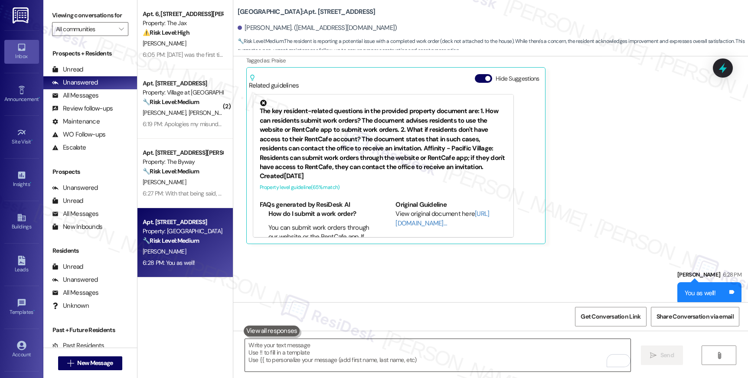
drag, startPoint x: 399, startPoint y: 353, endPoint x: 413, endPoint y: 351, distance: 14.0
click at [399, 335] on textarea "To enrich screen reader interactions, please activate Accessibility in Grammarl…" at bounding box center [437, 355] width 385 height 33
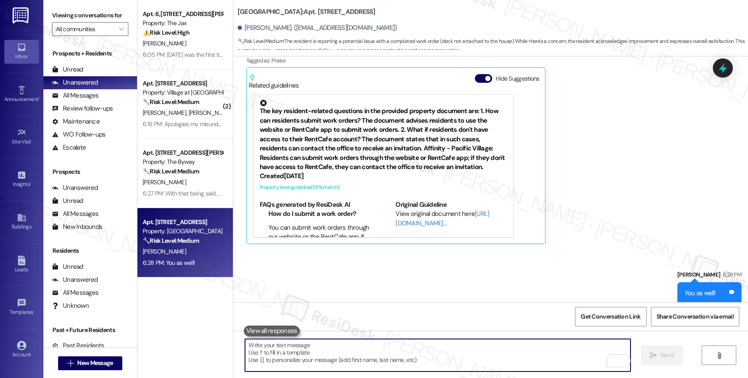
click at [413, 335] on textarea "To enrich screen reader interactions, please activate Accessibility in Grammarl…" at bounding box center [437, 355] width 385 height 33
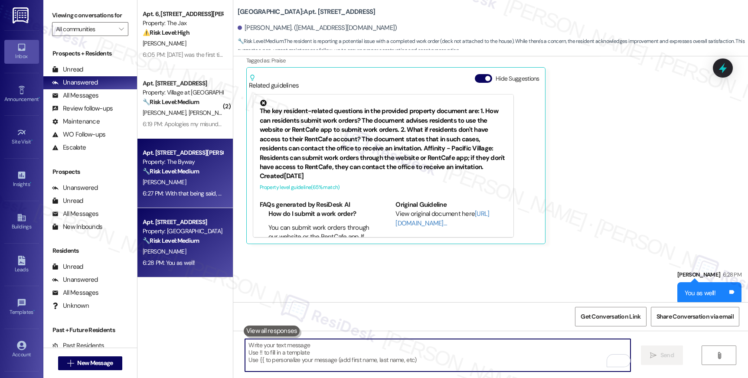
click at [177, 170] on strong "🔧 Risk Level: Medium" at bounding box center [171, 171] width 56 height 8
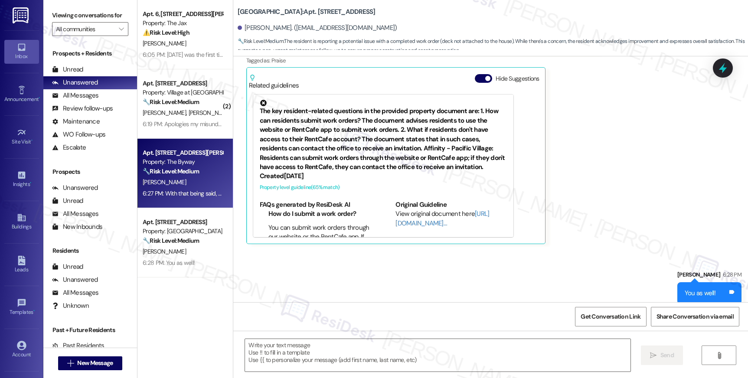
click at [177, 170] on strong "🔧 Risk Level: Medium" at bounding box center [171, 171] width 56 height 8
type textarea "Fetching suggested responses. Please feel free to read through the conversation…"
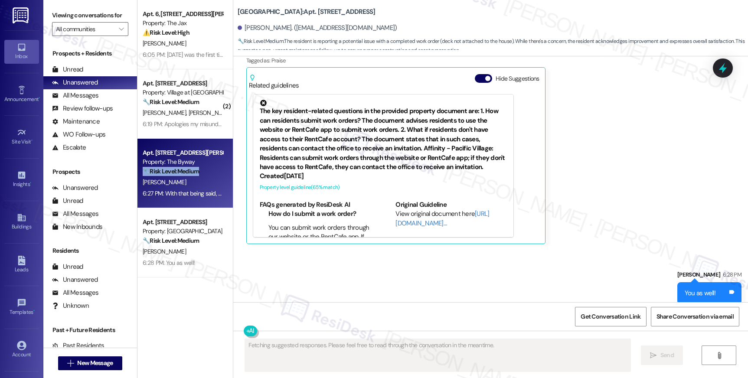
click at [177, 170] on strong "🔧 Risk Level: Medium" at bounding box center [171, 171] width 56 height 8
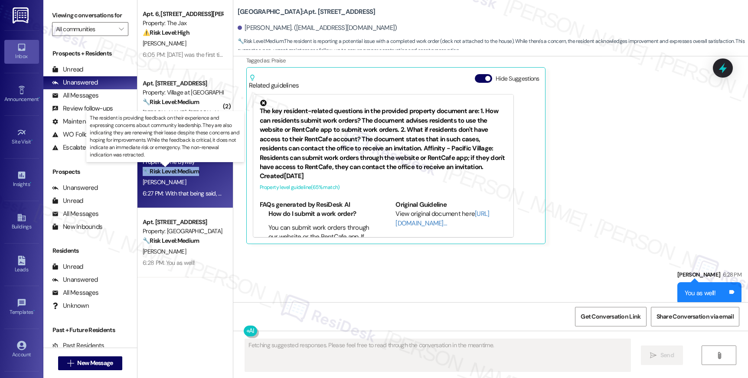
click at [177, 170] on strong "🔧 Risk Level: Medium" at bounding box center [171, 171] width 56 height 8
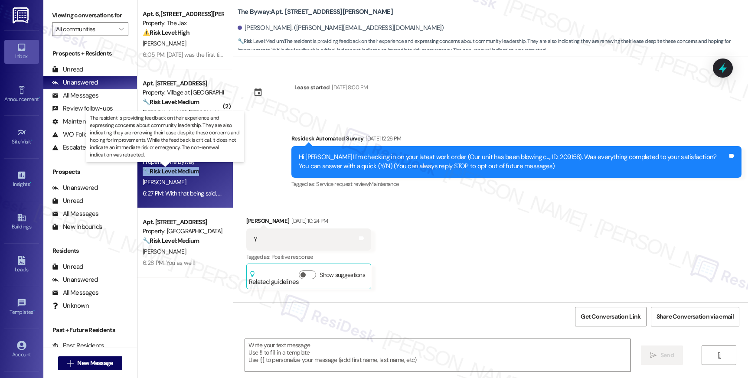
click at [177, 170] on strong "🔧 Risk Level: Medium" at bounding box center [171, 171] width 56 height 8
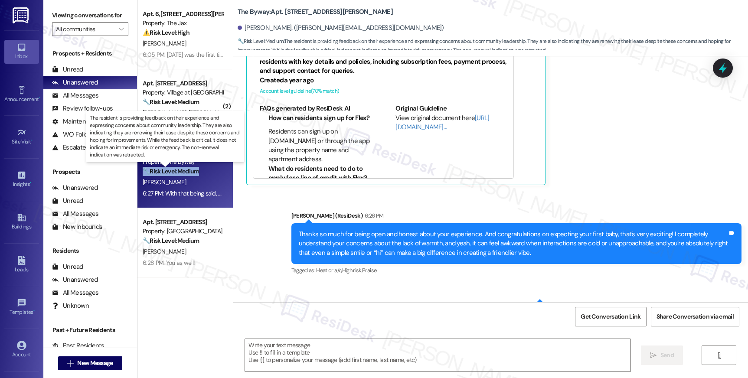
click at [177, 170] on strong "🔧 Risk Level: Medium" at bounding box center [171, 171] width 56 height 8
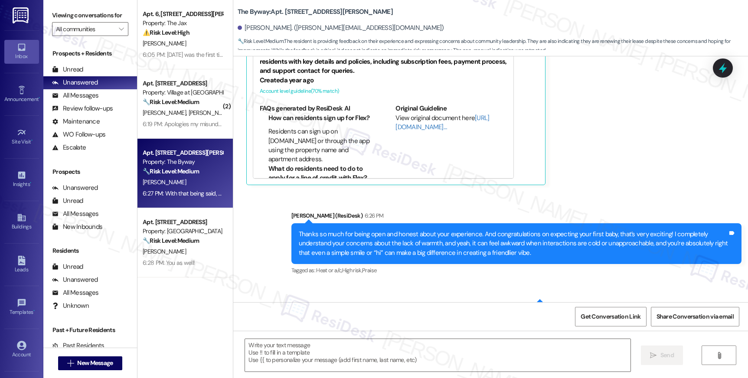
scroll to position [4178, 0]
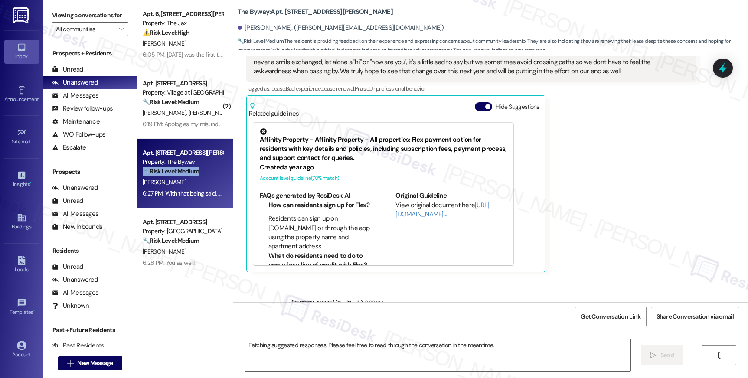
click at [177, 170] on strong "🔧 Risk Level: Medium" at bounding box center [171, 171] width 56 height 8
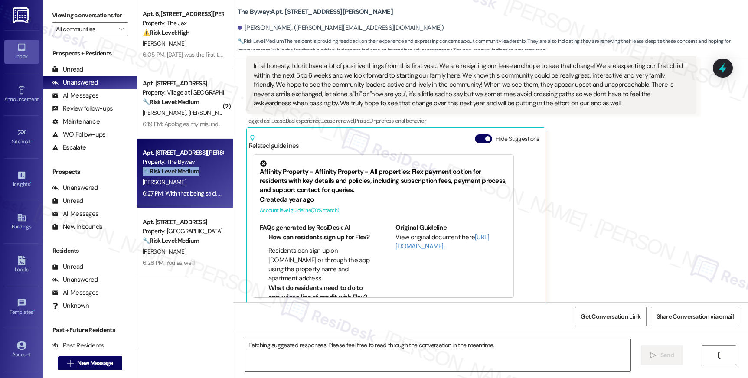
click at [177, 170] on strong "🔧 Risk Level: Medium" at bounding box center [171, 171] width 56 height 8
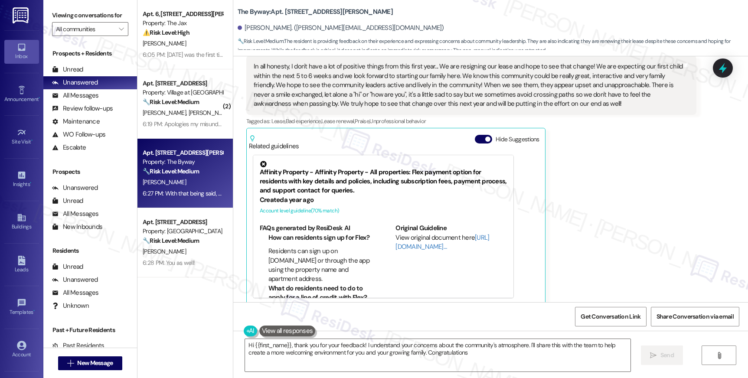
type textarea "Hi {{first_name}}, thank you for your feedback! I understand your concerns abou…"
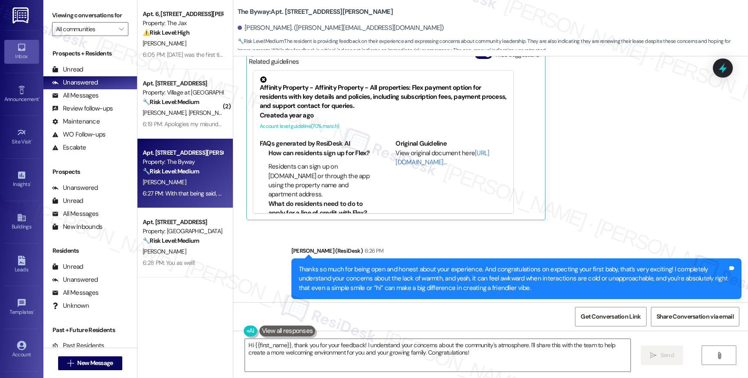
scroll to position [4331, 0]
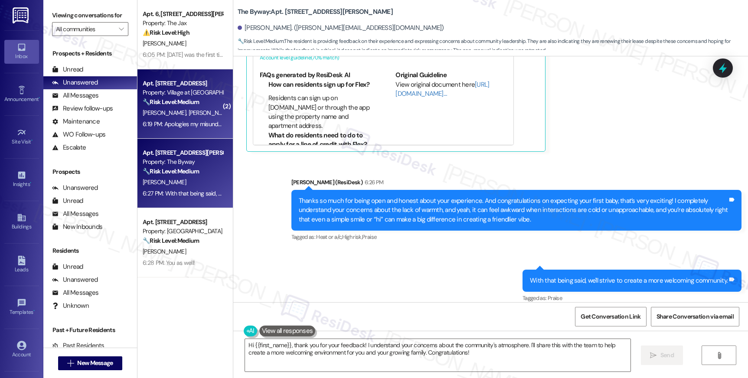
click at [164, 122] on div "6:19 PM: Apologies my misunderstanding 6:19 PM: Apologies my misunderstanding" at bounding box center [194, 124] width 102 height 8
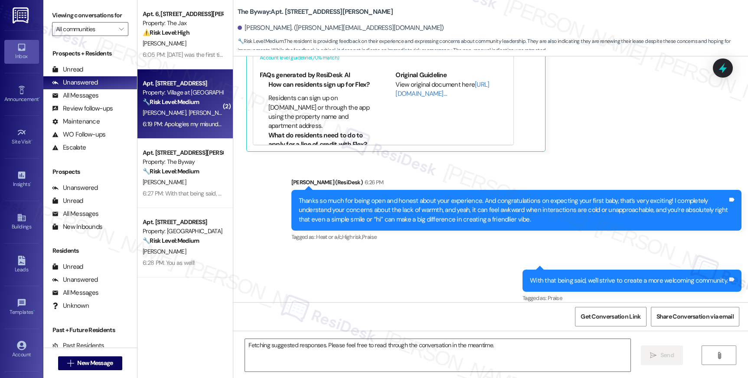
click at [164, 122] on div "6:19 PM: Apologies my misunderstanding 6:19 PM: Apologies my misunderstanding" at bounding box center [194, 124] width 102 height 8
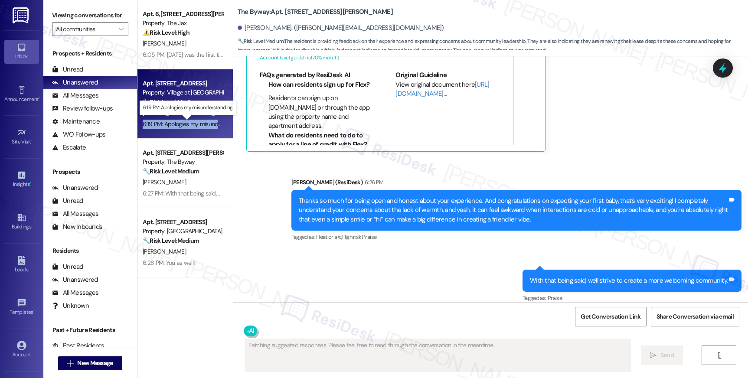
click at [164, 122] on div "6:19 PM: Apologies my misunderstanding 6:19 PM: Apologies my misunderstanding" at bounding box center [194, 124] width 102 height 8
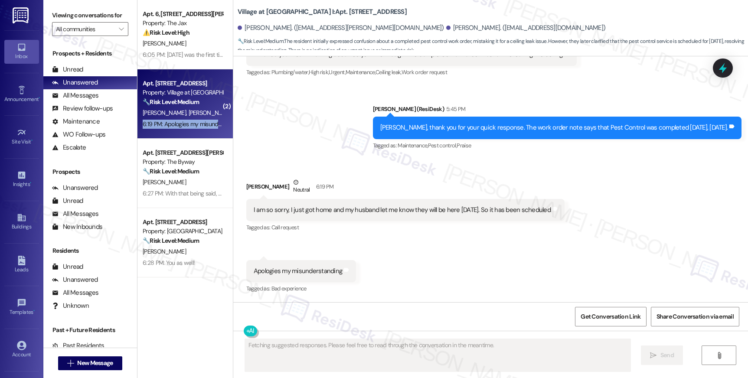
click at [164, 122] on div "6:19 PM: Apologies my misunderstanding 6:19 PM: Apologies my misunderstanding" at bounding box center [194, 124] width 102 height 8
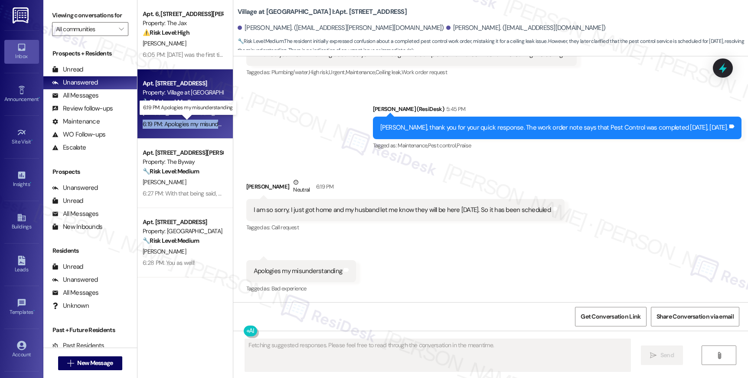
click at [164, 122] on div "6:19 PM: Apologies my misunderstanding 6:19 PM: Apologies my misunderstanding" at bounding box center [194, 124] width 102 height 8
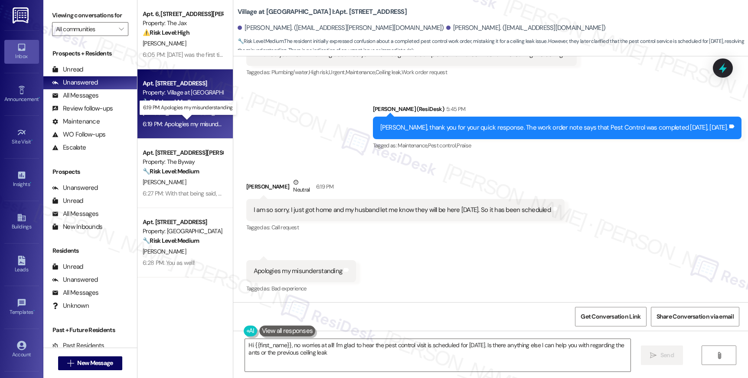
type textarea "Hi {{first_name}}, no worries at all! I'm glad to hear the pest control visit i…"
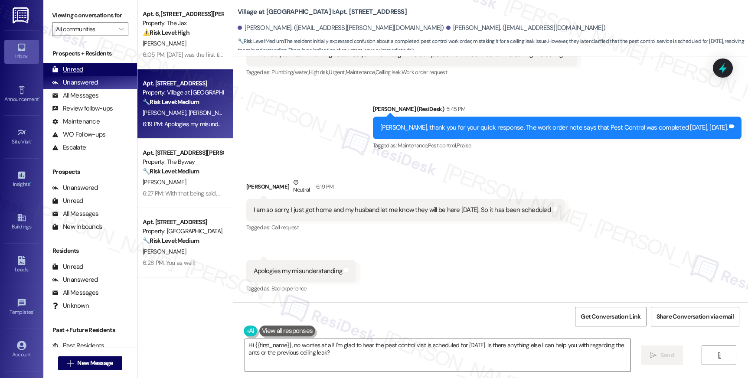
click at [78, 74] on div "Unread" at bounding box center [67, 69] width 31 height 9
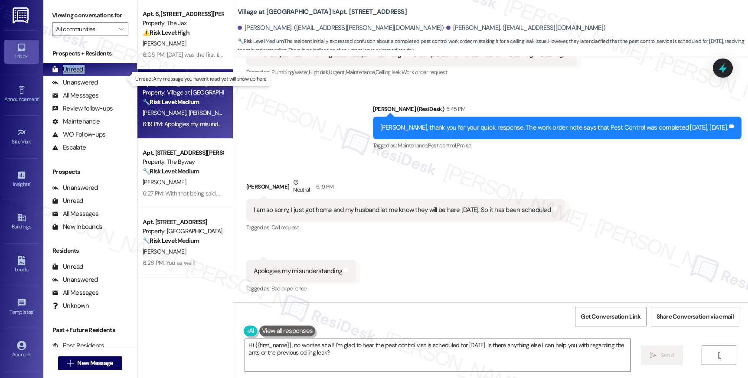
click at [78, 74] on div "Unread" at bounding box center [67, 69] width 31 height 9
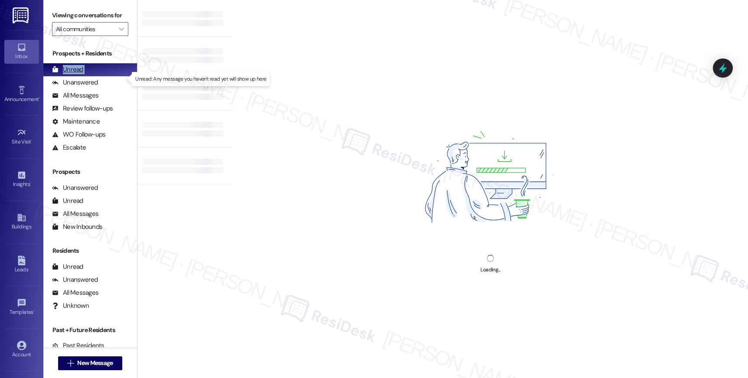
click at [78, 74] on div "Unread" at bounding box center [67, 69] width 31 height 9
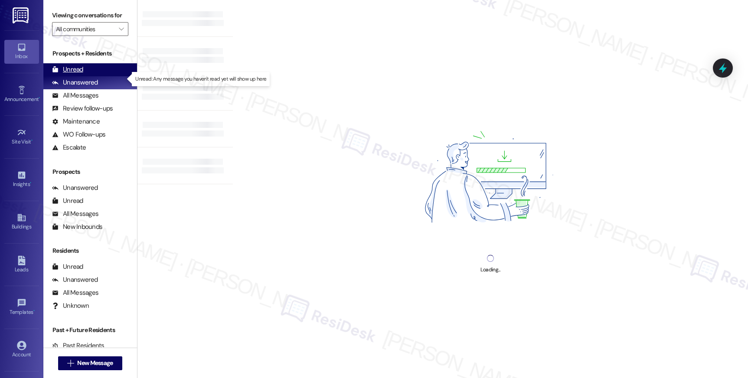
click at [70, 74] on div "Unread" at bounding box center [67, 69] width 31 height 9
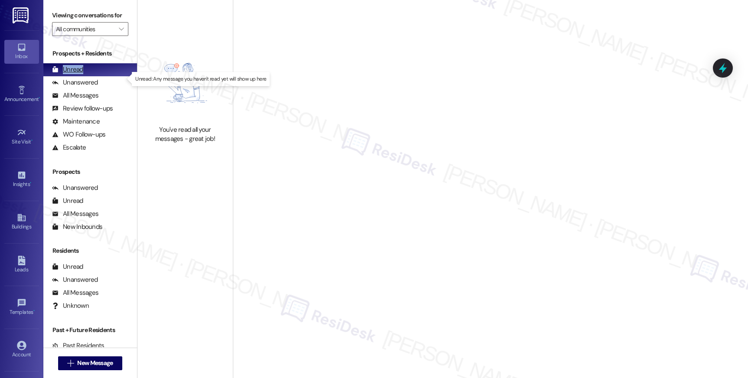
click at [70, 74] on div "Unread" at bounding box center [67, 69] width 31 height 9
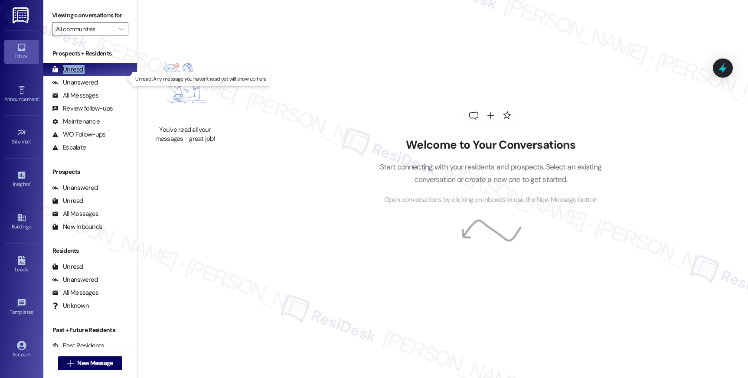
click at [70, 74] on div "Unread" at bounding box center [67, 69] width 31 height 9
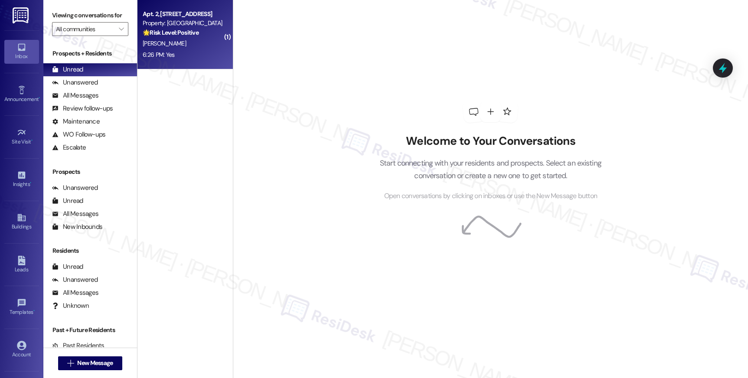
click at [189, 46] on div "[PERSON_NAME]" at bounding box center [183, 43] width 82 height 11
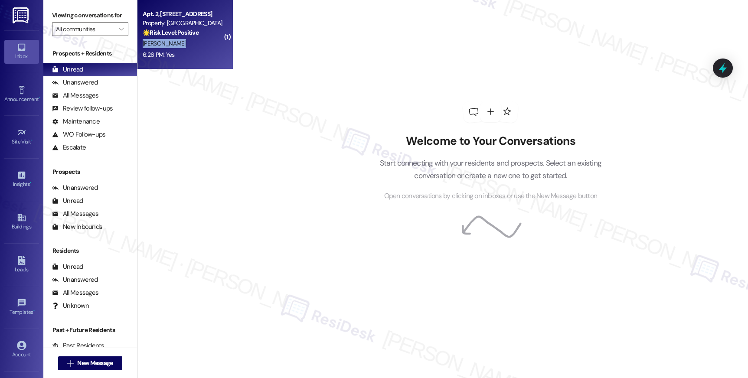
click at [189, 46] on div "[PERSON_NAME]" at bounding box center [183, 43] width 82 height 11
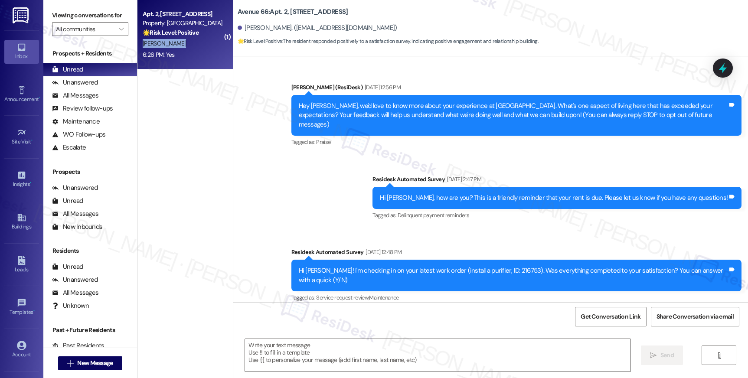
click at [189, 46] on div "[PERSON_NAME]" at bounding box center [183, 43] width 82 height 11
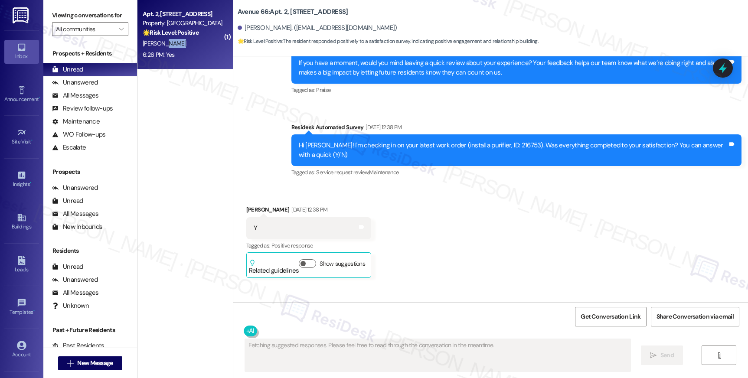
click at [189, 46] on div "[PERSON_NAME]" at bounding box center [183, 43] width 82 height 11
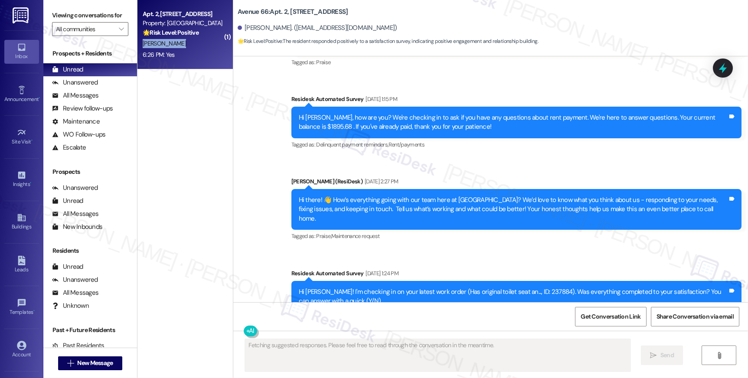
click at [189, 46] on div "[PERSON_NAME]" at bounding box center [183, 43] width 82 height 11
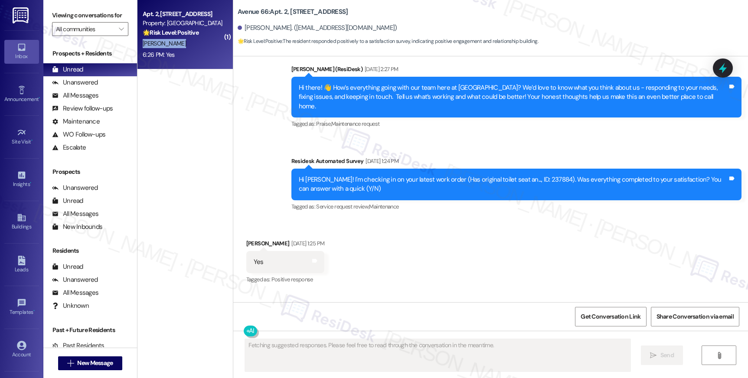
click at [189, 46] on div "[PERSON_NAME]" at bounding box center [183, 43] width 82 height 11
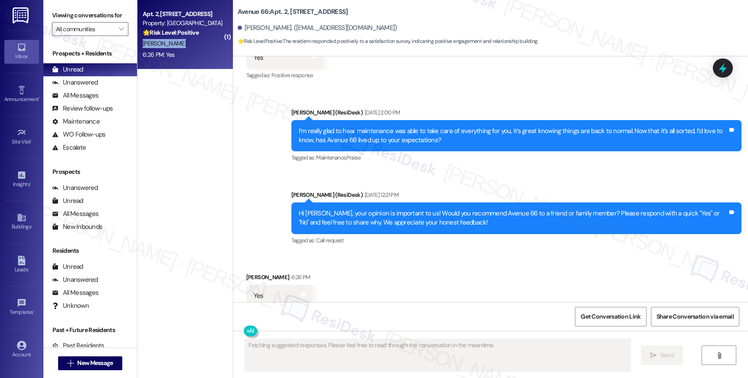
click at [189, 46] on div "[PERSON_NAME]" at bounding box center [183, 43] width 82 height 11
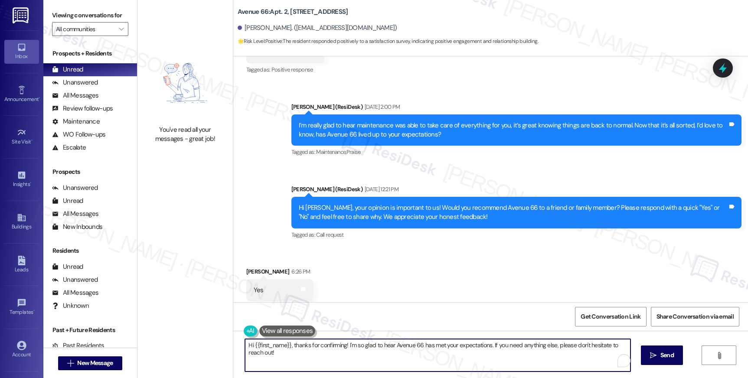
drag, startPoint x: 280, startPoint y: 353, endPoint x: 236, endPoint y: 339, distance: 45.5
click at [233, 338] on div "Hi {{first_name}}, thanks for confirming! I'm so glad to hear Avenue 66 has met…" at bounding box center [490, 363] width 515 height 65
paste textarea "That’s so wonderful to hear — thank you for recommending our community! We’re s…"
click at [316, 345] on textarea "That’s so wonderful to hear — thank you for recommending our community! We’re s…" at bounding box center [437, 355] width 385 height 33
click at [408, 346] on textarea "That’s so wonderful to hear, thank you for recommending our community! We’re so…" at bounding box center [437, 355] width 385 height 33
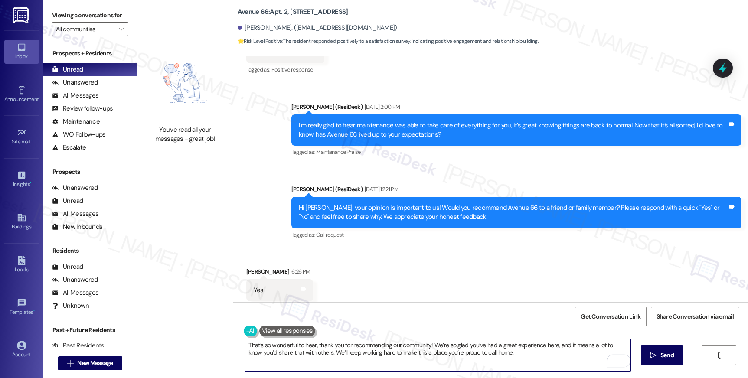
click at [408, 346] on textarea "That’s so wonderful to hear, thank you for recommending our community! We’re so…" at bounding box center [437, 355] width 385 height 33
click at [444, 360] on textarea "That’s so wonderful to hear, thank you! We’re so glad you’ve had a great experi…" at bounding box center [437, 355] width 385 height 33
click at [402, 344] on textarea "That’s so wonderful to hear, thank you! We’re so glad you’ve had a great experi…" at bounding box center [437, 355] width 385 height 33
click at [430, 354] on textarea "That’s so wonderful to hear, thank you! We’re so glad you're having a great exp…" at bounding box center [437, 355] width 385 height 33
click at [433, 356] on textarea "That’s so wonderful to hear, thank you! We’re so glad you're having a great exp…" at bounding box center [437, 355] width 385 height 33
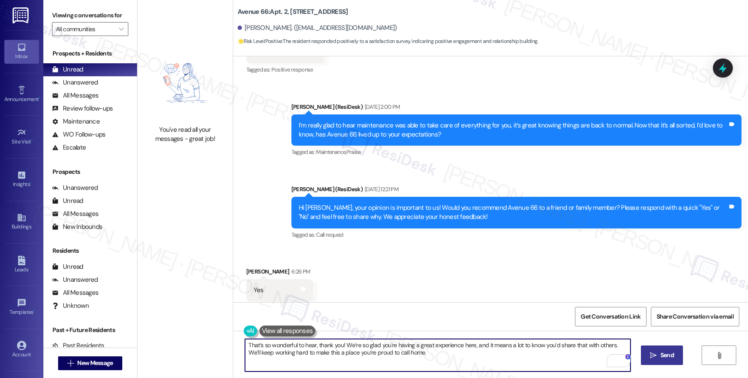
type textarea "That’s so wonderful to hear, thank you! We’re so glad you're having a great exp…"
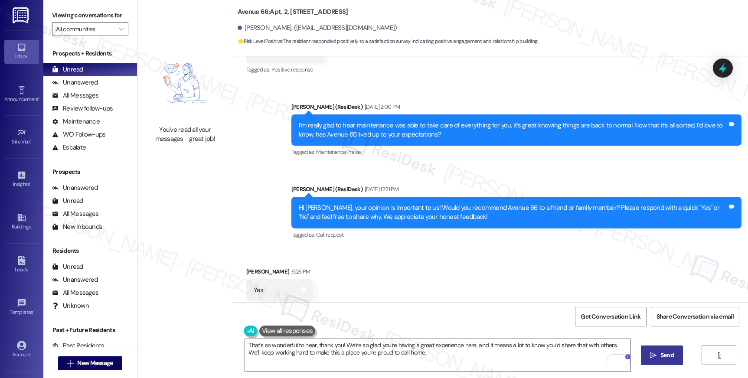
click at [656, 353] on span " Send" at bounding box center [661, 355] width 27 height 9
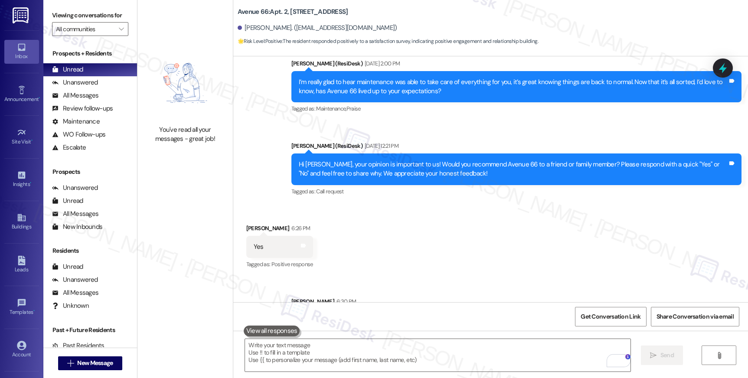
scroll to position [1554, 0]
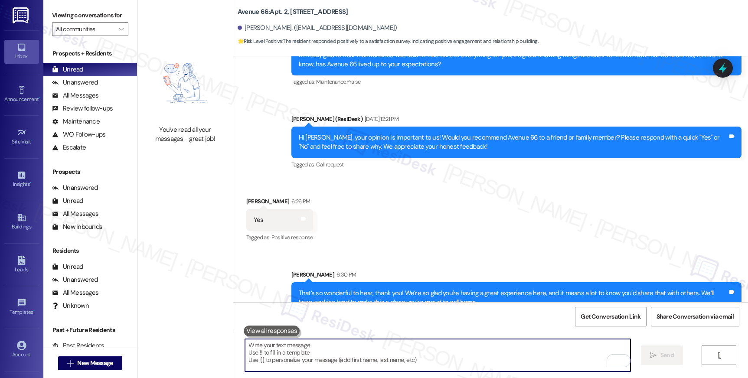
drag, startPoint x: 319, startPoint y: 356, endPoint x: 324, endPoint y: 351, distance: 7.4
click at [319, 356] on textarea "To enrich screen reader interactions, please activate Accessibility in Grammarl…" at bounding box center [437, 355] width 385 height 33
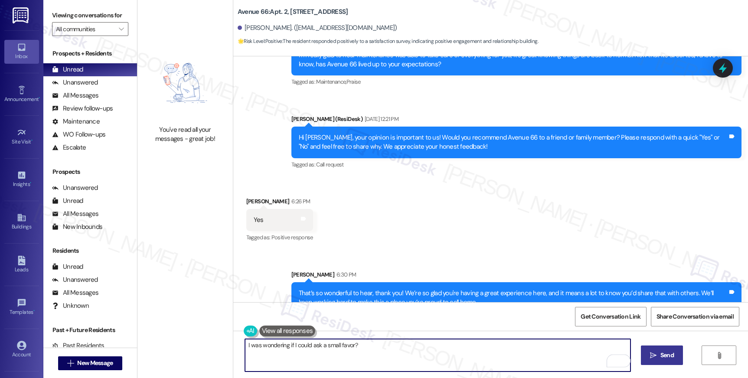
type textarea "I was wondering if I could ask a small favor?"
click at [663, 348] on button " Send" at bounding box center [662, 356] width 42 height 20
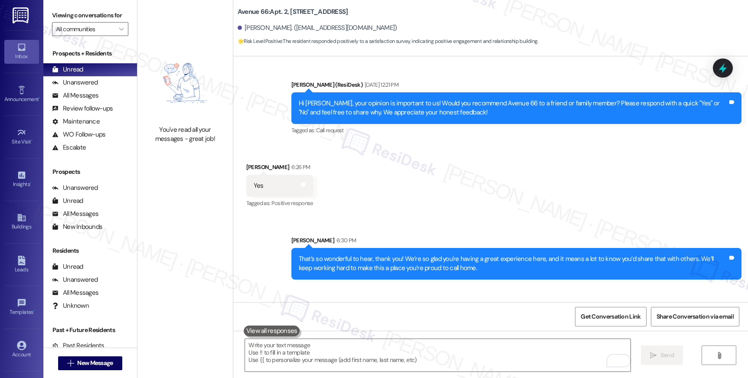
scroll to position [1614, 0]
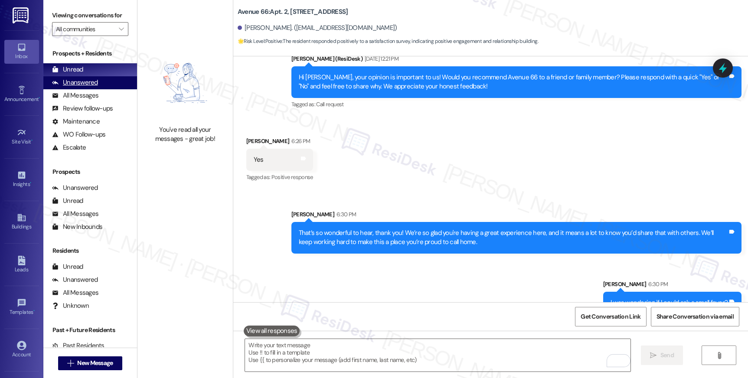
click at [81, 87] on div "Unanswered" at bounding box center [75, 82] width 46 height 9
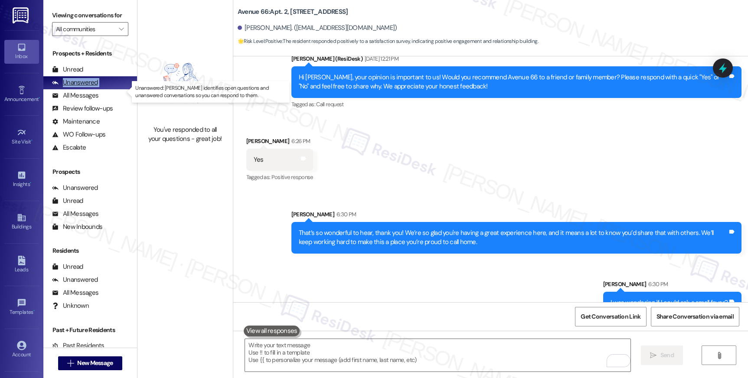
click at [81, 87] on div "Unanswered" at bounding box center [75, 82] width 46 height 9
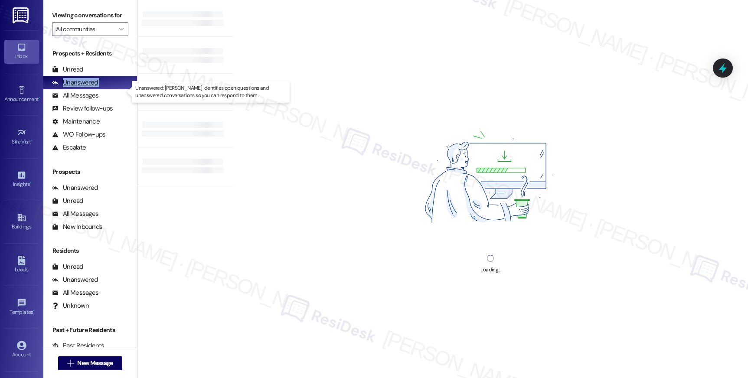
click at [81, 87] on div "Unanswered" at bounding box center [75, 82] width 46 height 9
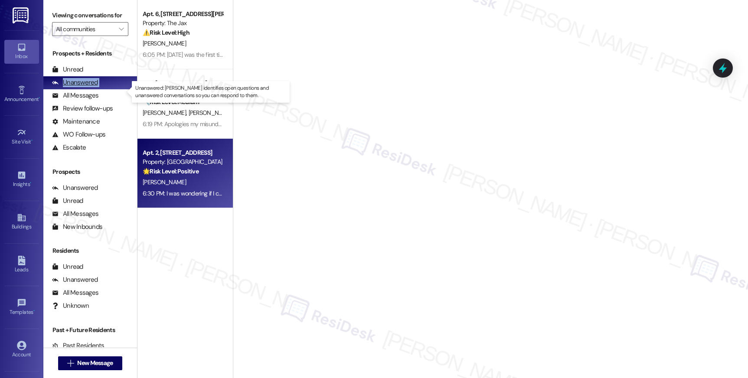
click at [81, 87] on div "Unanswered" at bounding box center [75, 82] width 46 height 9
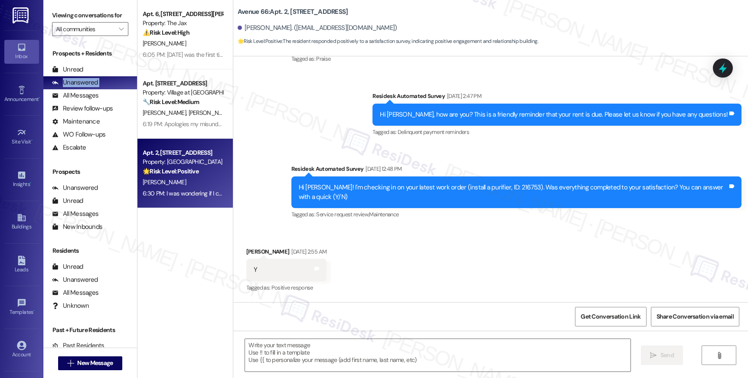
type textarea "Fetching suggested responses. Please feel free to read through the conversation…"
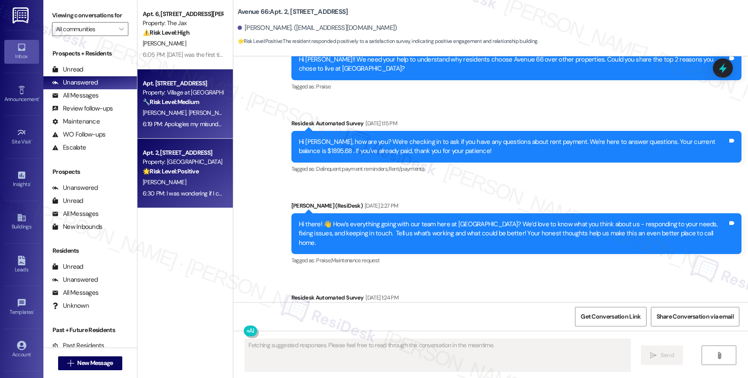
click at [221, 105] on div "Apt. 2503, 30050 SW Town Center Lp W Suite 100 Property: Village at Main Street…" at bounding box center [184, 103] width 95 height 69
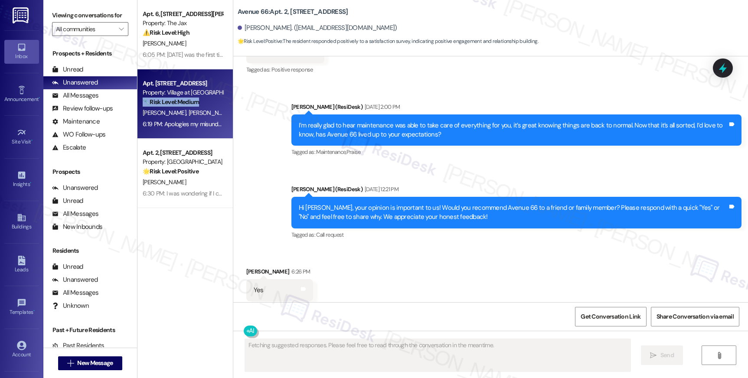
click at [218, 106] on div "Apt. 2503, 30050 SW Town Center Lp W Suite 100 Property: Village at Main Street…" at bounding box center [184, 103] width 95 height 69
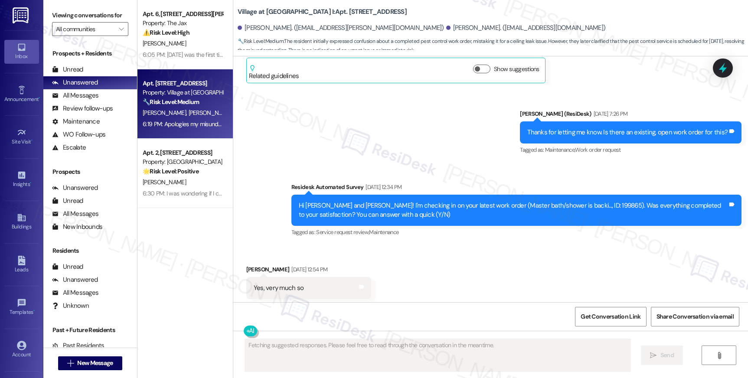
click at [212, 106] on div "🔧 Risk Level: Medium The resident initially expressed confusion about a complet…" at bounding box center [183, 102] width 80 height 9
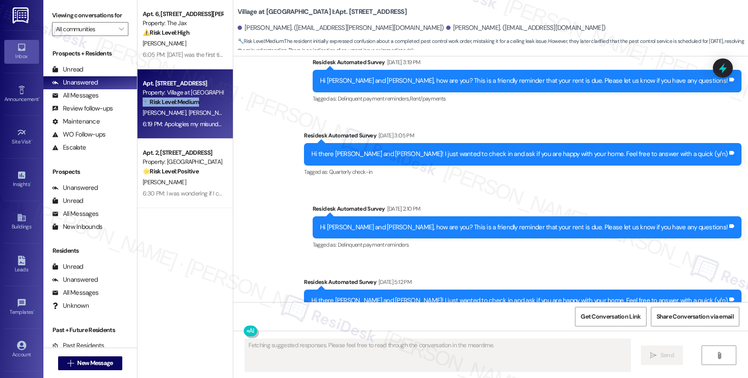
click at [212, 106] on div "🔧 Risk Level: Medium The resident initially expressed confusion about a complet…" at bounding box center [183, 102] width 80 height 9
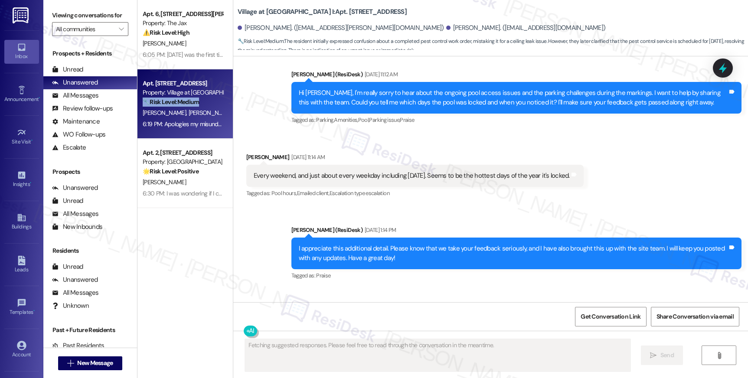
click at [212, 106] on div "🔧 Risk Level: Medium The resident initially expressed confusion about a complet…" at bounding box center [183, 102] width 80 height 9
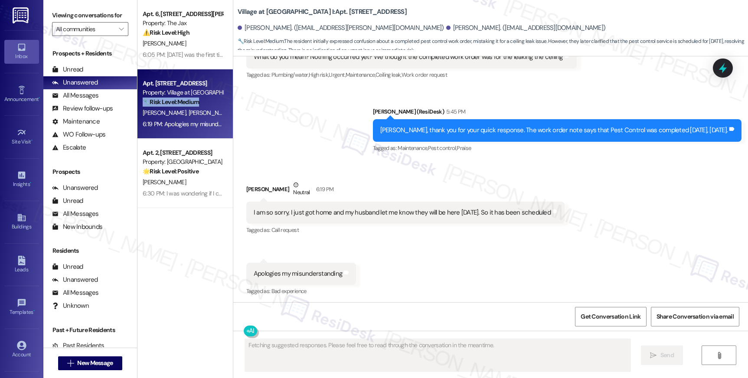
scroll to position [3318, 0]
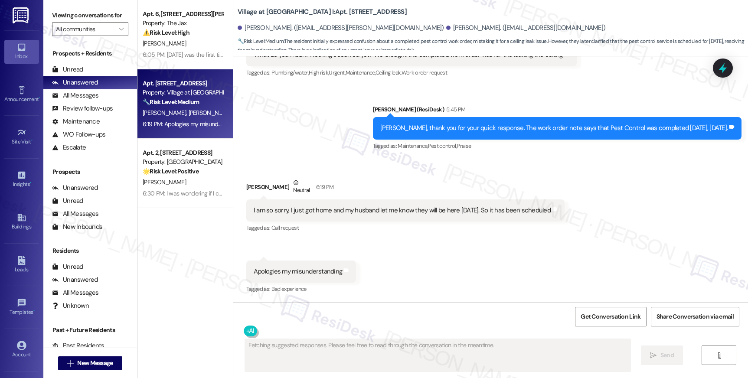
click at [607, 216] on div "Received via SMS [PERSON_NAME] Neutral 6:19 PM I am so sorry, I just got home a…" at bounding box center [490, 231] width 515 height 144
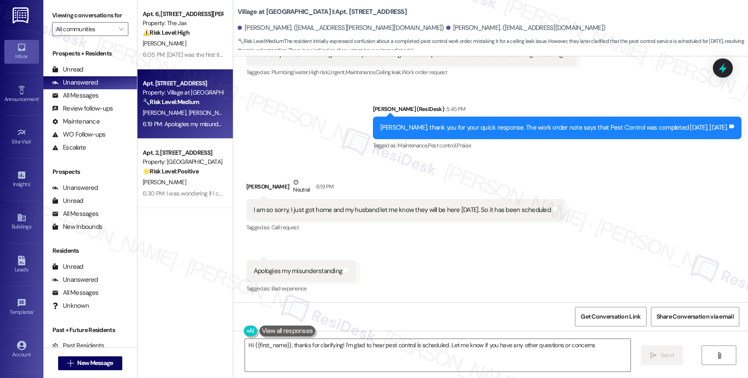
type textarea "Hi {{first_name}}, thanks for clarifying! I'm glad to hear pest control is sche…"
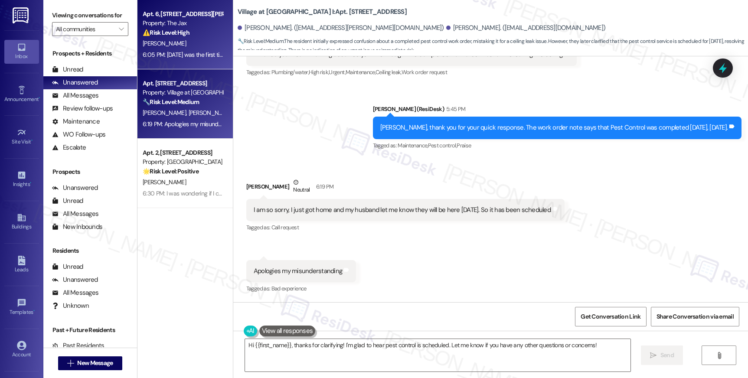
click at [174, 39] on div "[PERSON_NAME]" at bounding box center [183, 43] width 82 height 11
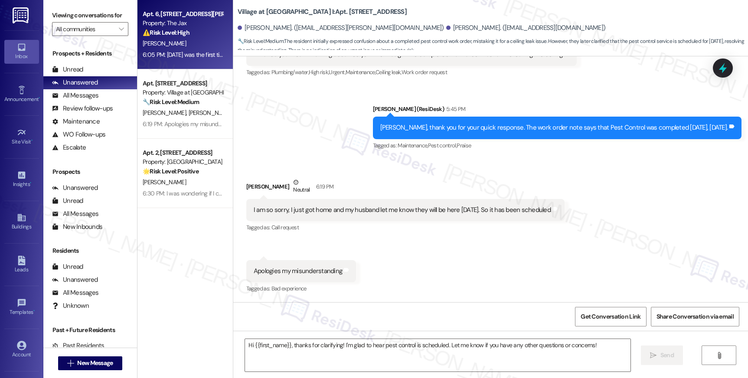
click at [176, 39] on div "[PERSON_NAME]" at bounding box center [183, 43] width 82 height 11
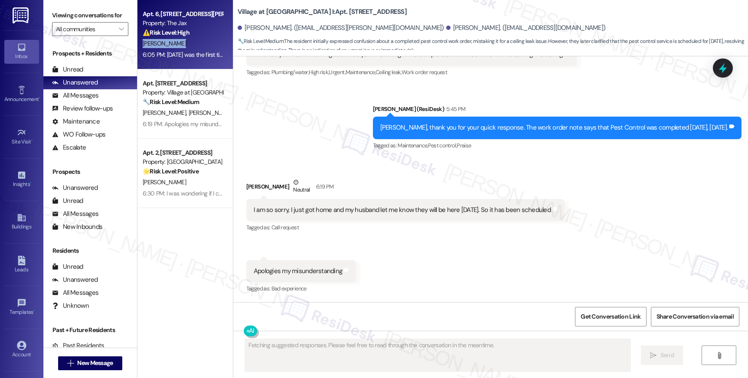
click at [176, 39] on div "[PERSON_NAME]" at bounding box center [183, 43] width 82 height 11
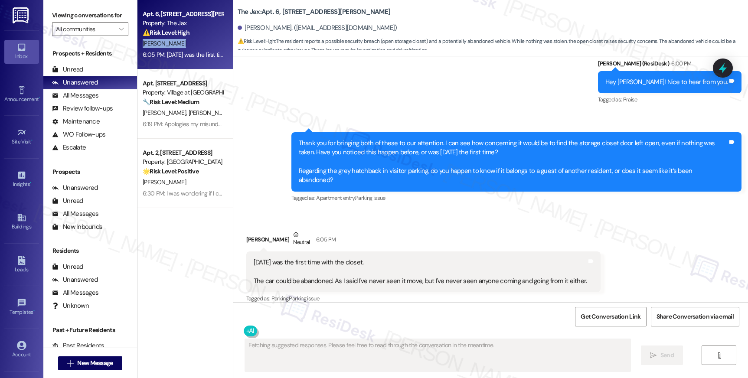
click at [176, 39] on div "[PERSON_NAME]" at bounding box center [183, 43] width 82 height 11
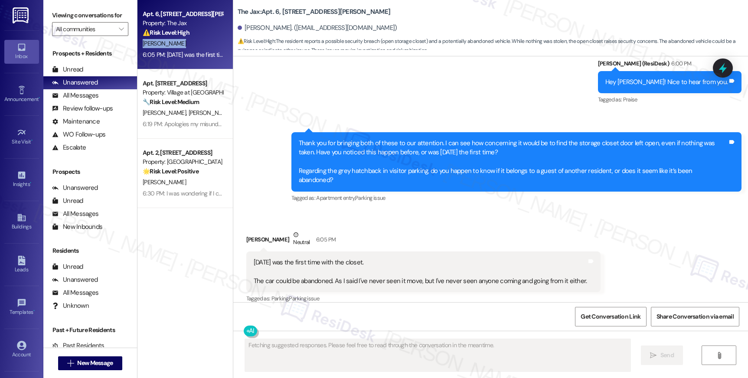
click at [176, 39] on div "[PERSON_NAME]" at bounding box center [183, 43] width 82 height 11
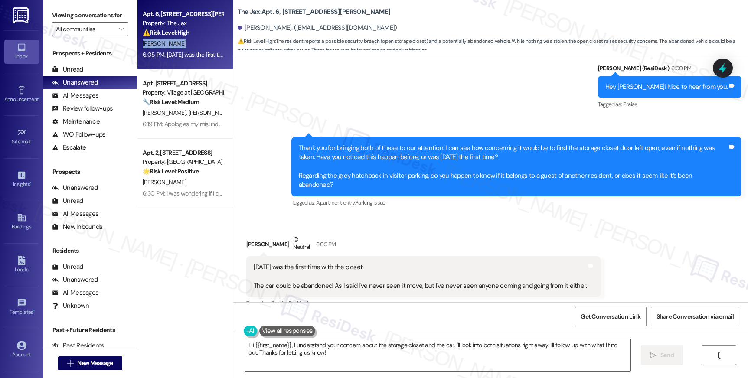
scroll to position [1189, 0]
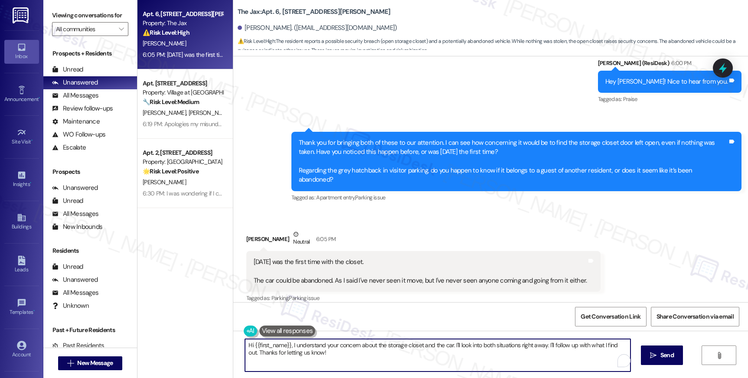
drag, startPoint x: 278, startPoint y: 353, endPoint x: 225, endPoint y: 349, distance: 52.2
click at [233, 349] on div "The Jax: Apt. 6, 9685 SW Johnson St Spencer Conwell. (spencerdconwell@gmail.com…" at bounding box center [490, 189] width 515 height 378
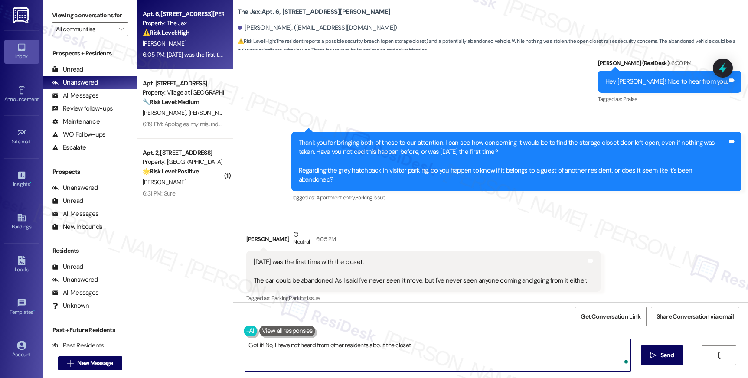
type textarea "Got it! No, I have not heard from other residents about the closet."
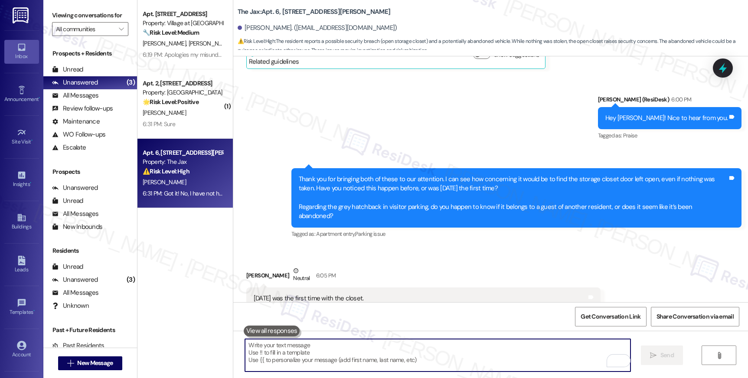
scroll to position [1249, 0]
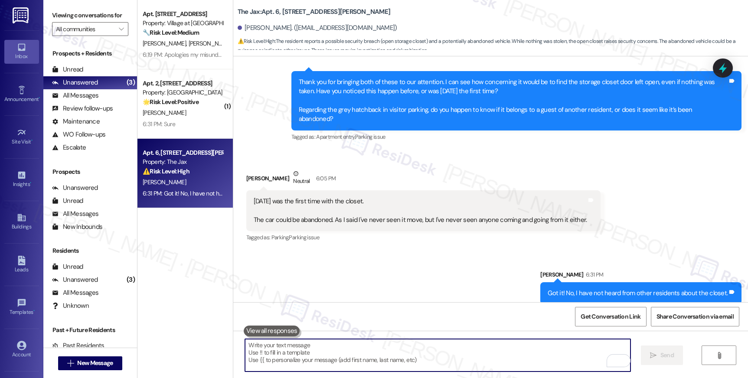
click at [483, 343] on textarea "To enrich screen reader interactions, please activate Accessibility in Grammarl…" at bounding box center [437, 355] width 385 height 33
click at [484, 344] on textarea "To enrich screen reader interactions, please activate Accessibility in Grammarl…" at bounding box center [437, 355] width 385 height 33
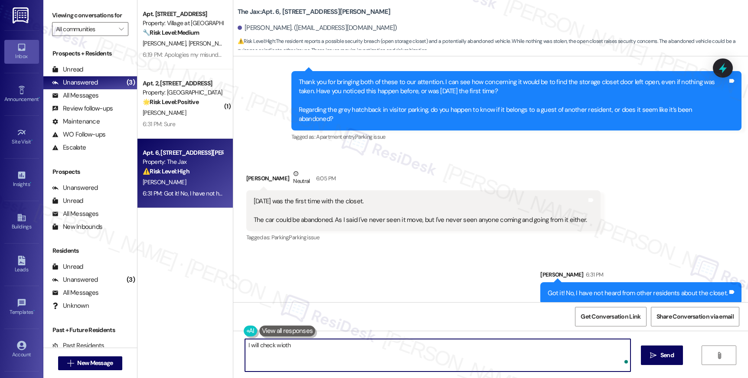
type textarea "I will check wioth"
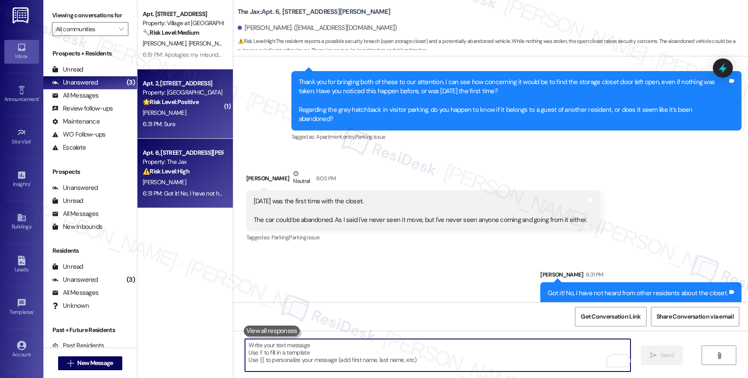
click at [190, 108] on div "[PERSON_NAME]" at bounding box center [183, 113] width 82 height 11
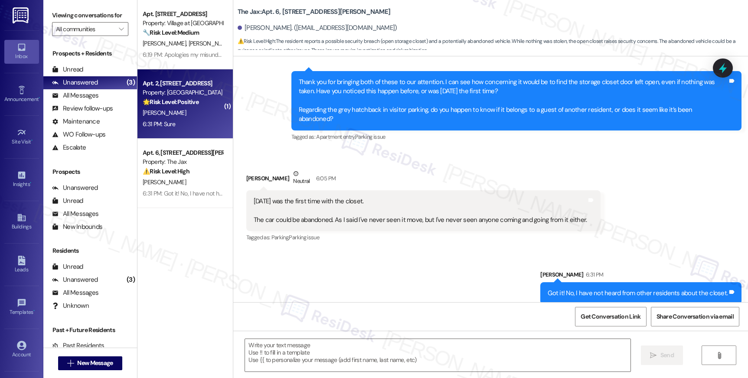
click at [190, 108] on div "[PERSON_NAME]" at bounding box center [183, 113] width 82 height 11
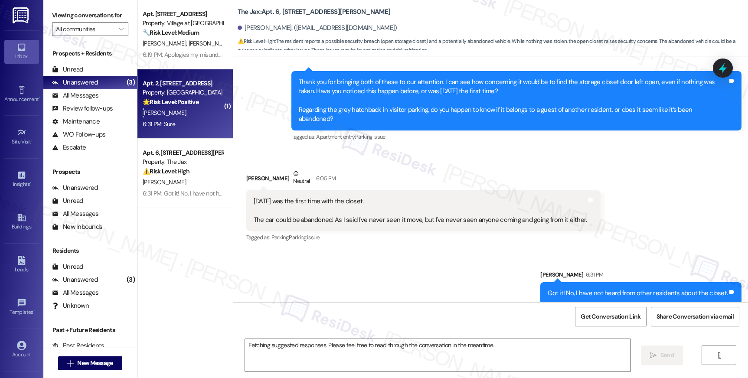
click at [190, 108] on div "[PERSON_NAME]" at bounding box center [183, 113] width 82 height 11
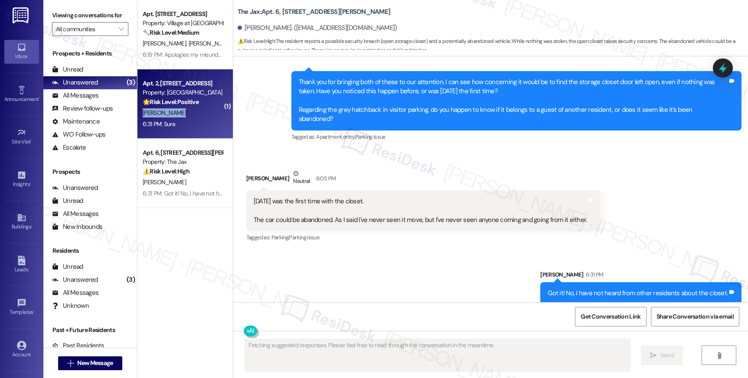
click at [190, 108] on div "[PERSON_NAME]" at bounding box center [183, 113] width 82 height 11
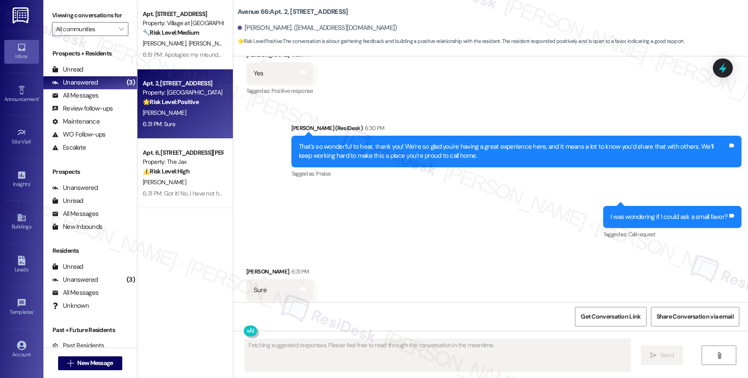
scroll to position [1701, 0]
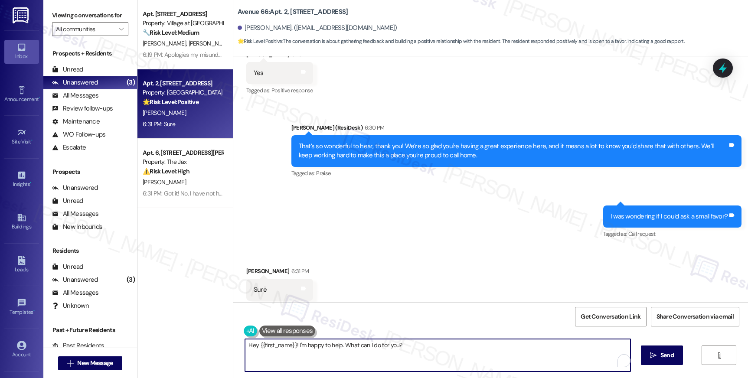
click at [425, 349] on textarea "Hey {{first_name}}! I'm happy to help. What can I do for you?" at bounding box center [437, 355] width 385 height 33
type textarea "Would you be willing to share a great experience by writing a Google review?"
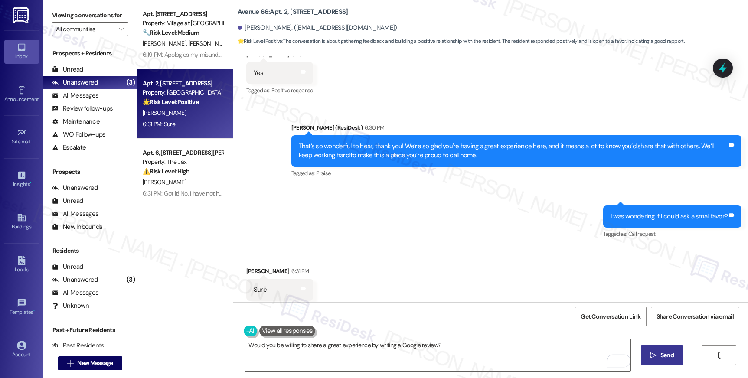
click at [655, 351] on button " Send" at bounding box center [662, 356] width 42 height 20
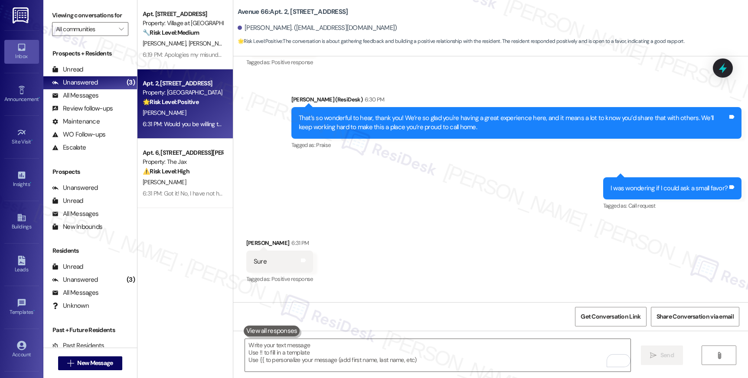
scroll to position [1761, 0]
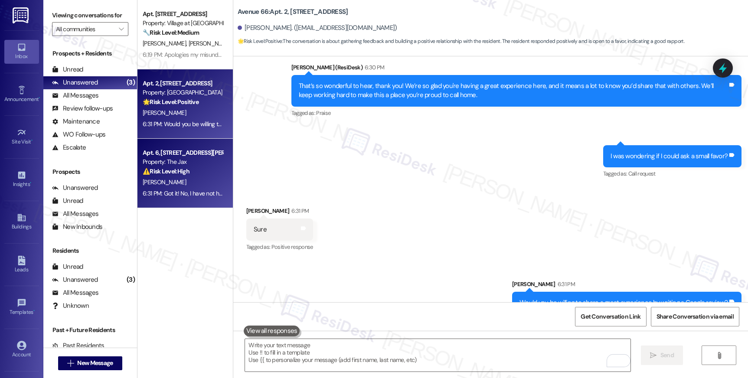
click at [172, 154] on div "Apt. 6, [STREET_ADDRESS][PERSON_NAME]" at bounding box center [183, 152] width 80 height 9
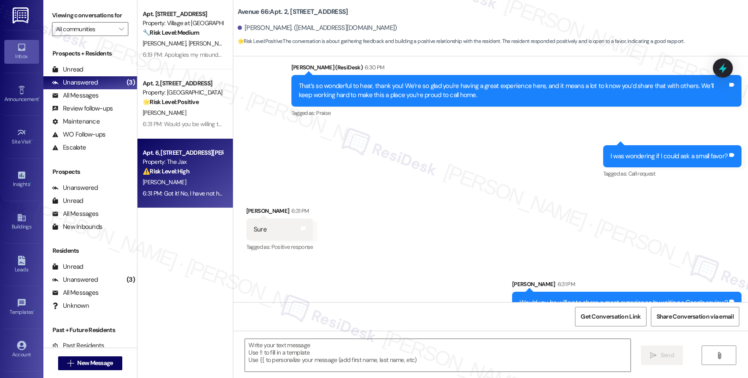
click at [180, 160] on div "Property: The Jax" at bounding box center [183, 161] width 80 height 9
type textarea "Fetching suggested responses. Please feel free to read through the conversation…"
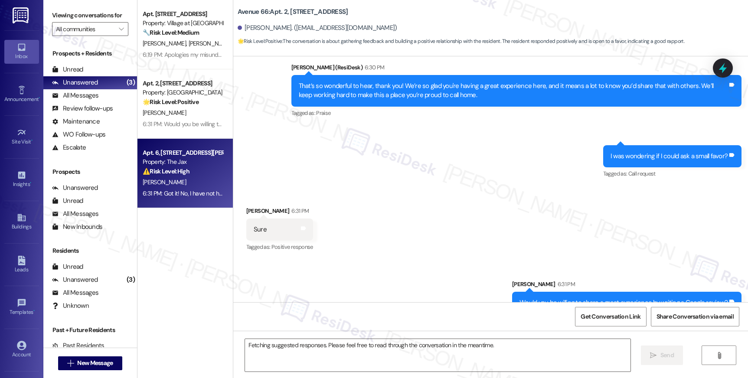
click at [180, 160] on div "Property: The Jax" at bounding box center [183, 161] width 80 height 9
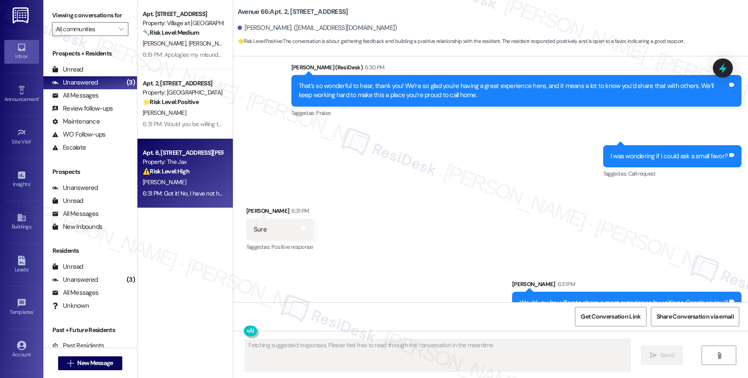
click at [180, 160] on div "Property: The Jax" at bounding box center [183, 161] width 80 height 9
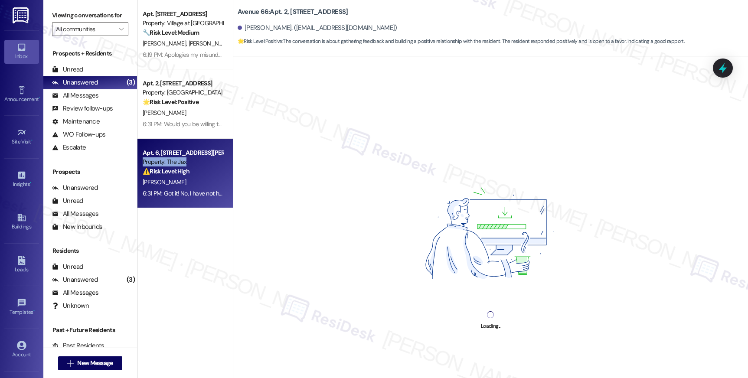
click at [180, 160] on div "Property: The Jax" at bounding box center [183, 161] width 80 height 9
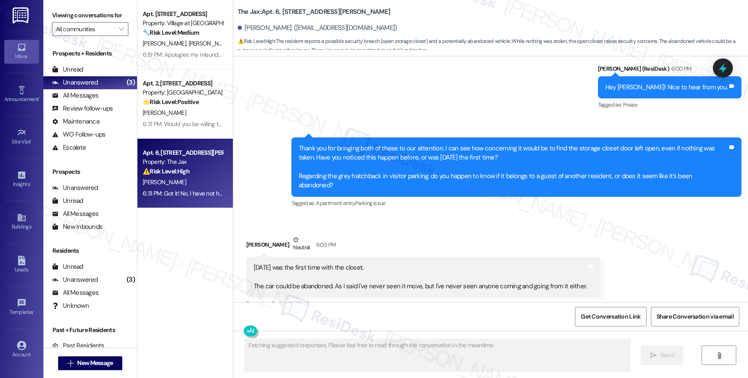
scroll to position [1188, 0]
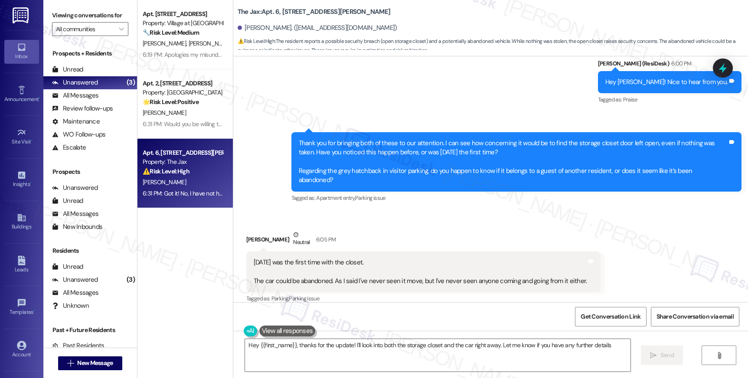
type textarea "Hey {{first_name}}, thanks for the update! I'll look into both the storage clos…"
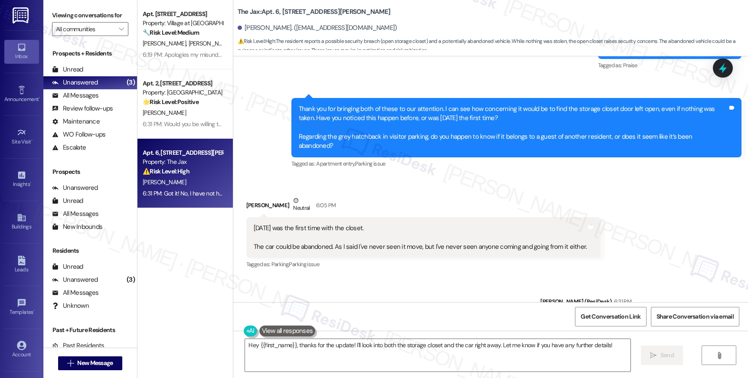
scroll to position [1262, 0]
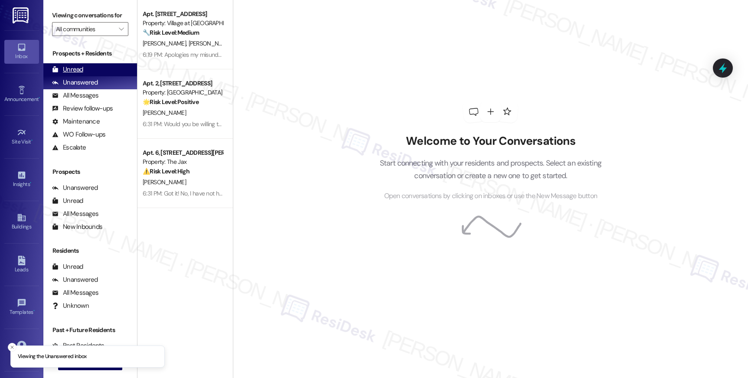
click at [75, 74] on div "Unread" at bounding box center [67, 69] width 31 height 9
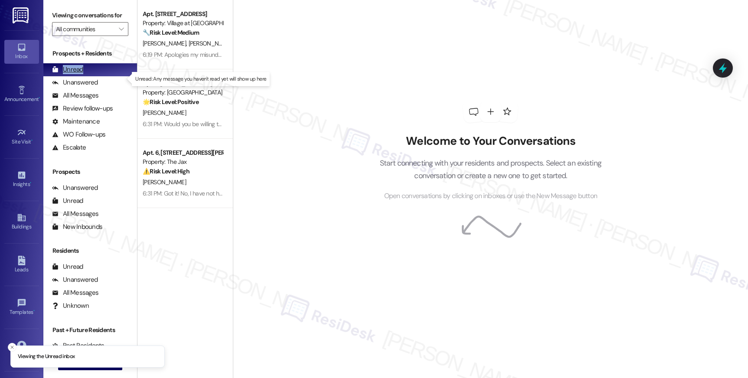
click at [75, 74] on div "Unread" at bounding box center [67, 69] width 31 height 9
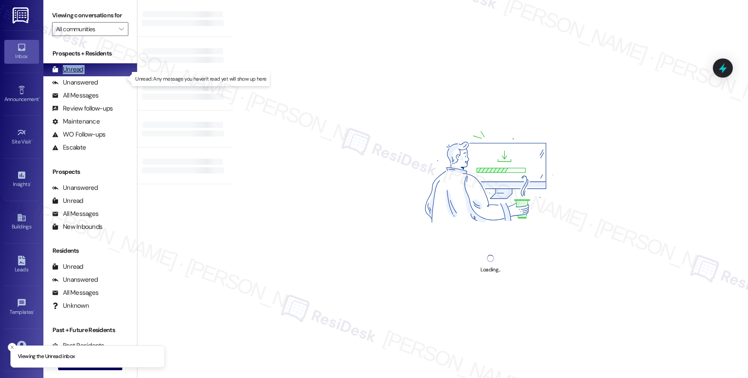
click at [75, 74] on div "Unread" at bounding box center [67, 69] width 31 height 9
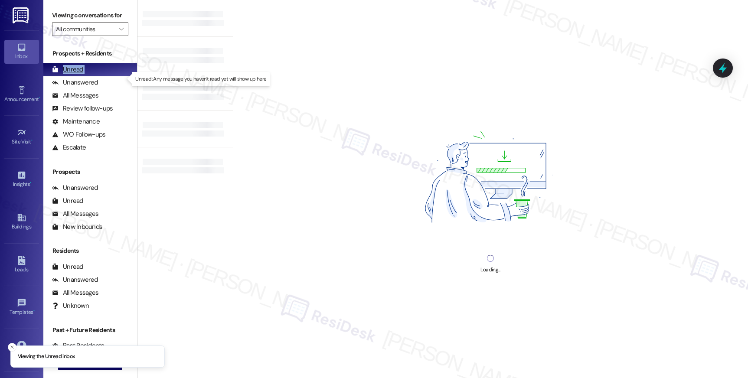
click at [75, 74] on div "Unread" at bounding box center [67, 69] width 31 height 9
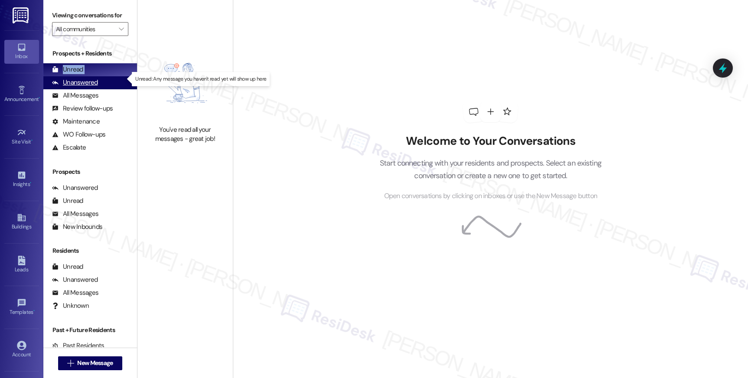
click at [74, 85] on div "Unanswered (0)" at bounding box center [90, 82] width 94 height 13
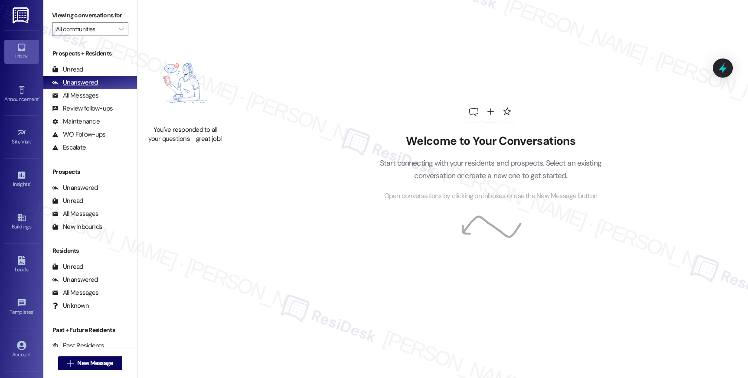
click at [78, 87] on div "Unanswered" at bounding box center [75, 82] width 46 height 9
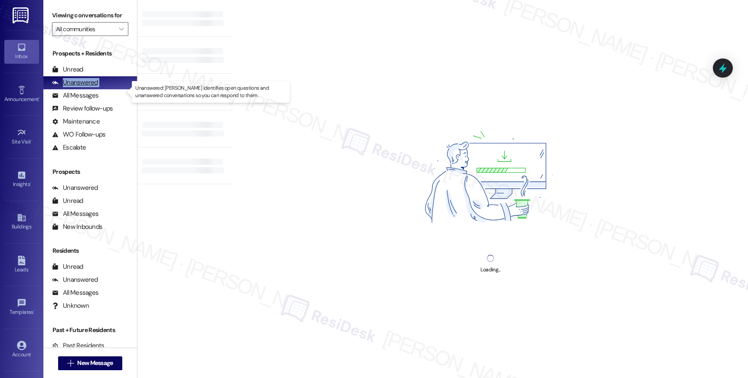
click at [78, 87] on div "Unanswered" at bounding box center [75, 82] width 46 height 9
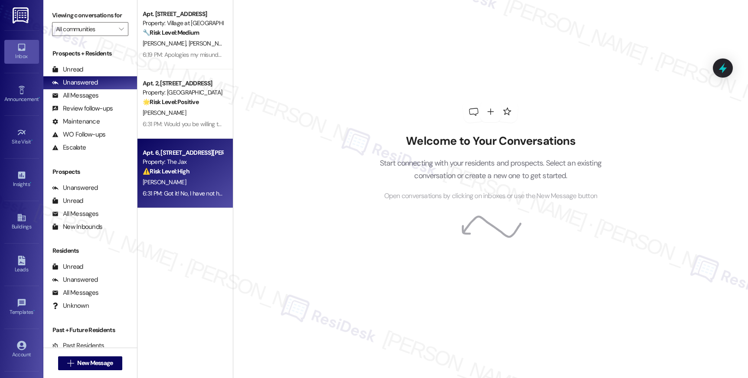
click at [206, 198] on div "6:31 PM: Got it! No, I have not heard from other residents about the closet. 6:…" at bounding box center [183, 193] width 82 height 11
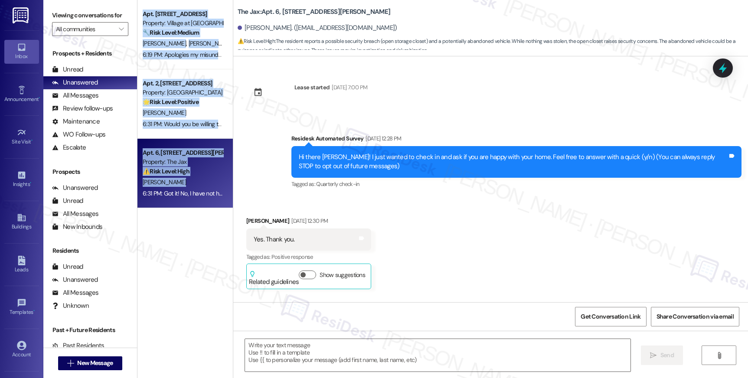
click at [206, 198] on div "6:31 PM: Got it! No, I have not heard from other residents about the closet. 6:…" at bounding box center [183, 193] width 82 height 11
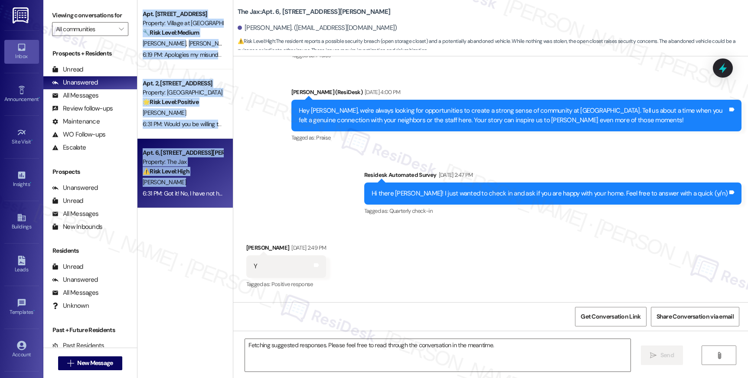
click at [206, 198] on div "6:31 PM: Got it! No, I have not heard from other residents about the closet. 6:…" at bounding box center [183, 193] width 82 height 11
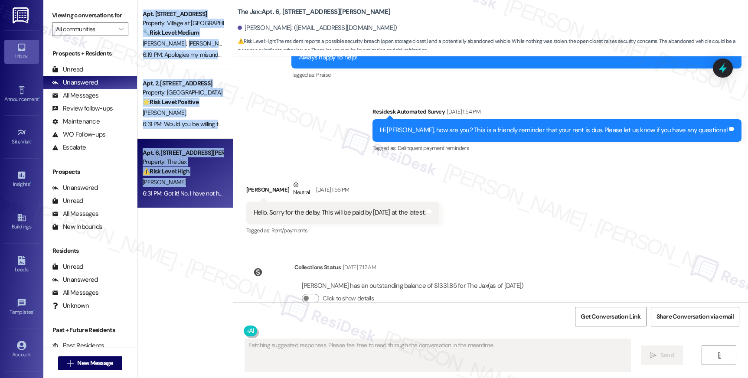
click at [206, 198] on div "6:31 PM: Got it! No, I have not heard from other residents about the closet. 6:…" at bounding box center [183, 193] width 82 height 11
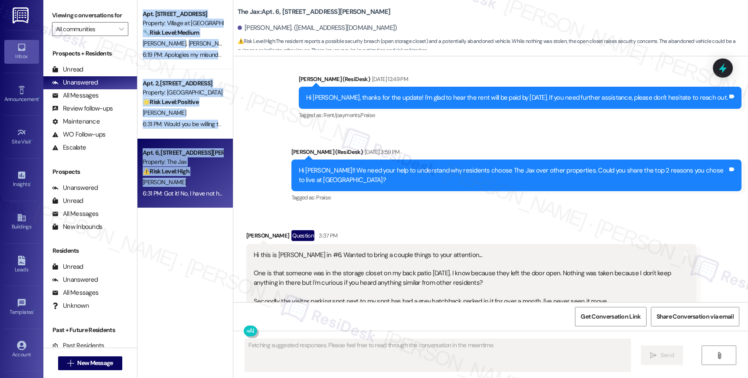
click at [206, 198] on div "6:31 PM: Got it! No, I have not heard from other residents about the closet. 6:…" at bounding box center [183, 193] width 82 height 11
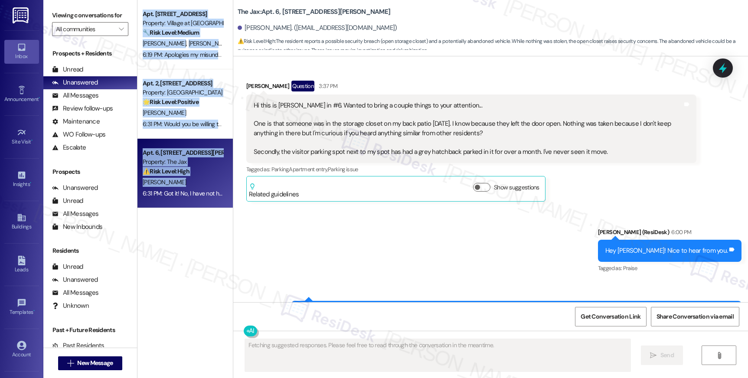
click at [206, 198] on div "6:31 PM: Got it! No, I have not heard from other residents about the closet. 6:…" at bounding box center [183, 193] width 82 height 11
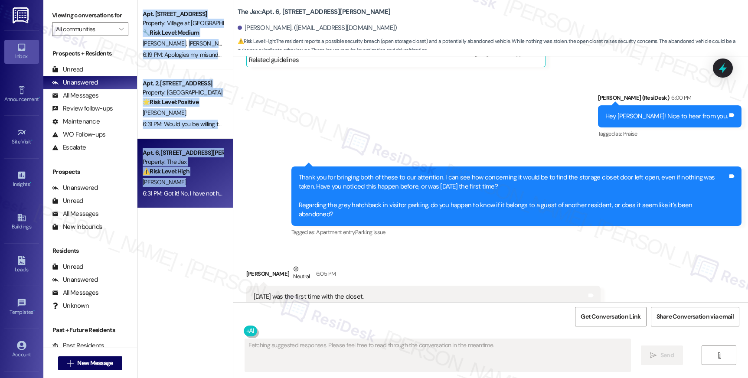
scroll to position [1188, 0]
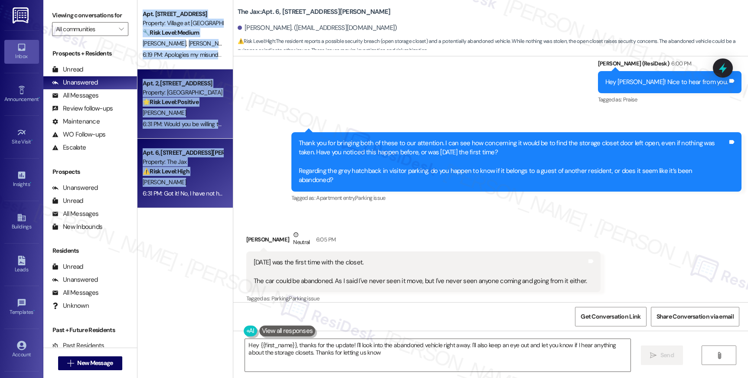
type textarea "Hey {{first_name}}, thanks for the update! I'll look into the abandoned vehicle…"
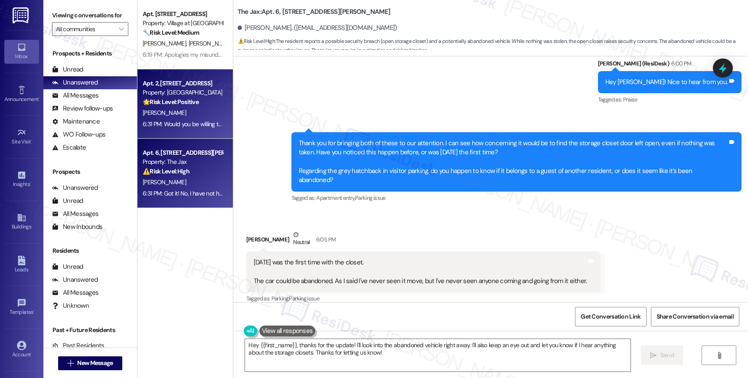
click at [160, 93] on div "Property: [GEOGRAPHIC_DATA]" at bounding box center [183, 92] width 80 height 9
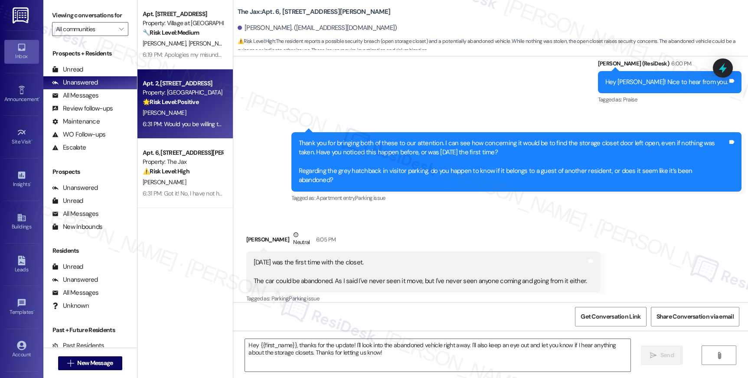
click at [160, 93] on div "Property: [GEOGRAPHIC_DATA]" at bounding box center [183, 92] width 80 height 9
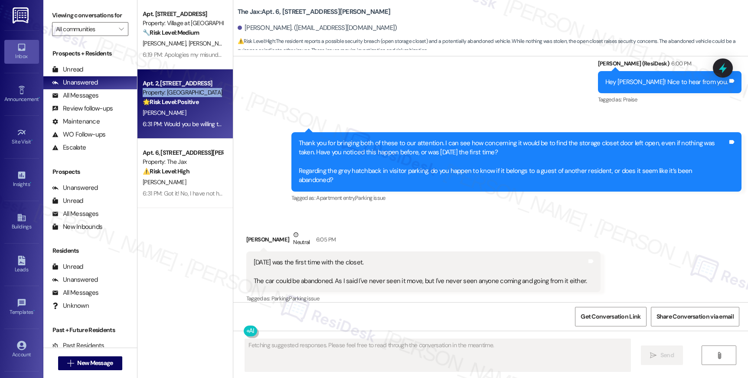
click at [160, 93] on div "Property: [GEOGRAPHIC_DATA]" at bounding box center [183, 92] width 80 height 9
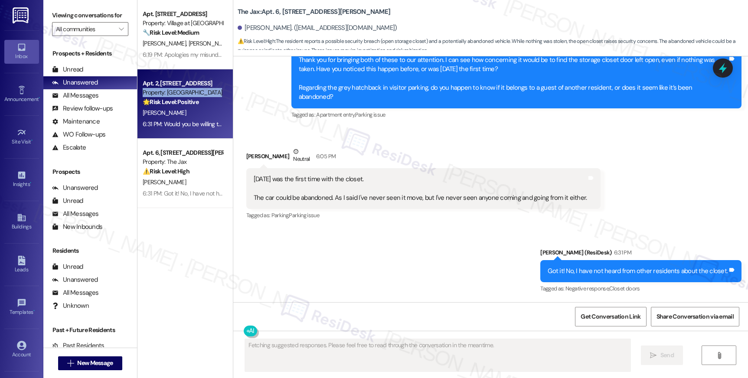
click at [160, 93] on div "Property: [GEOGRAPHIC_DATA]" at bounding box center [183, 92] width 80 height 9
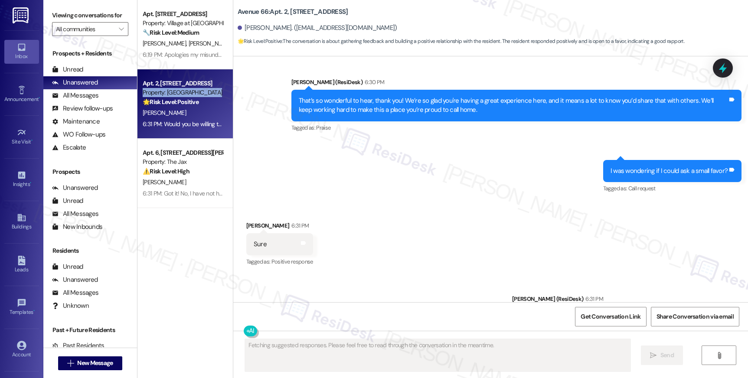
click at [160, 93] on div "Property: [GEOGRAPHIC_DATA]" at bounding box center [183, 92] width 80 height 9
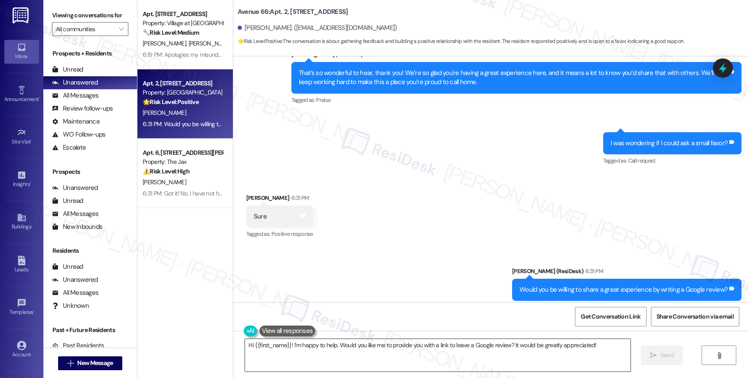
click at [300, 344] on textarea "Hi {{first_name}}! I'm happy to help. Would you like me to provide you with a l…" at bounding box center [437, 355] width 385 height 33
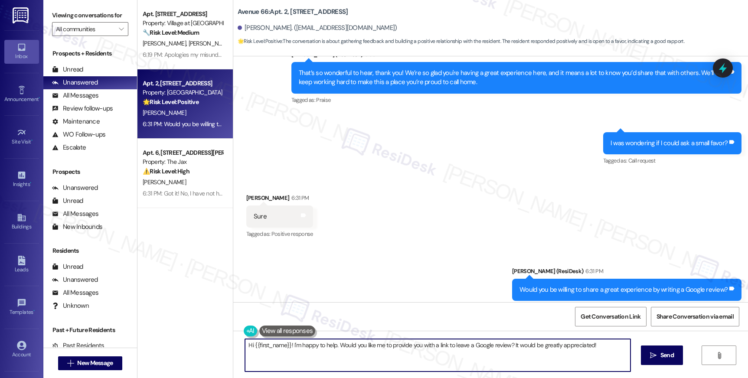
click at [300, 344] on textarea "Hi {{first_name}}! I'm happy to help. Would you like me to provide you with a l…" at bounding box center [437, 355] width 385 height 33
paste textarea "ere is a link for your reference {{google_review_link}}. If you do end up posti…"
type textarea "Here is a link for your reference {{google_review_link}}. If you do end up post…"
click at [639, 356] on div "Here is a link for your reference {{google_review_link}}. If you do end up post…" at bounding box center [490, 363] width 515 height 65
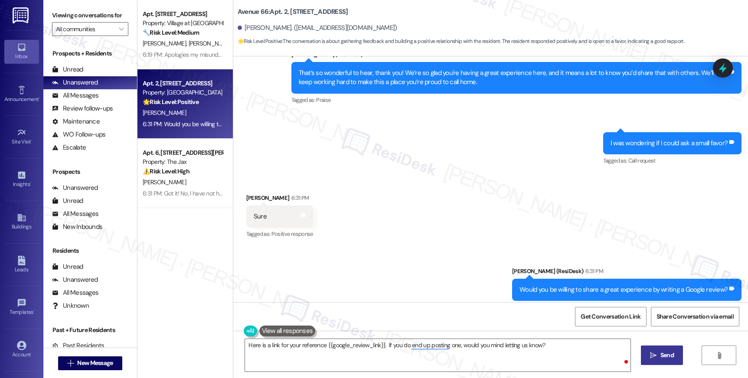
click at [654, 355] on icon "" at bounding box center [653, 355] width 7 height 7
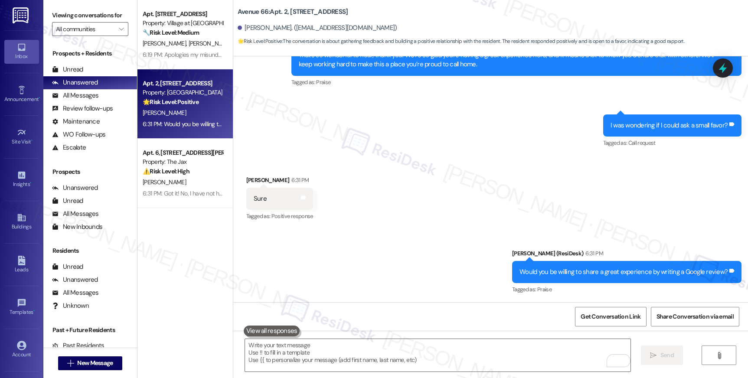
scroll to position [1834, 0]
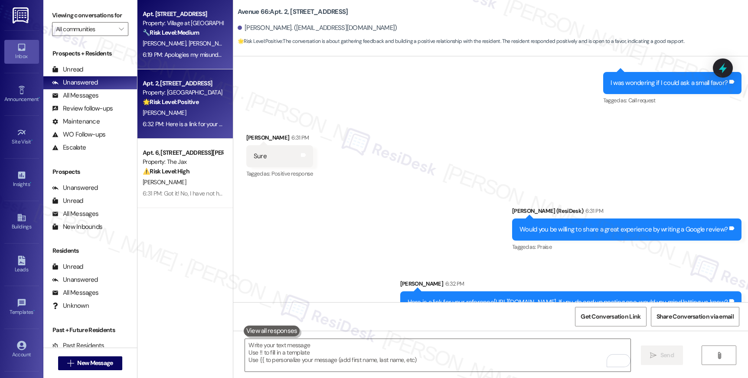
click at [181, 59] on div "6:19 PM: Apologies my misunderstanding 6:19 PM: Apologies my misunderstanding" at bounding box center [183, 54] width 82 height 11
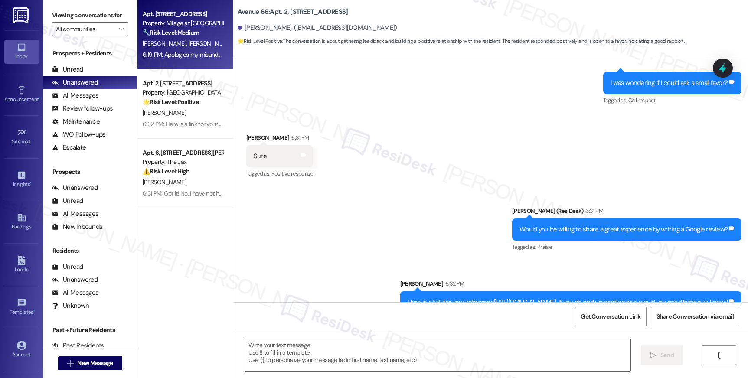
click at [181, 59] on div "6:19 PM: Apologies my misunderstanding 6:19 PM: Apologies my misunderstanding" at bounding box center [183, 54] width 82 height 11
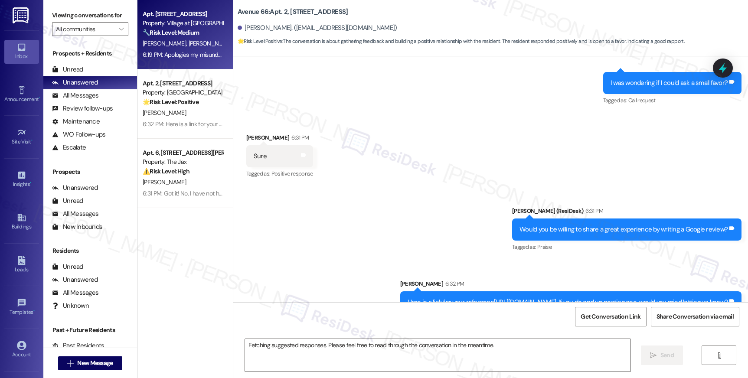
click at [181, 59] on div "6:19 PM: Apologies my misunderstanding 6:19 PM: Apologies my misunderstanding" at bounding box center [183, 54] width 82 height 11
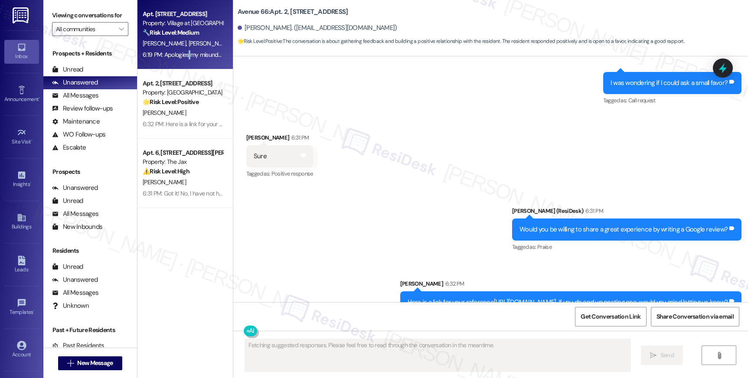
click at [181, 59] on div "6:19 PM: Apologies my misunderstanding 6:19 PM: Apologies my misunderstanding" at bounding box center [183, 54] width 82 height 11
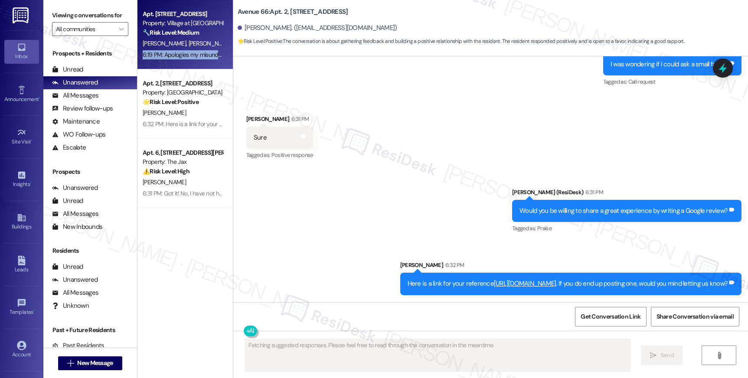
click at [181, 59] on div "6:19 PM: Apologies my misunderstanding 6:19 PM: Apologies my misunderstanding" at bounding box center [183, 54] width 82 height 11
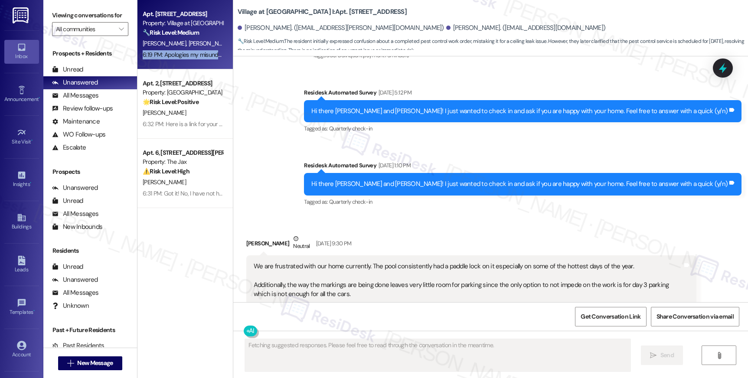
click at [181, 59] on div "6:19 PM: Apologies my misunderstanding 6:19 PM: Apologies my misunderstanding" at bounding box center [183, 54] width 82 height 11
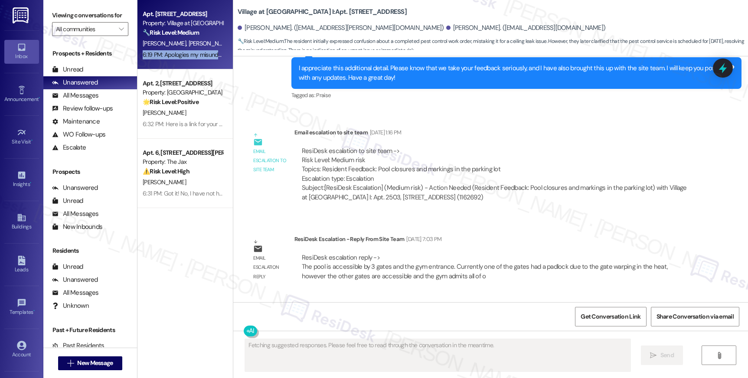
click at [181, 59] on div "6:19 PM: Apologies my misunderstanding 6:19 PM: Apologies my misunderstanding" at bounding box center [183, 54] width 82 height 11
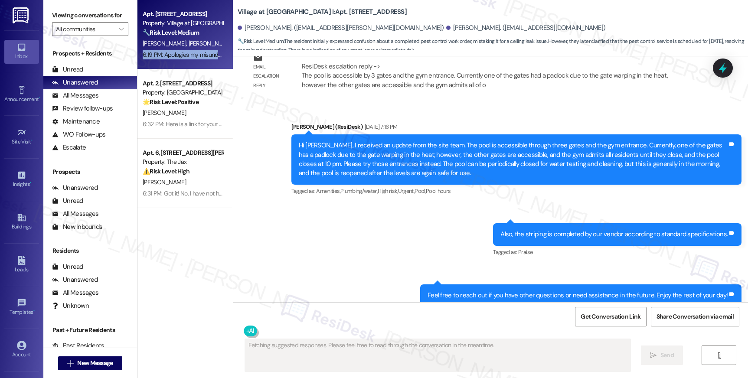
click at [181, 59] on div "6:19 PM: Apologies my misunderstanding 6:19 PM: Apologies my misunderstanding" at bounding box center [183, 54] width 82 height 11
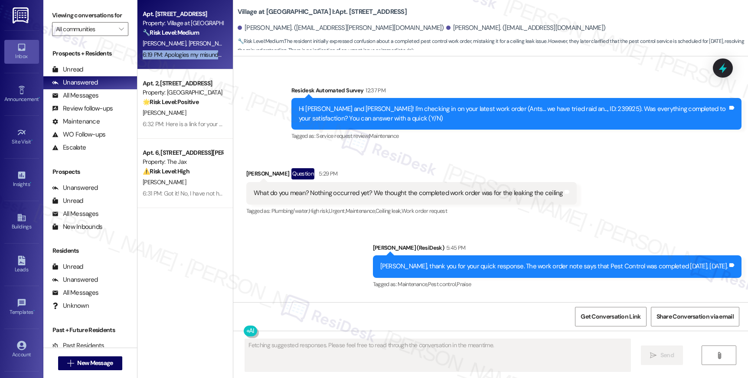
click at [181, 59] on div "6:19 PM: Apologies my misunderstanding 6:19 PM: Apologies my misunderstanding" at bounding box center [183, 54] width 82 height 11
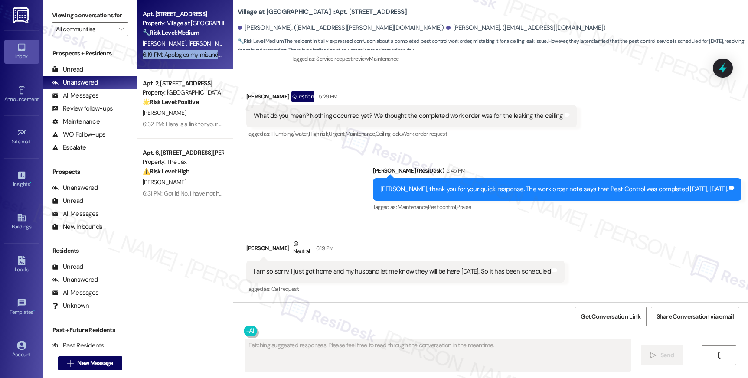
click at [181, 59] on div "6:19 PM: Apologies my misunderstanding 6:19 PM: Apologies my misunderstanding" at bounding box center [183, 54] width 82 height 11
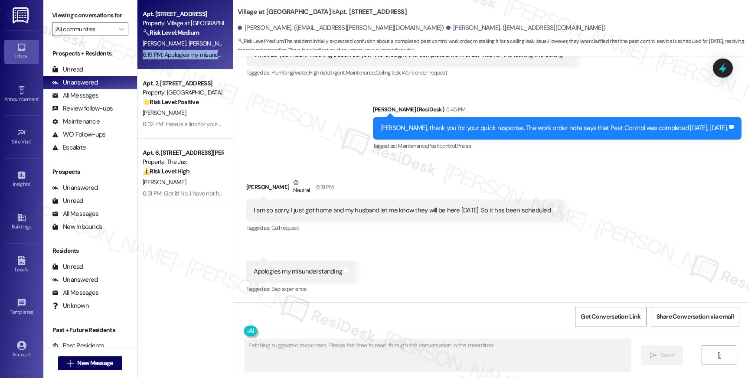
scroll to position [3318, 0]
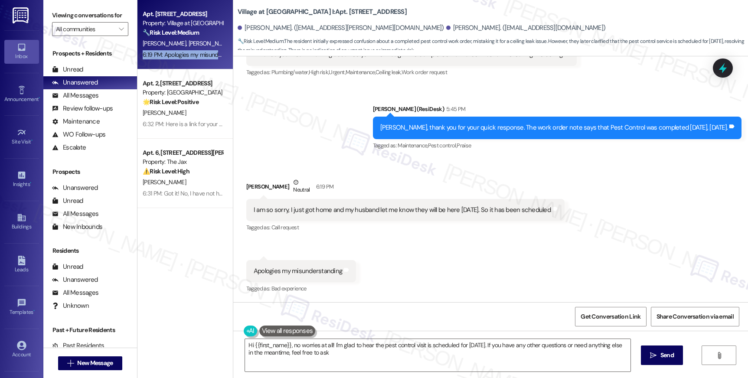
type textarea "Hi {{first_name}}, no worries at all! I'm glad to hear the pest control visit i…"
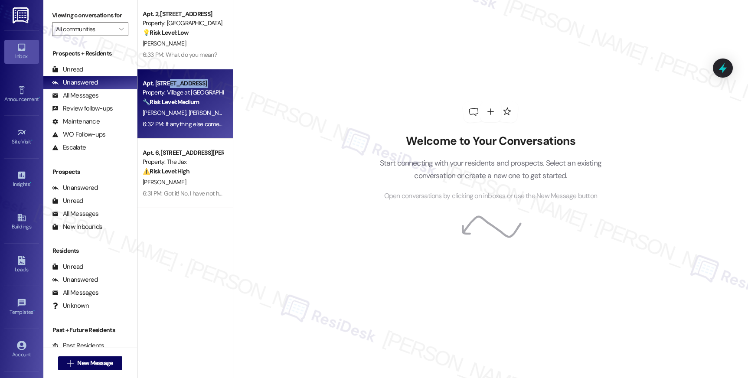
click at [163, 88] on div "Apt. [STREET_ADDRESS]" at bounding box center [183, 83] width 80 height 9
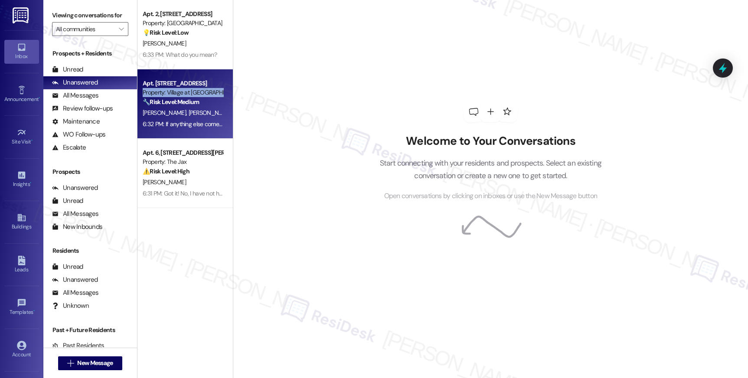
click at [163, 88] on div "Property: Village at [GEOGRAPHIC_DATA] I" at bounding box center [183, 92] width 80 height 9
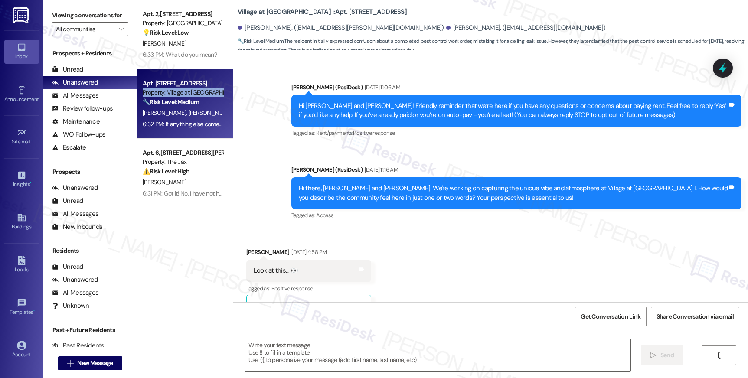
click at [163, 88] on div "Property: Village at [GEOGRAPHIC_DATA] I" at bounding box center [183, 92] width 80 height 9
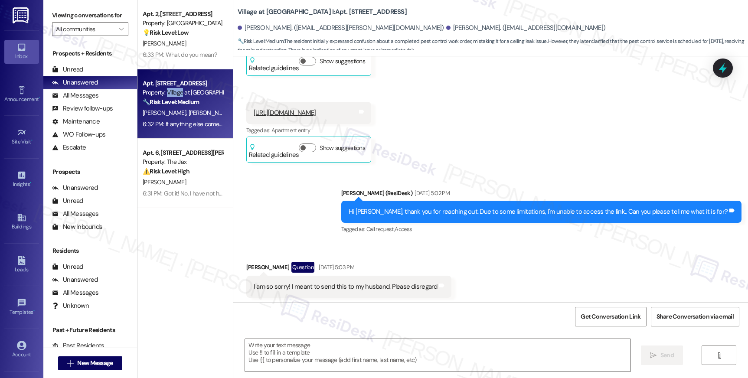
type textarea "Fetching suggested responses. Please feel free to read through the conversation…"
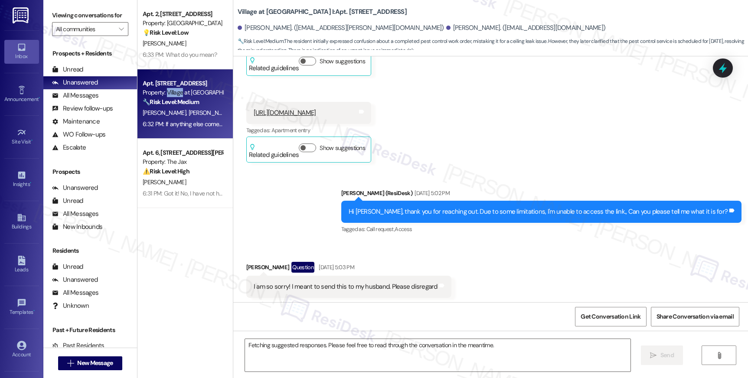
click at [164, 88] on div "Property: Village at [GEOGRAPHIC_DATA] I" at bounding box center [183, 92] width 80 height 9
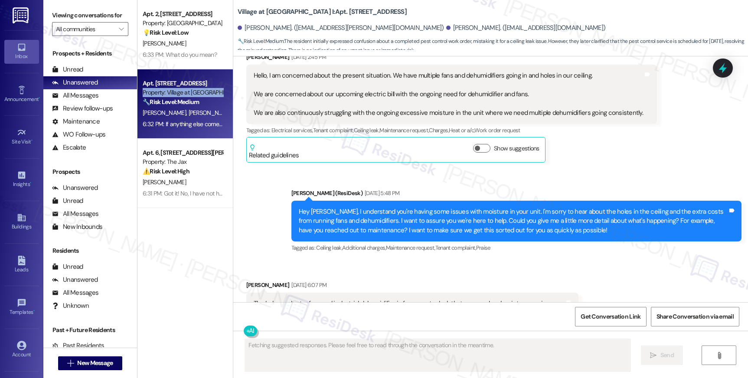
click at [164, 88] on div "Property: Village at [GEOGRAPHIC_DATA] I" at bounding box center [183, 92] width 80 height 9
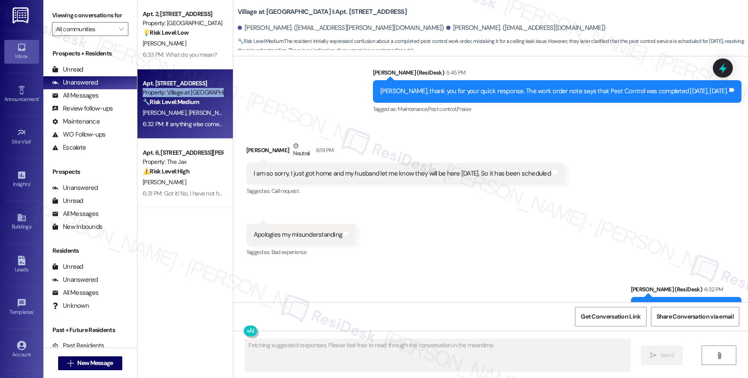
scroll to position [3452, 0]
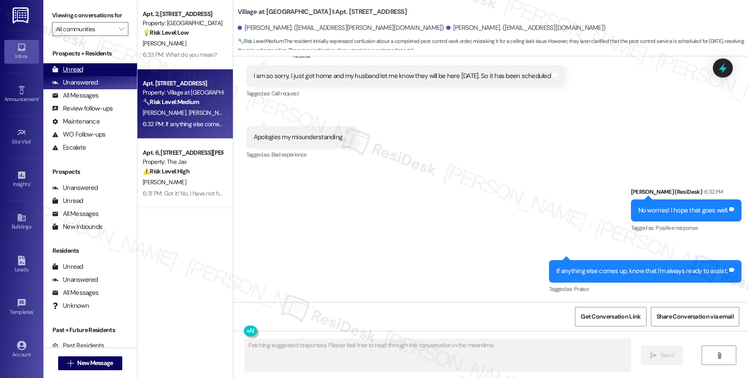
click at [78, 74] on div "Unread" at bounding box center [67, 69] width 31 height 9
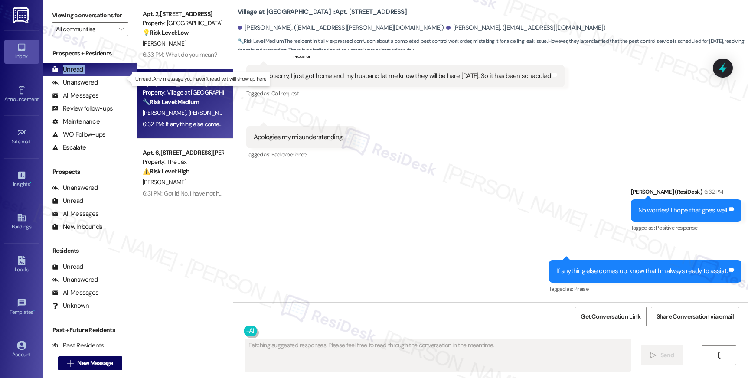
click at [78, 74] on div "Unread" at bounding box center [67, 69] width 31 height 9
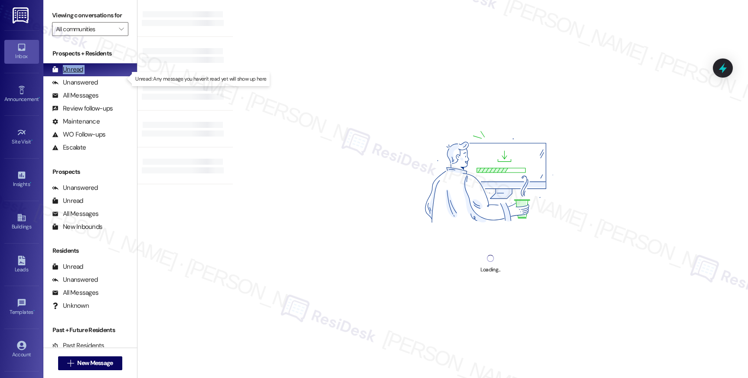
click at [78, 74] on div "Unread" at bounding box center [67, 69] width 31 height 9
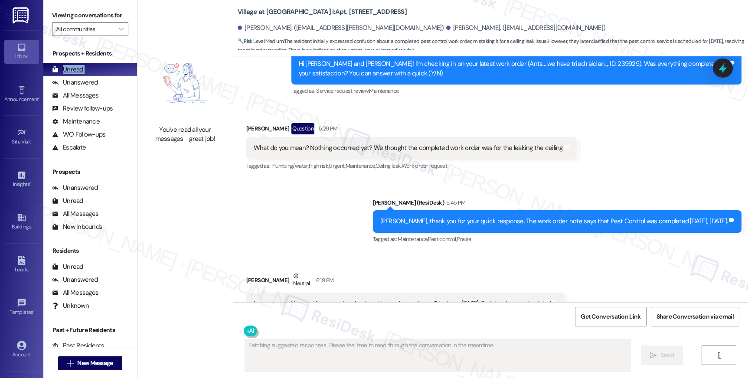
scroll to position [3318, 0]
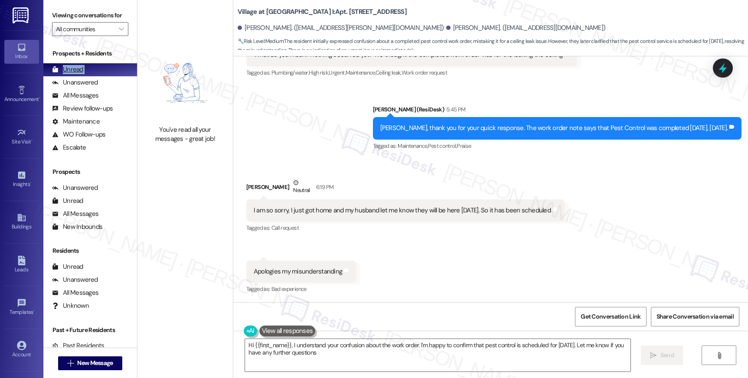
type textarea "Hi {{first_name}}, I understand your confusion about the work order. I'm happy …"
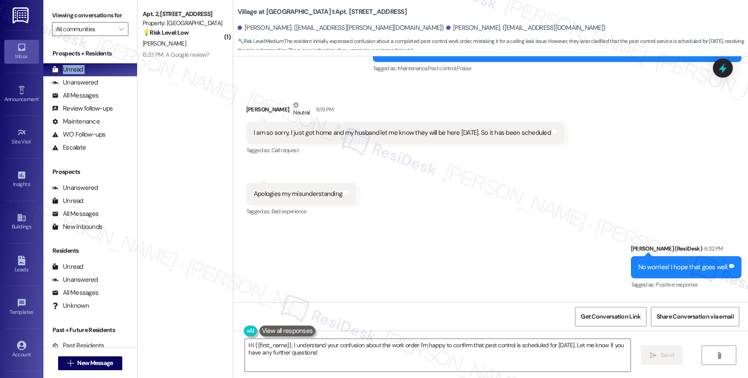
scroll to position [3452, 0]
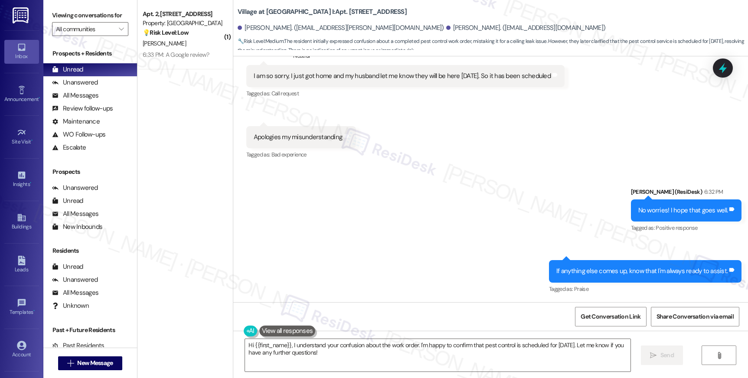
drag, startPoint x: 402, startPoint y: 163, endPoint x: 454, endPoint y: 159, distance: 52.6
click at [402, 163] on div "Received via SMS [PERSON_NAME] Neutral 6:19 PM I am so sorry, I just got home a…" at bounding box center [490, 96] width 515 height 144
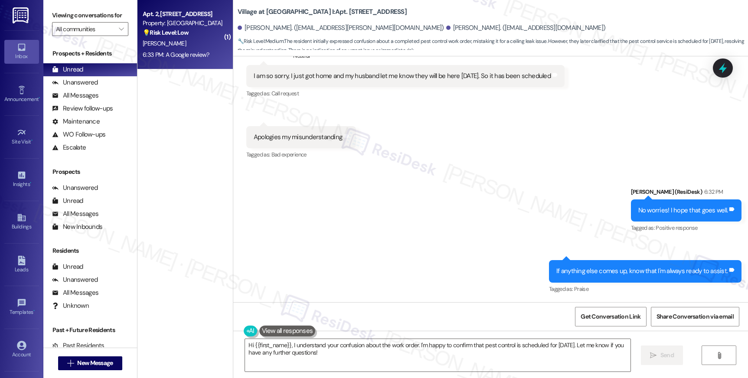
click at [188, 52] on div "6:33 PM: A Google review? 6:33 PM: A Google review?" at bounding box center [176, 55] width 67 height 8
type textarea "Fetching suggested responses. Please feel free to read through the conversation…"
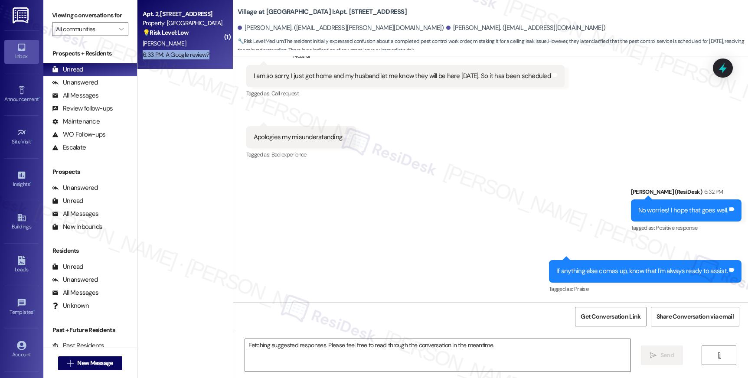
click at [188, 52] on div "6:33 PM: A Google review? 6:33 PM: A Google review?" at bounding box center [176, 55] width 67 height 8
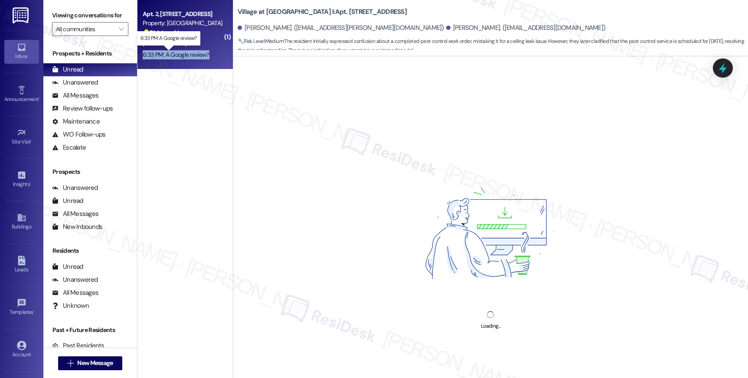
click at [188, 52] on div "6:33 PM: A Google review? 6:33 PM: A Google review?" at bounding box center [176, 55] width 67 height 8
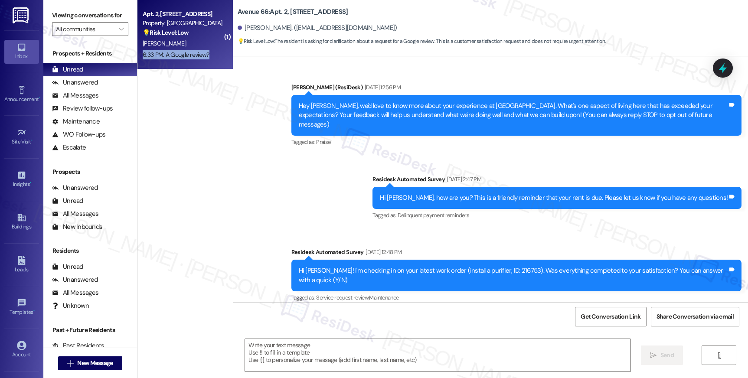
click at [188, 52] on div "6:33 PM: A Google review? 6:33 PM: A Google review?" at bounding box center [176, 55] width 67 height 8
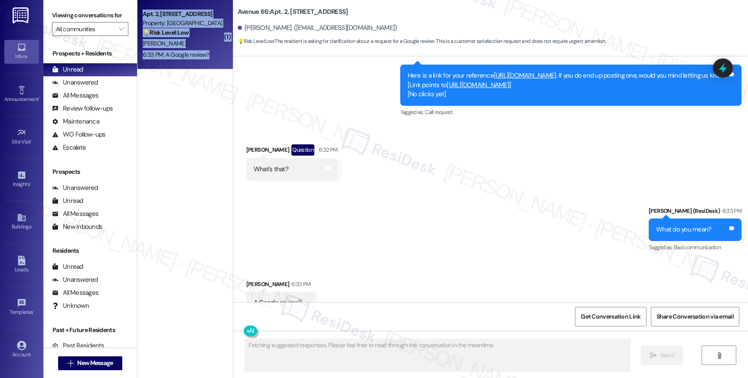
scroll to position [2049, 0]
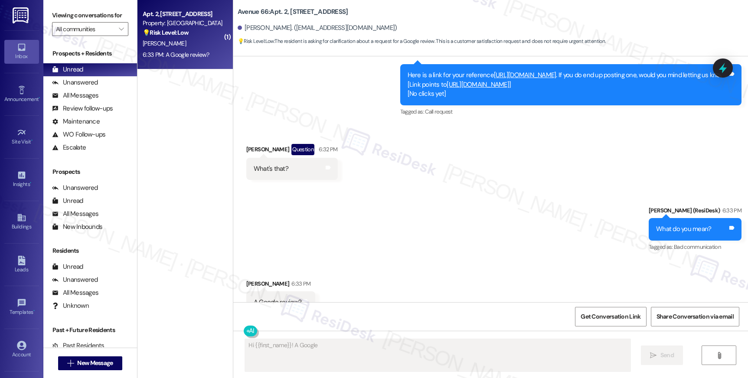
click at [368, 348] on textarea "Fetching suggested responses. Please feel free to read through the conversation…" at bounding box center [437, 355] width 385 height 33
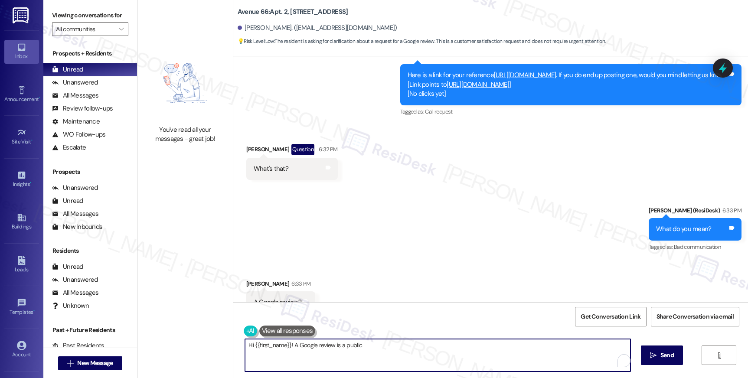
click at [368, 348] on textarea "Hi {{first_name}}! A Google review is a public" at bounding box center [437, 355] width 385 height 33
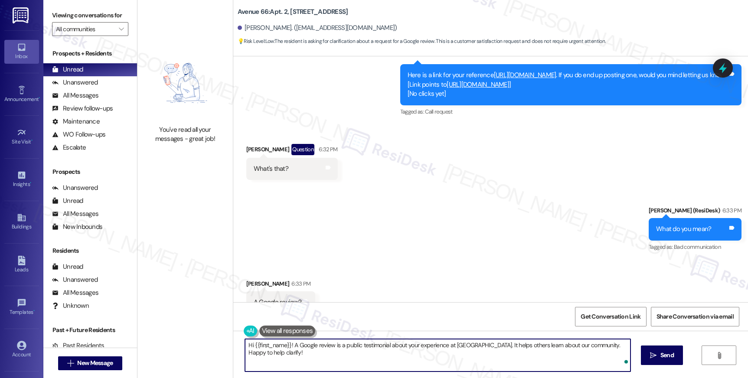
click at [369, 346] on textarea "Hi {{first_name}}! A Google review is a public testimonial about your experienc…" at bounding box center [437, 355] width 385 height 33
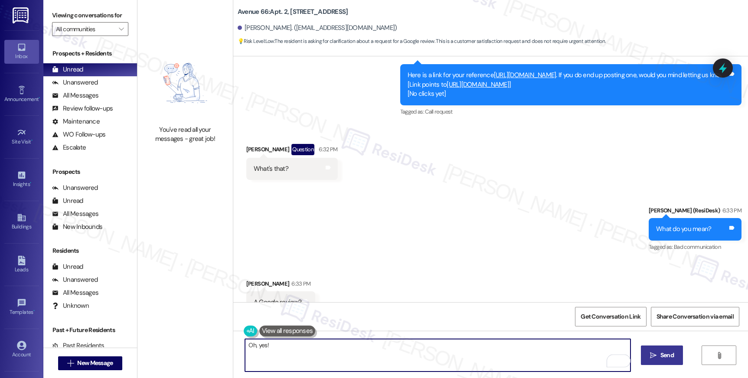
type textarea "Oh, yes!"
click at [660, 352] on span "Send" at bounding box center [666, 355] width 13 height 9
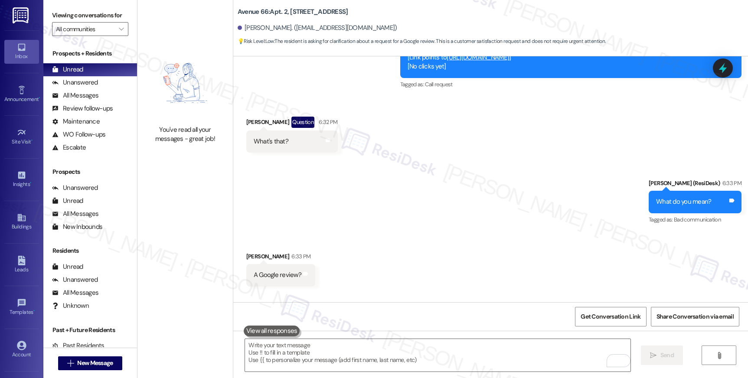
scroll to position [2110, 0]
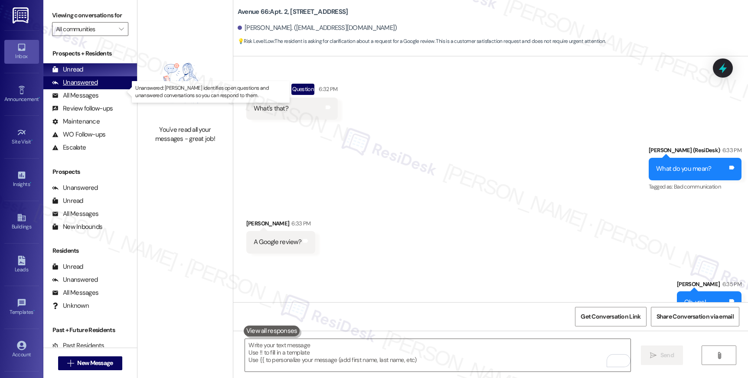
click at [99, 89] on div "Unanswered (0)" at bounding box center [90, 82] width 94 height 13
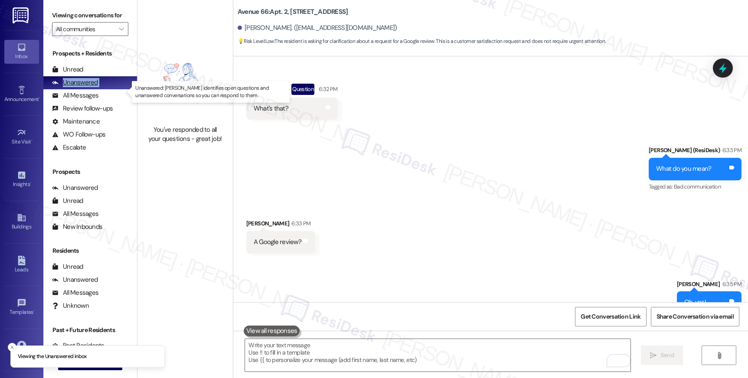
click at [99, 89] on div "Unanswered (0)" at bounding box center [90, 82] width 94 height 13
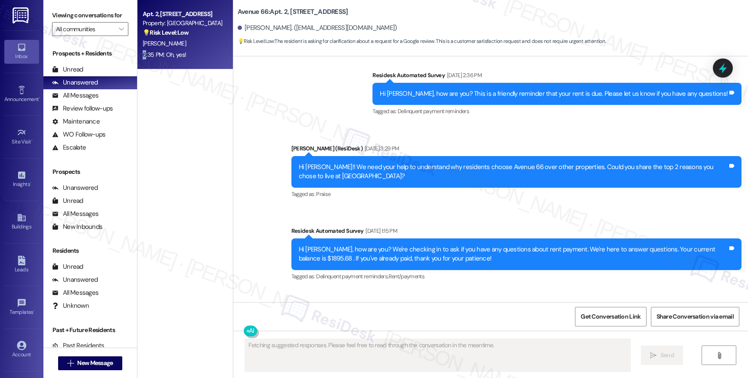
click at [182, 49] on div "6:35 PM: Oh, yes! 6:35 PM: Oh, yes!" at bounding box center [183, 54] width 82 height 11
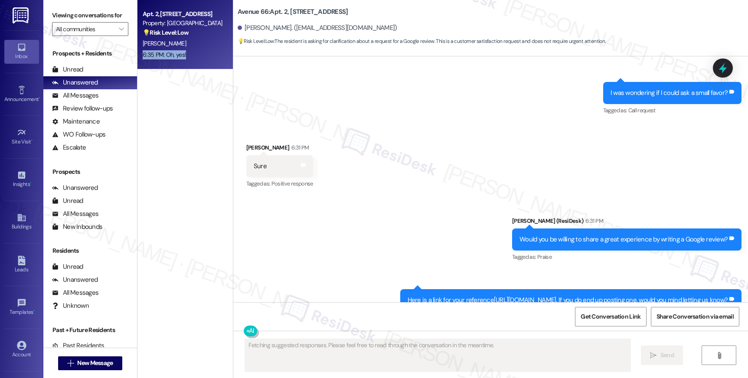
click at [182, 49] on div "6:35 PM: Oh, yes! 6:35 PM: Oh, yes!" at bounding box center [183, 54] width 82 height 11
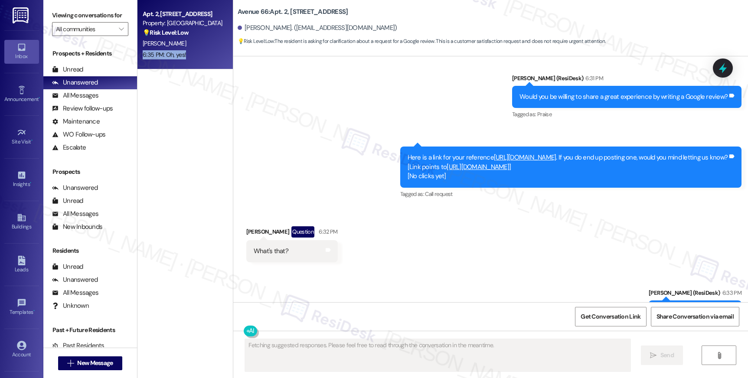
click at [182, 49] on div "6:35 PM: Oh, yes! 6:35 PM: Oh, yes!" at bounding box center [183, 54] width 82 height 11
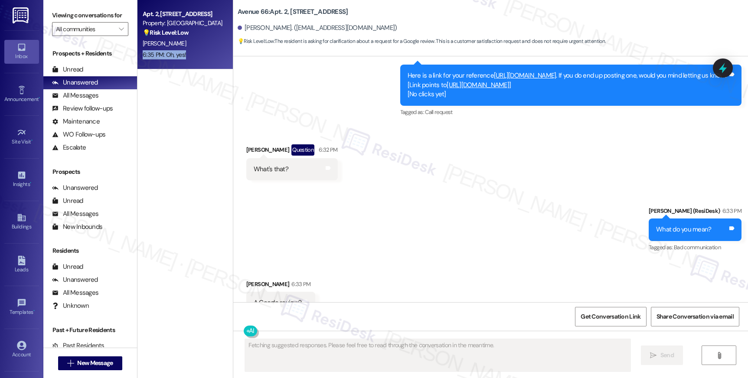
click at [182, 49] on div "6:35 PM: Oh, yes! 6:35 PM: Oh, yes!" at bounding box center [183, 54] width 82 height 11
click at [104, 35] on input "All communities" at bounding box center [85, 29] width 59 height 14
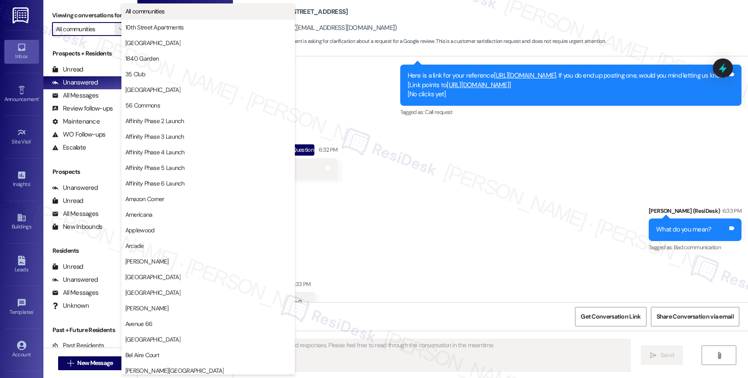
click at [157, 12] on span "All communities" at bounding box center [144, 11] width 39 height 9
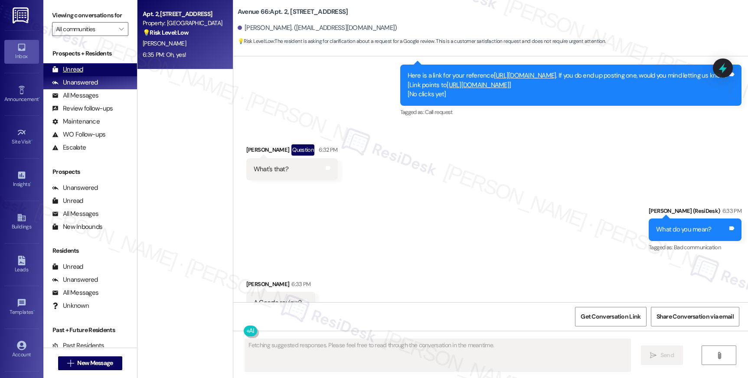
click at [62, 74] on div "Unread" at bounding box center [67, 69] width 31 height 9
click at [66, 74] on div "Unread" at bounding box center [67, 69] width 31 height 9
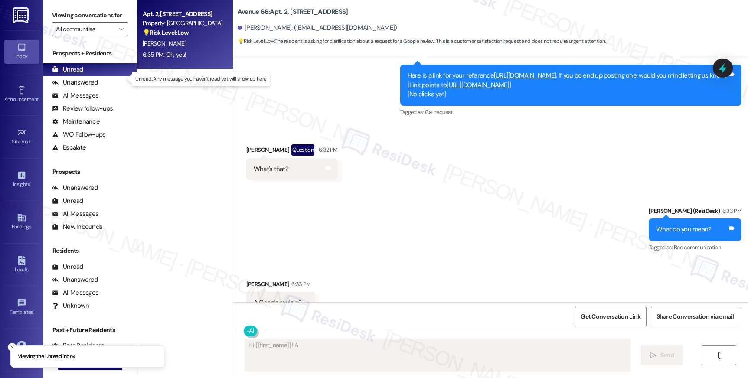
click at [66, 74] on div "Unread" at bounding box center [67, 69] width 31 height 9
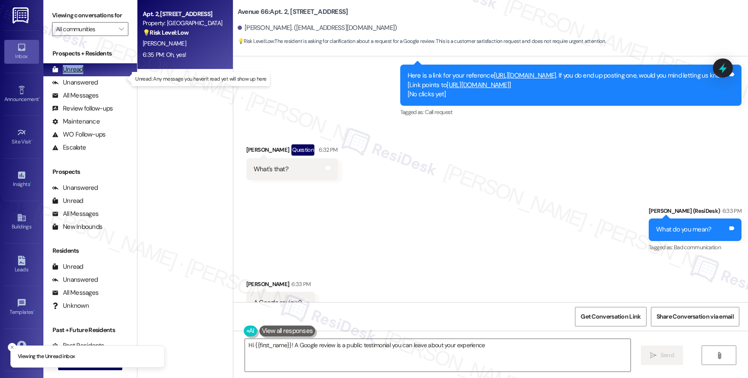
type textarea "Hi {{first_name}}! A Google review is a public testimonial you can leave about …"
click at [66, 74] on div "Unread" at bounding box center [67, 69] width 31 height 9
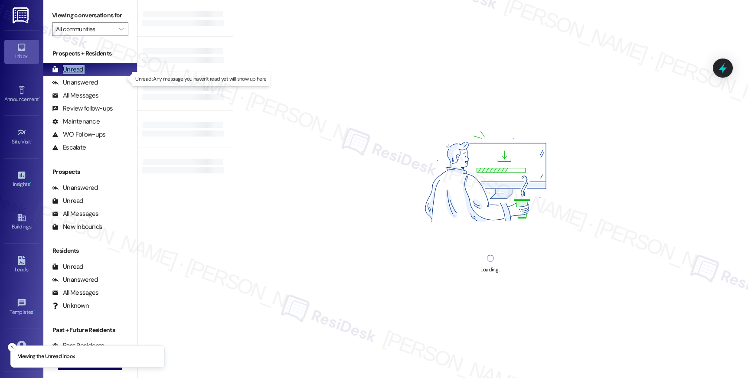
click at [66, 74] on div "Unread" at bounding box center [67, 69] width 31 height 9
drag, startPoint x: 66, startPoint y: 75, endPoint x: 126, endPoint y: 87, distance: 60.9
click at [66, 74] on div "Unread" at bounding box center [67, 69] width 31 height 9
click at [85, 87] on div "Unanswered" at bounding box center [75, 82] width 46 height 9
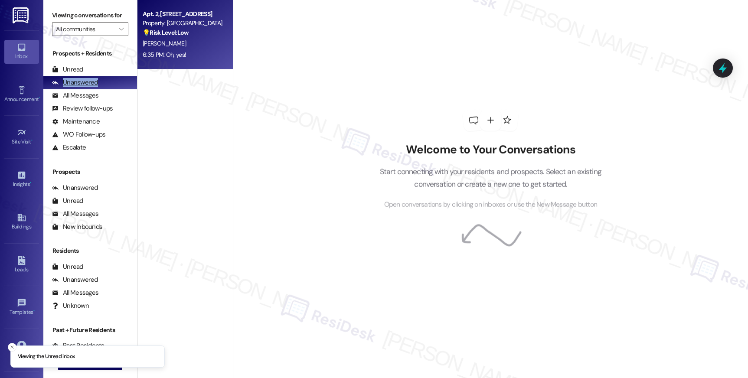
click at [85, 87] on div "Unanswered" at bounding box center [75, 82] width 46 height 9
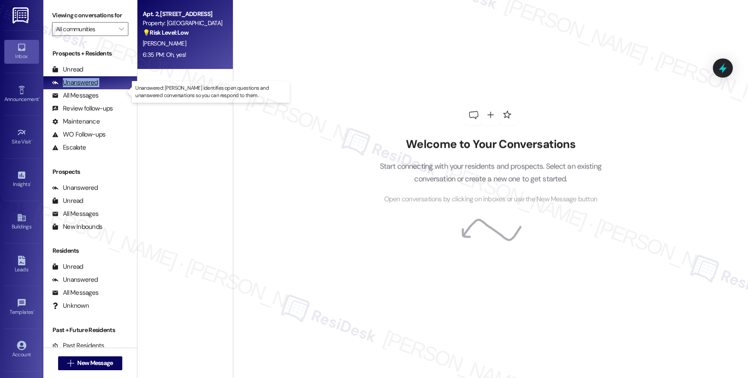
click at [85, 87] on div "Unanswered" at bounding box center [75, 82] width 46 height 9
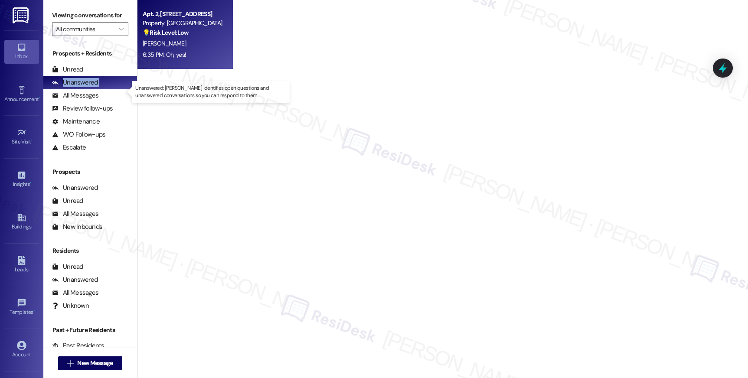
drag, startPoint x: 85, startPoint y: 89, endPoint x: 207, endPoint y: 90, distance: 121.4
click at [85, 87] on div "Unanswered" at bounding box center [75, 82] width 46 height 9
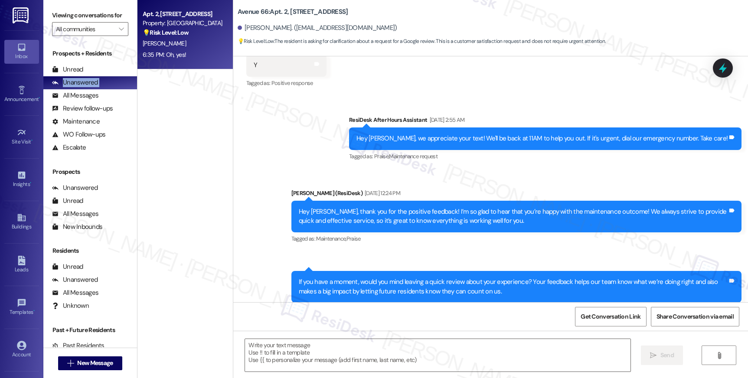
type textarea "Fetching suggested responses. Please feel free to read through the conversation…"
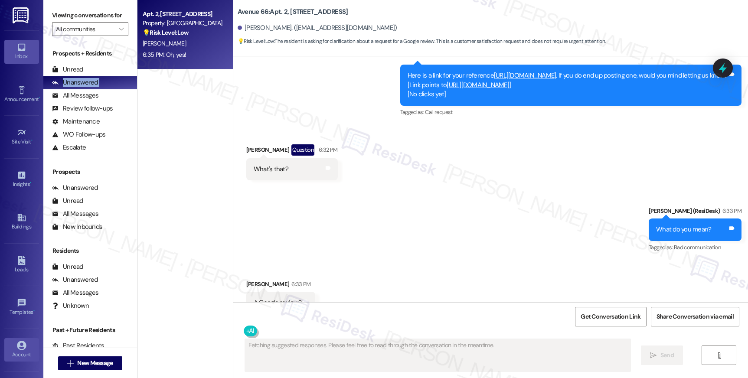
click at [17, 349] on icon at bounding box center [21, 345] width 9 height 9
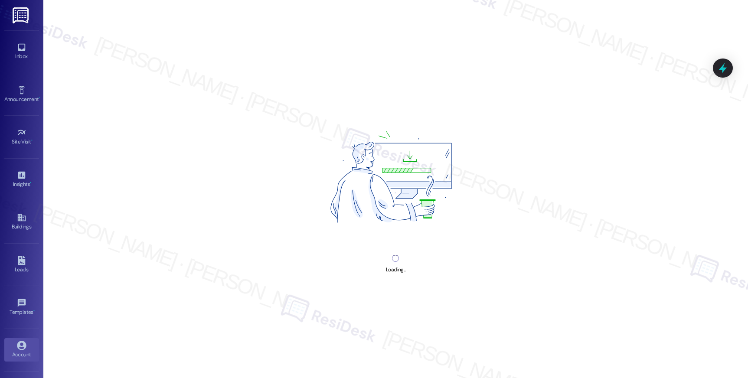
click at [17, 349] on icon at bounding box center [21, 345] width 9 height 9
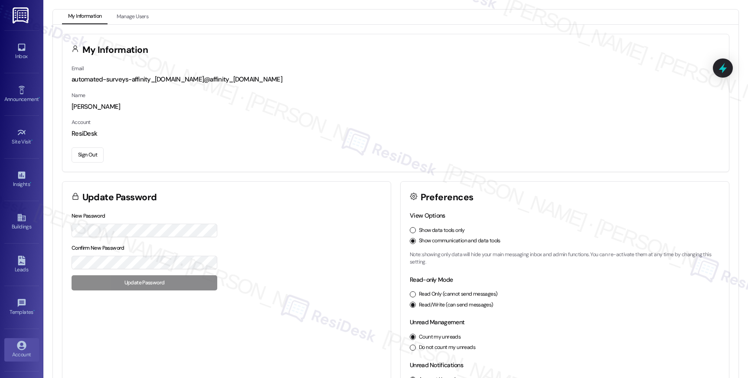
click at [96, 150] on button "Sign Out" at bounding box center [88, 154] width 32 height 15
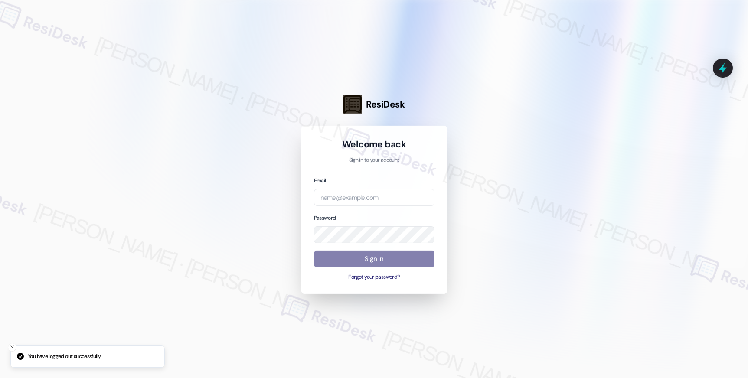
click at [96, 150] on div at bounding box center [374, 189] width 748 height 378
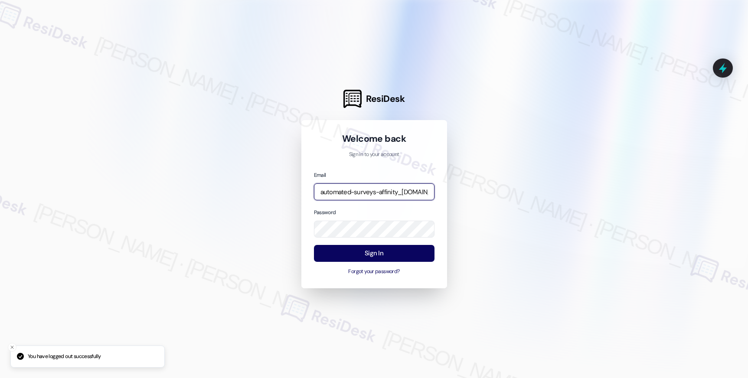
click at [376, 191] on input "automated-surveys-affinity_[DOMAIN_NAME]@affinity_[DOMAIN_NAME]" at bounding box center [374, 191] width 121 height 17
type input "[EMAIL_ADDRESS][DOMAIN_NAME]"
click at [409, 261] on div "Sign In Forgot your password?" at bounding box center [374, 260] width 121 height 31
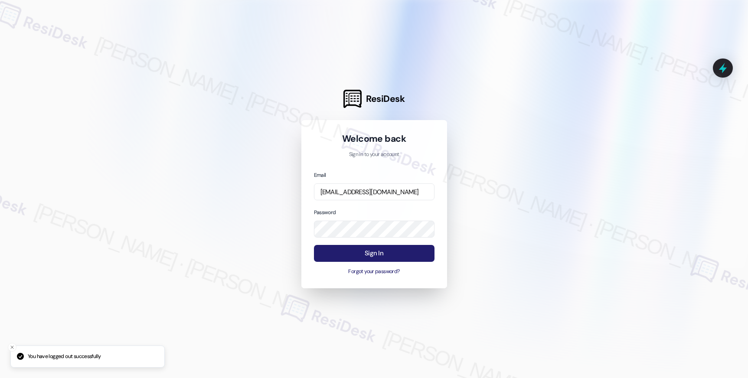
click at [410, 256] on button "Sign In" at bounding box center [374, 253] width 121 height 17
